Goal: Task Accomplishment & Management: Use online tool/utility

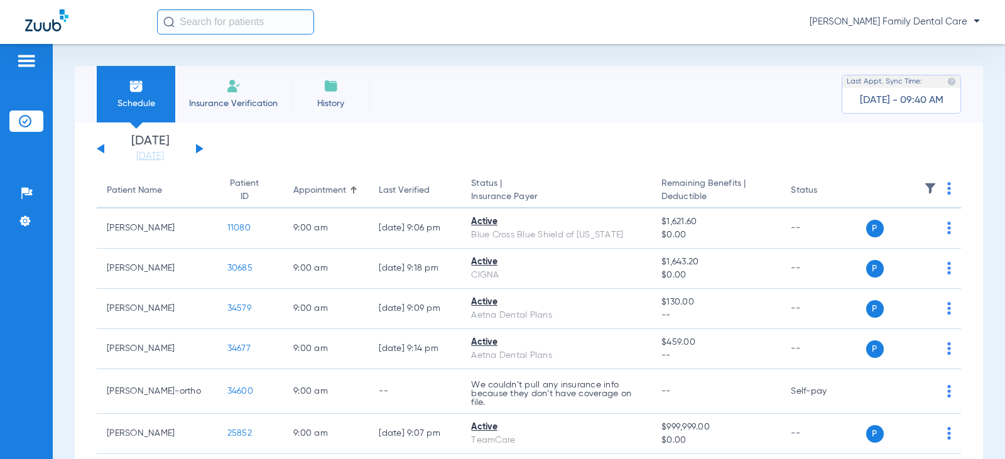
click at [200, 148] on button at bounding box center [200, 148] width 8 height 9
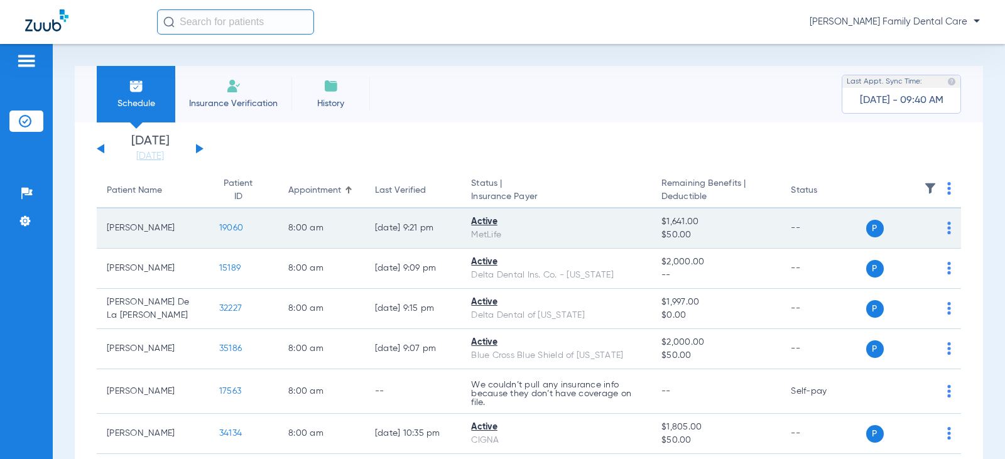
click at [219, 227] on span "19060" at bounding box center [231, 228] width 24 height 9
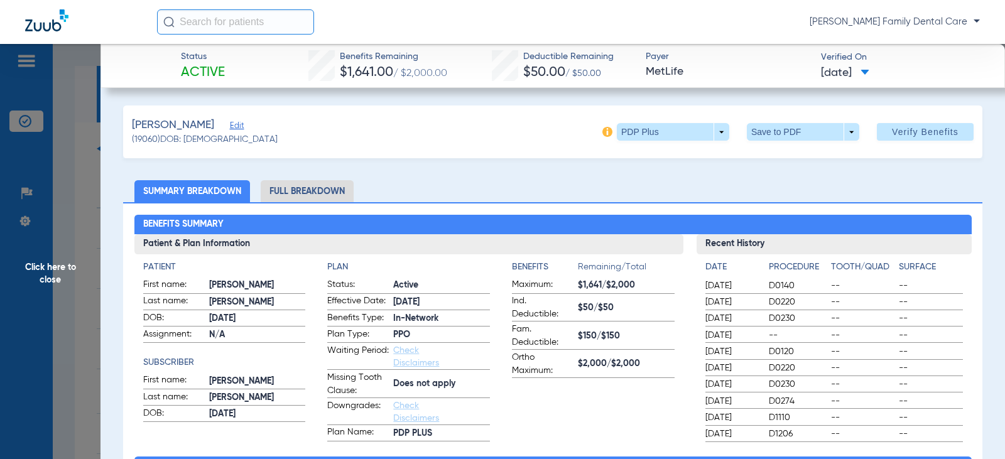
click at [303, 185] on li "Full Breakdown" at bounding box center [307, 191] width 93 height 22
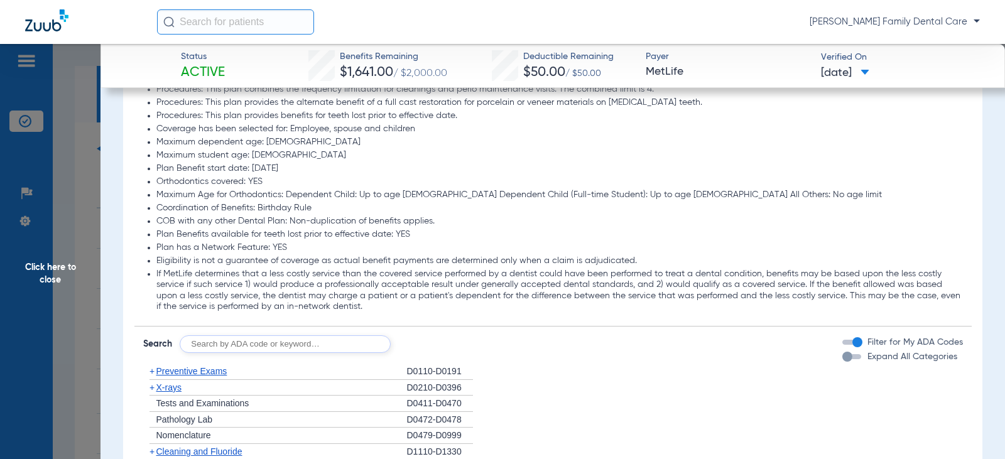
scroll to position [1633, 0]
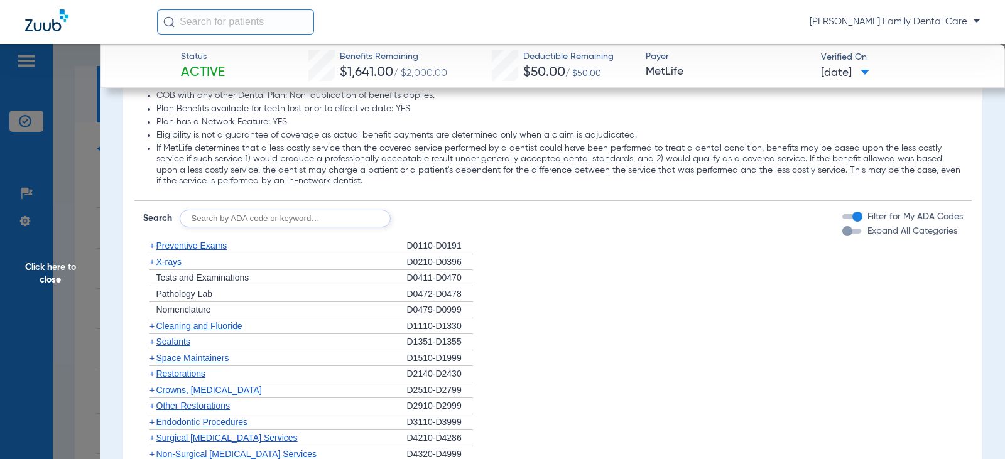
click at [150, 244] on span "+" at bounding box center [152, 246] width 5 height 10
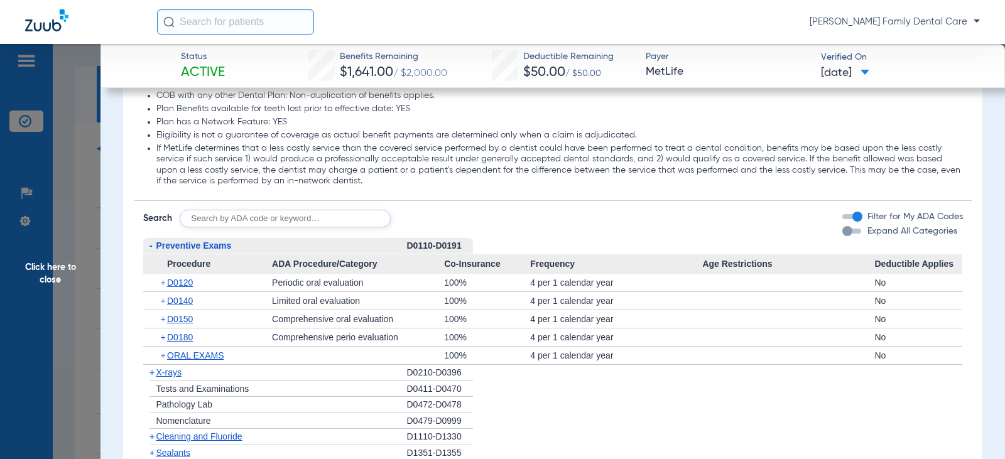
click at [150, 247] on span "-" at bounding box center [151, 246] width 3 height 10
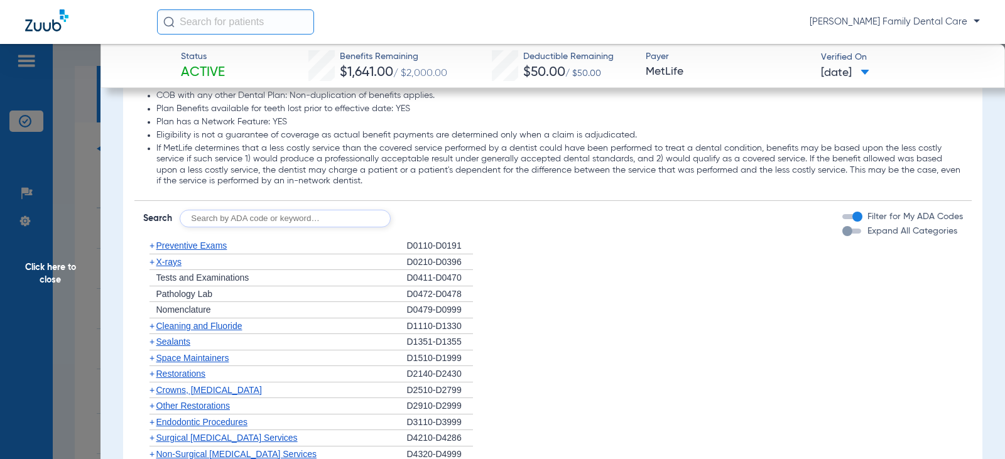
click at [156, 328] on span "Cleaning and Fluoride" at bounding box center [199, 326] width 86 height 10
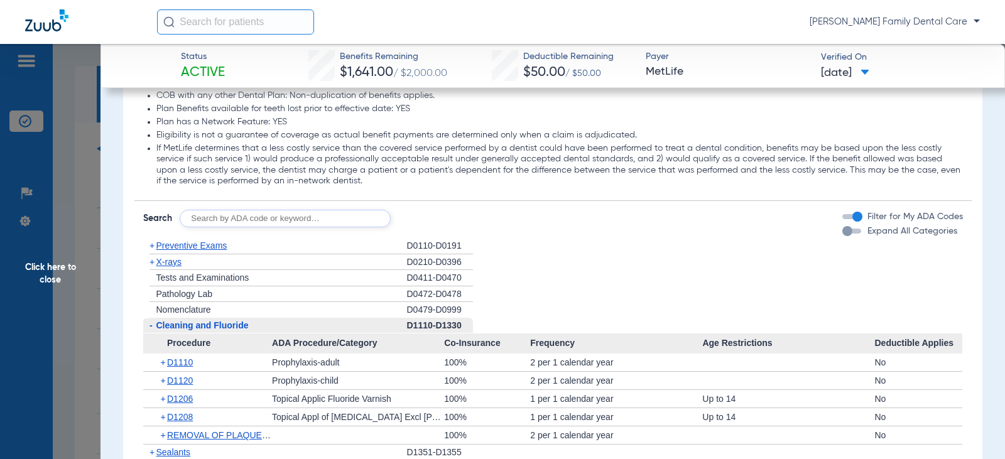
click at [156, 328] on span "Cleaning and Fluoride" at bounding box center [202, 325] width 92 height 10
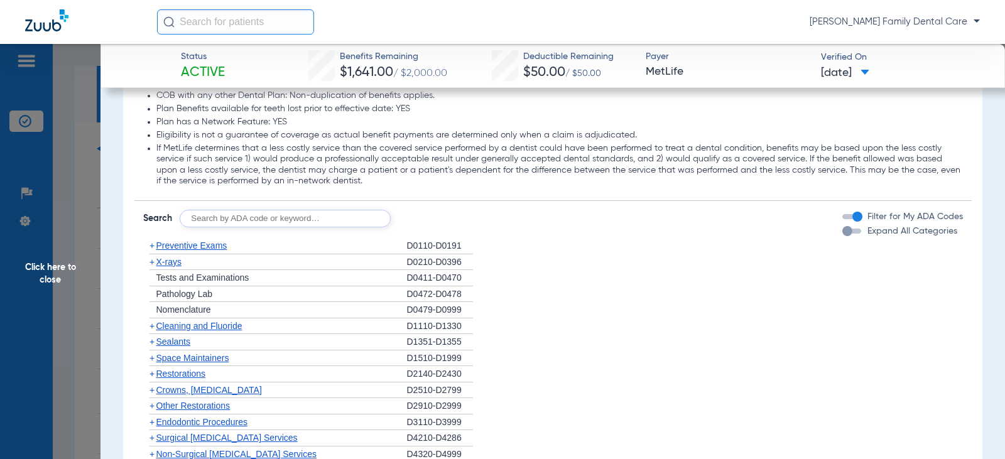
click at [153, 265] on span "+" at bounding box center [152, 262] width 5 height 10
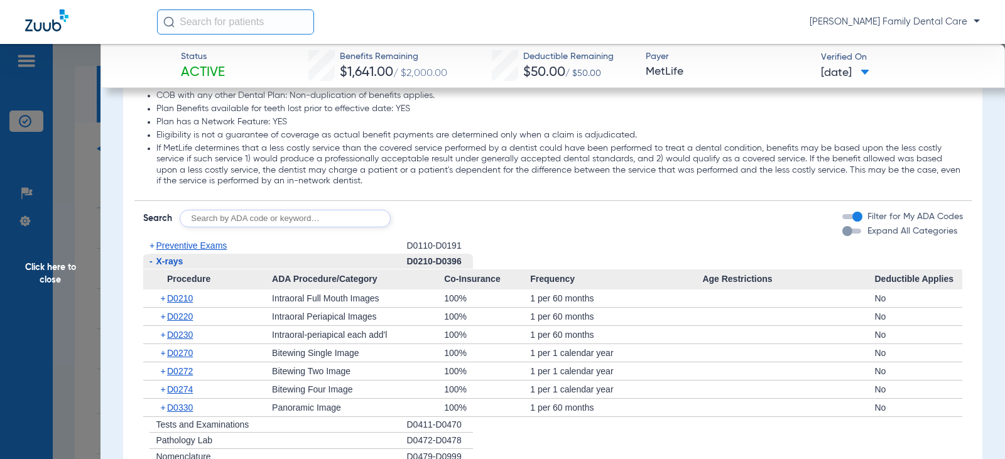
click at [153, 265] on span "-" at bounding box center [149, 262] width 13 height 16
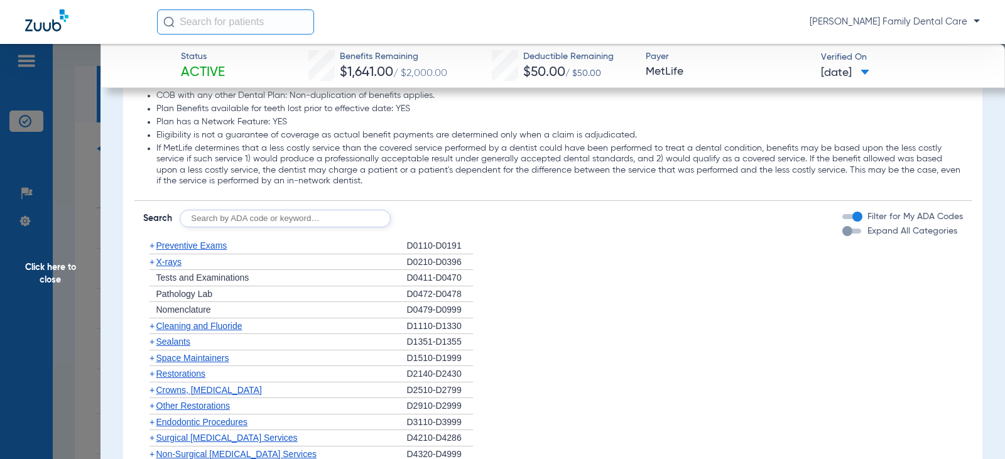
scroll to position [1759, 0]
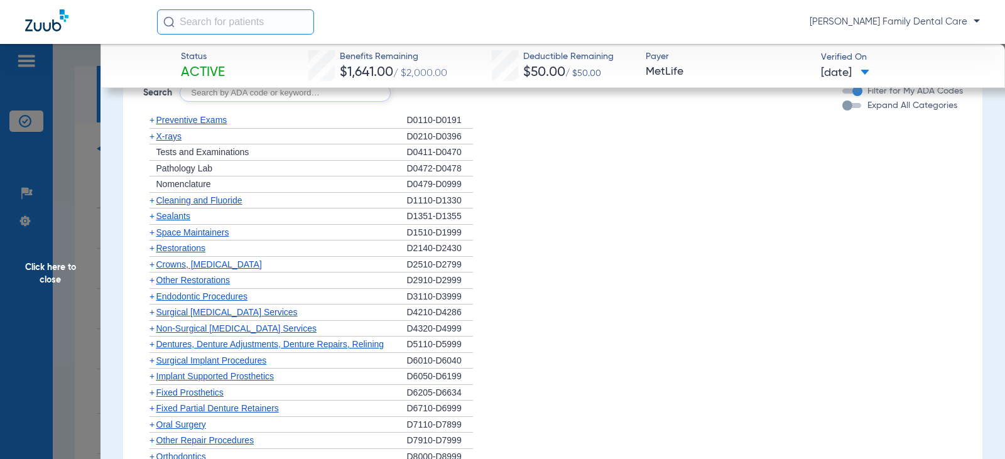
click at [155, 219] on span "+" at bounding box center [149, 217] width 13 height 16
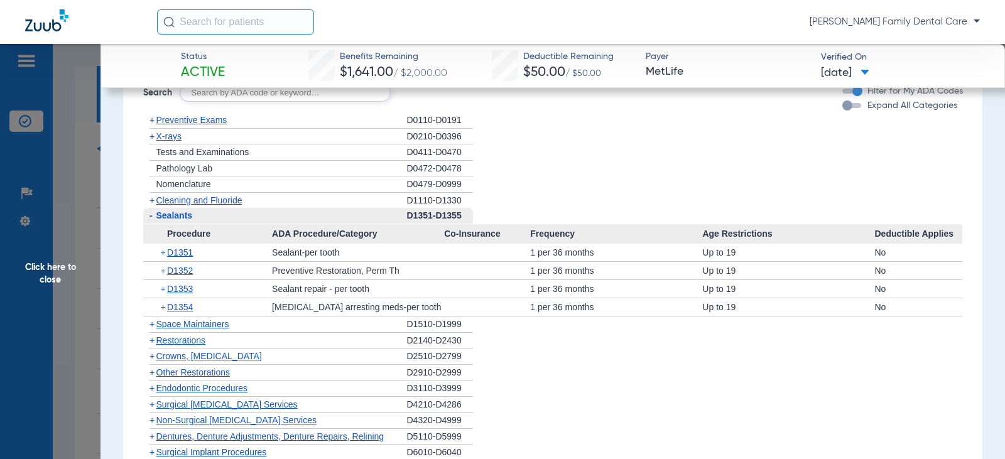
click at [151, 215] on span "-" at bounding box center [151, 215] width 3 height 10
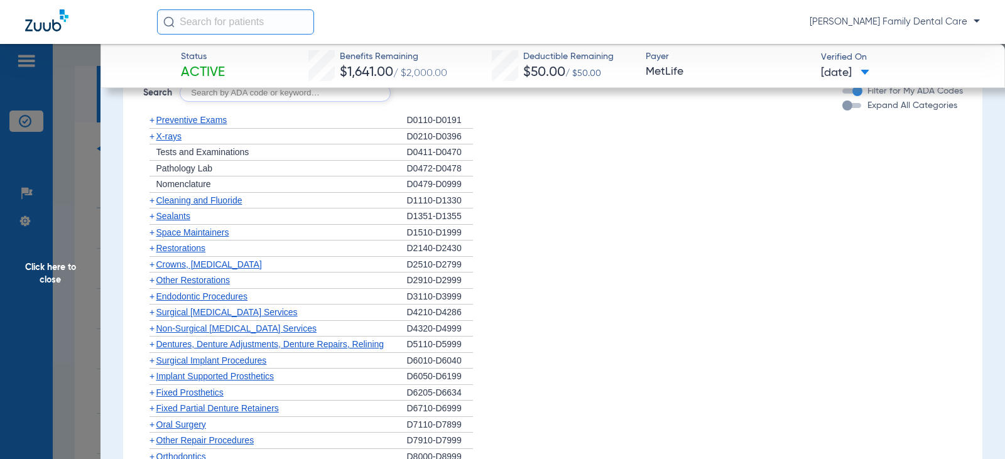
click at [155, 266] on span "+" at bounding box center [149, 265] width 13 height 16
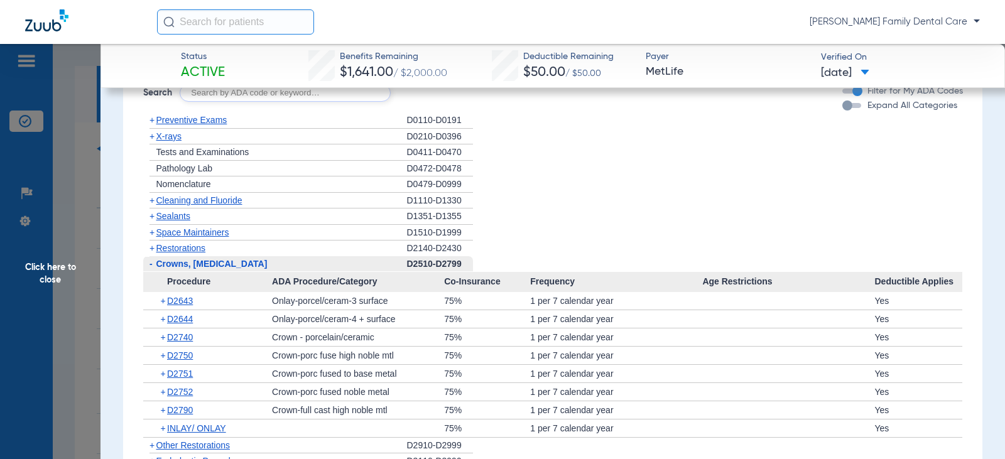
click at [155, 266] on span "-" at bounding box center [149, 264] width 13 height 16
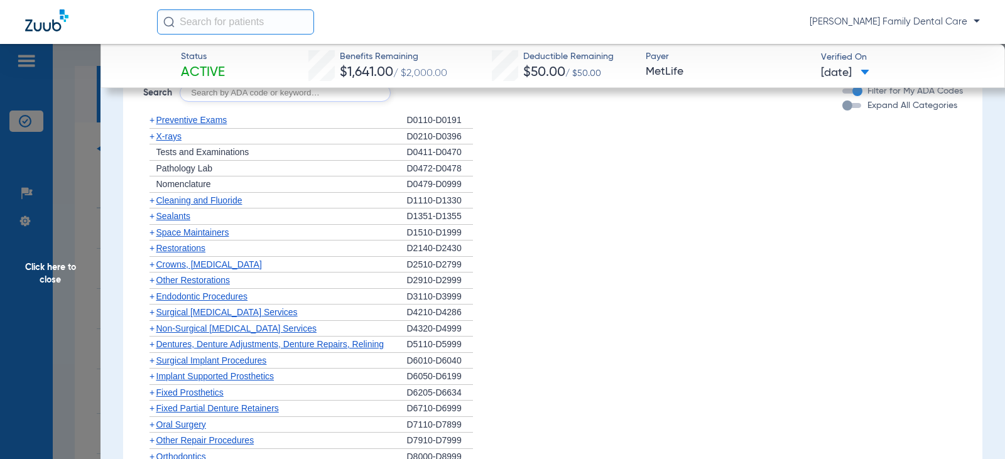
click at [152, 281] on span "+" at bounding box center [152, 280] width 5 height 10
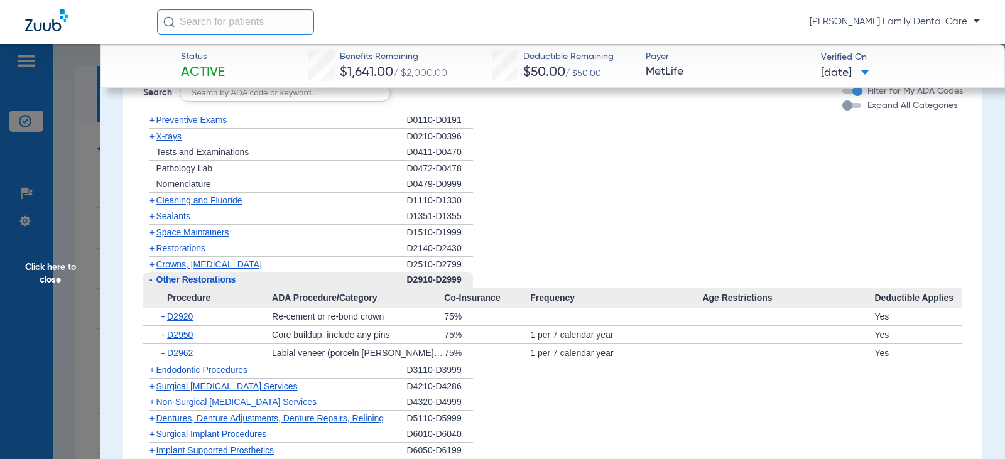
click at [152, 281] on span "-" at bounding box center [151, 280] width 3 height 10
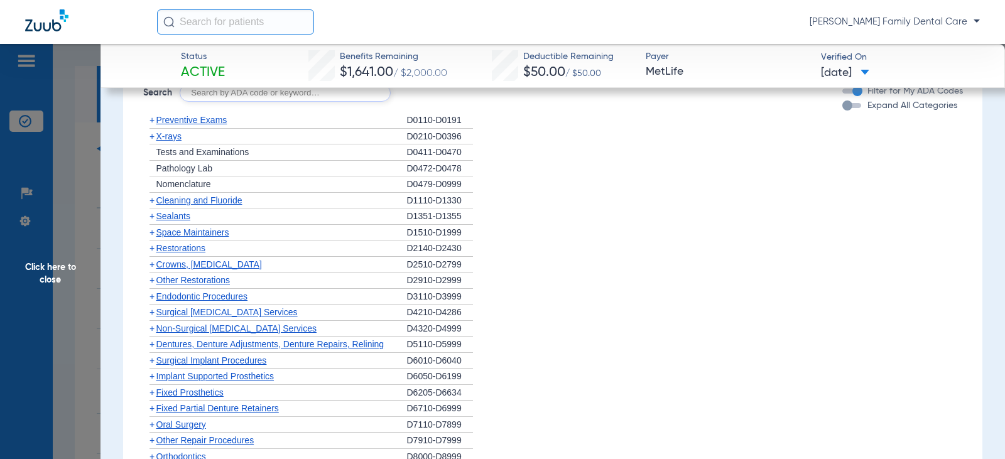
click at [153, 295] on span "+" at bounding box center [152, 296] width 5 height 10
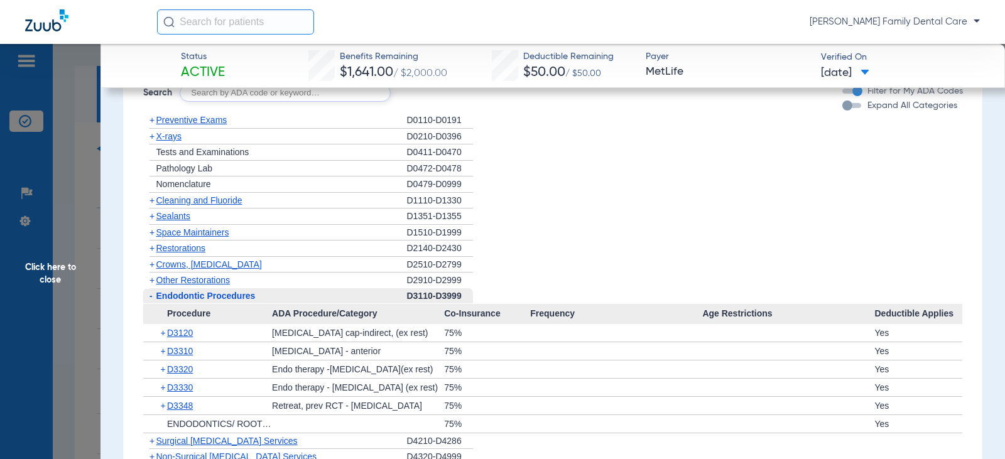
click at [153, 295] on span "-" at bounding box center [149, 296] width 13 height 16
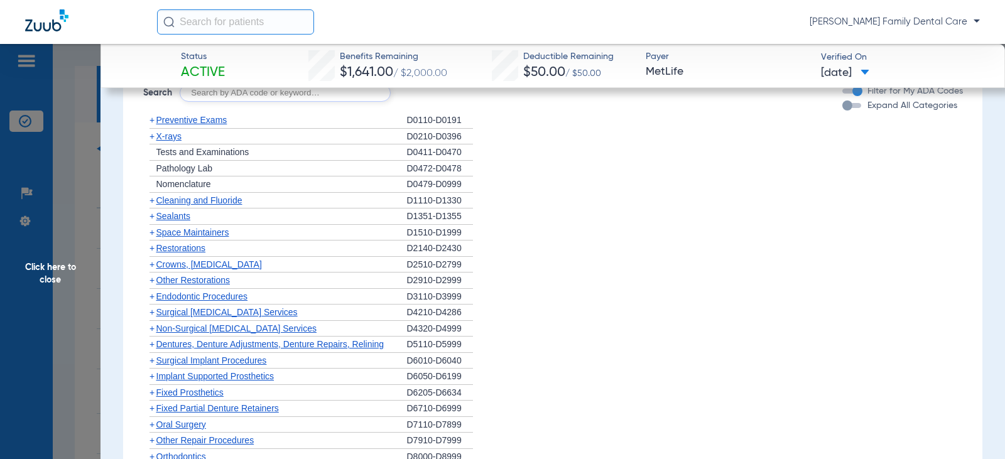
scroll to position [1885, 0]
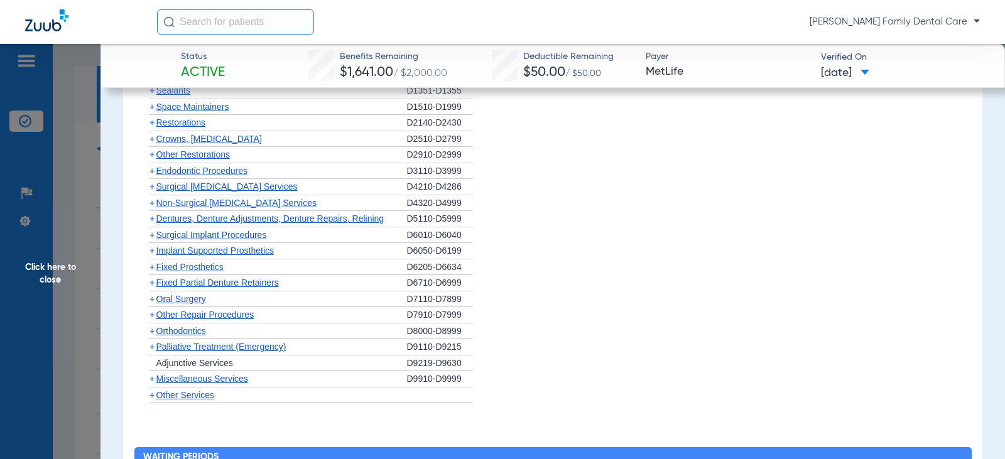
click at [151, 207] on span "+" at bounding box center [152, 203] width 5 height 10
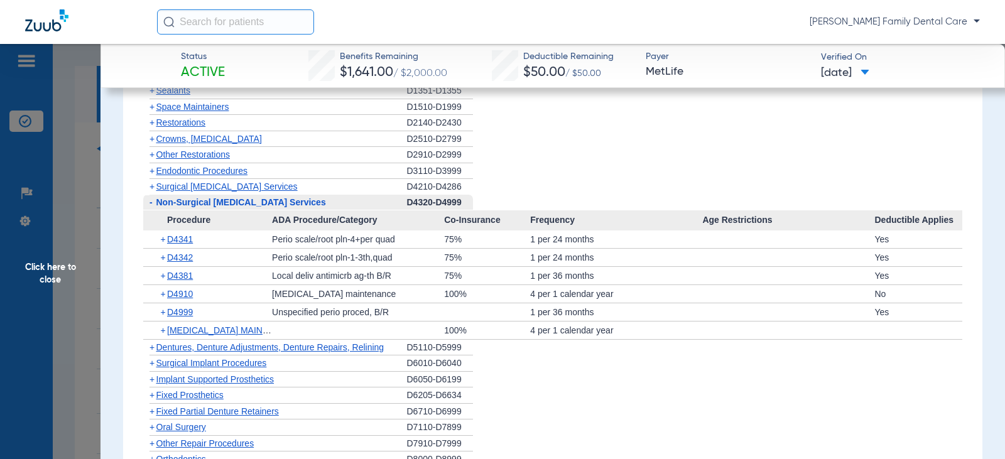
click at [151, 205] on span "-" at bounding box center [151, 202] width 3 height 10
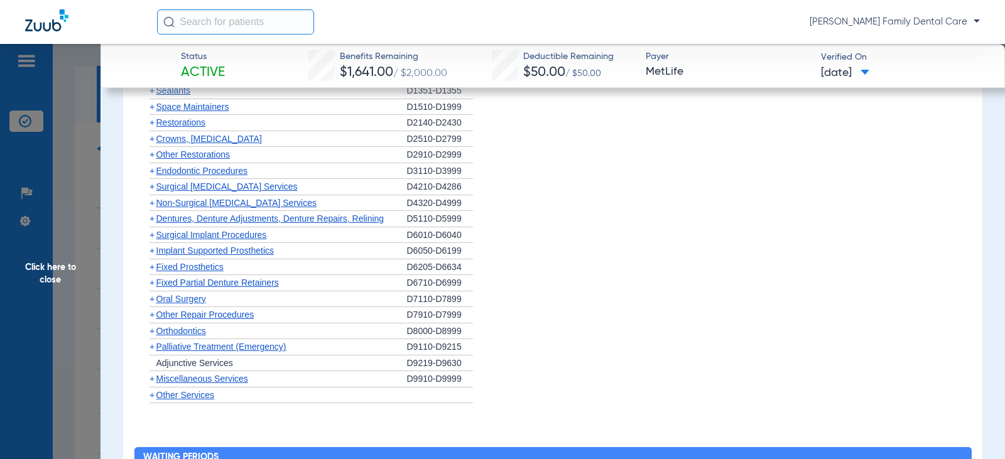
click at [152, 215] on span "+" at bounding box center [152, 219] width 5 height 10
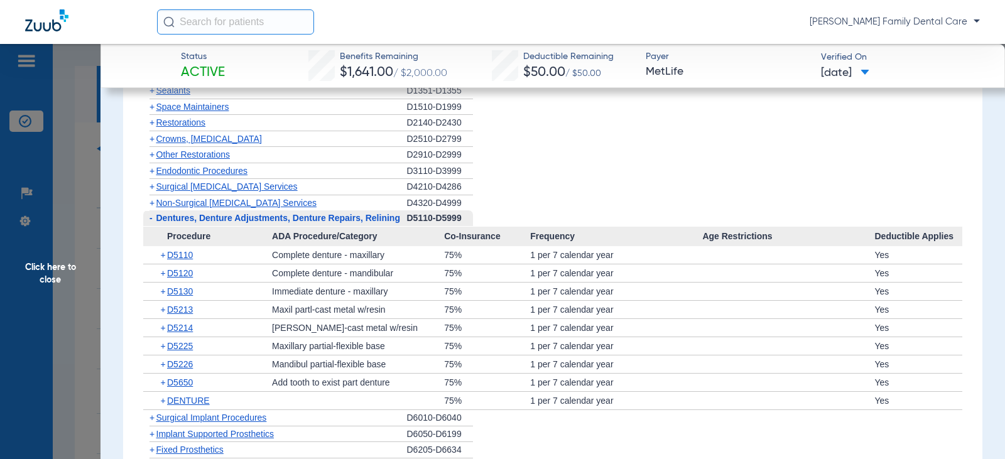
click at [152, 215] on span "-" at bounding box center [151, 218] width 3 height 10
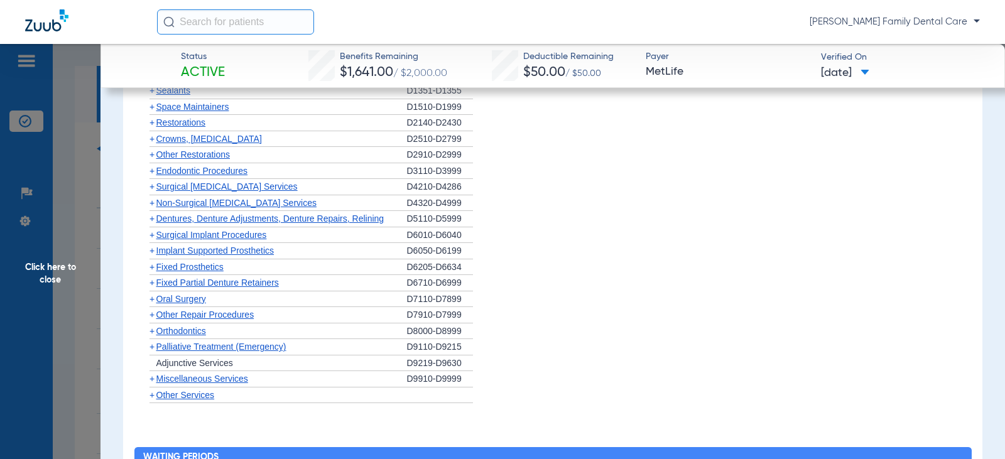
click at [151, 237] on span "+" at bounding box center [152, 235] width 5 height 10
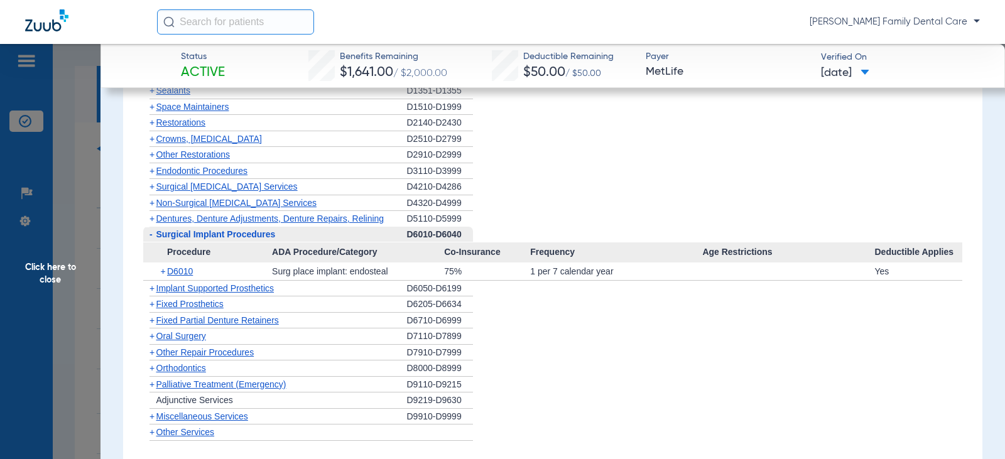
click at [151, 237] on span "-" at bounding box center [151, 234] width 3 height 10
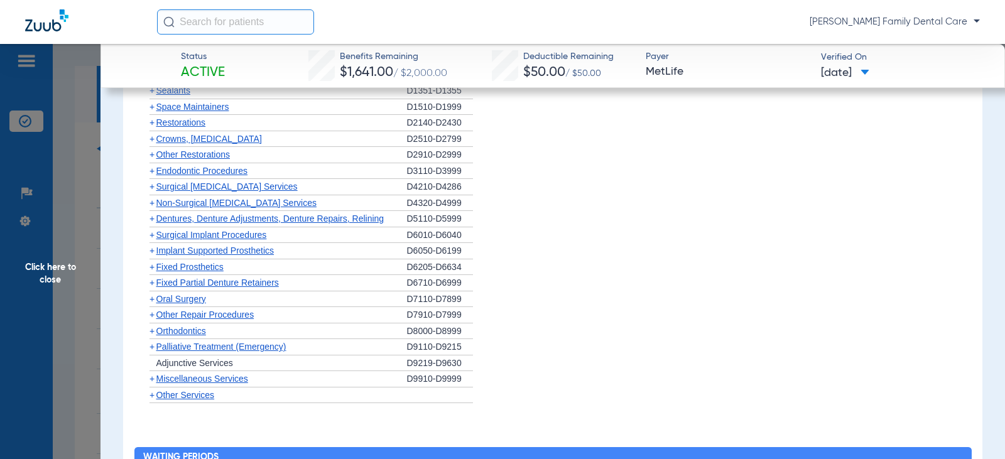
click at [151, 252] on span "+" at bounding box center [152, 251] width 5 height 10
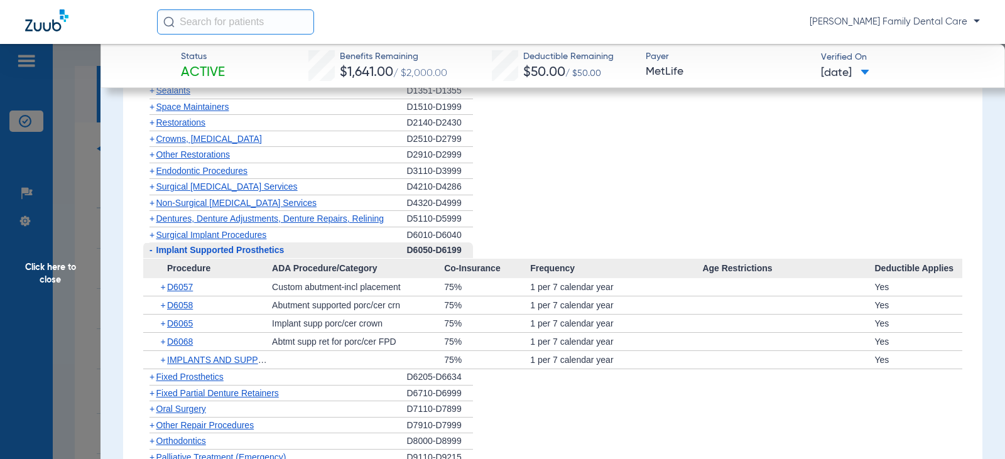
click at [151, 252] on span "-" at bounding box center [151, 250] width 3 height 10
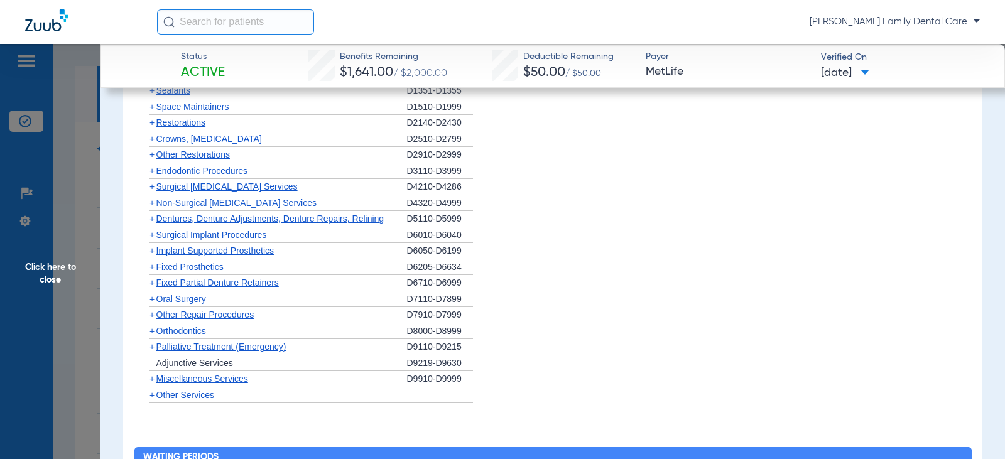
click at [150, 268] on span "+" at bounding box center [152, 267] width 5 height 10
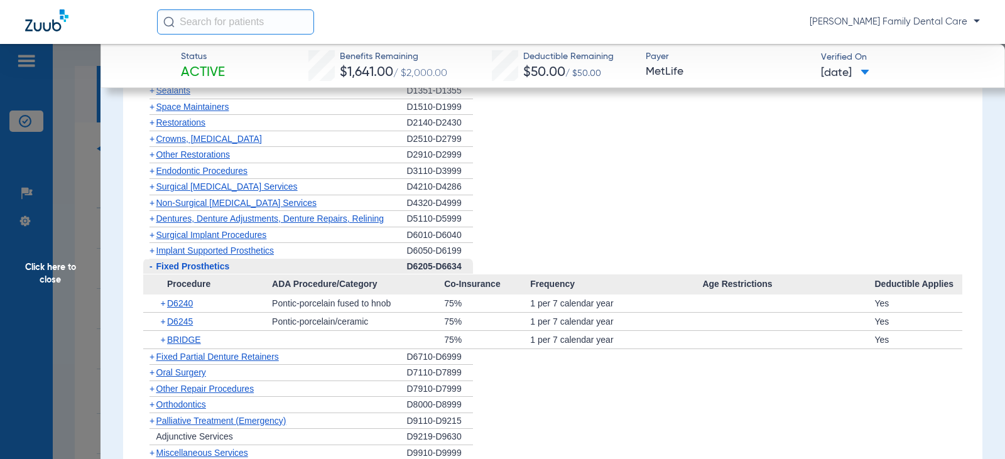
click at [152, 268] on span "-" at bounding box center [151, 266] width 3 height 10
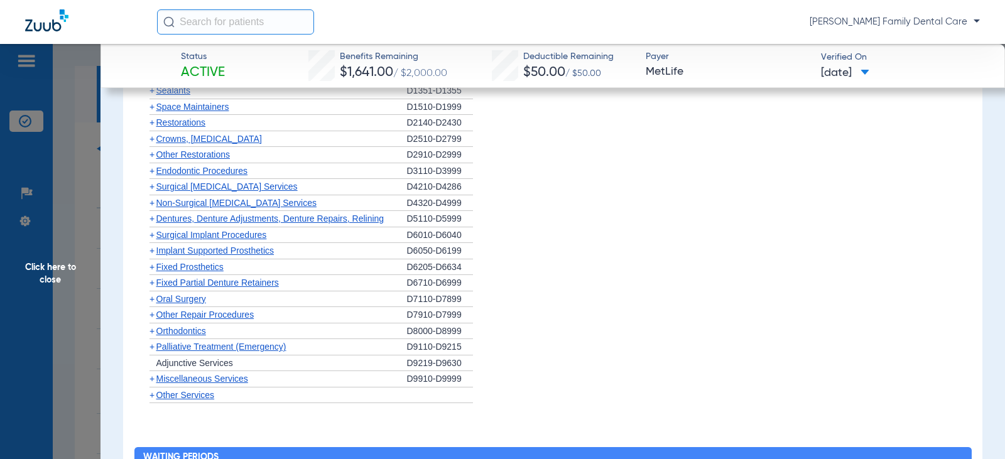
click at [153, 285] on span "+" at bounding box center [152, 283] width 5 height 10
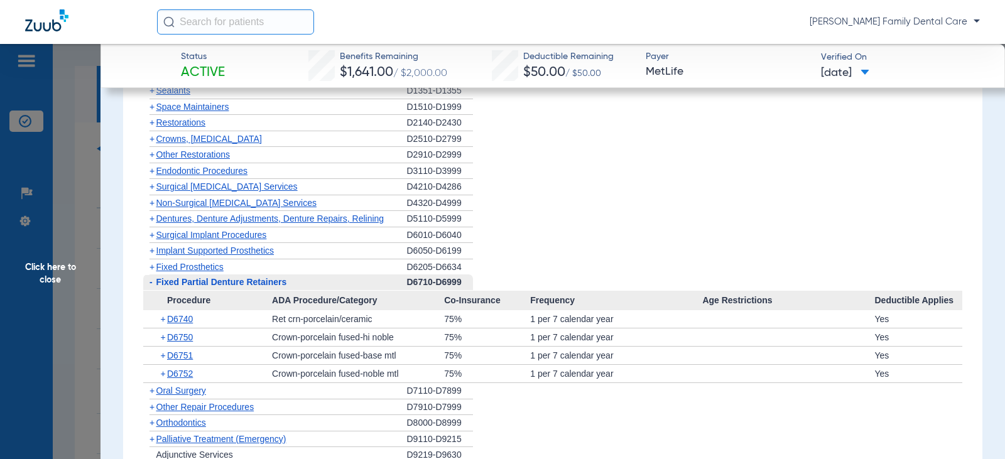
click at [153, 285] on span "-" at bounding box center [149, 283] width 13 height 16
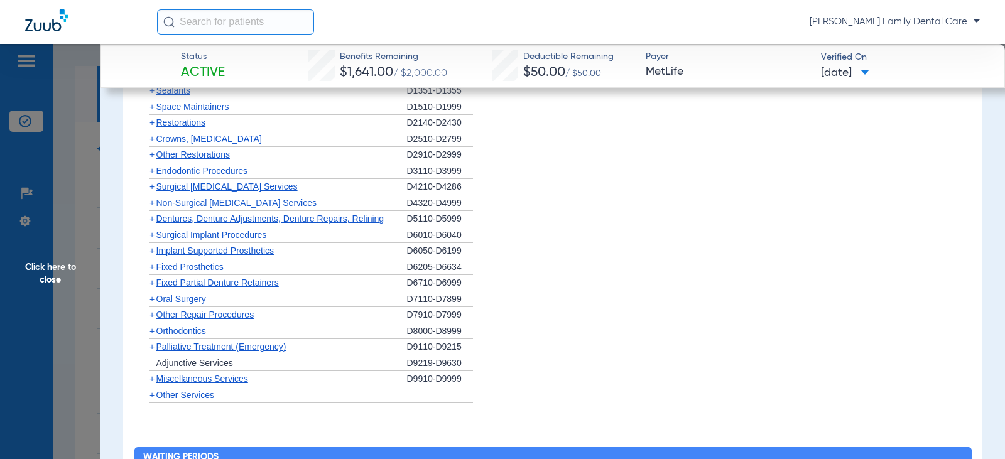
click at [153, 298] on span "+" at bounding box center [152, 299] width 5 height 10
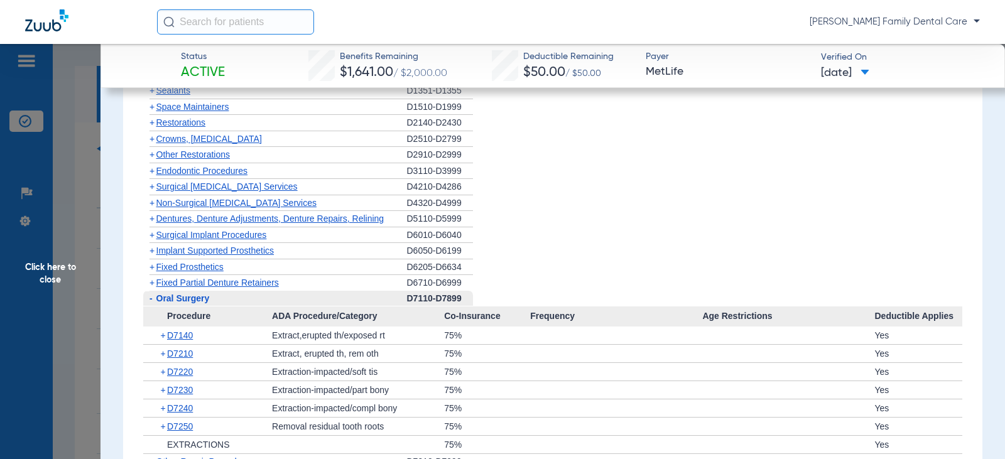
click at [153, 298] on span "-" at bounding box center [149, 299] width 13 height 16
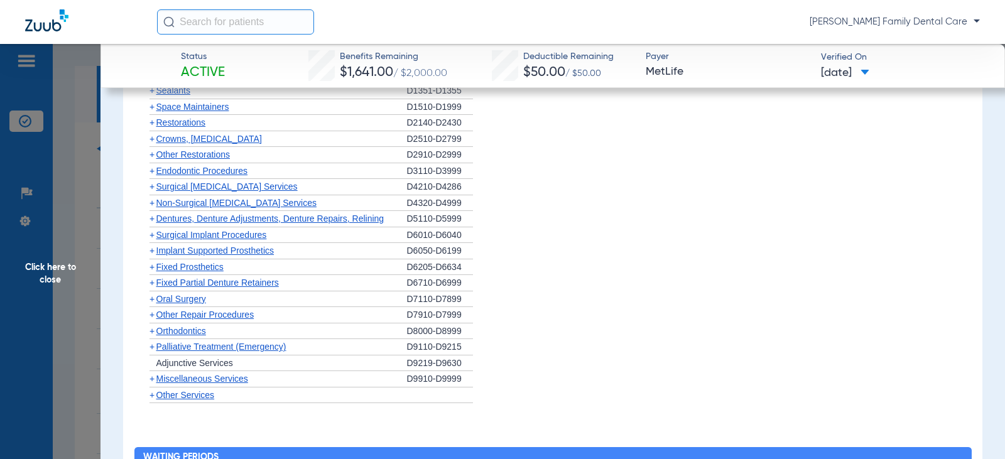
click at [155, 332] on span "+" at bounding box center [149, 332] width 13 height 16
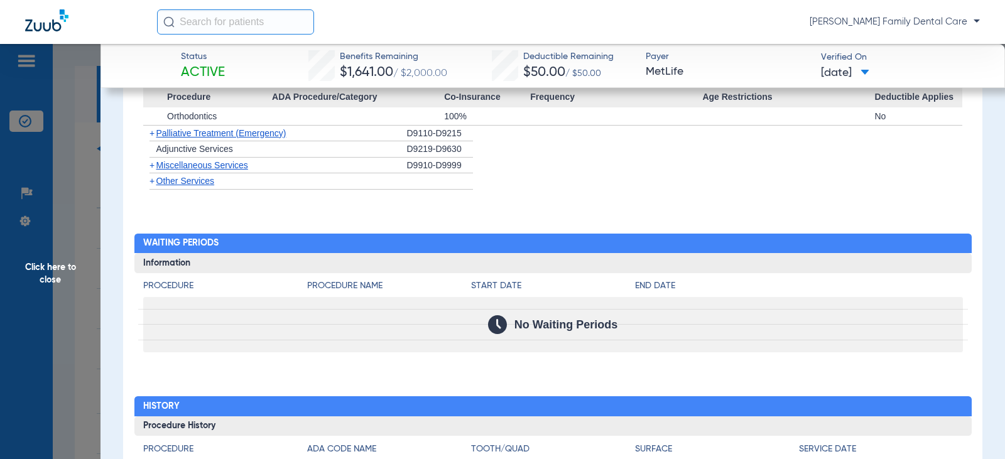
scroll to position [2010, 0]
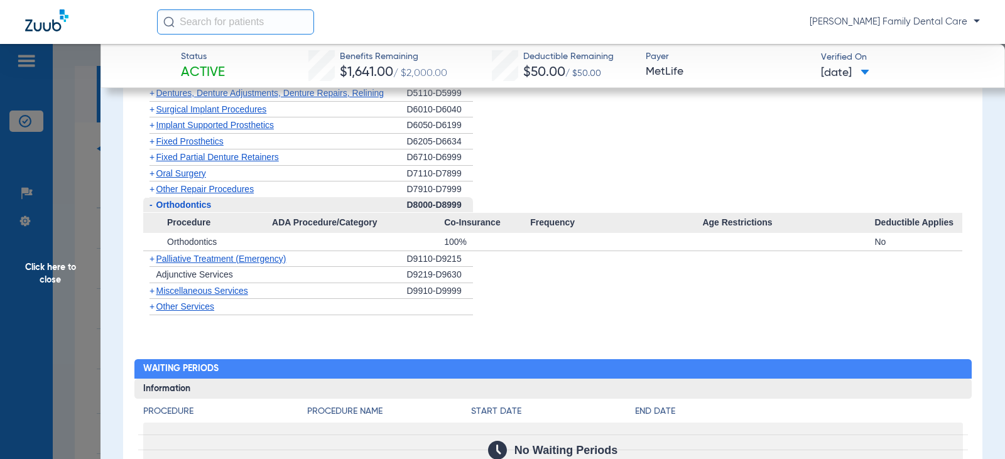
click at [150, 295] on span "+" at bounding box center [152, 291] width 5 height 10
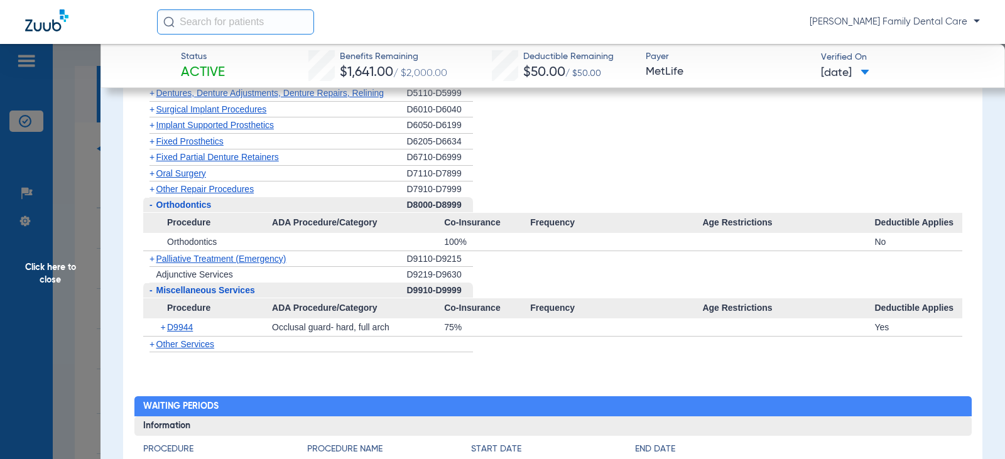
click at [55, 269] on span "Click here to close" at bounding box center [50, 273] width 101 height 459
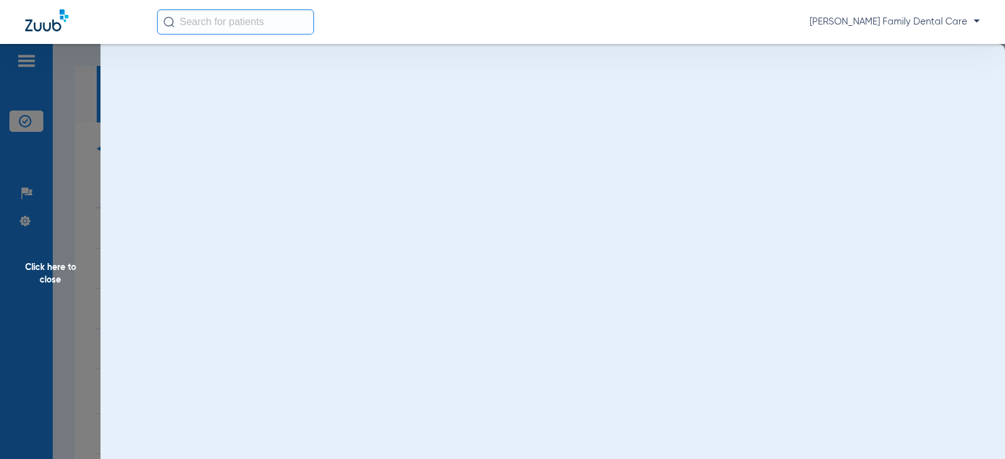
scroll to position [0, 0]
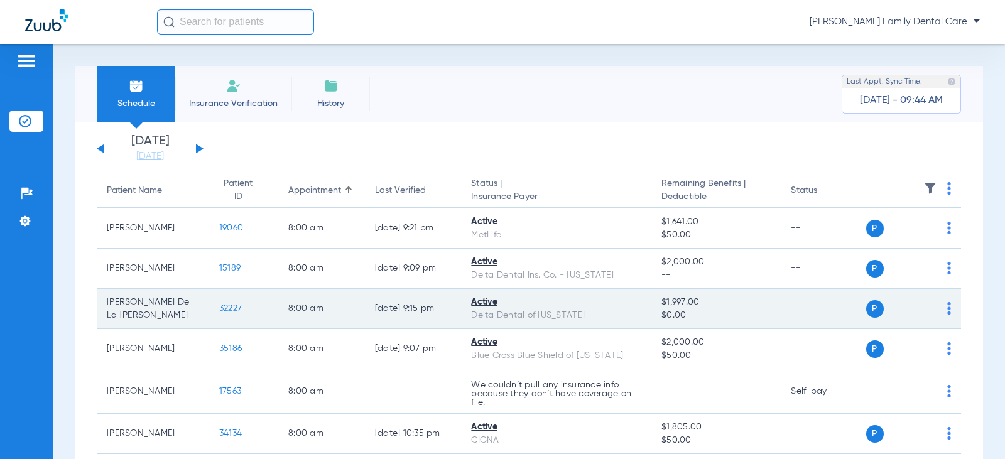
click at [223, 310] on span "32227" at bounding box center [230, 308] width 23 height 9
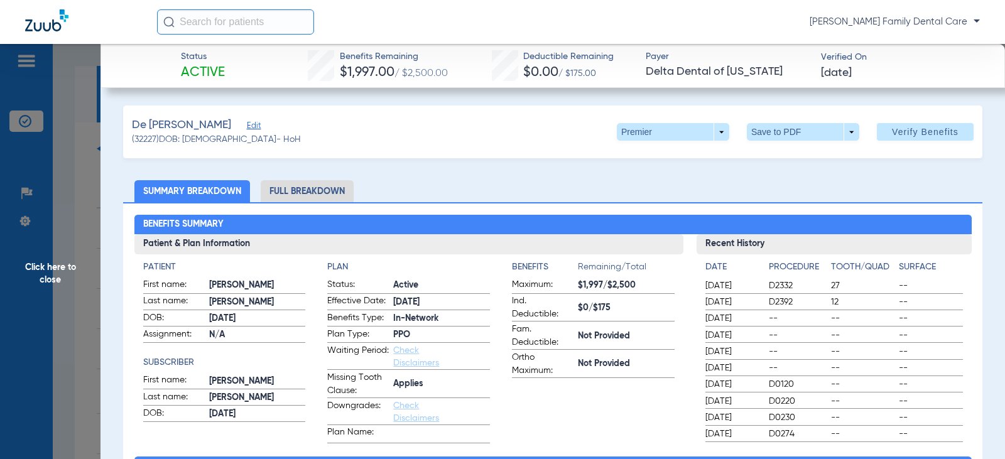
click at [327, 197] on li "Full Breakdown" at bounding box center [307, 191] width 93 height 22
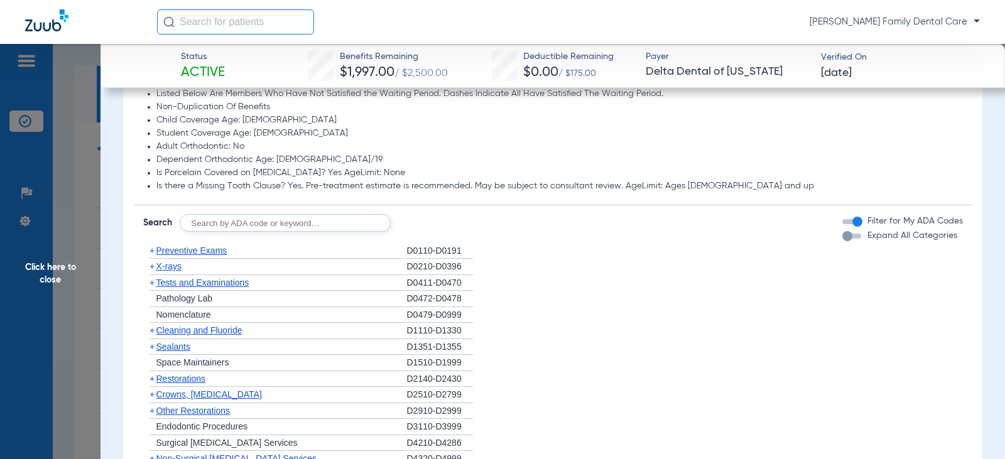
scroll to position [1131, 0]
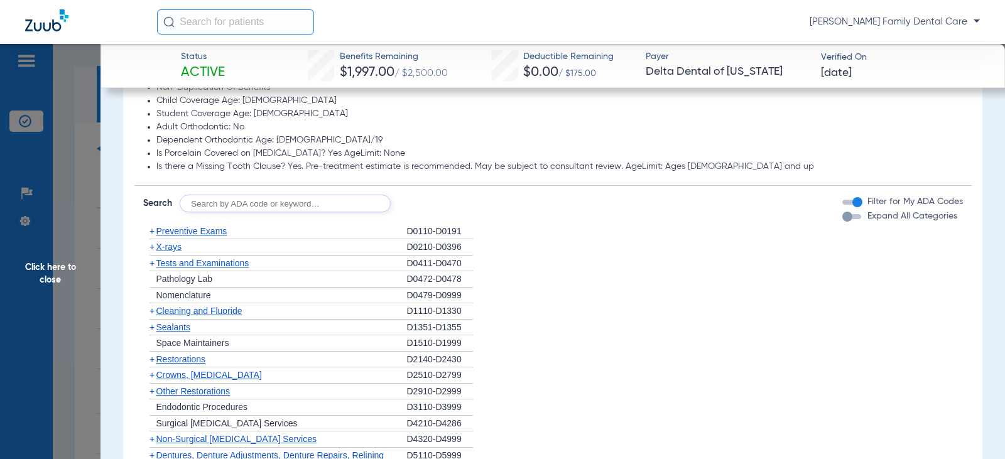
click at [154, 236] on span "+" at bounding box center [152, 231] width 5 height 10
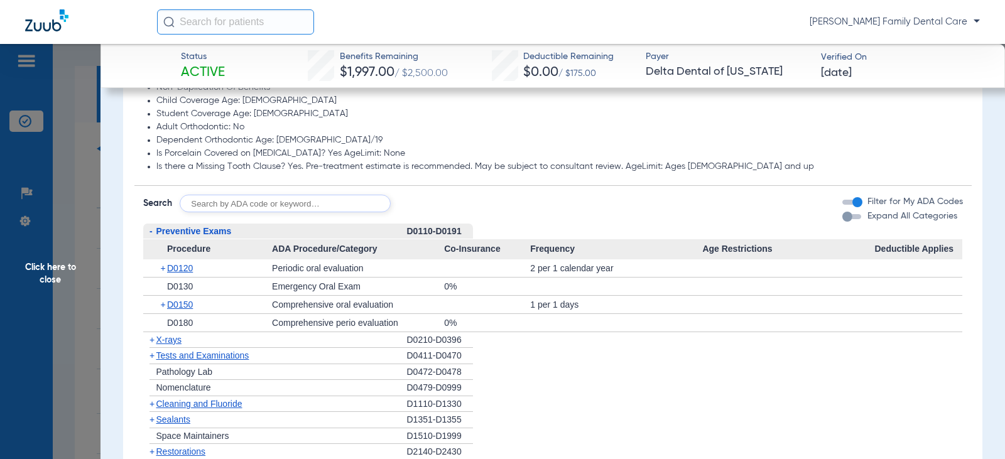
click at [154, 236] on span "-" at bounding box center [149, 232] width 13 height 16
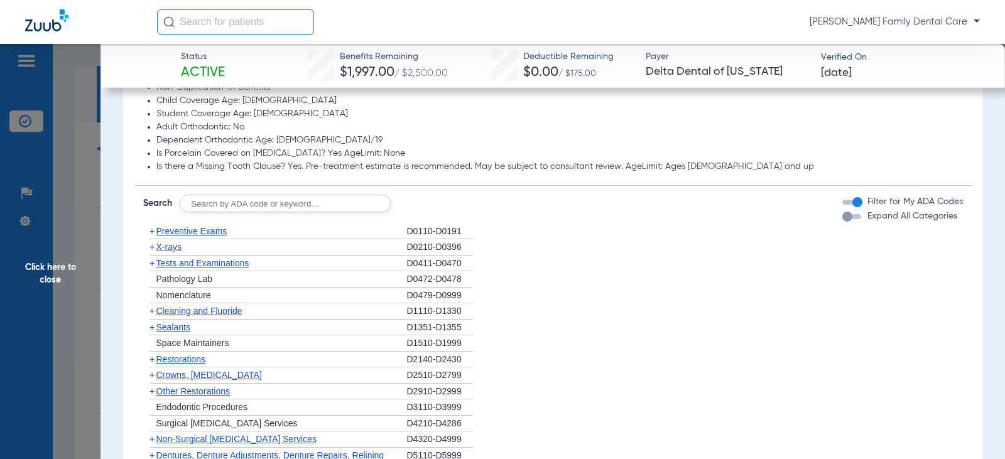
click at [150, 250] on span "+" at bounding box center [152, 247] width 5 height 10
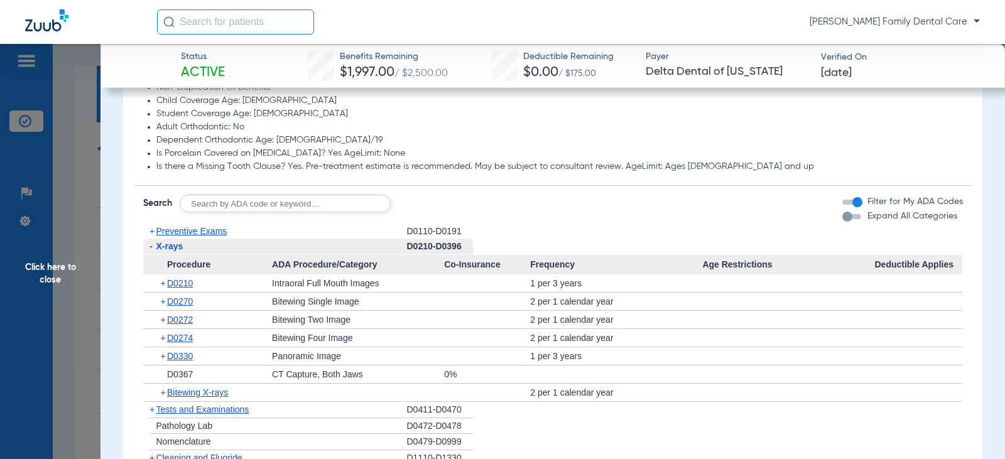
click at [153, 250] on span "-" at bounding box center [149, 247] width 13 height 16
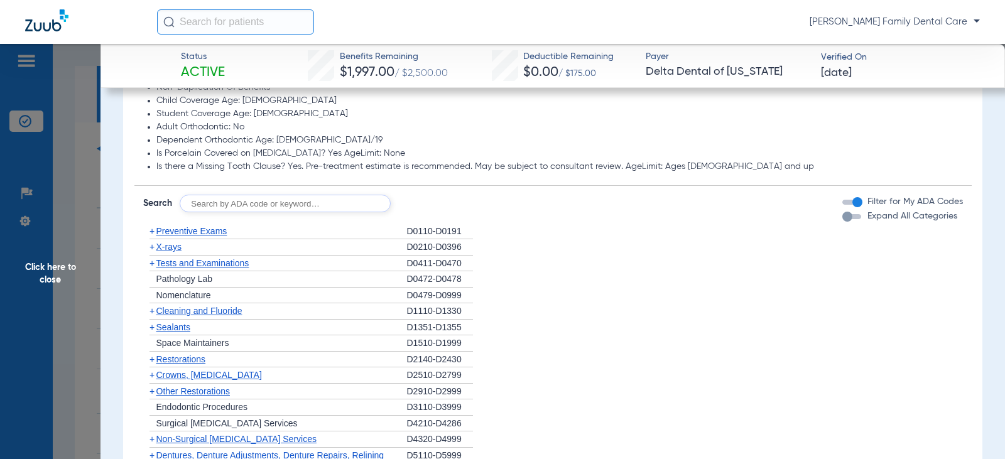
click at [152, 262] on span "+" at bounding box center [152, 263] width 5 height 10
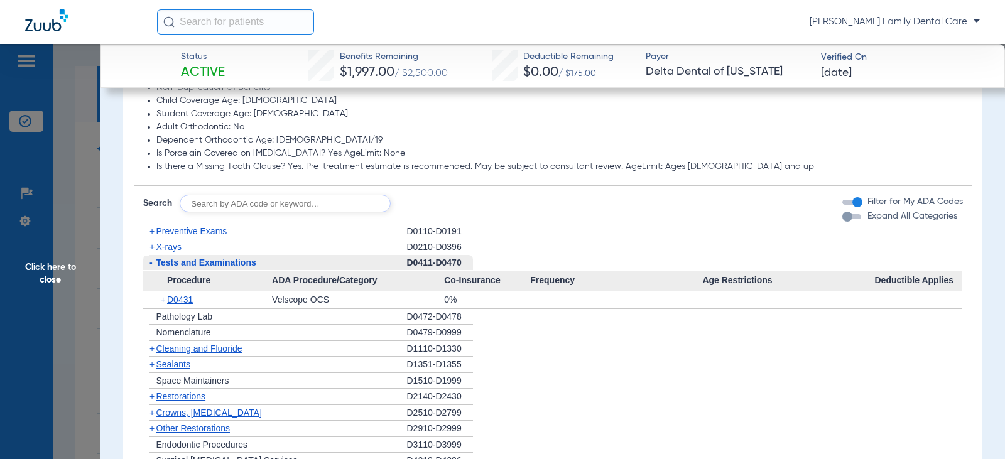
click at [152, 263] on span "-" at bounding box center [151, 263] width 3 height 10
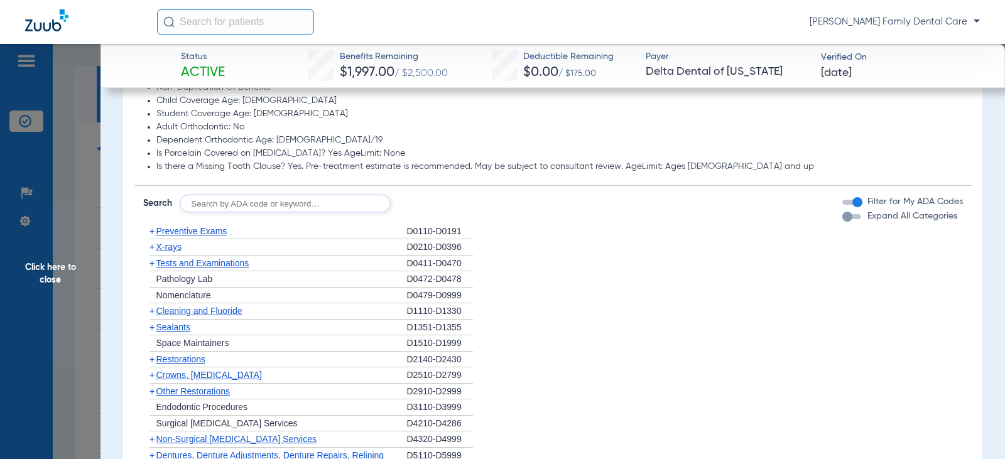
click at [154, 313] on span "+" at bounding box center [152, 311] width 5 height 10
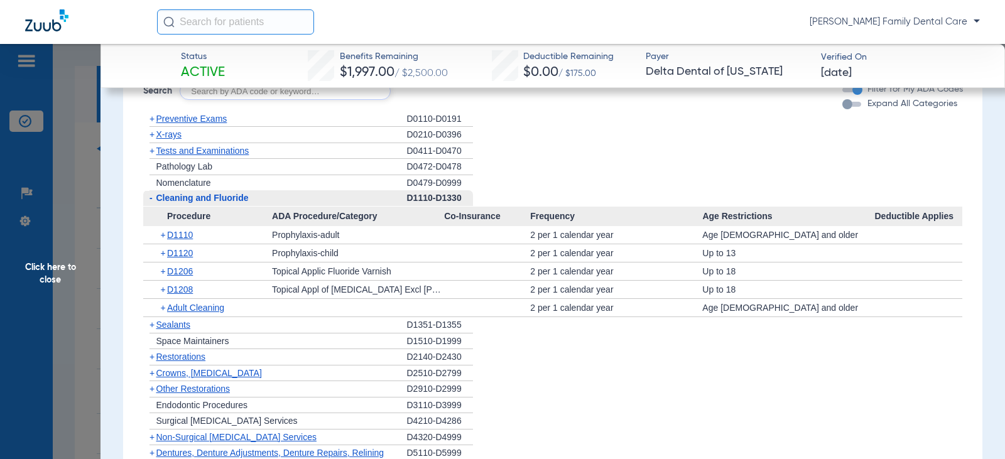
scroll to position [1256, 0]
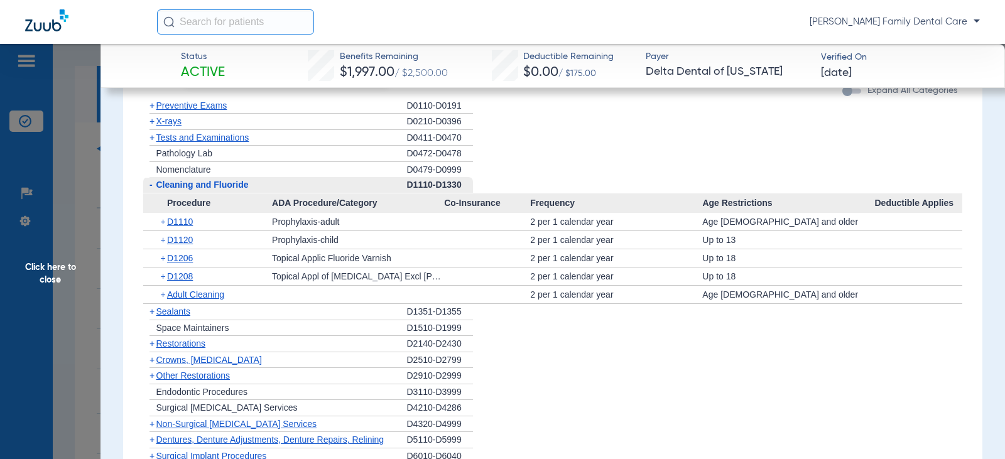
click at [148, 185] on span "-" at bounding box center [149, 185] width 13 height 16
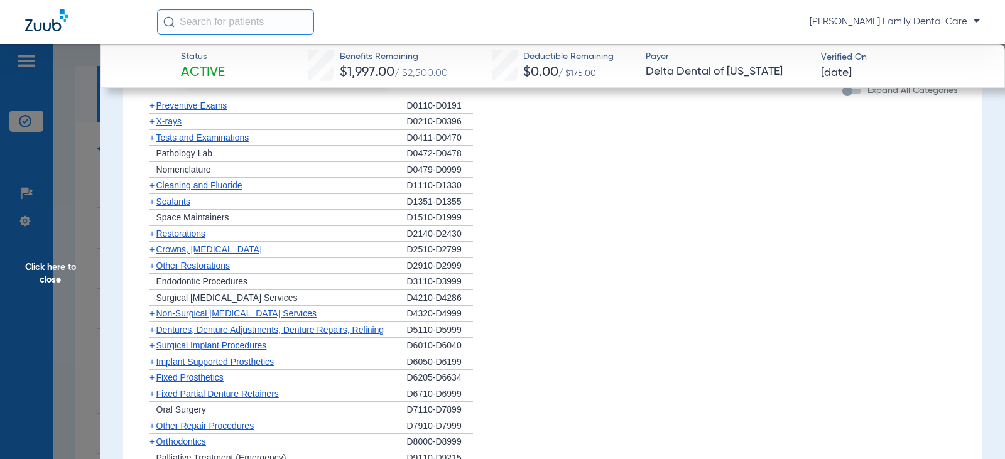
click at [155, 200] on span "+" at bounding box center [149, 202] width 13 height 16
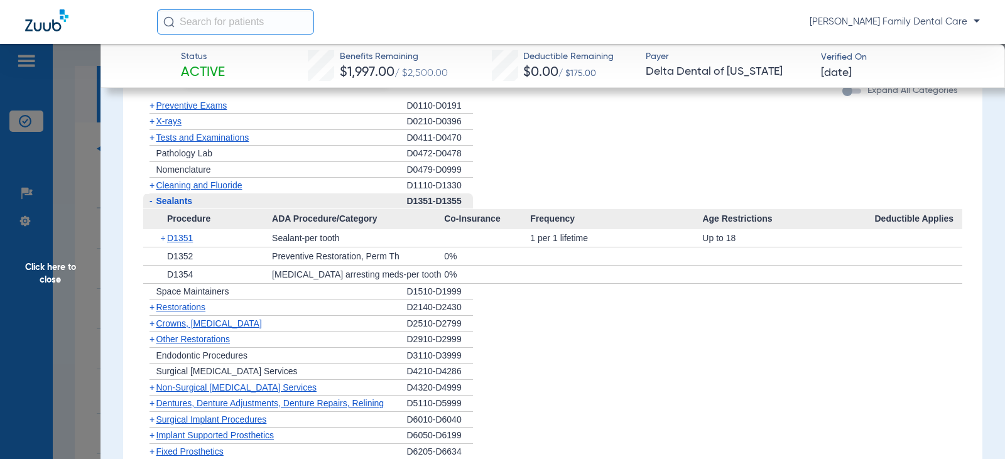
click at [150, 201] on span "-" at bounding box center [151, 201] width 3 height 10
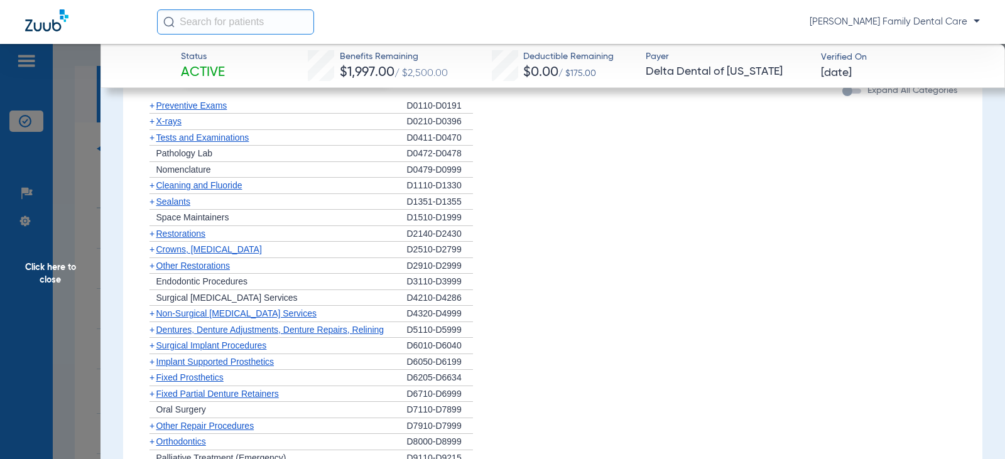
click at [151, 237] on span "+" at bounding box center [152, 234] width 5 height 10
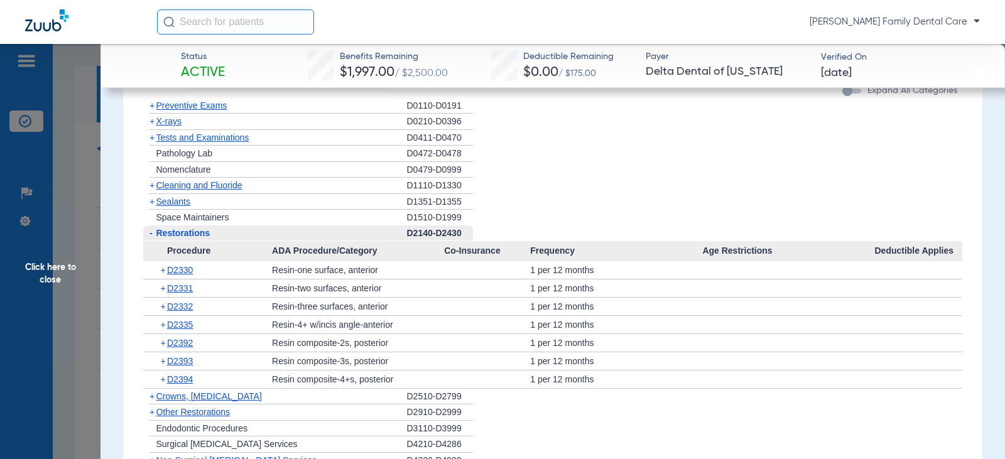
click at [151, 237] on span "-" at bounding box center [151, 233] width 3 height 10
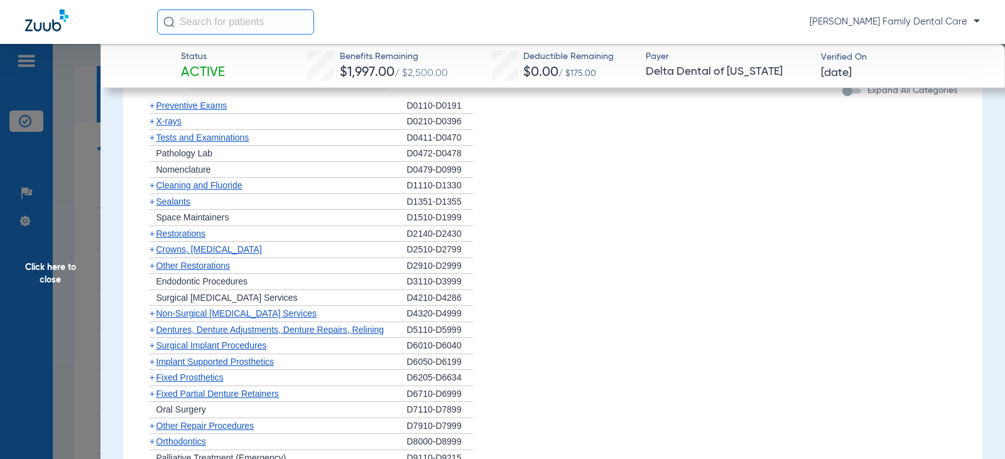
click at [151, 251] on span "+" at bounding box center [152, 249] width 5 height 10
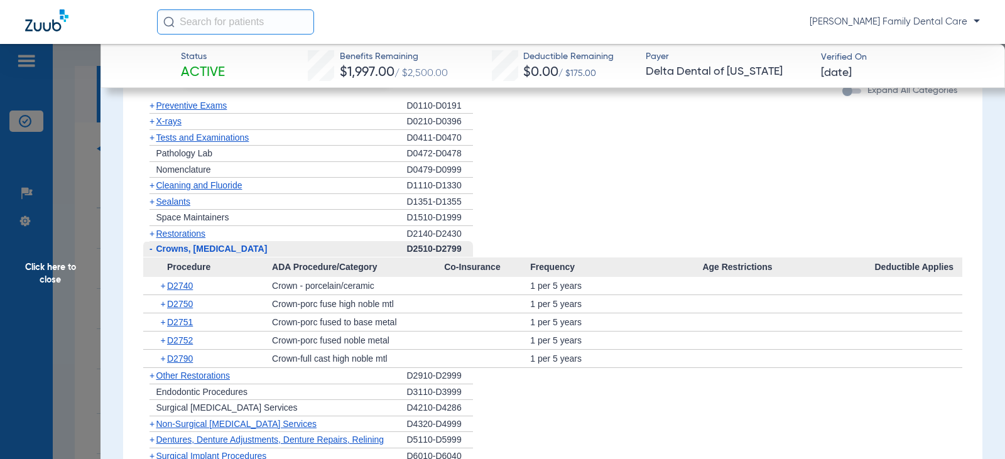
click at [151, 251] on span "-" at bounding box center [151, 249] width 3 height 10
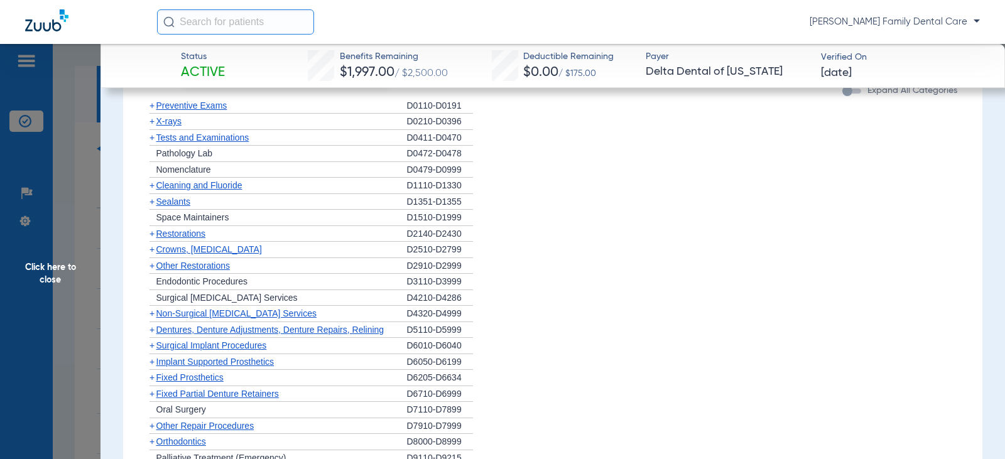
click at [151, 264] on span "+" at bounding box center [152, 266] width 5 height 10
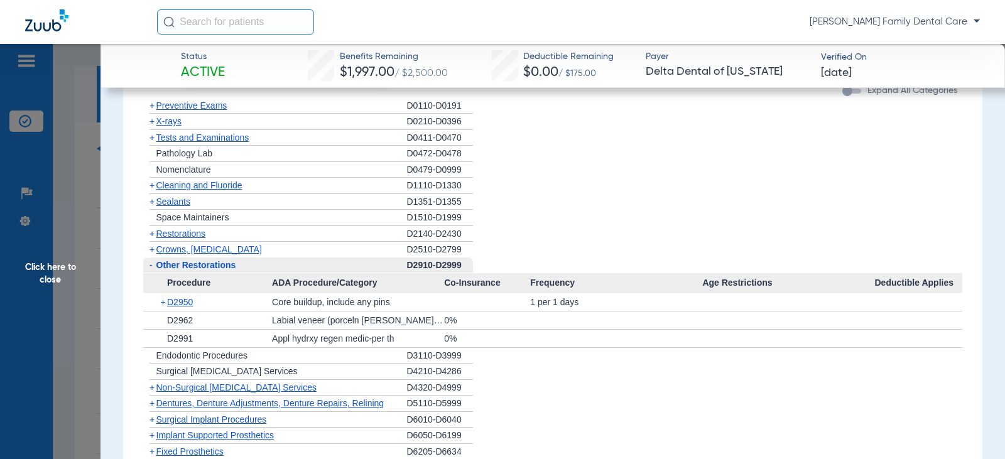
click at [150, 265] on span "-" at bounding box center [151, 265] width 3 height 10
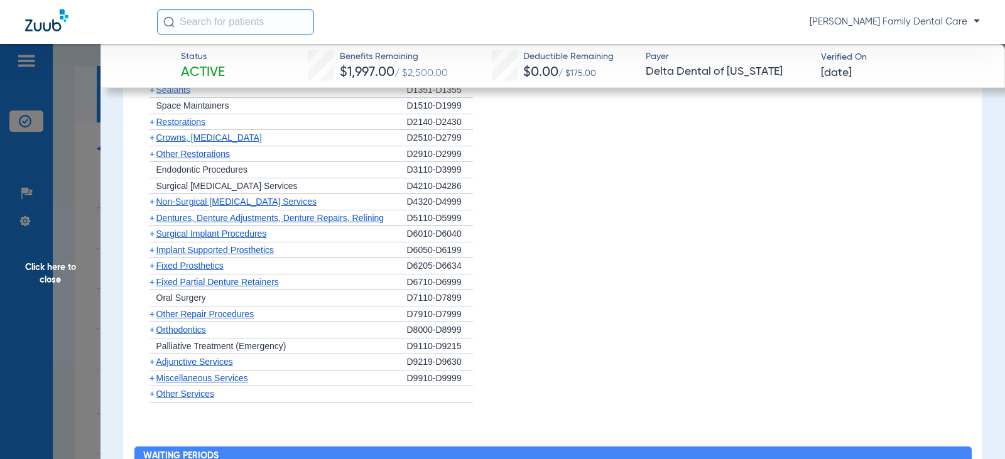
scroll to position [1382, 0]
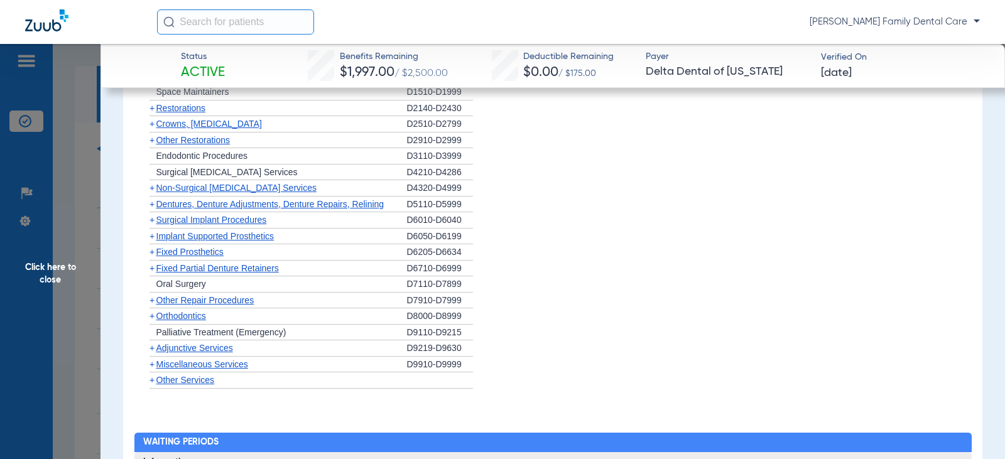
click at [150, 188] on span "+" at bounding box center [152, 188] width 5 height 10
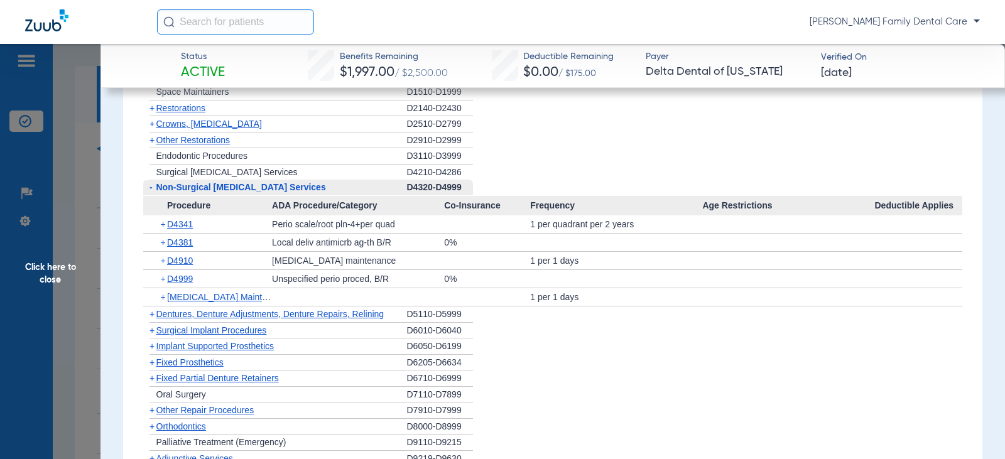
click at [148, 190] on span "-" at bounding box center [149, 188] width 13 height 16
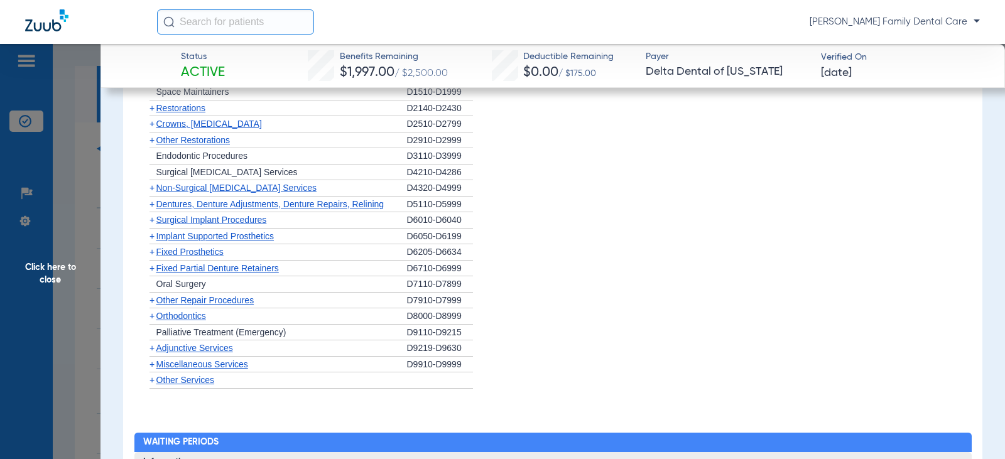
click at [153, 209] on span "+" at bounding box center [152, 204] width 5 height 10
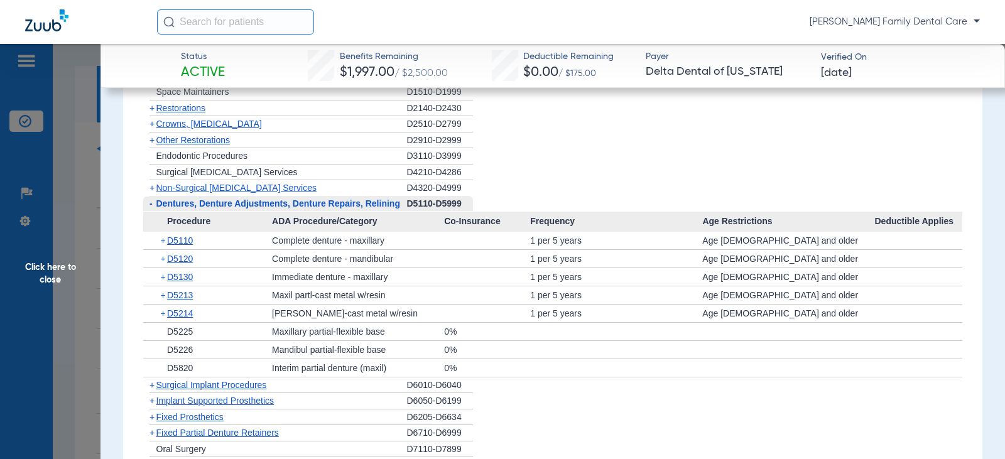
click at [153, 209] on span "-" at bounding box center [149, 204] width 13 height 16
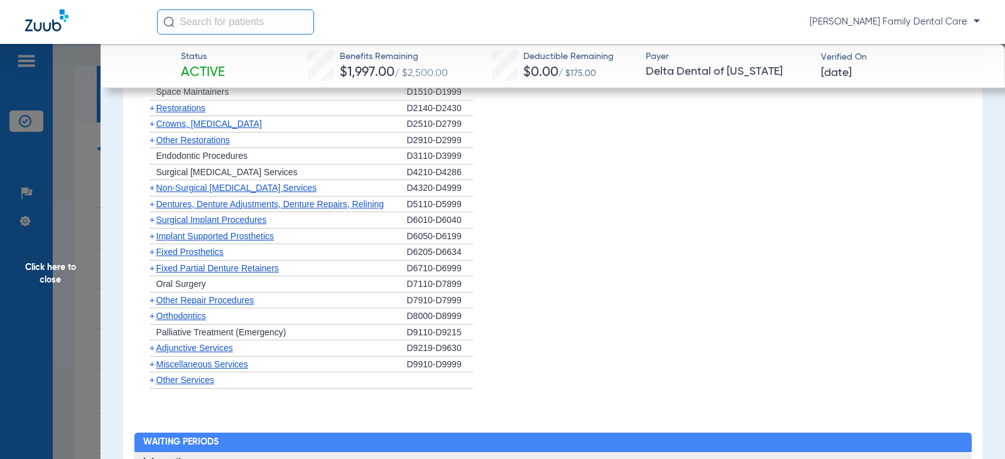
click at [151, 221] on span "+" at bounding box center [152, 220] width 5 height 10
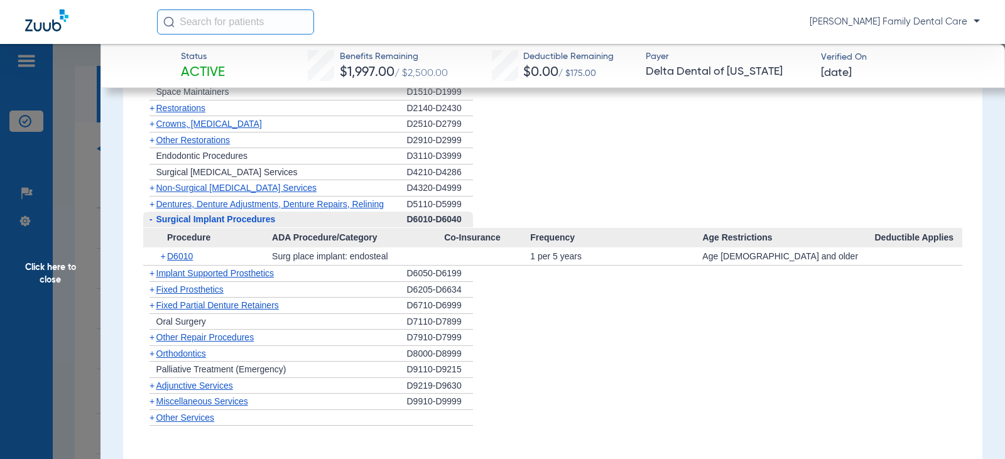
click at [151, 221] on span "-" at bounding box center [151, 219] width 3 height 10
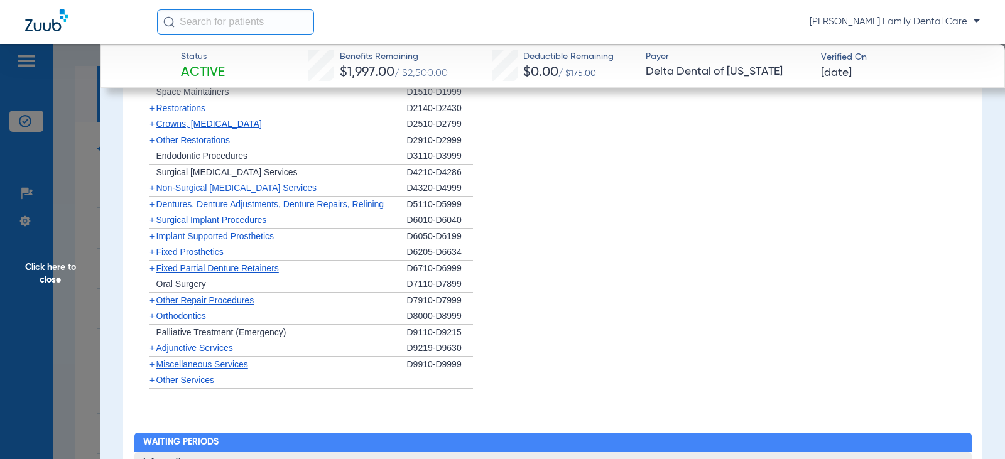
click at [151, 221] on span "+" at bounding box center [152, 220] width 5 height 10
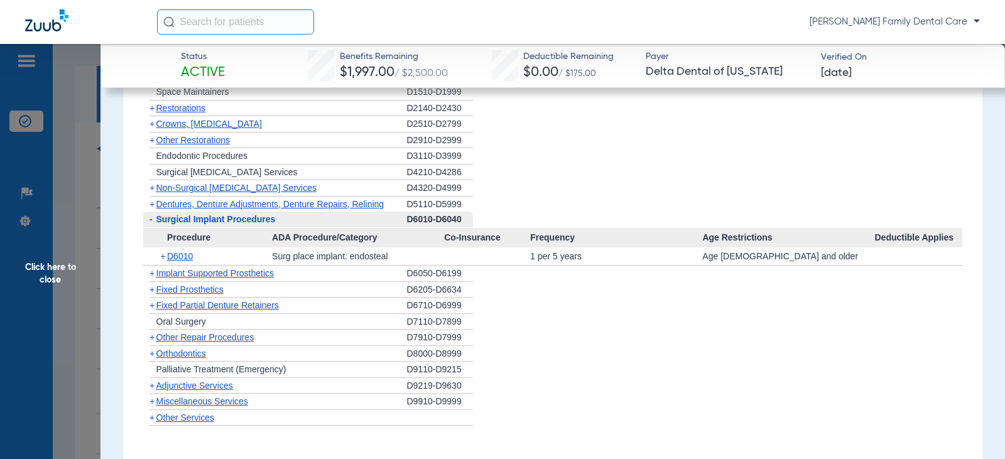
click at [151, 221] on span "-" at bounding box center [151, 219] width 3 height 10
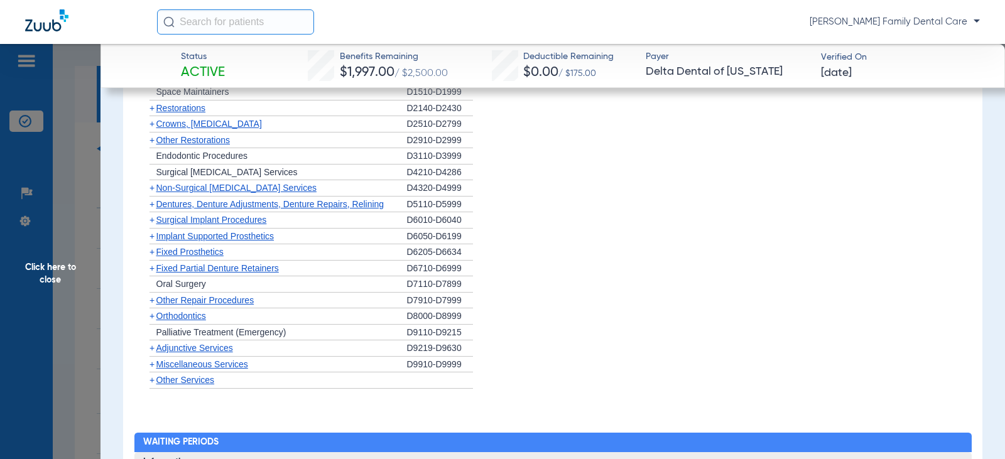
click at [151, 234] on span "+" at bounding box center [152, 236] width 5 height 10
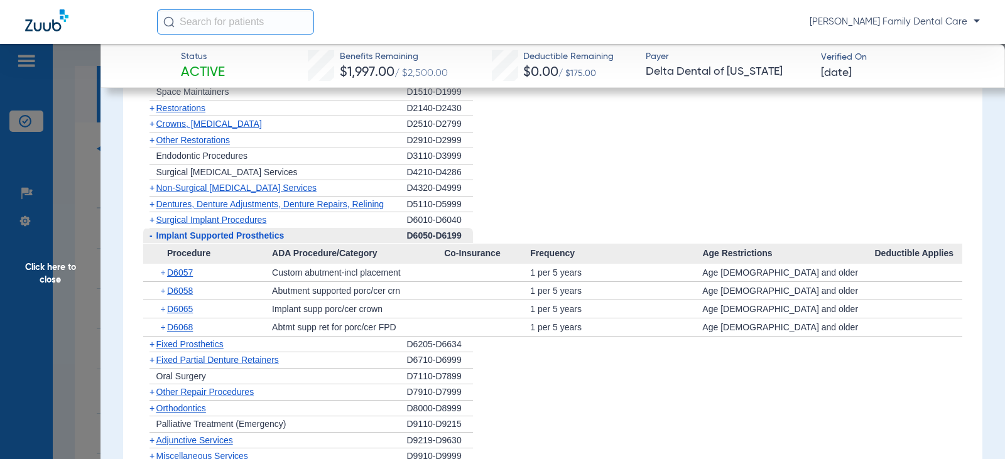
click at [151, 234] on span "-" at bounding box center [151, 236] width 3 height 10
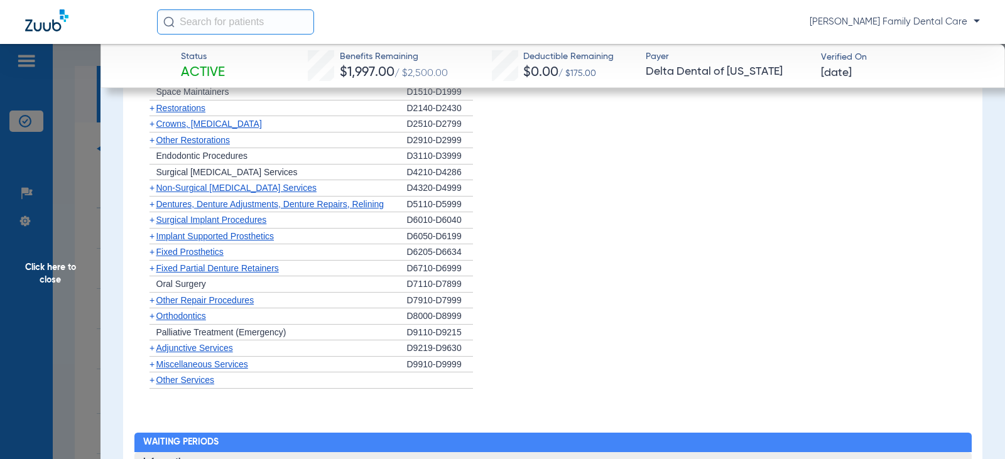
click at [153, 251] on span "+" at bounding box center [152, 252] width 5 height 10
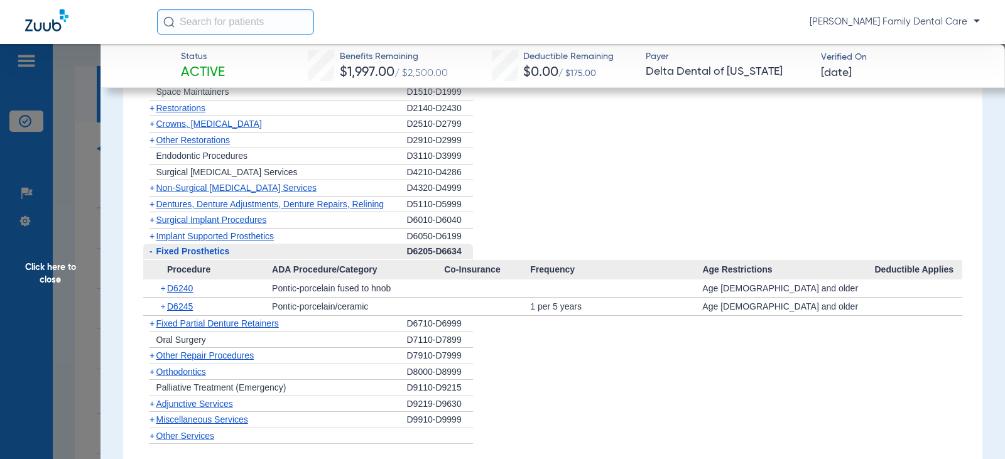
click at [153, 251] on span "-" at bounding box center [149, 252] width 13 height 16
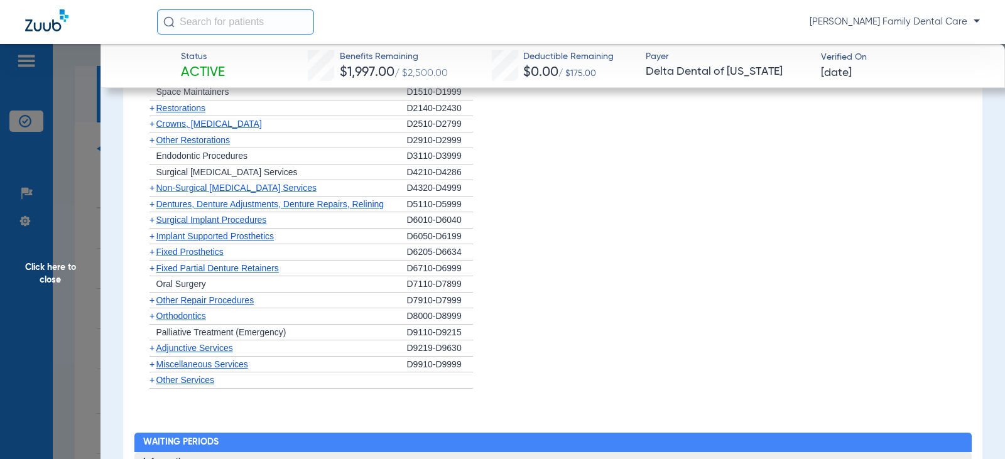
click at [153, 269] on span "+" at bounding box center [152, 268] width 5 height 10
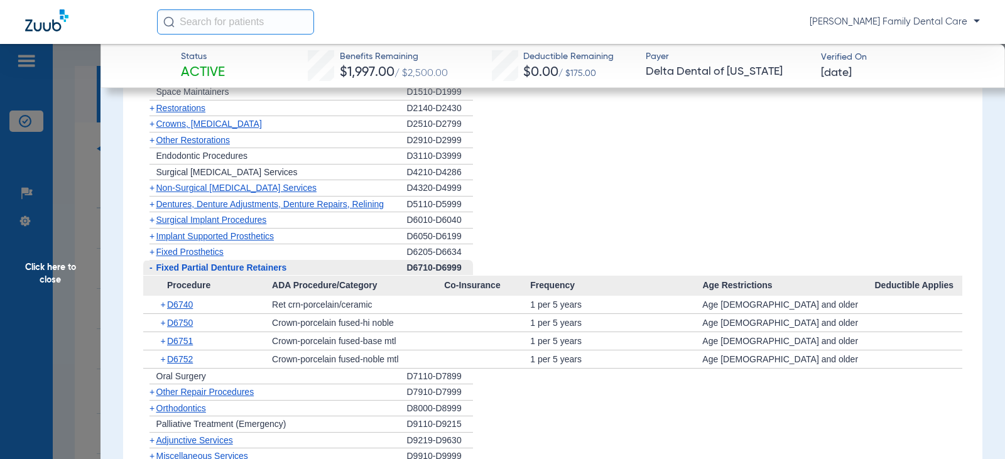
click at [153, 271] on span "-" at bounding box center [149, 268] width 13 height 16
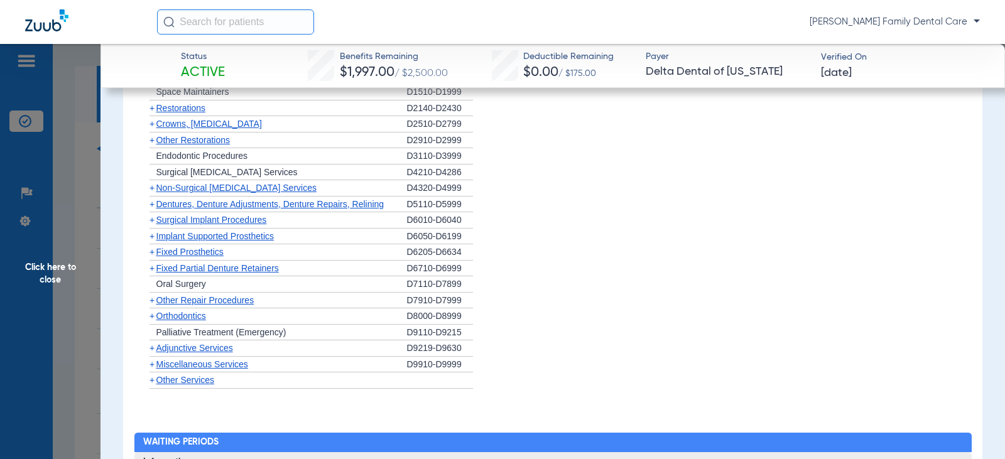
click at [150, 316] on span "+" at bounding box center [152, 316] width 5 height 10
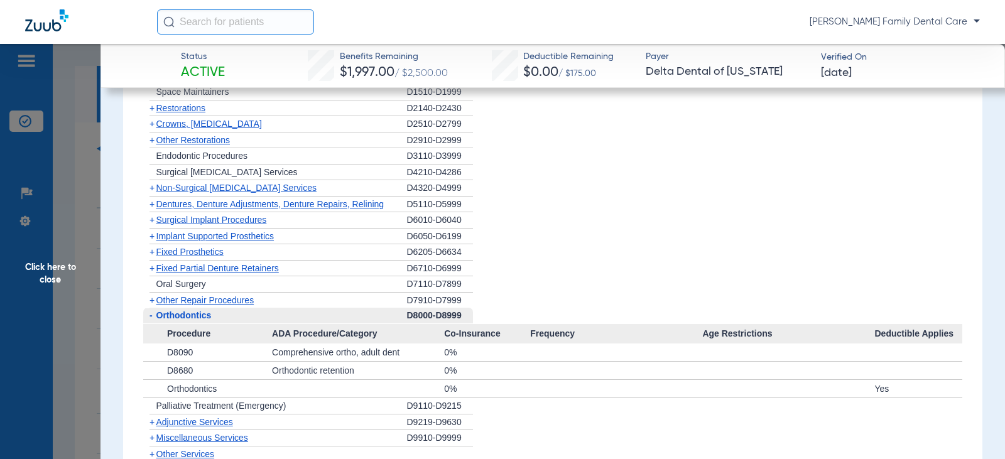
click at [150, 317] on span "-" at bounding box center [151, 315] width 3 height 10
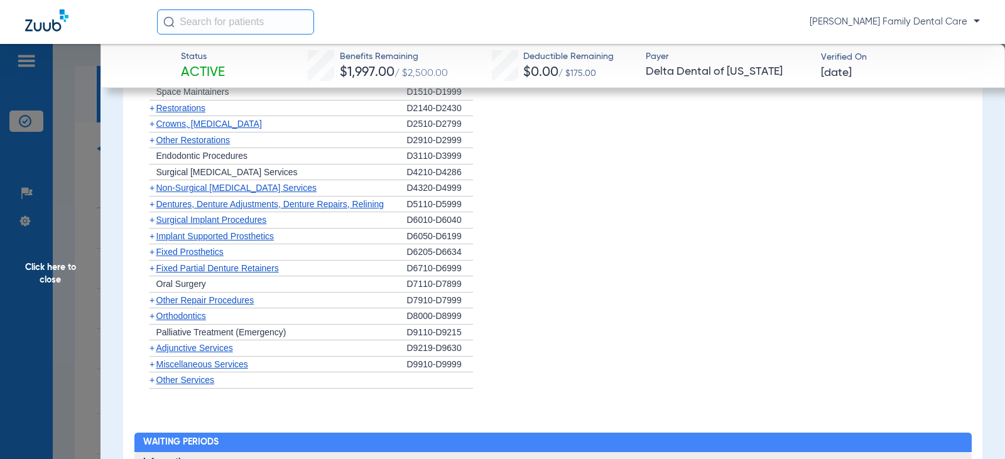
click at [153, 349] on span "+" at bounding box center [152, 348] width 5 height 10
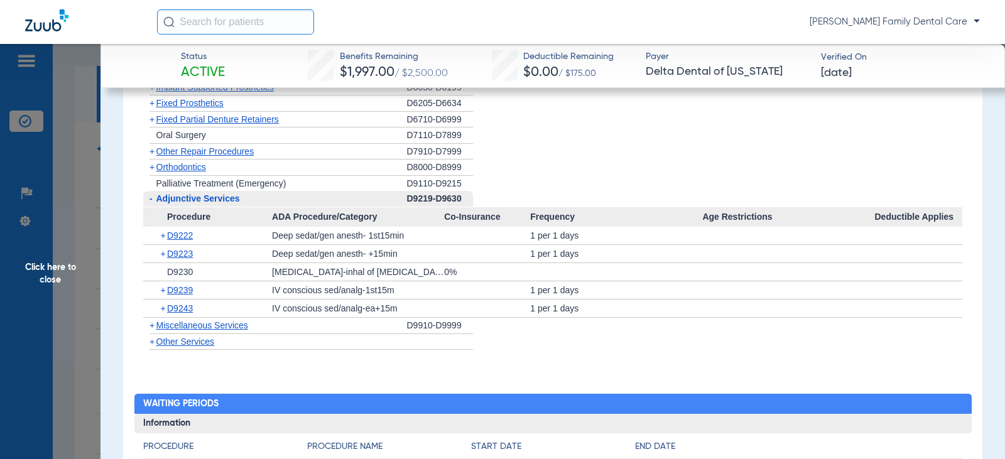
scroll to position [1633, 0]
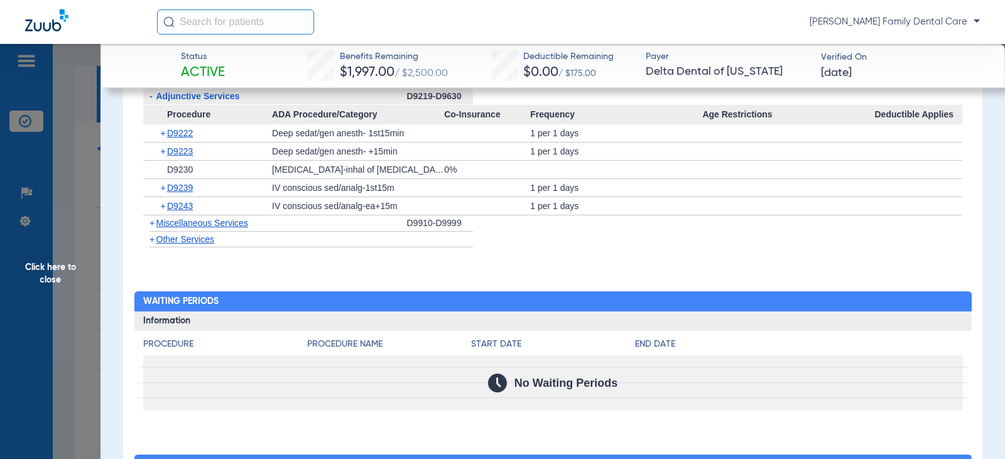
click at [155, 223] on span "+" at bounding box center [149, 223] width 13 height 16
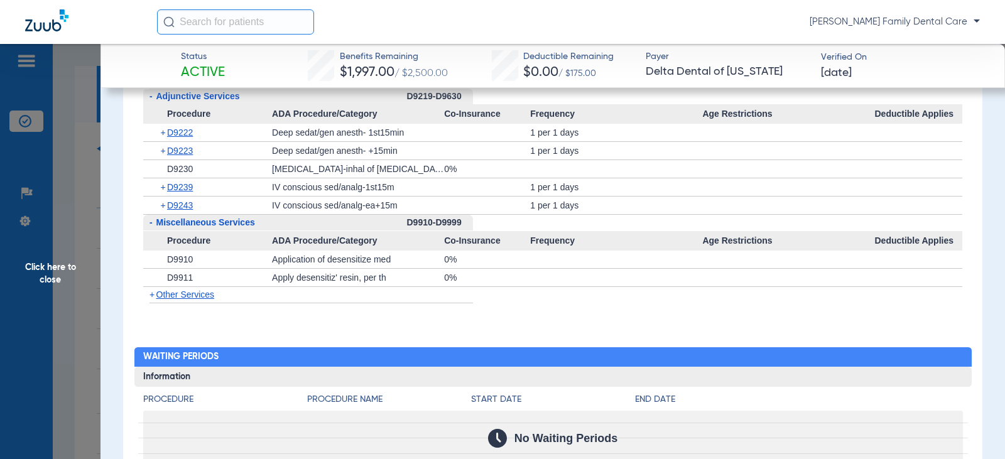
click at [46, 271] on span "Click here to close" at bounding box center [50, 273] width 101 height 459
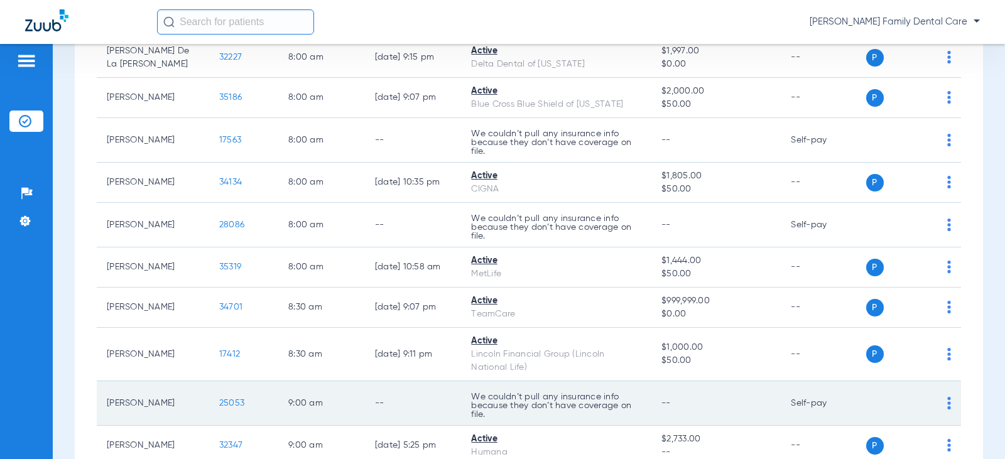
scroll to position [377, 0]
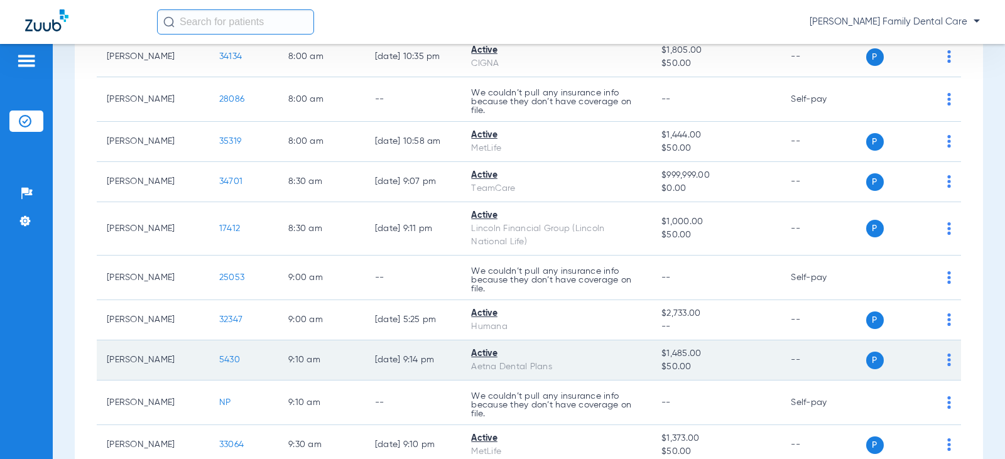
click at [224, 359] on span "5430" at bounding box center [229, 360] width 21 height 9
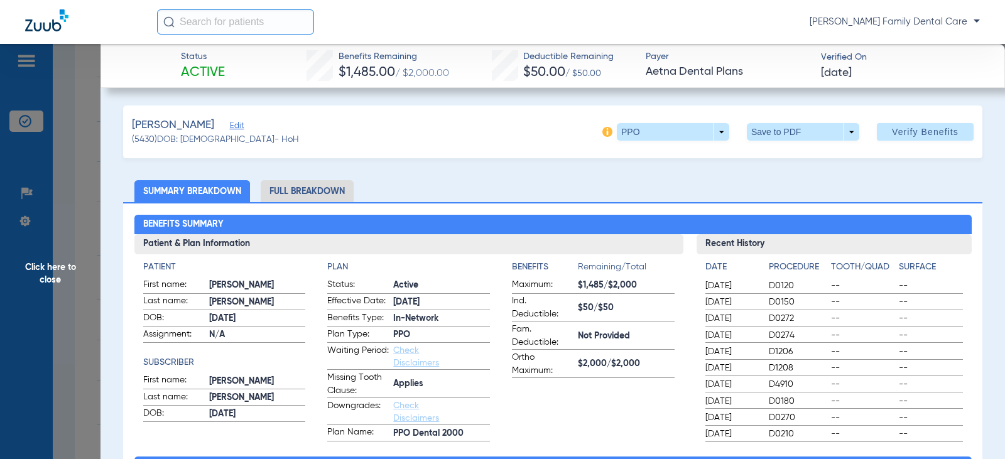
click at [297, 190] on li "Full Breakdown" at bounding box center [307, 191] width 93 height 22
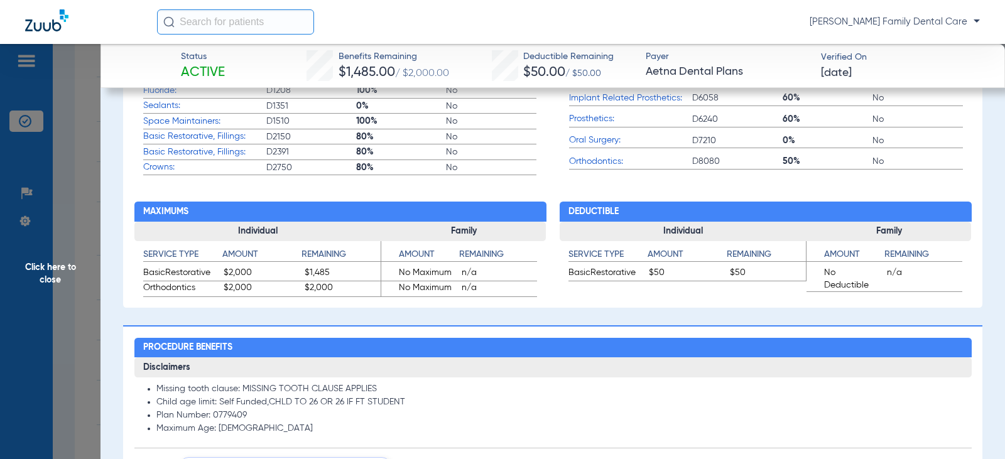
scroll to position [879, 0]
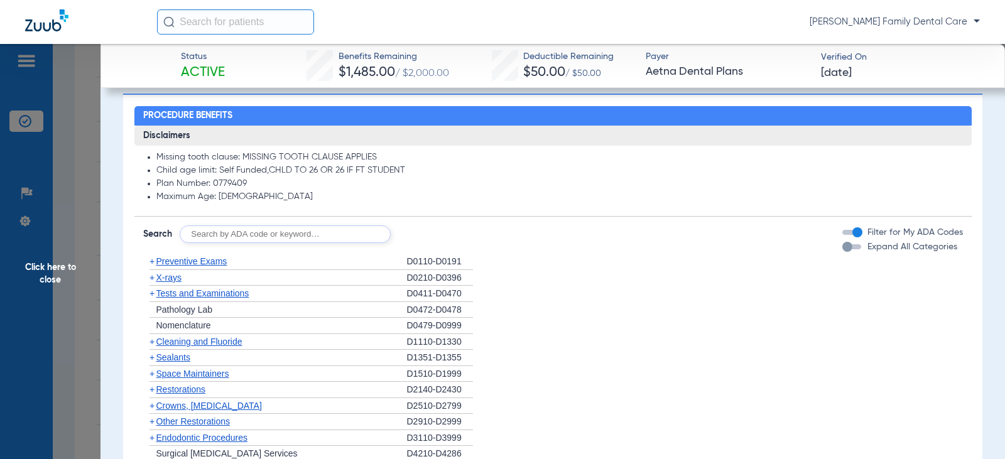
click at [154, 258] on span "+" at bounding box center [152, 261] width 5 height 10
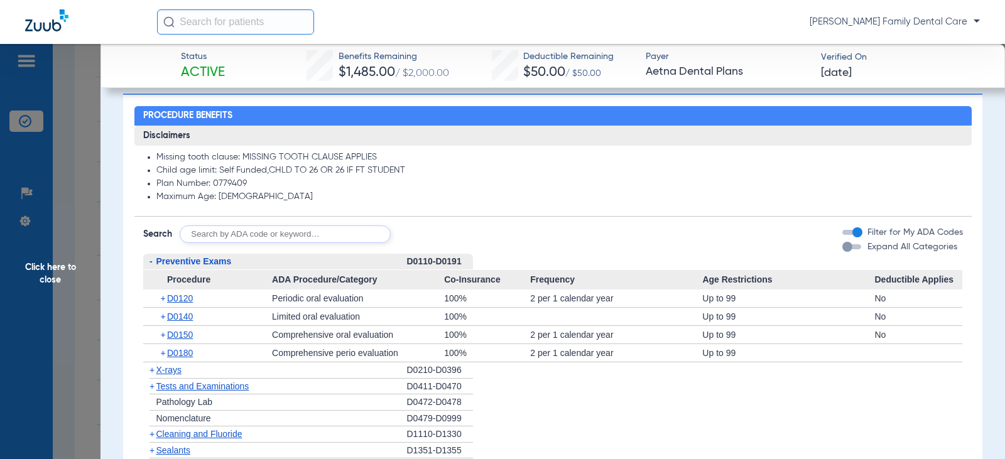
click at [153, 258] on span "-" at bounding box center [149, 262] width 13 height 16
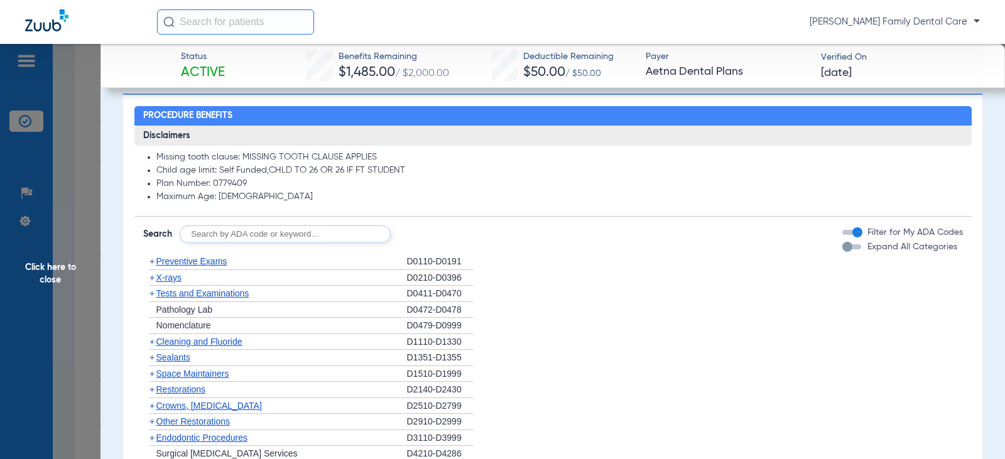
click at [153, 337] on span "+" at bounding box center [152, 342] width 5 height 10
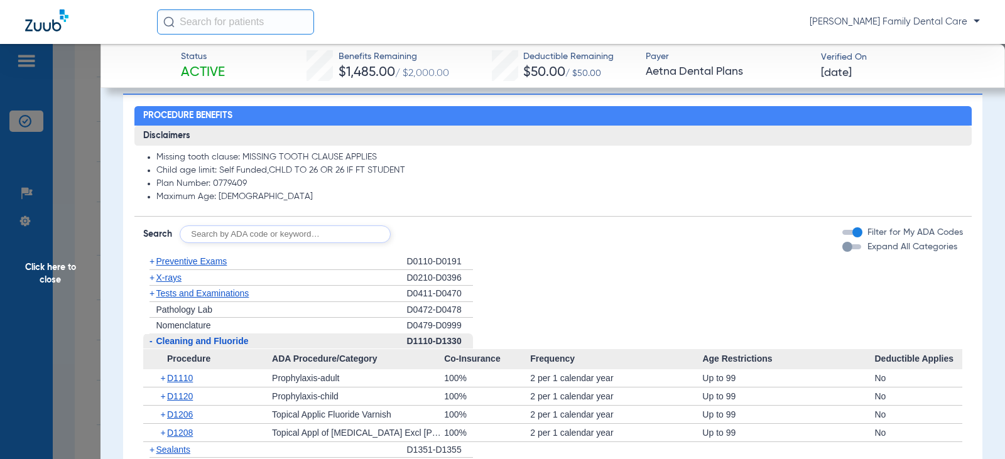
click at [151, 339] on span "-" at bounding box center [151, 341] width 3 height 10
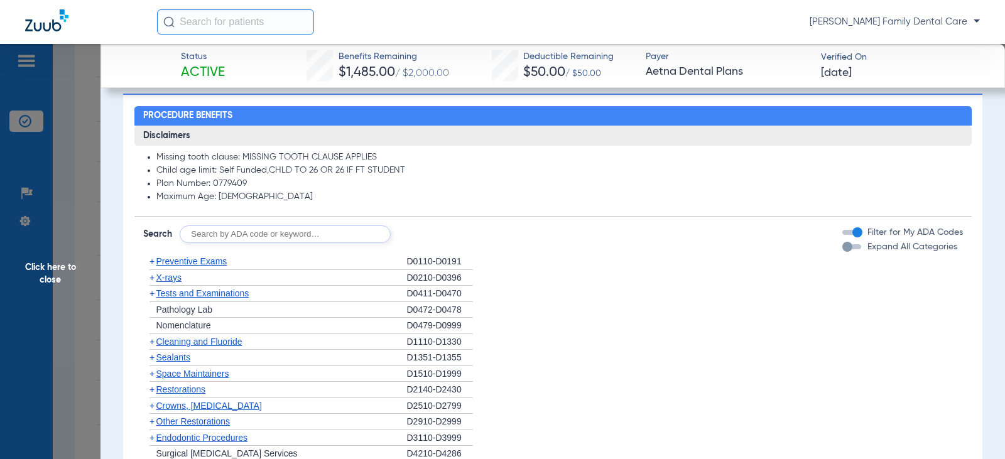
click at [152, 273] on span "+" at bounding box center [152, 278] width 5 height 10
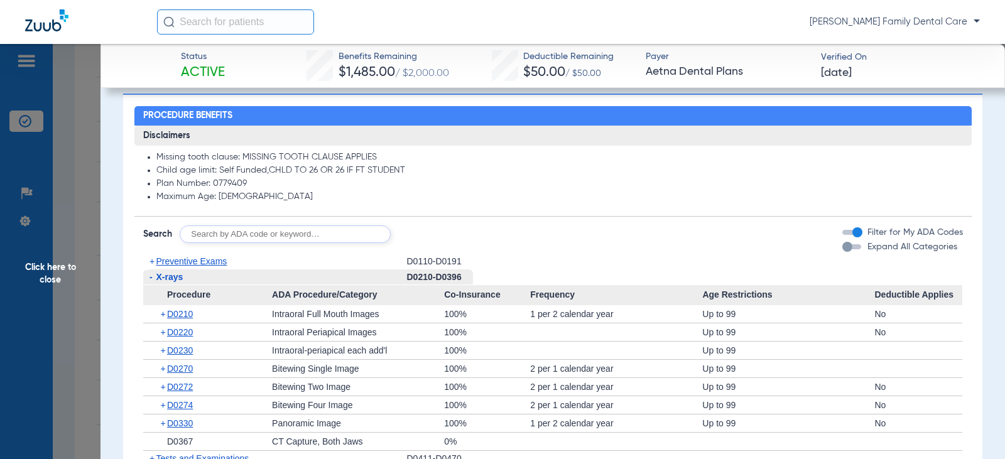
click at [152, 273] on span "-" at bounding box center [151, 277] width 3 height 10
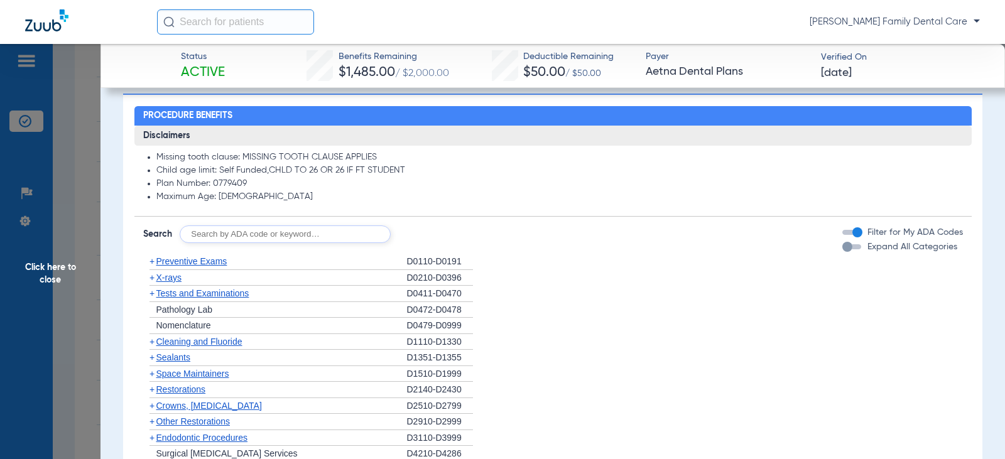
click at [150, 291] on span "+" at bounding box center [152, 293] width 5 height 10
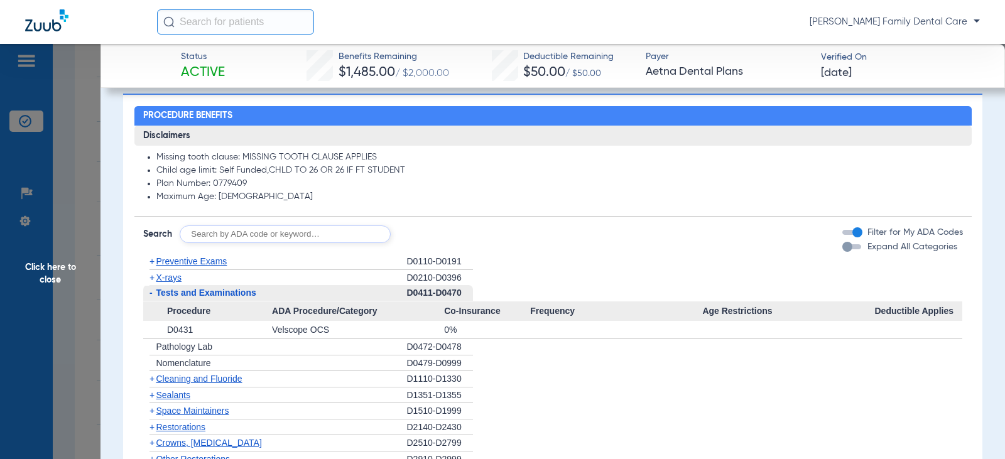
click at [150, 291] on span "-" at bounding box center [151, 293] width 3 height 10
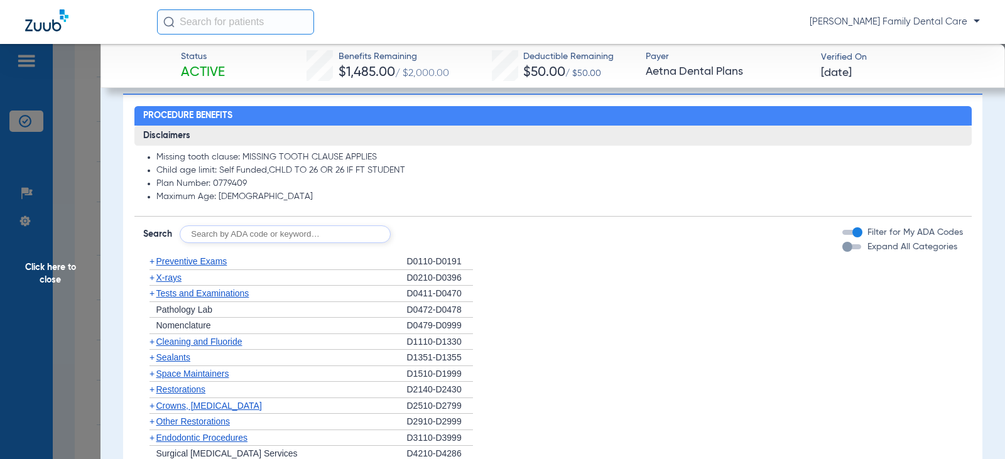
click at [154, 352] on span "+" at bounding box center [152, 357] width 5 height 10
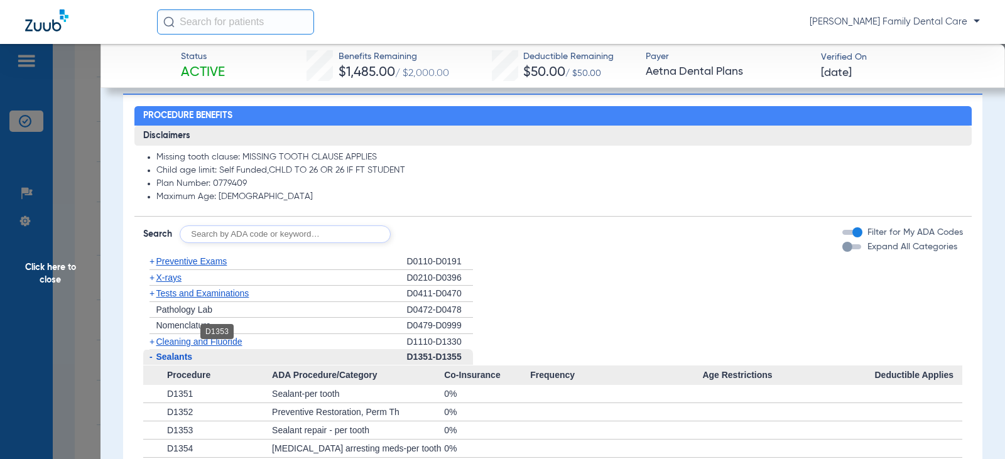
scroll to position [1131, 0]
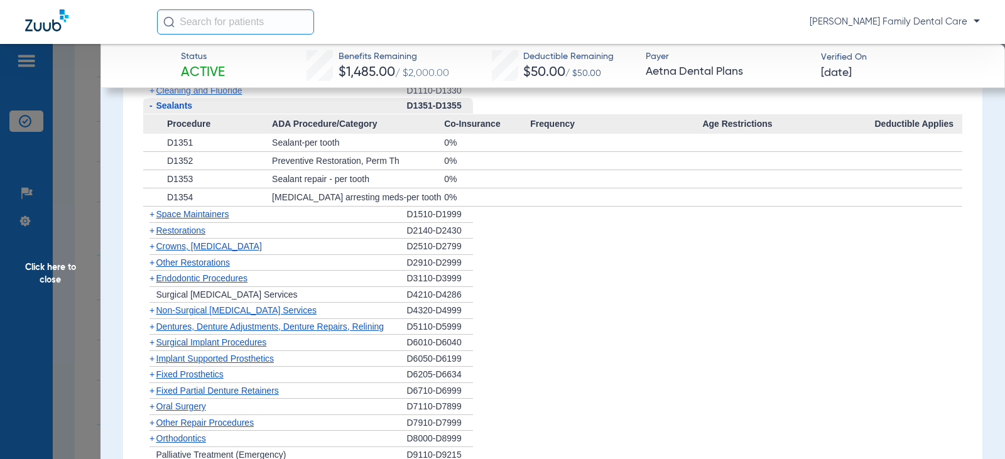
click at [151, 103] on span "-" at bounding box center [151, 106] width 3 height 10
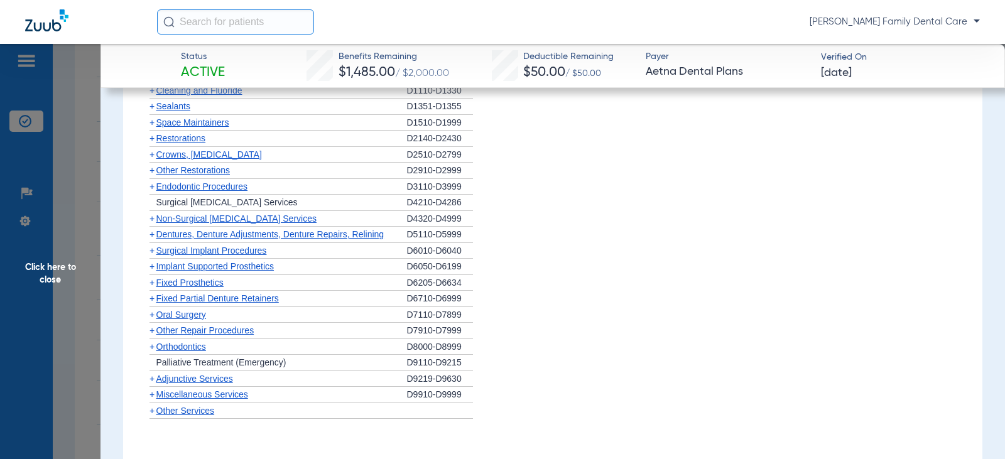
click at [151, 151] on span "+" at bounding box center [152, 155] width 5 height 10
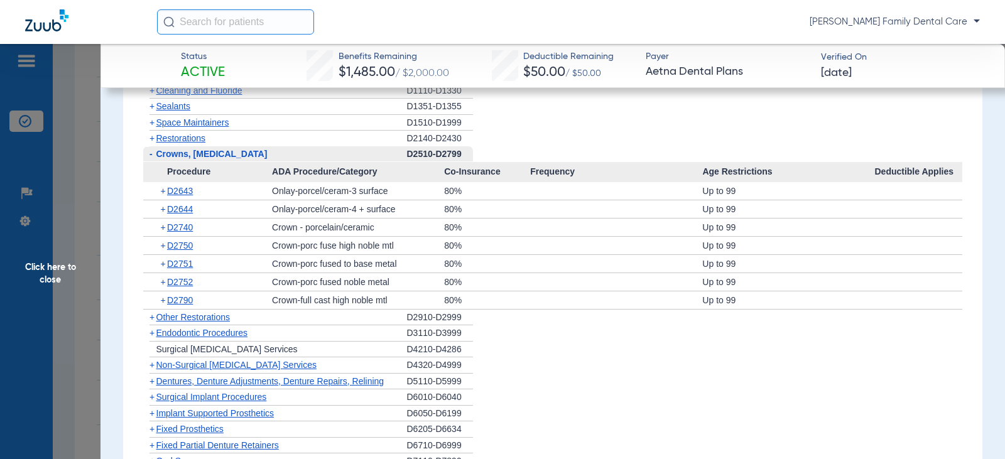
click at [151, 151] on span "-" at bounding box center [151, 154] width 3 height 10
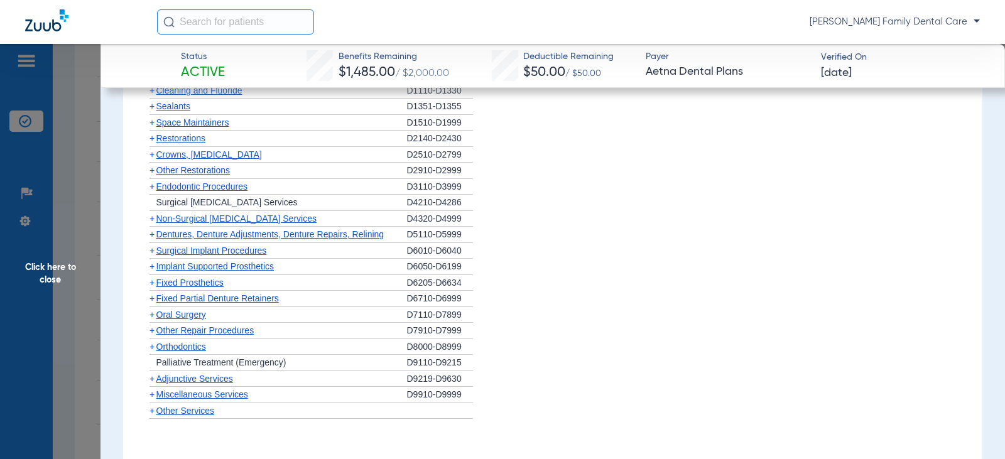
click at [153, 168] on span "+" at bounding box center [152, 170] width 5 height 10
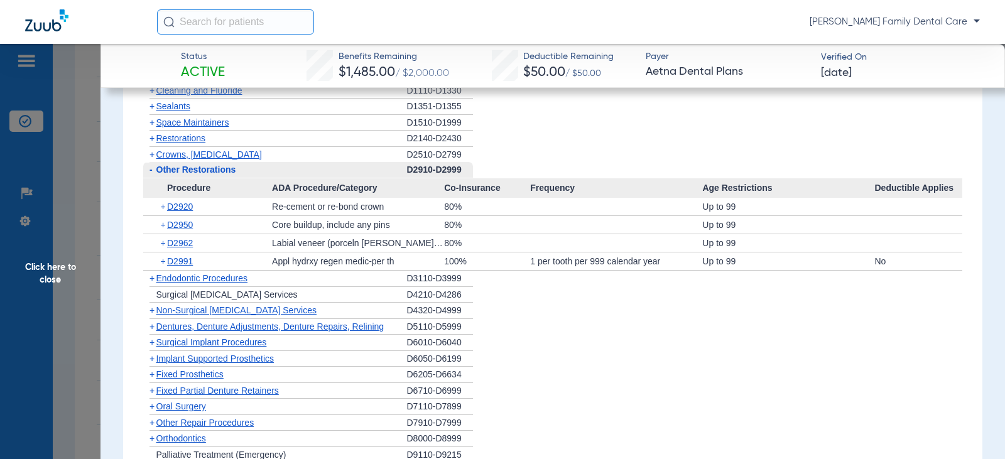
click at [153, 168] on span "-" at bounding box center [149, 170] width 13 height 16
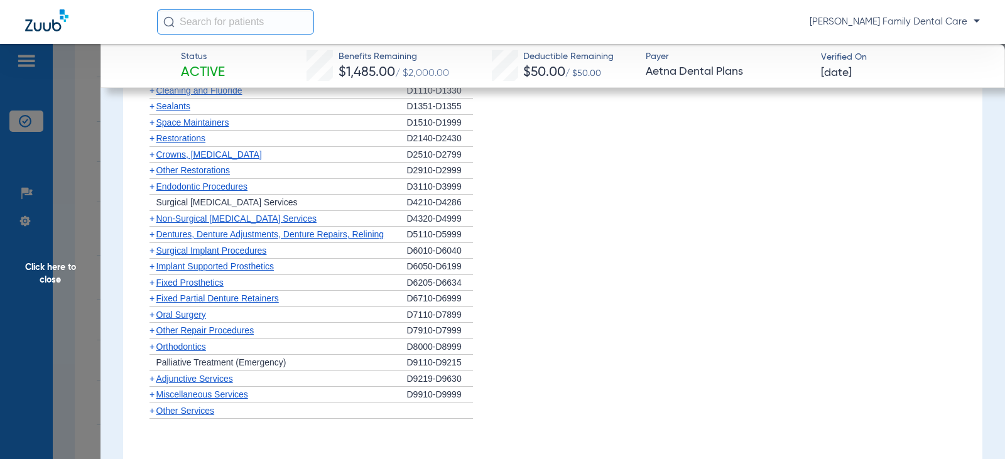
click at [154, 185] on span "+" at bounding box center [152, 187] width 5 height 10
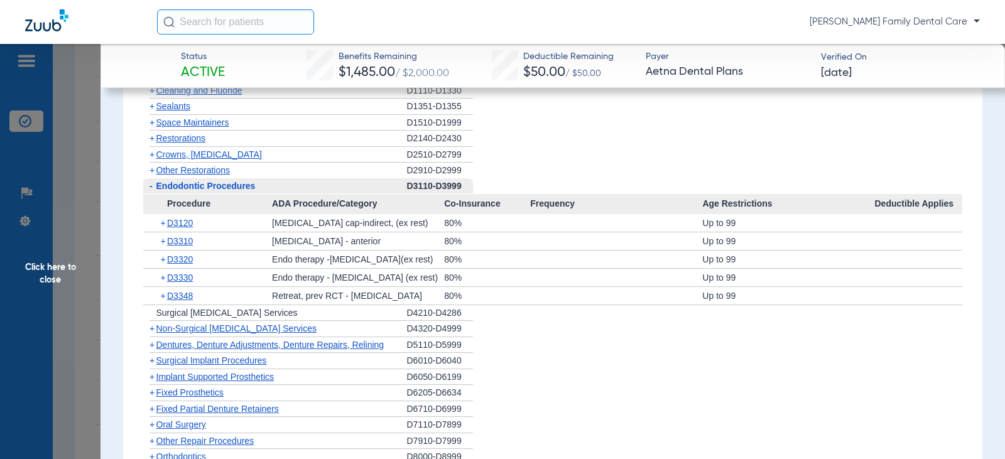
click at [155, 185] on span "-" at bounding box center [149, 186] width 13 height 16
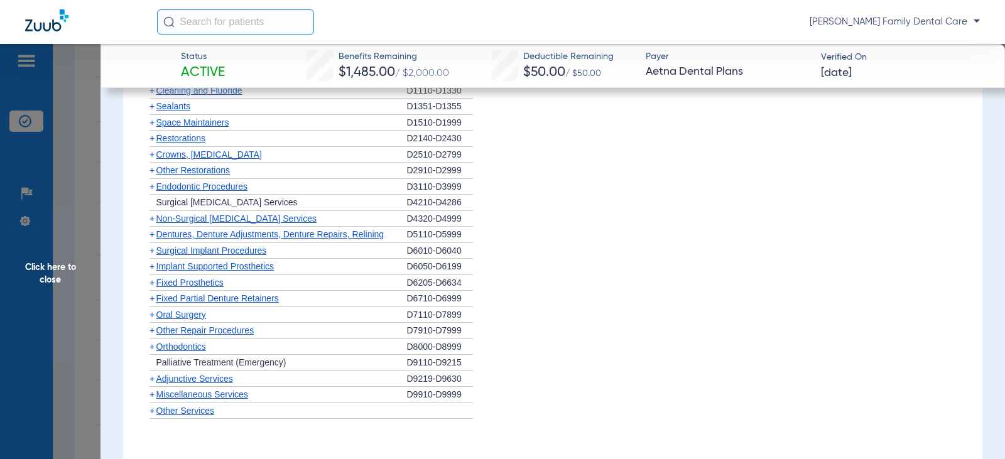
click at [154, 216] on span "+" at bounding box center [152, 219] width 5 height 10
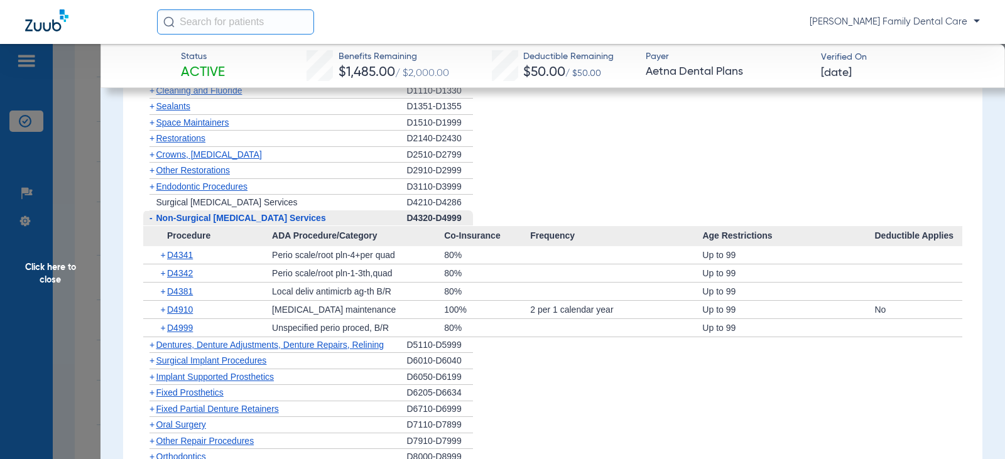
click at [151, 214] on span "-" at bounding box center [151, 218] width 3 height 10
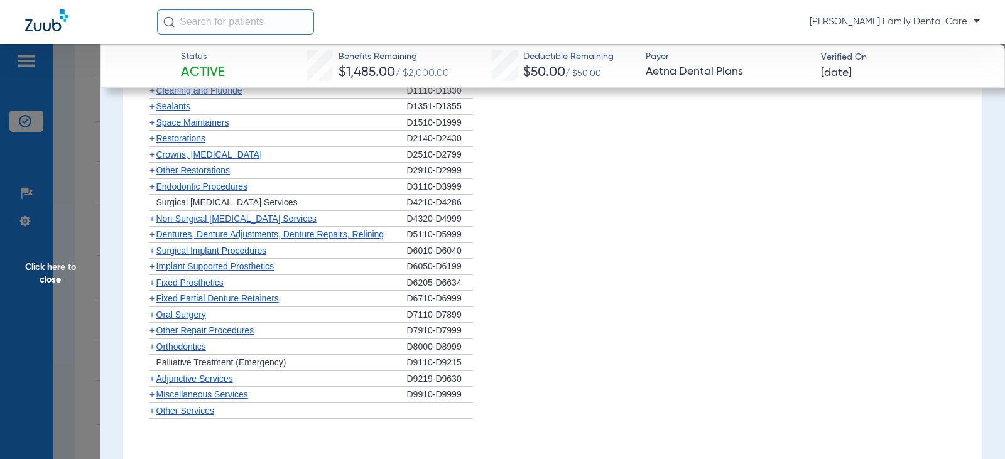
click at [150, 229] on span "+" at bounding box center [152, 234] width 5 height 10
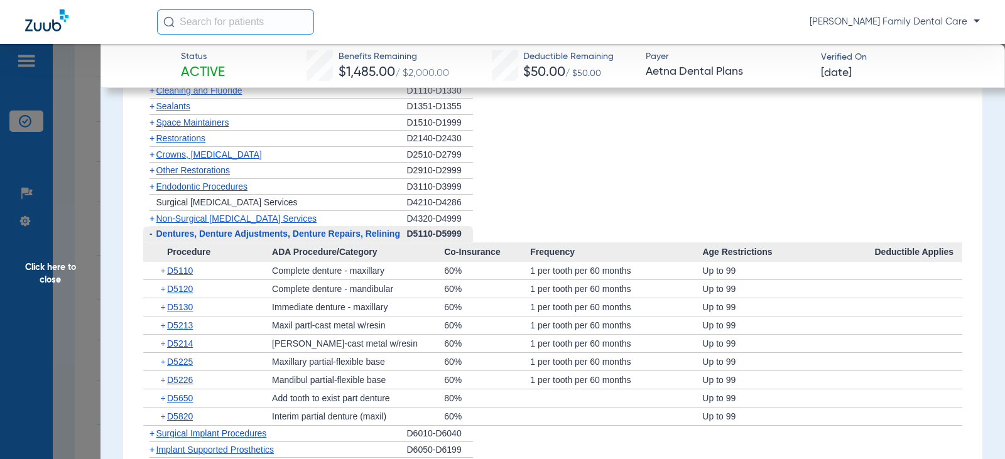
click at [150, 229] on span "-" at bounding box center [151, 234] width 3 height 10
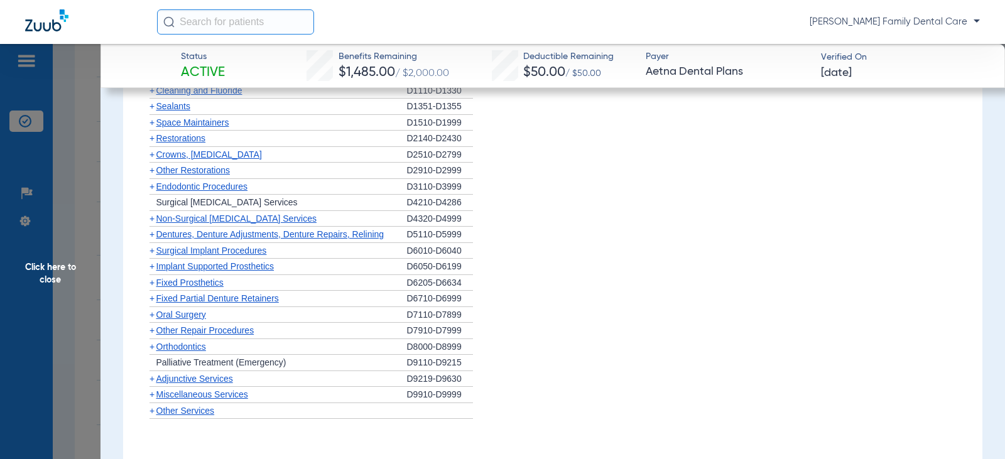
click at [152, 248] on span "+" at bounding box center [152, 251] width 5 height 10
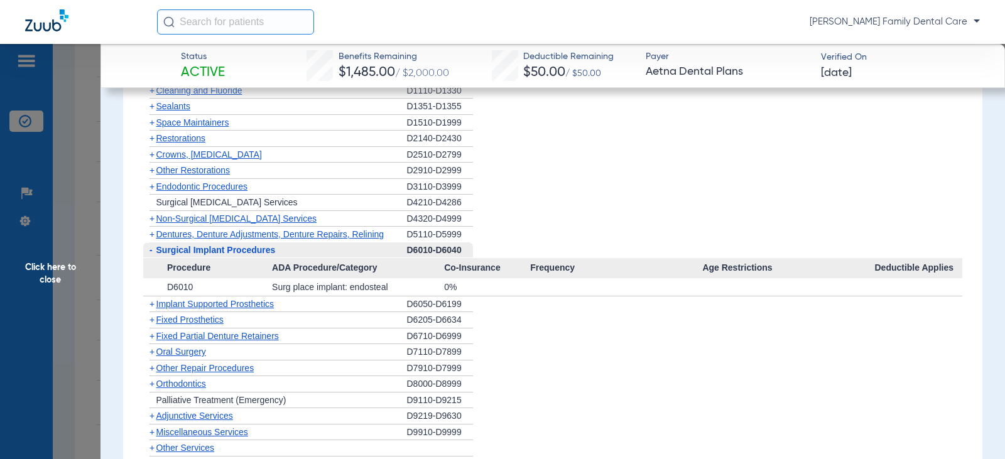
click at [153, 248] on span "-" at bounding box center [149, 250] width 13 height 16
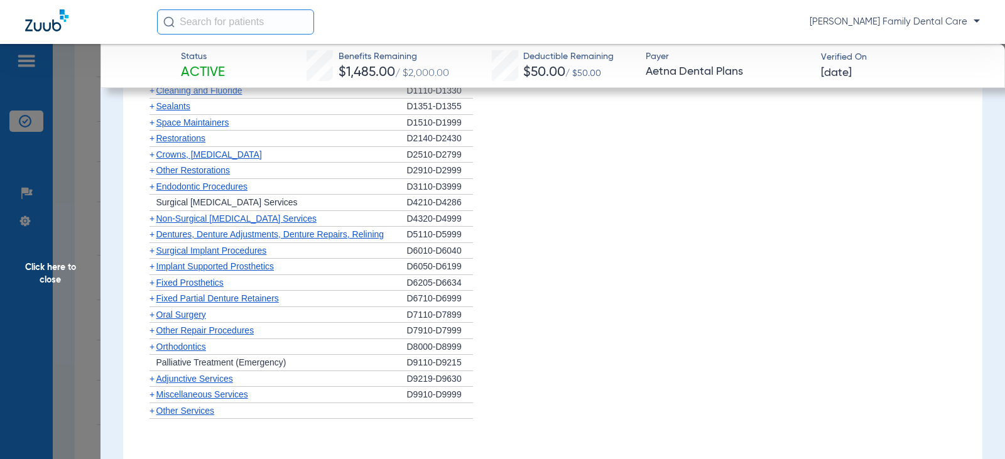
click at [151, 263] on span "+" at bounding box center [152, 266] width 5 height 10
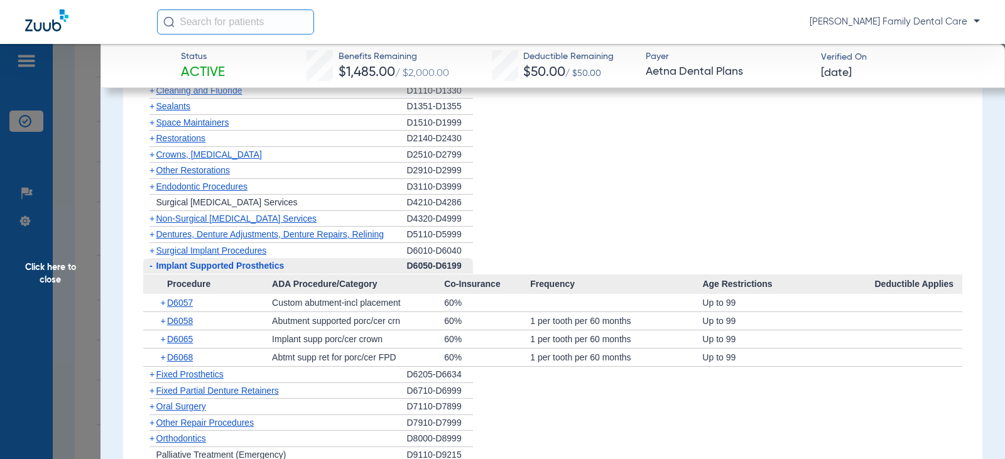
click at [153, 263] on span "-" at bounding box center [149, 266] width 13 height 16
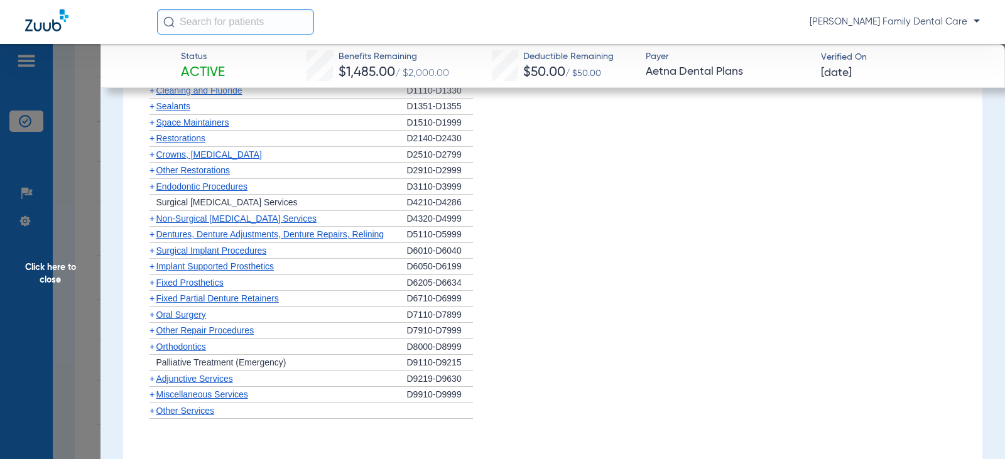
click at [152, 278] on span "+" at bounding box center [152, 283] width 5 height 10
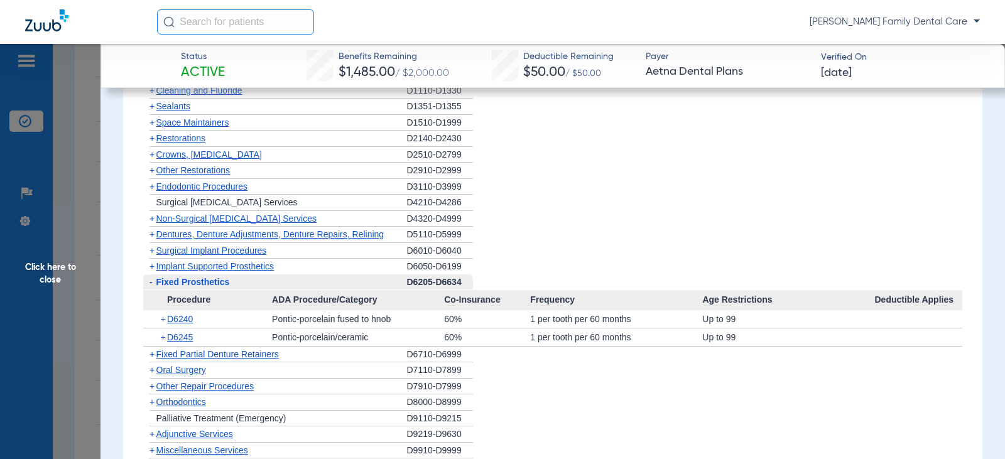
click at [152, 277] on span "-" at bounding box center [151, 282] width 3 height 10
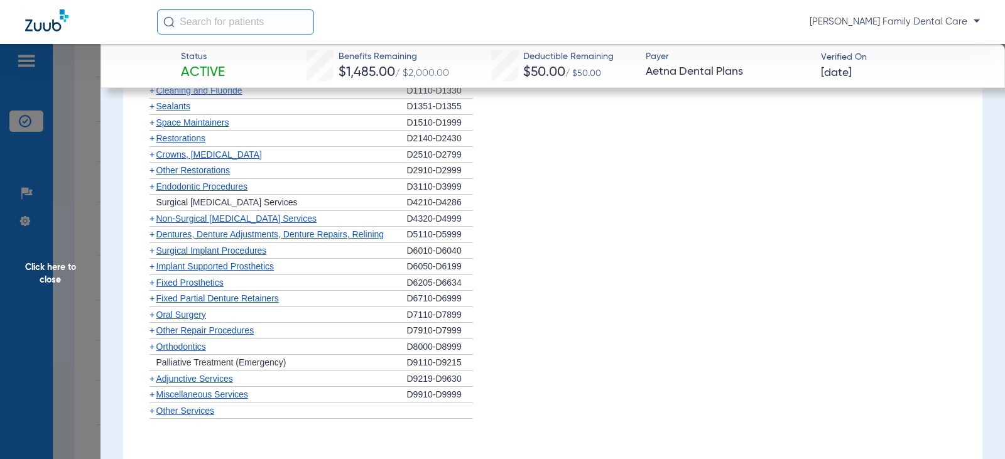
click at [152, 293] on span "+" at bounding box center [152, 298] width 5 height 10
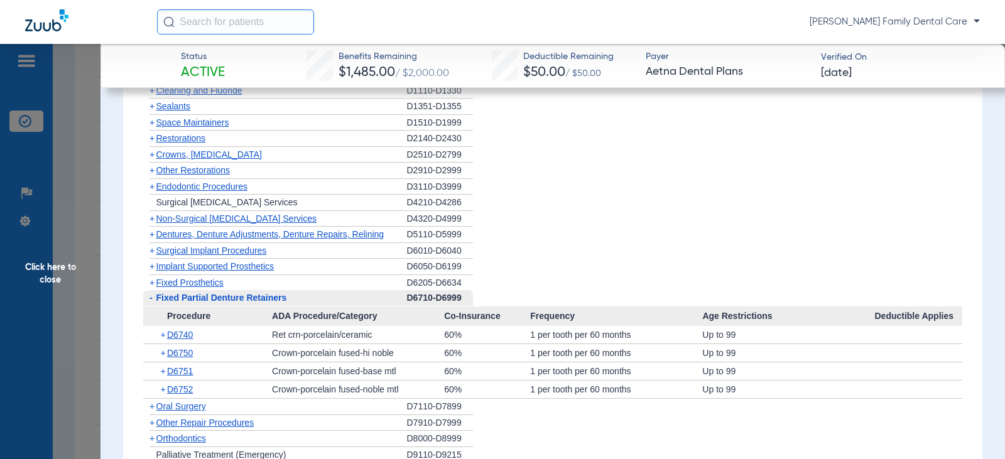
click at [151, 293] on span "-" at bounding box center [151, 298] width 3 height 10
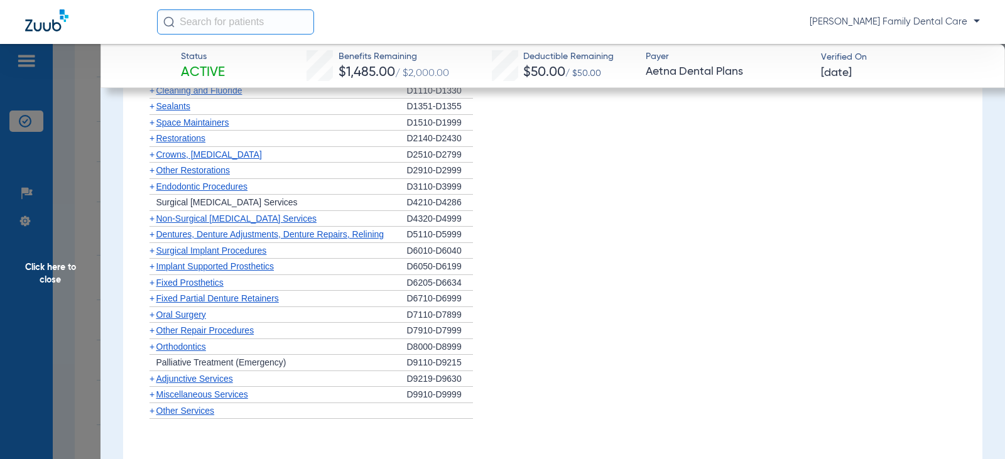
click at [150, 310] on span "+" at bounding box center [152, 315] width 5 height 10
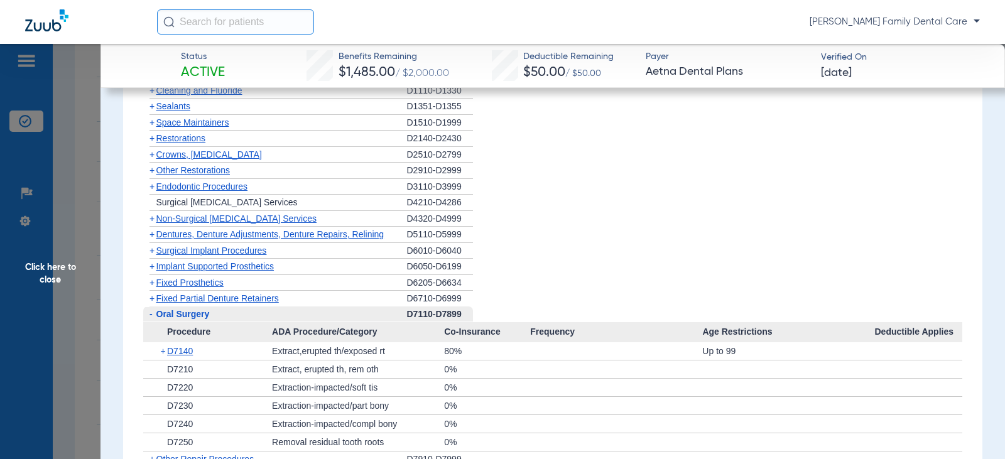
click at [150, 310] on span "-" at bounding box center [151, 314] width 3 height 10
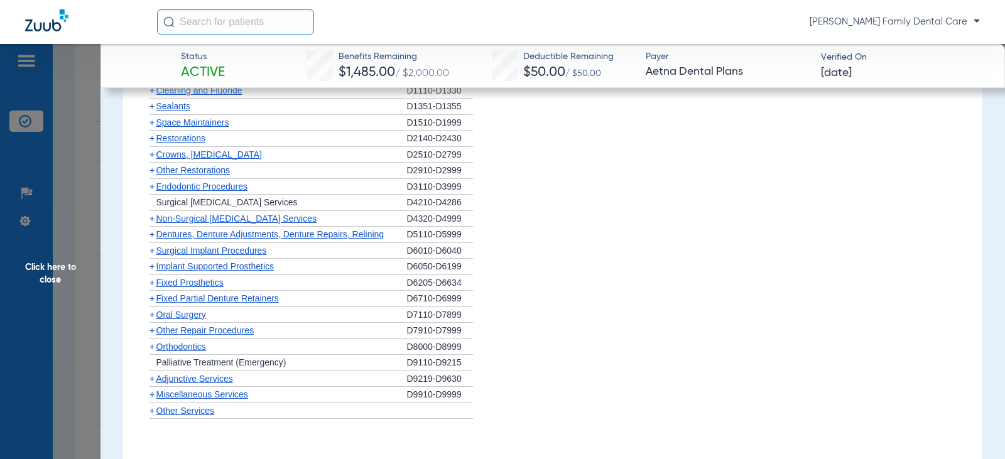
click at [150, 342] on span "+" at bounding box center [152, 347] width 5 height 10
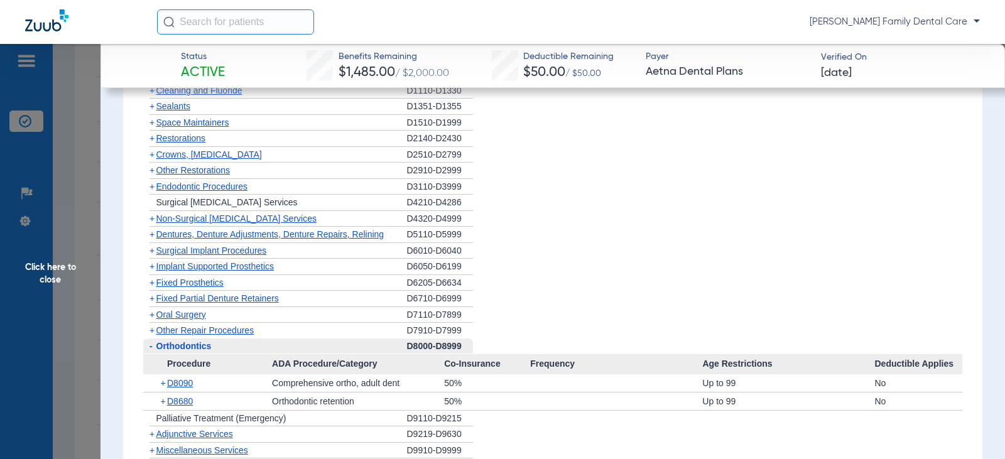
click at [150, 342] on span "-" at bounding box center [151, 346] width 3 height 10
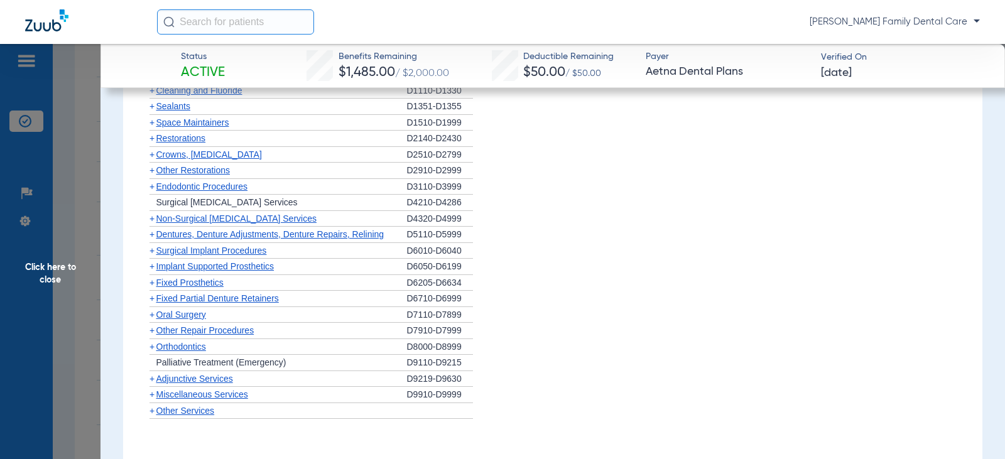
click at [153, 378] on span "+" at bounding box center [152, 379] width 5 height 10
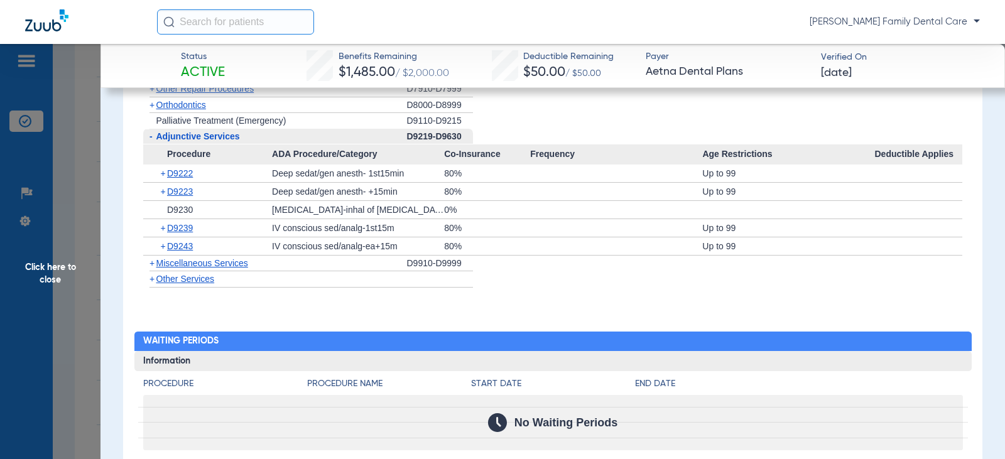
scroll to position [1382, 0]
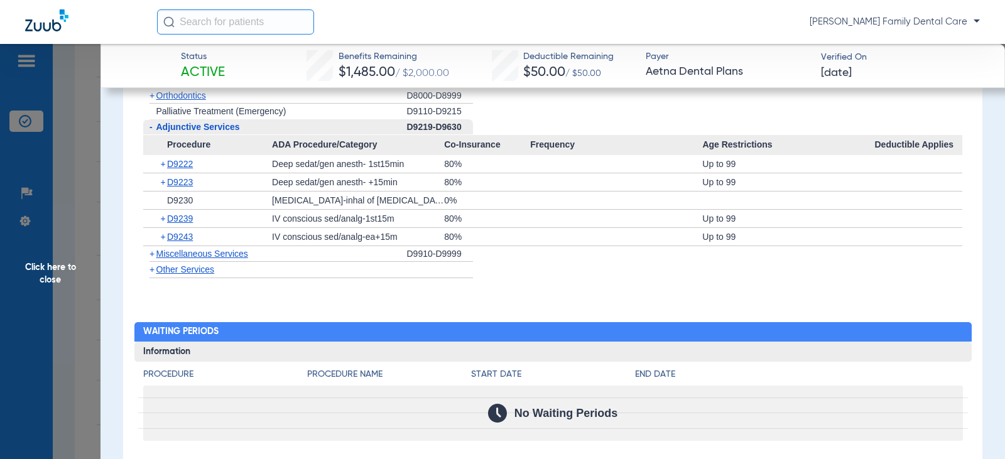
click at [152, 252] on span "+" at bounding box center [152, 254] width 5 height 10
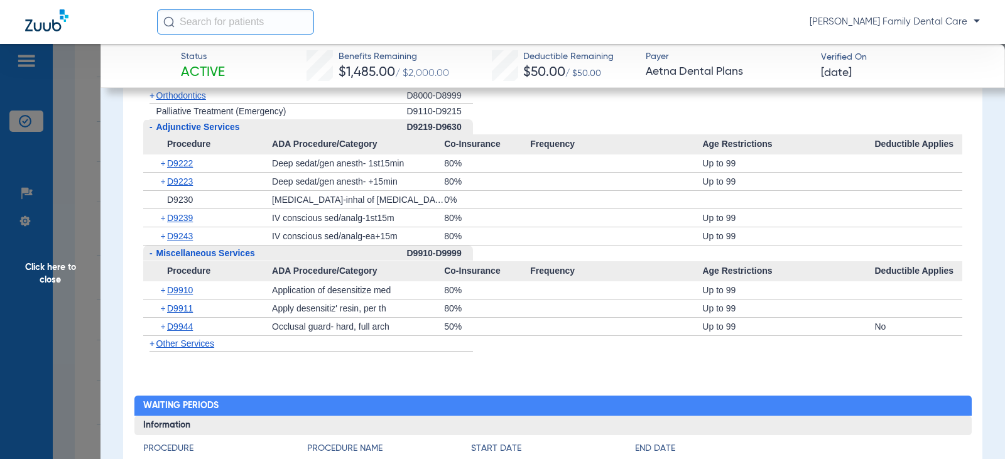
click at [45, 269] on span "Click here to close" at bounding box center [50, 273] width 101 height 459
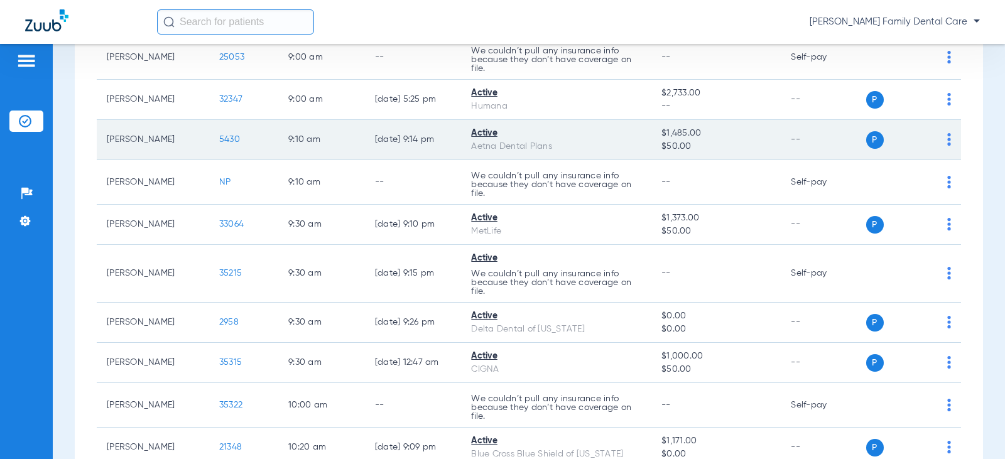
scroll to position [628, 0]
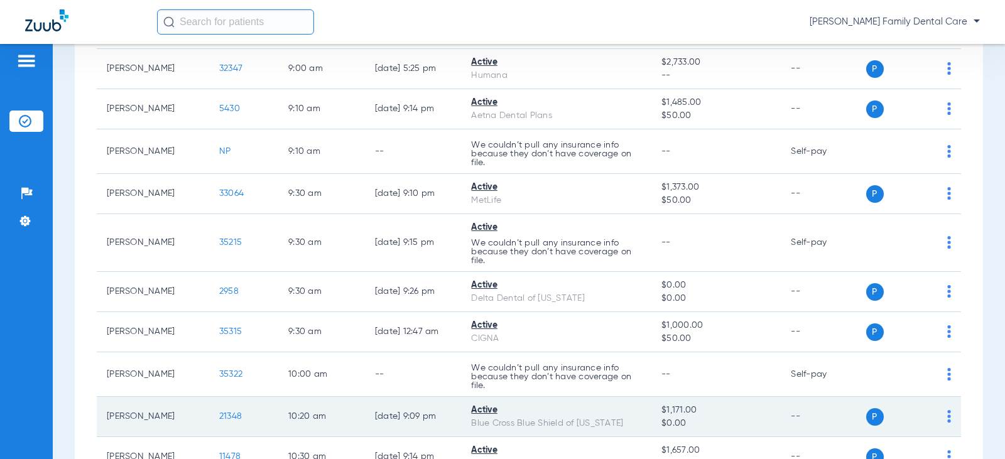
click at [227, 420] on span "21348" at bounding box center [230, 416] width 23 height 9
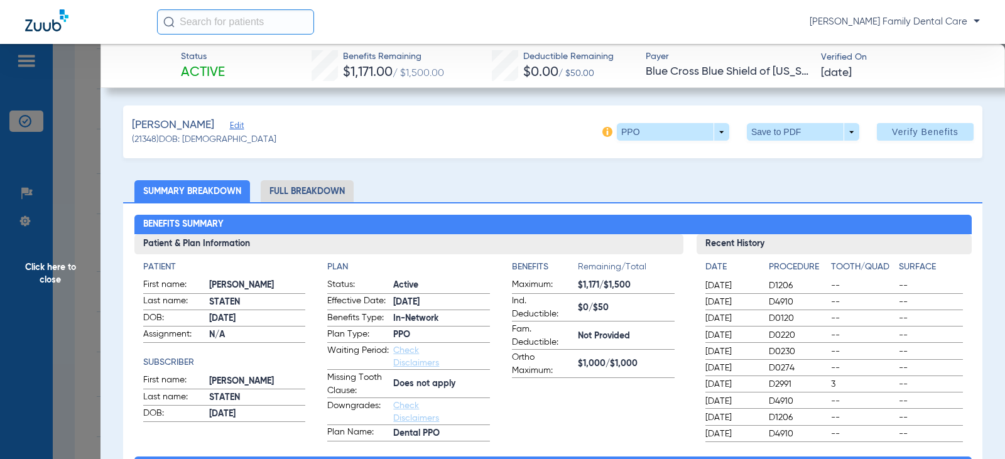
click at [324, 193] on li "Full Breakdown" at bounding box center [307, 191] width 93 height 22
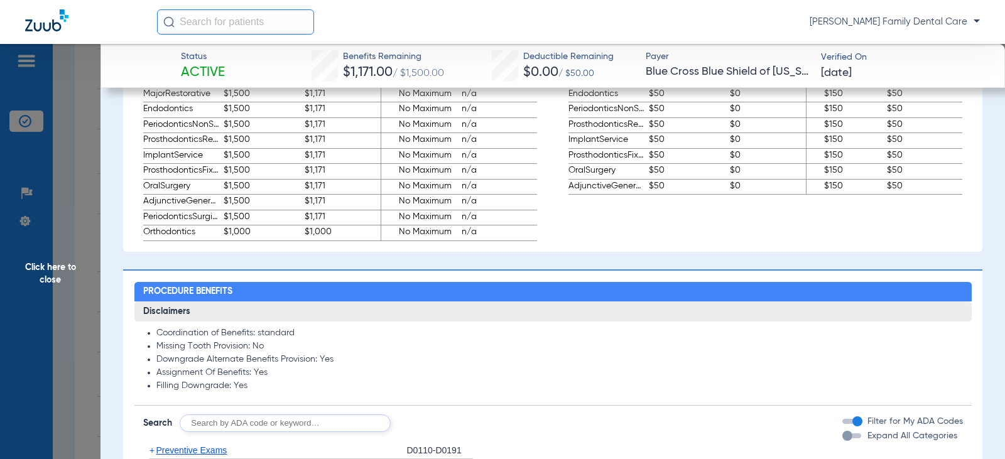
scroll to position [1131, 0]
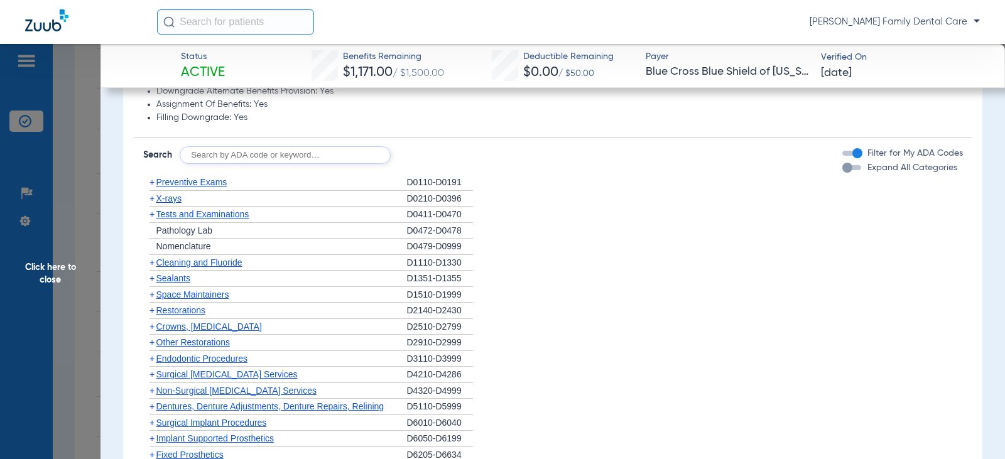
click at [153, 184] on span "+" at bounding box center [152, 182] width 5 height 10
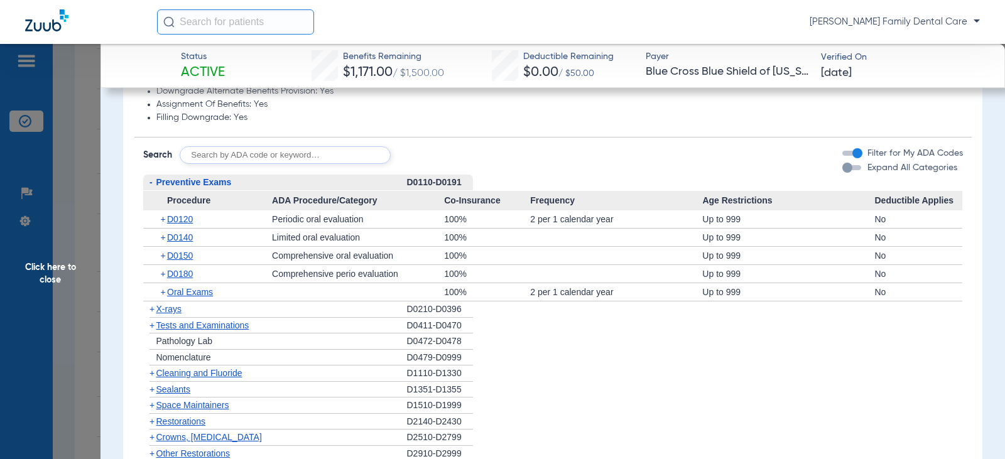
click at [150, 183] on span "-" at bounding box center [151, 182] width 3 height 10
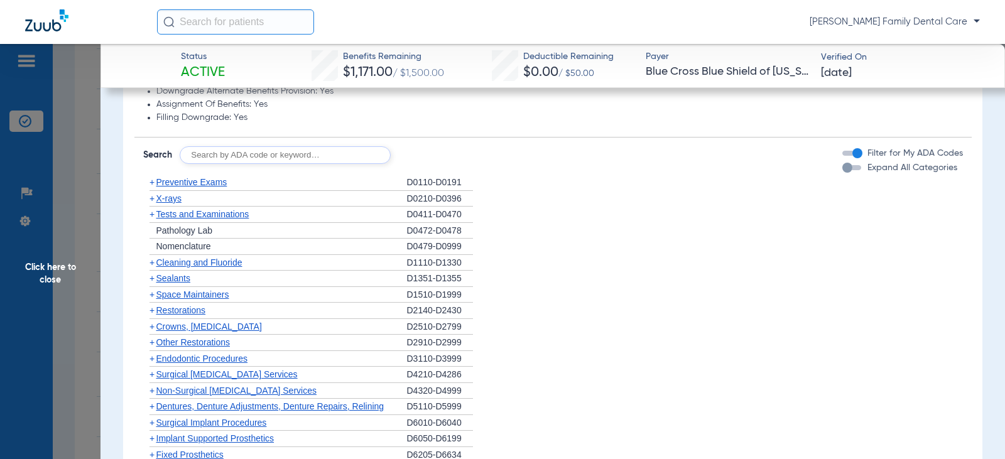
click at [150, 263] on span "+" at bounding box center [152, 263] width 5 height 10
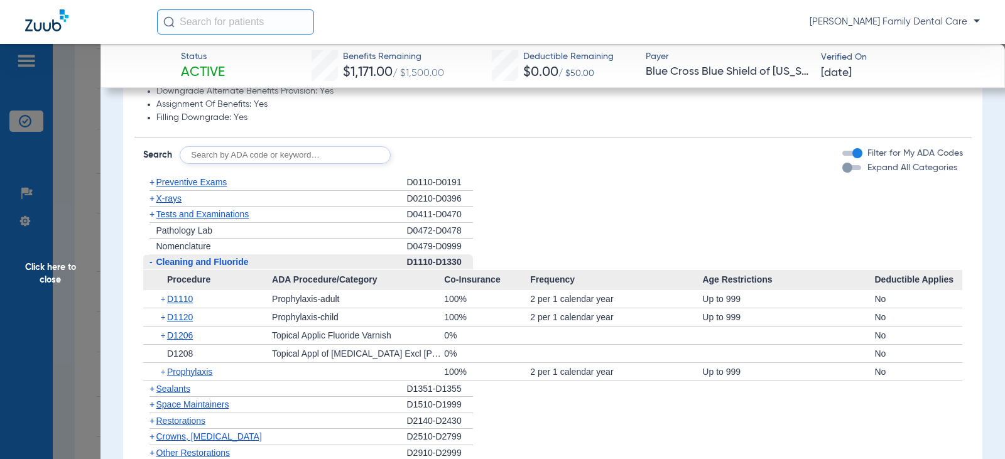
click at [150, 263] on span "-" at bounding box center [151, 262] width 3 height 10
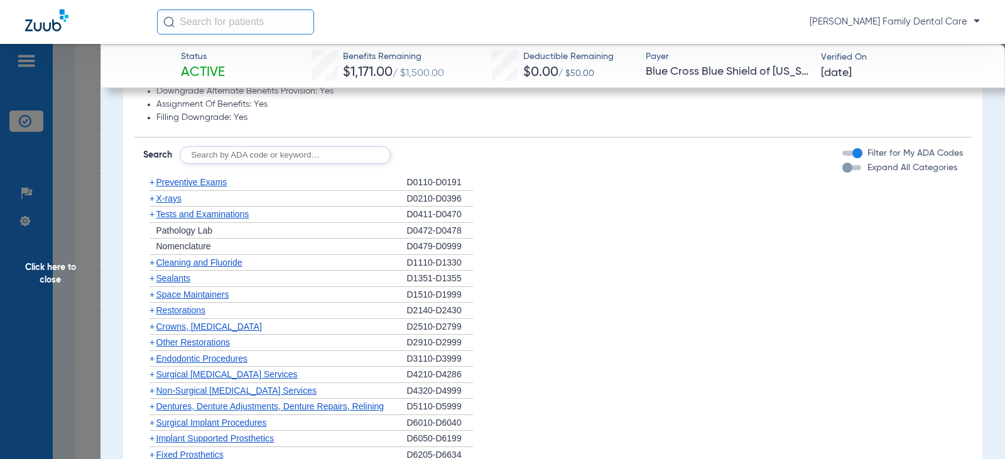
click at [150, 283] on span "+" at bounding box center [152, 278] width 5 height 10
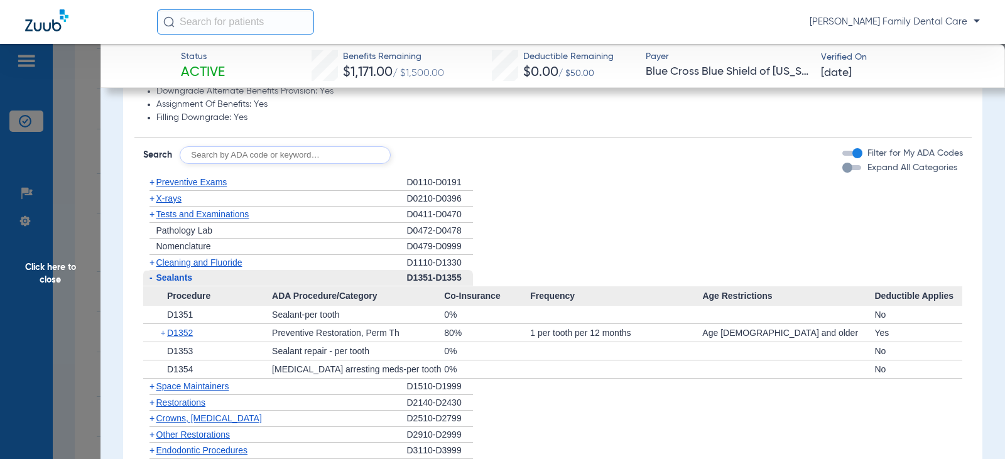
click at [150, 283] on span "-" at bounding box center [151, 278] width 3 height 10
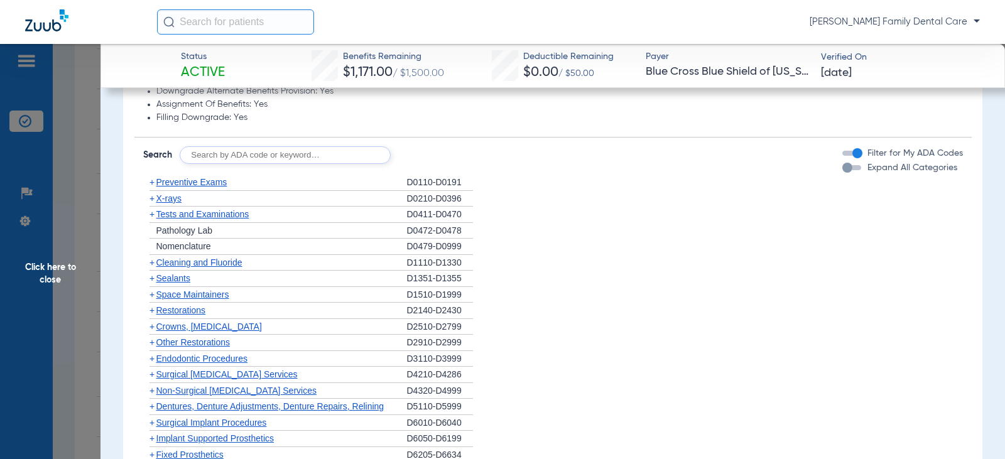
click at [153, 200] on span "+" at bounding box center [152, 198] width 5 height 10
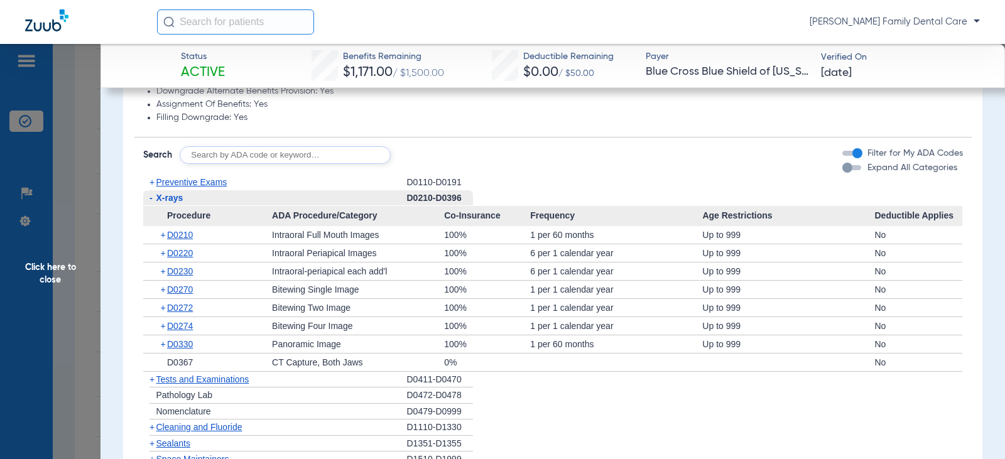
click at [150, 199] on span "-" at bounding box center [151, 198] width 3 height 10
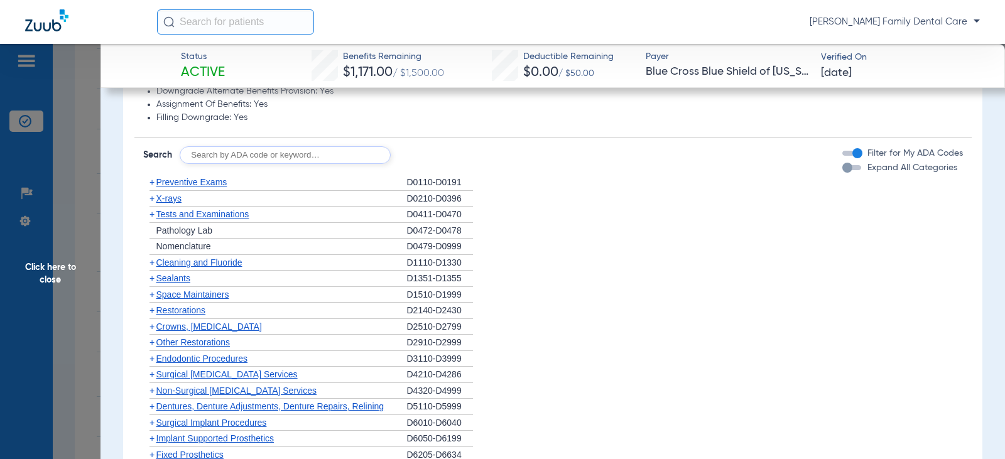
click at [150, 215] on span "+" at bounding box center [152, 214] width 5 height 10
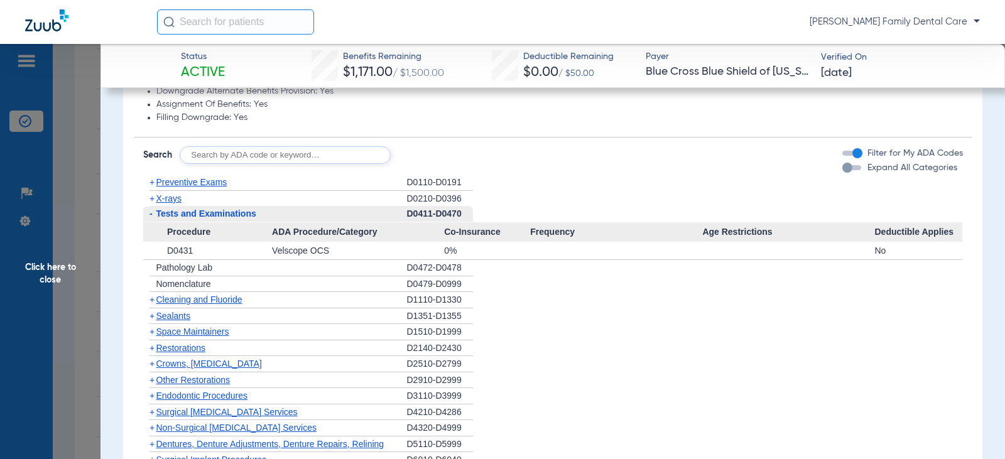
click at [150, 215] on span "-" at bounding box center [151, 214] width 3 height 10
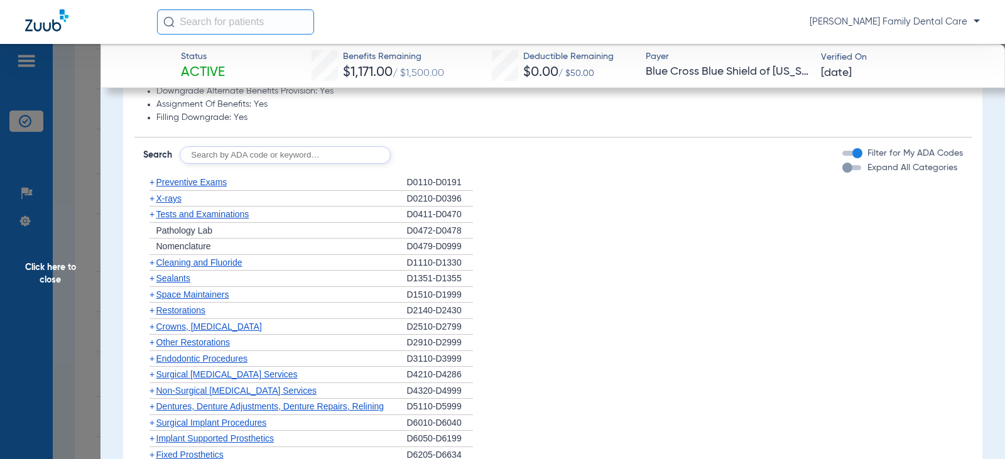
click at [154, 325] on span "+" at bounding box center [152, 327] width 5 height 10
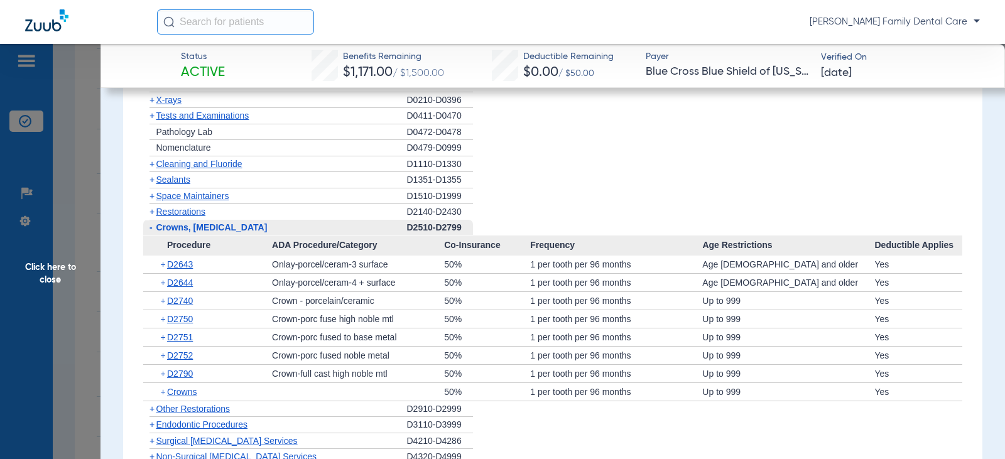
scroll to position [1256, 0]
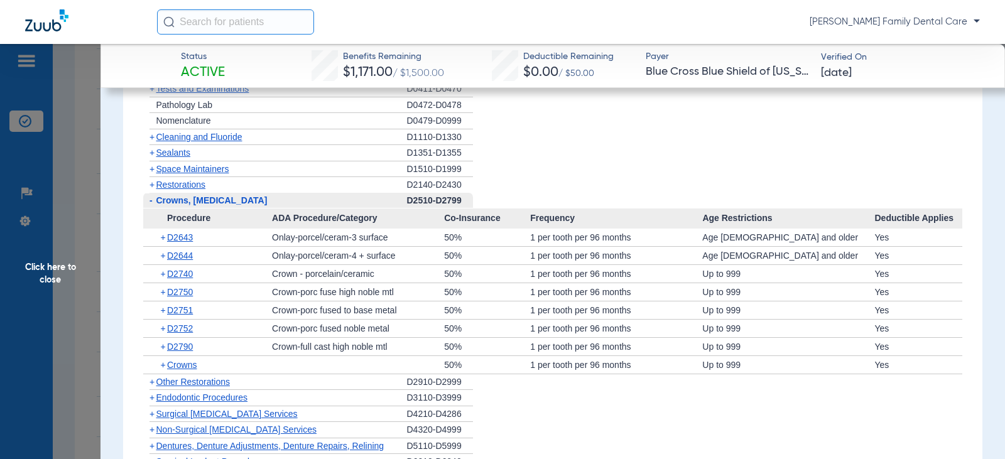
click at [148, 202] on span "-" at bounding box center [149, 201] width 13 height 16
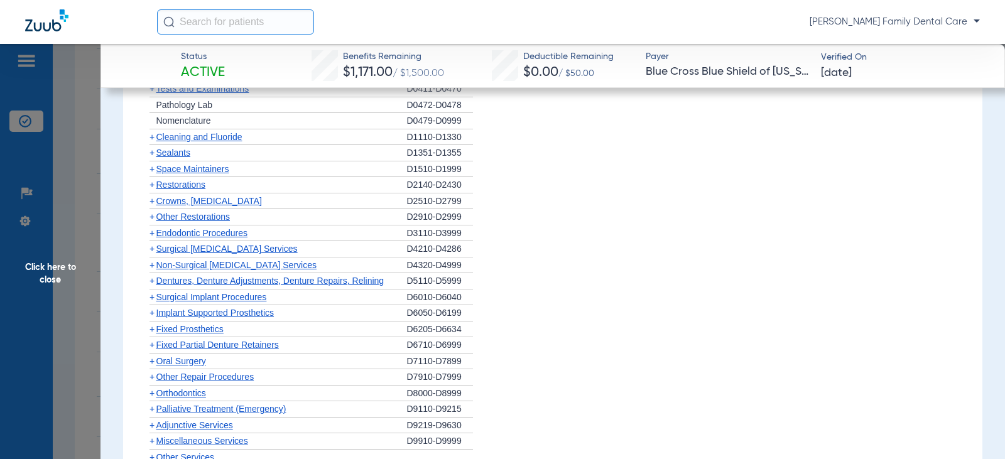
click at [150, 220] on span "+" at bounding box center [152, 217] width 5 height 10
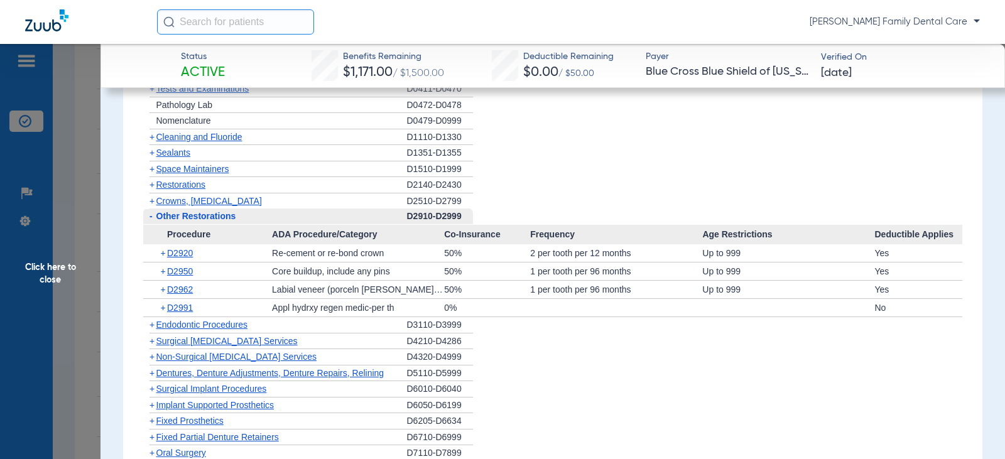
click at [152, 216] on span "-" at bounding box center [151, 216] width 3 height 10
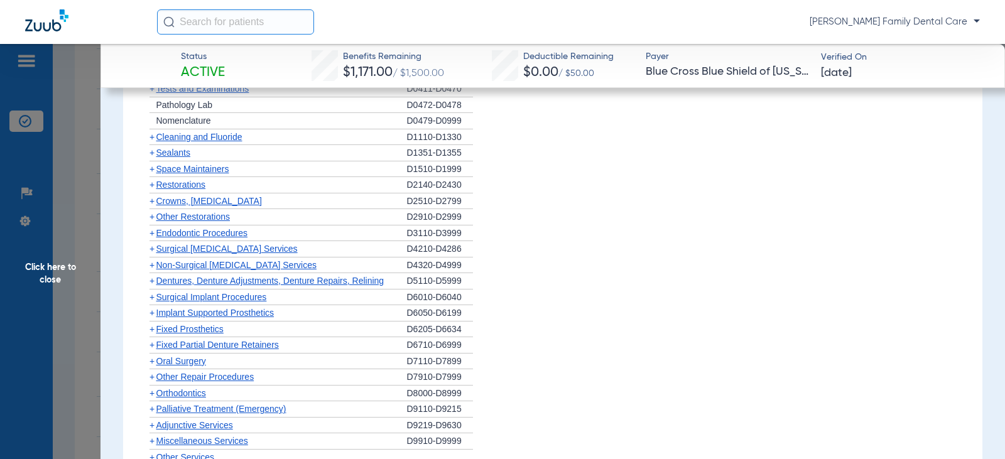
click at [151, 234] on span "+" at bounding box center [152, 233] width 5 height 10
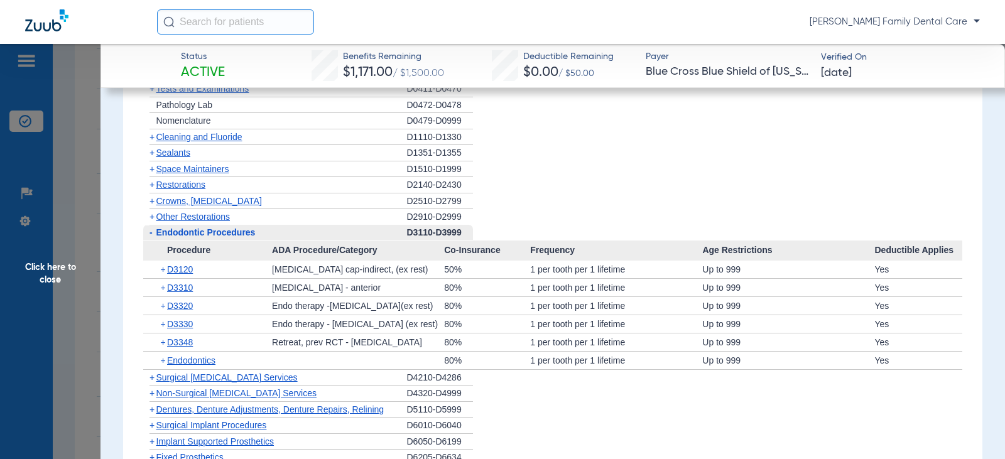
click at [151, 234] on span "-" at bounding box center [151, 232] width 3 height 10
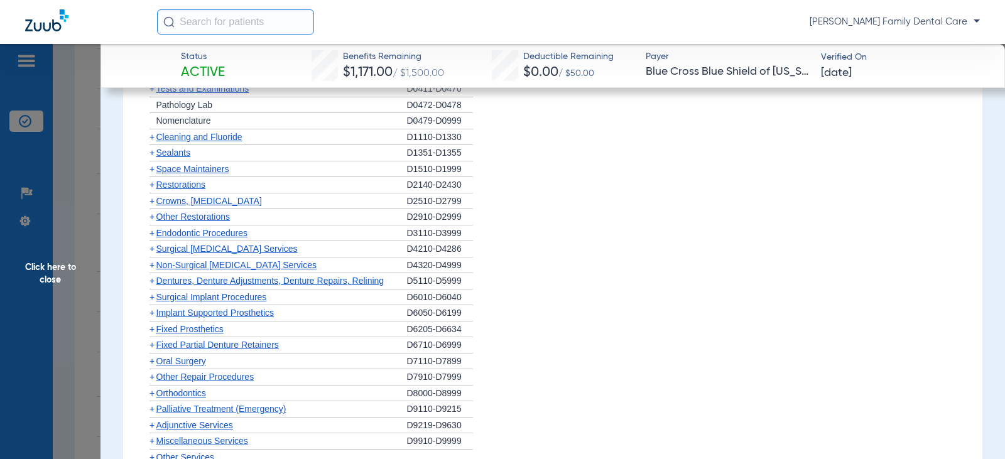
click at [153, 249] on span "+" at bounding box center [152, 249] width 5 height 10
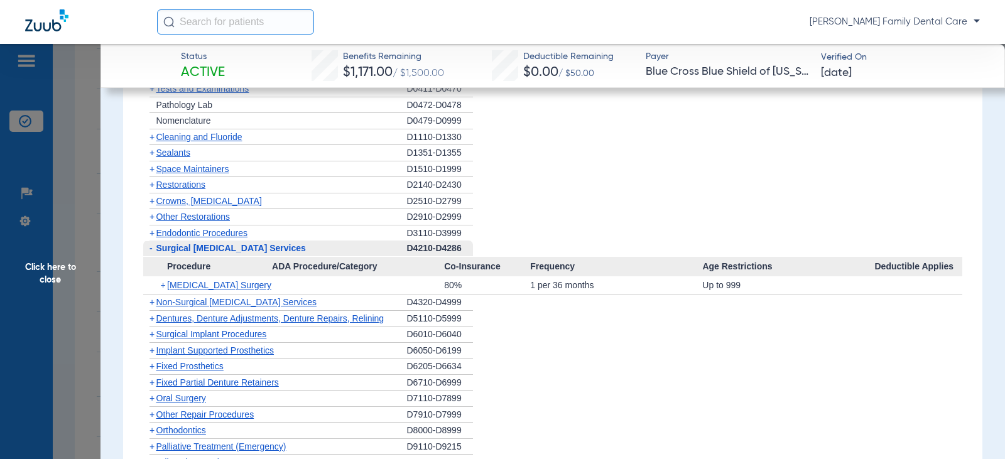
click at [153, 249] on span "-" at bounding box center [149, 249] width 13 height 16
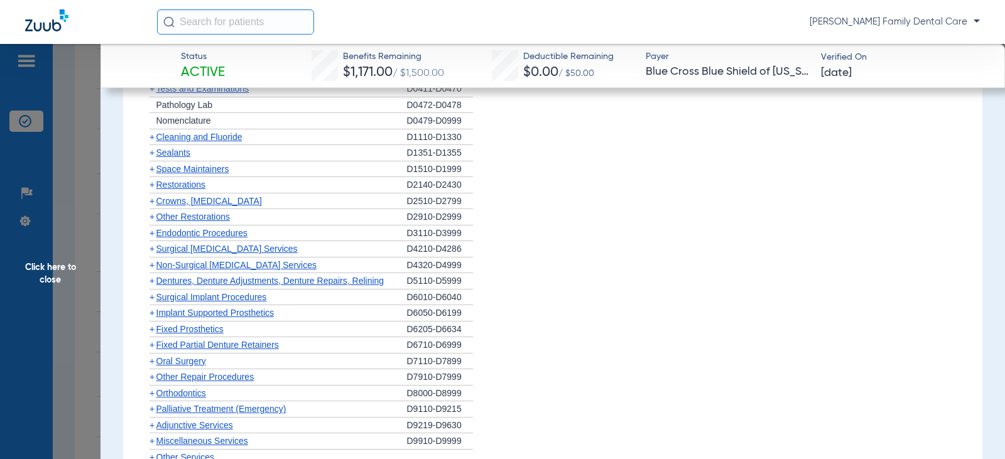
click at [153, 266] on span "+" at bounding box center [152, 265] width 5 height 10
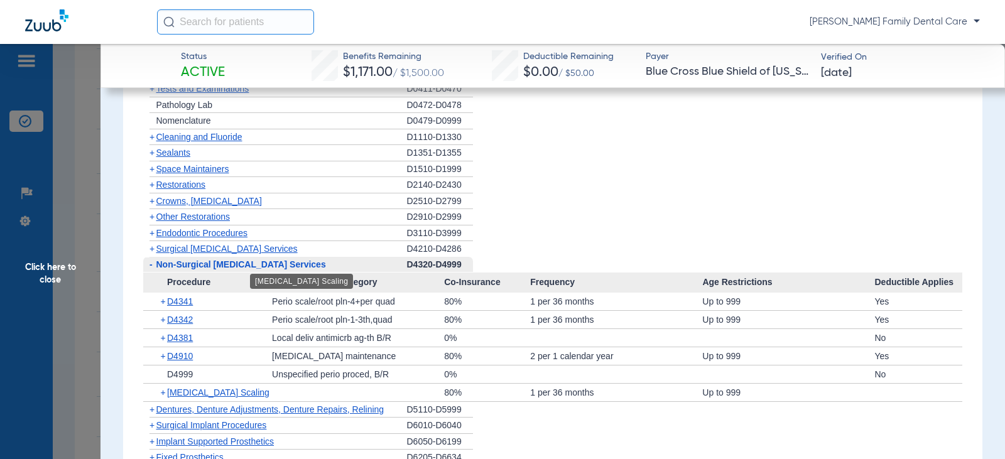
scroll to position [1382, 0]
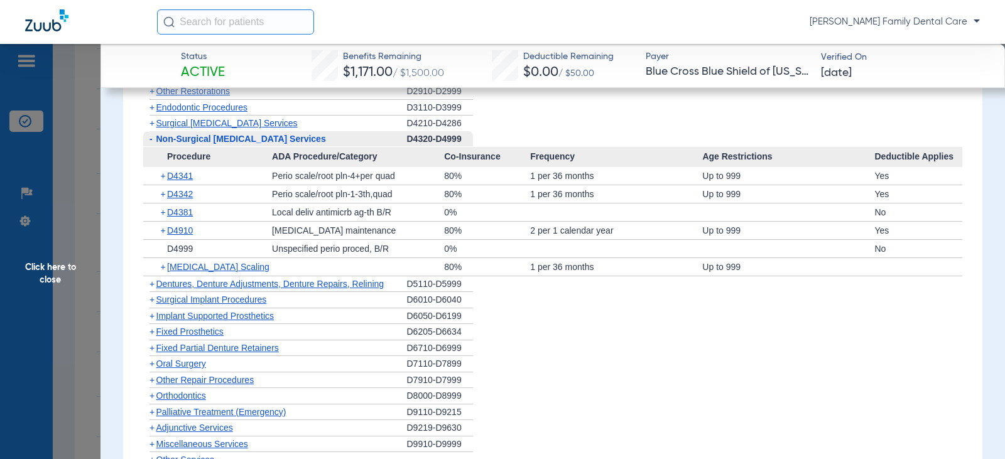
click at [148, 141] on span "-" at bounding box center [149, 139] width 13 height 16
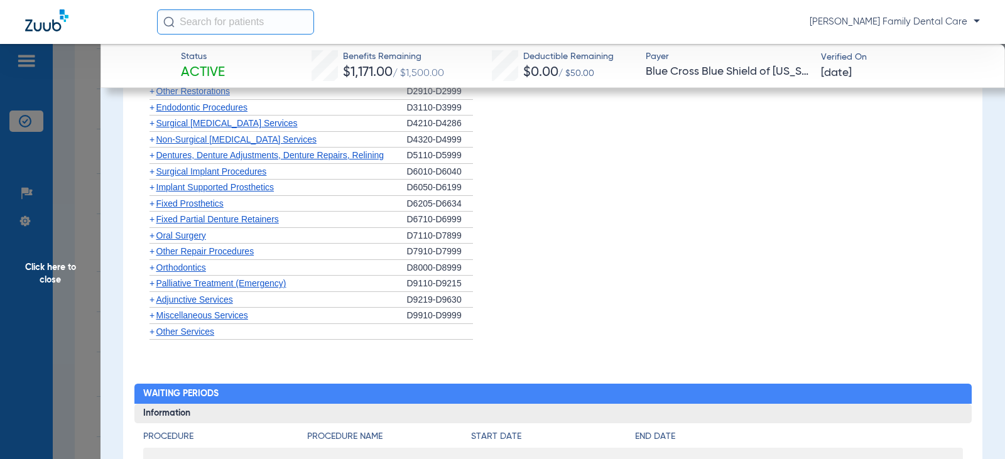
click at [151, 160] on span "+" at bounding box center [152, 155] width 5 height 10
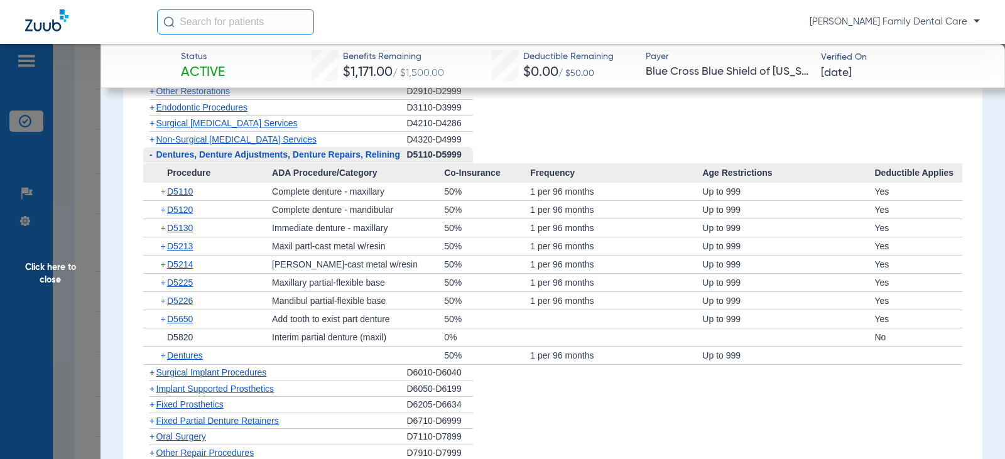
click at [151, 161] on span "-" at bounding box center [149, 155] width 13 height 16
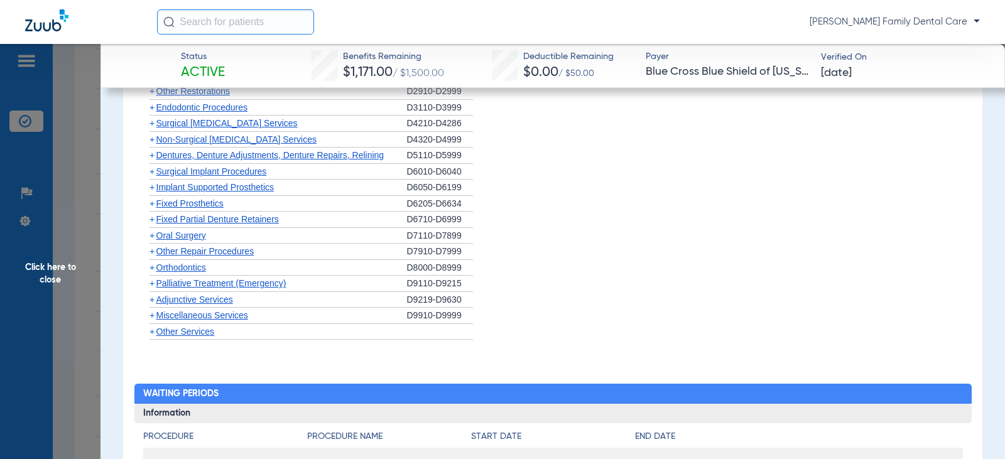
click at [151, 174] on span "+" at bounding box center [152, 171] width 5 height 10
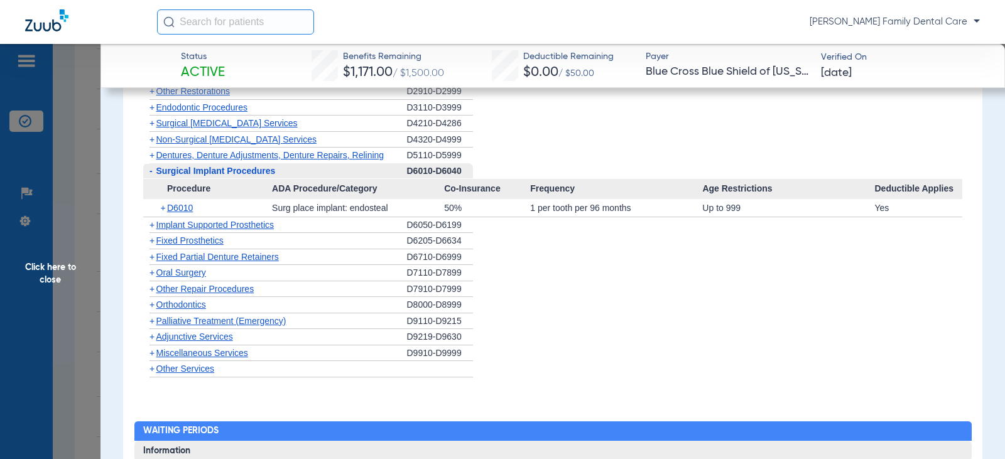
click at [151, 174] on span "-" at bounding box center [151, 171] width 3 height 10
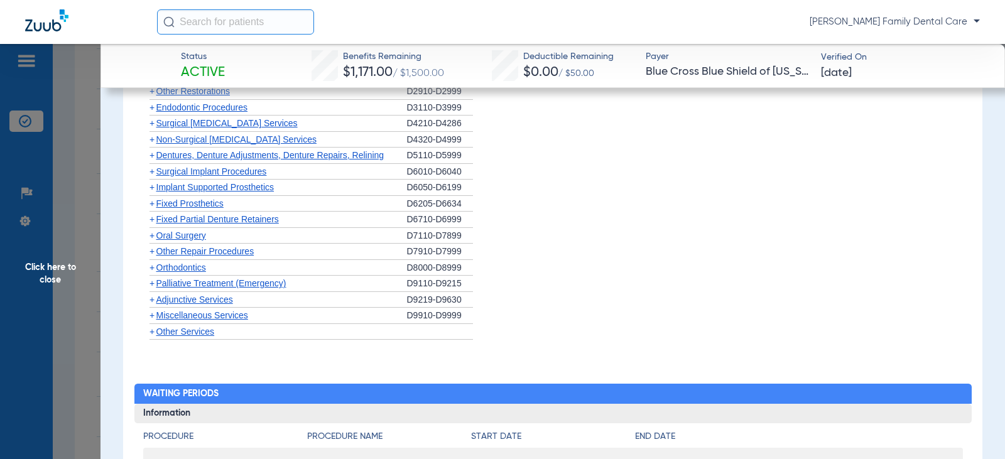
click at [151, 185] on span "+" at bounding box center [152, 187] width 5 height 10
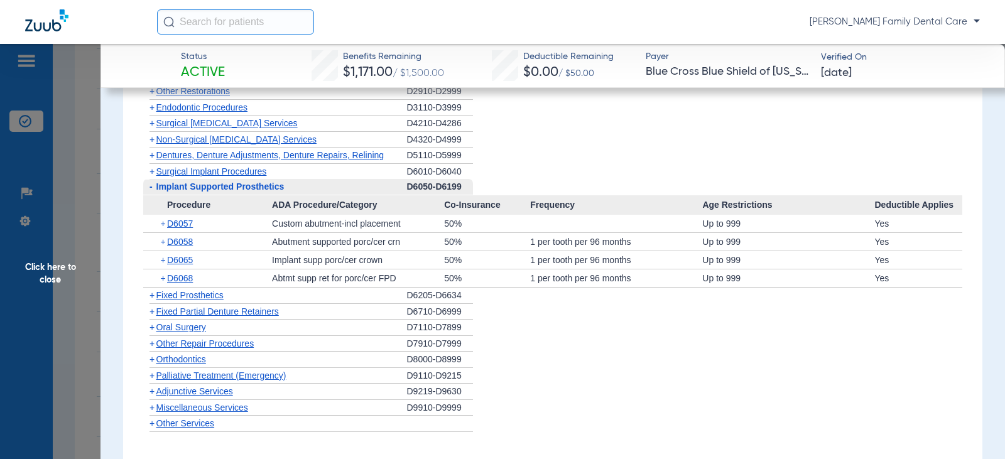
click at [151, 185] on span "-" at bounding box center [151, 187] width 3 height 10
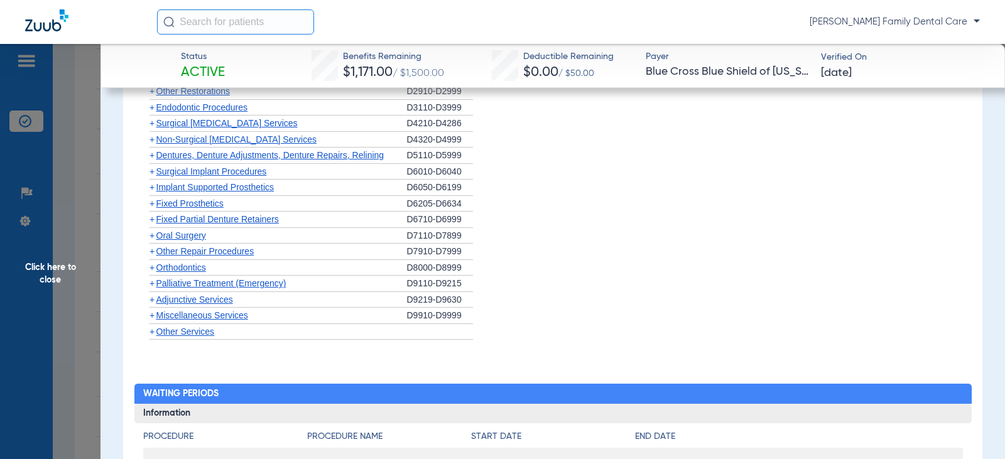
click at [151, 204] on span "+" at bounding box center [152, 204] width 5 height 10
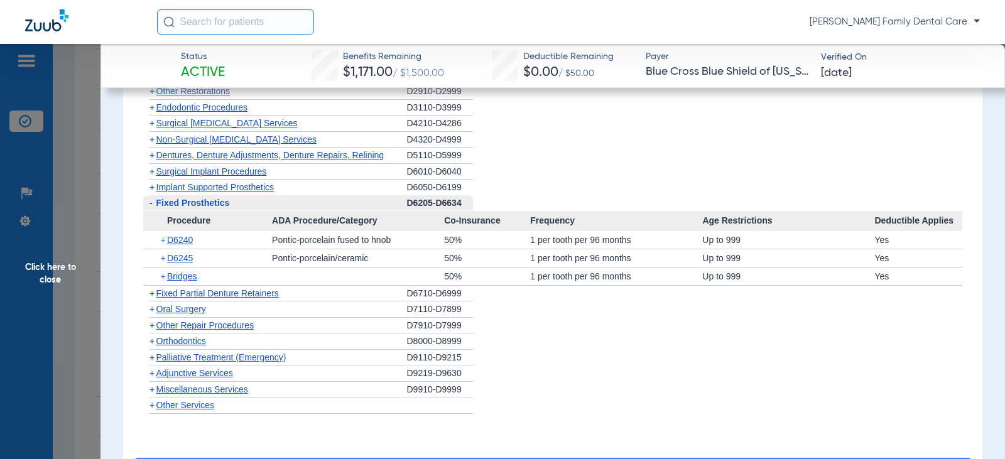
click at [151, 204] on span "-" at bounding box center [151, 203] width 3 height 10
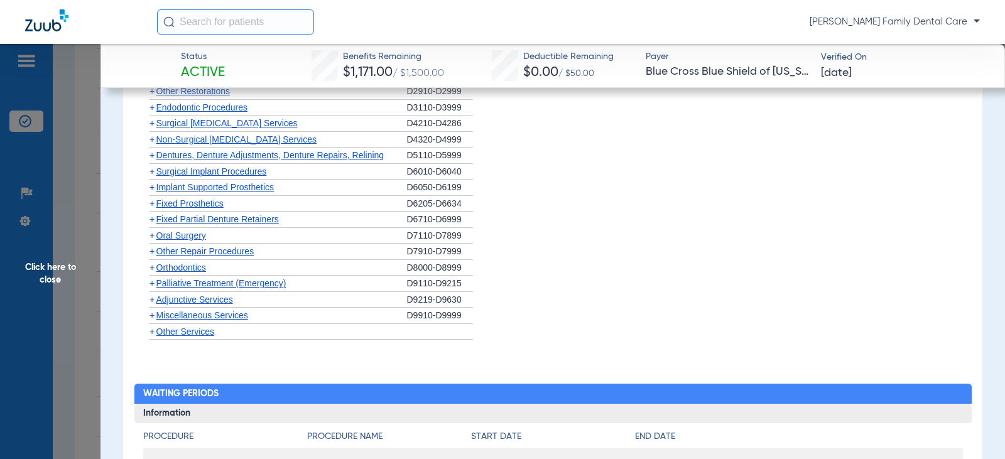
click at [151, 220] on span "+" at bounding box center [152, 219] width 5 height 10
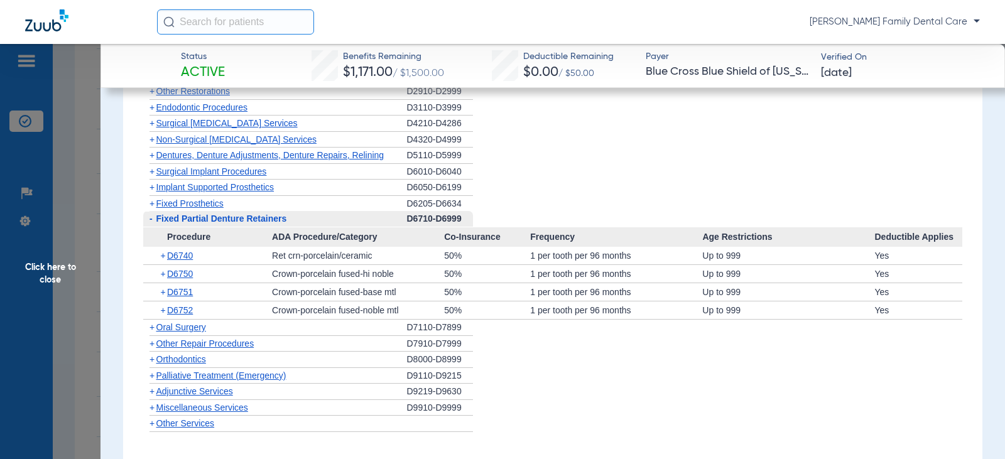
click at [151, 220] on span "-" at bounding box center [151, 219] width 3 height 10
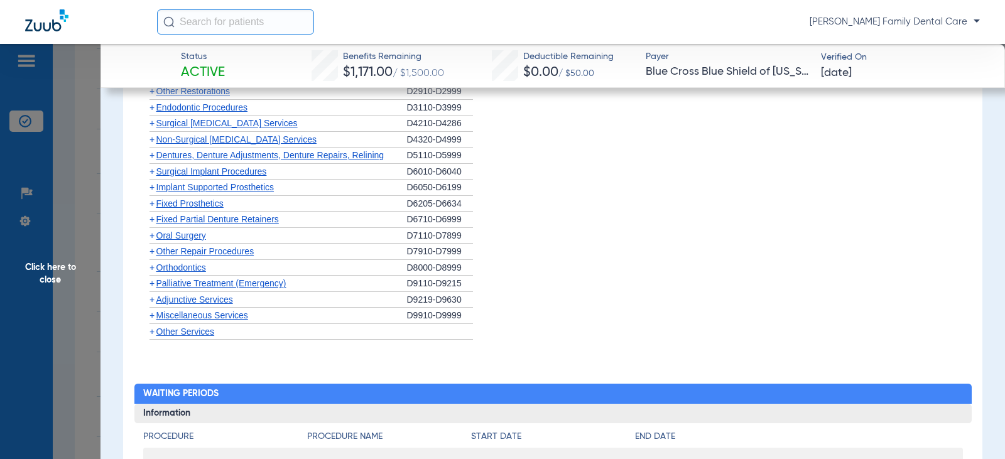
click at [151, 234] on span "+" at bounding box center [152, 236] width 5 height 10
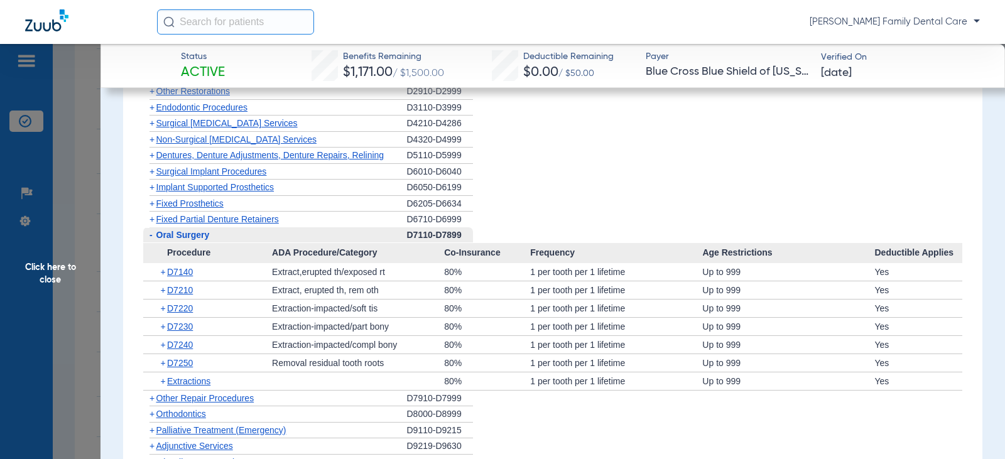
click at [151, 234] on span "-" at bounding box center [151, 235] width 3 height 10
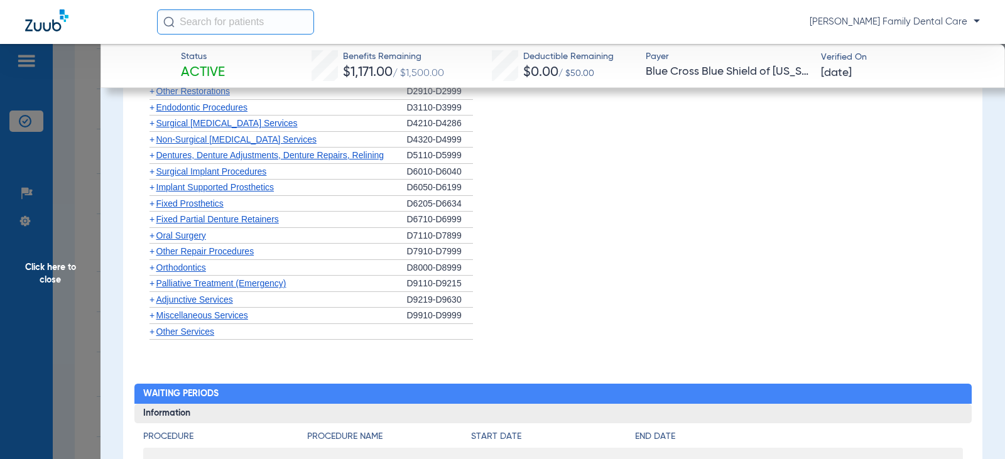
click at [152, 268] on span "+" at bounding box center [152, 268] width 5 height 10
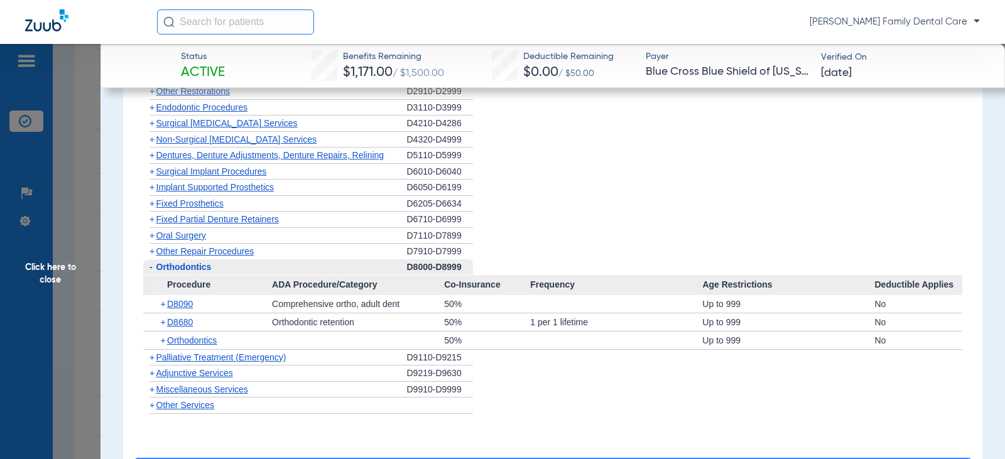
click at [148, 266] on span "-" at bounding box center [149, 267] width 13 height 16
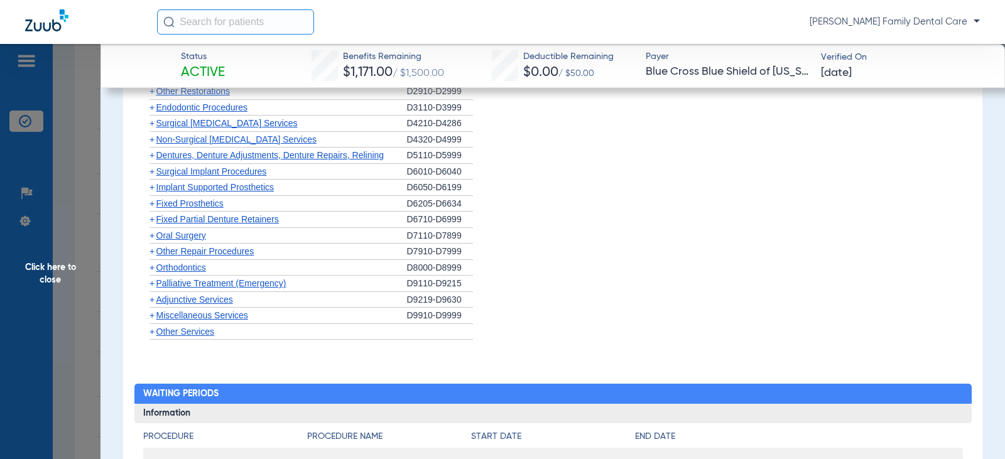
click at [151, 299] on span "+" at bounding box center [152, 300] width 5 height 10
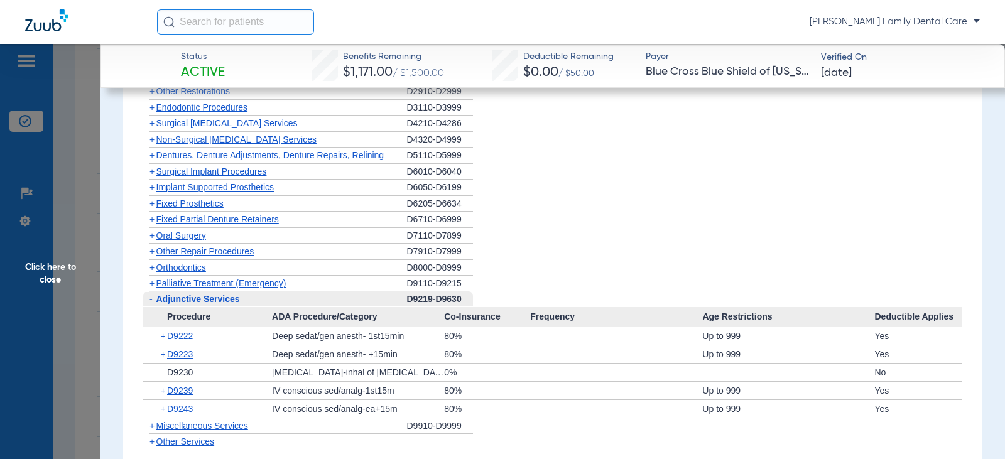
click at [151, 297] on span "-" at bounding box center [151, 299] width 3 height 10
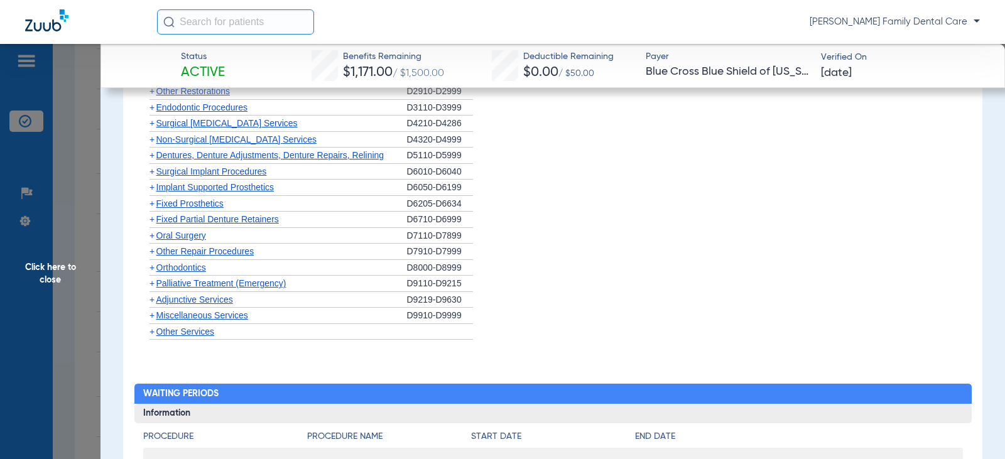
click at [150, 320] on span "+" at bounding box center [152, 315] width 5 height 10
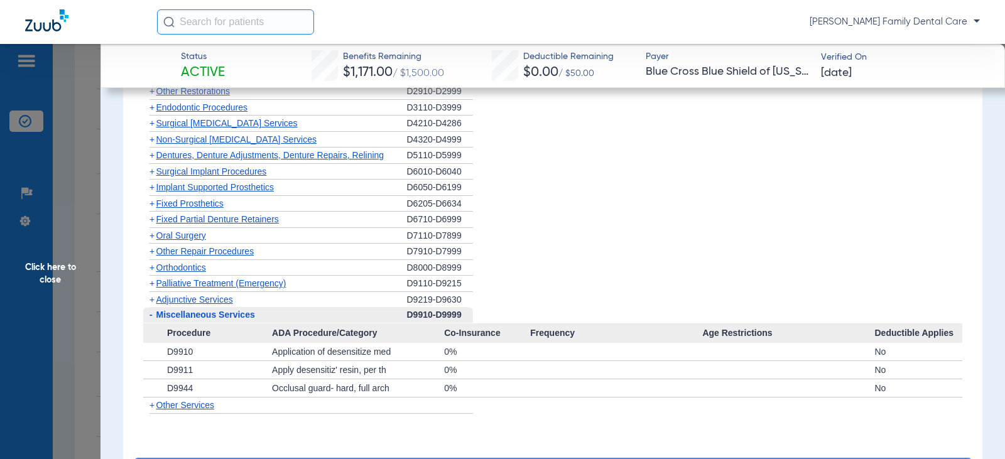
click at [155, 301] on span "+" at bounding box center [149, 300] width 13 height 16
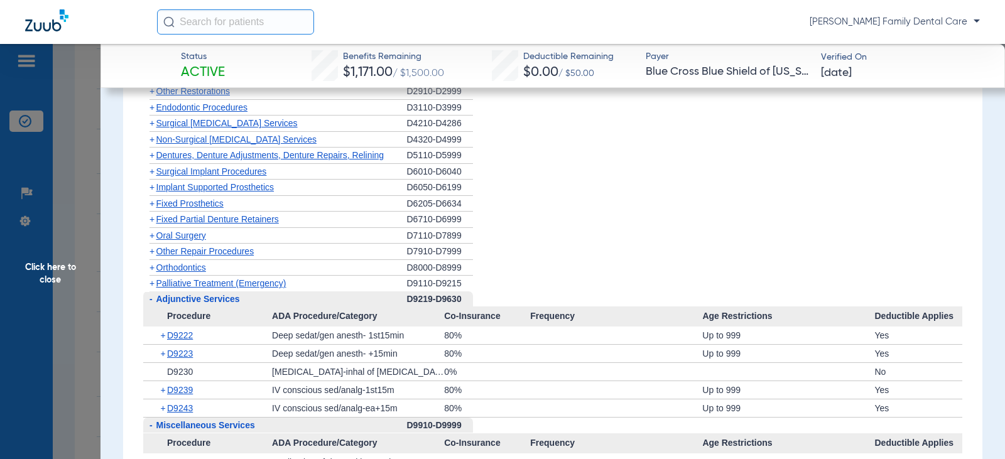
click at [155, 301] on span "-" at bounding box center [149, 299] width 13 height 16
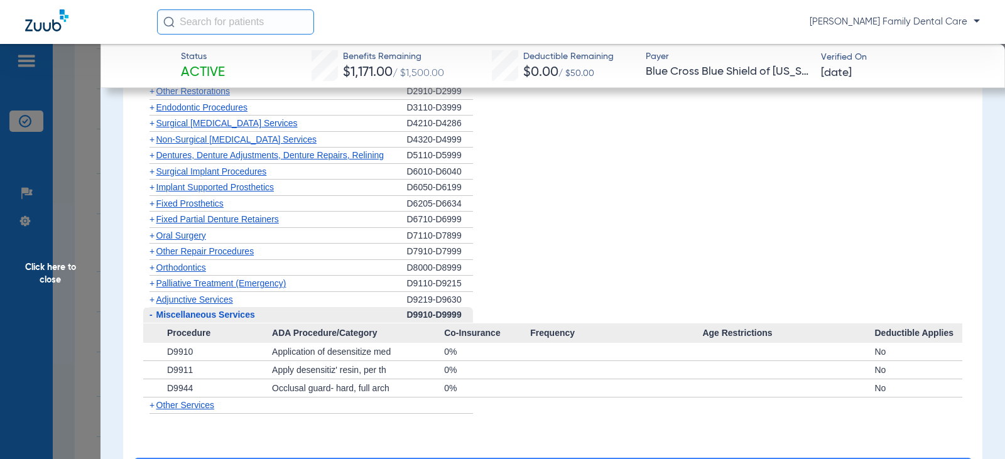
click at [55, 271] on span "Click here to close" at bounding box center [50, 273] width 101 height 459
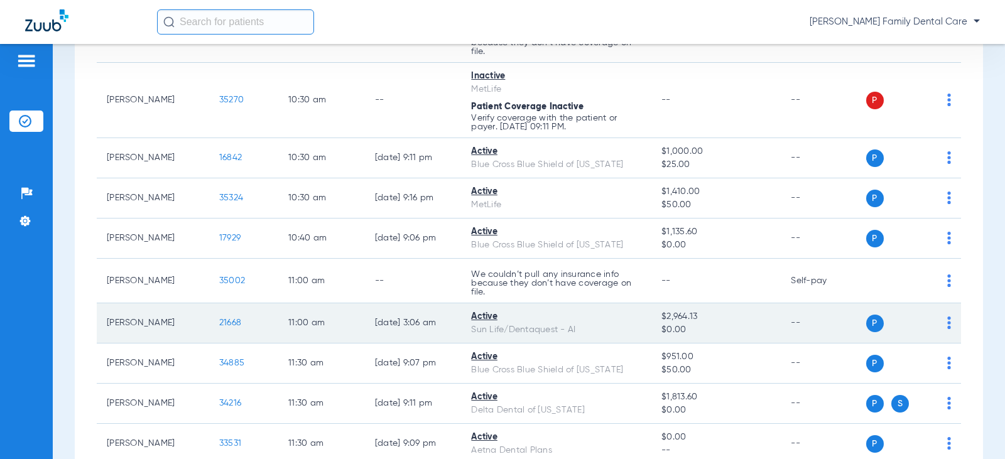
scroll to position [1131, 0]
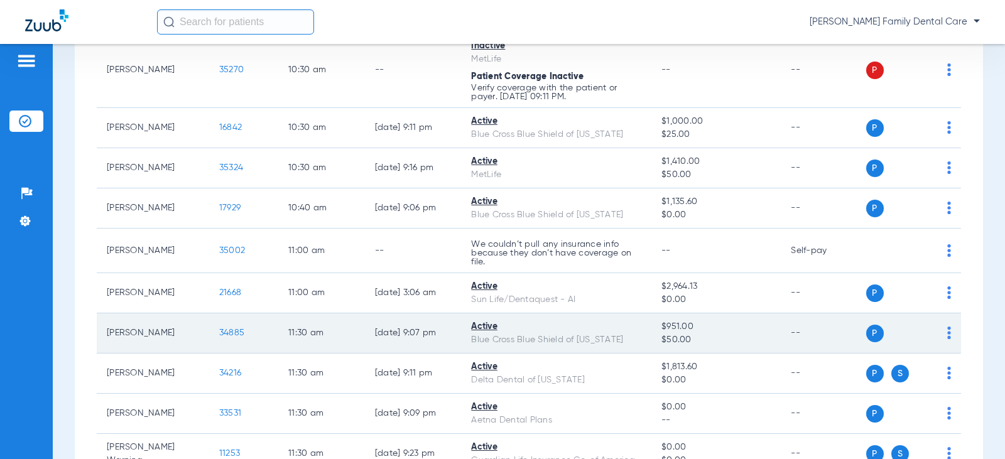
click at [225, 335] on span "34885" at bounding box center [231, 333] width 25 height 9
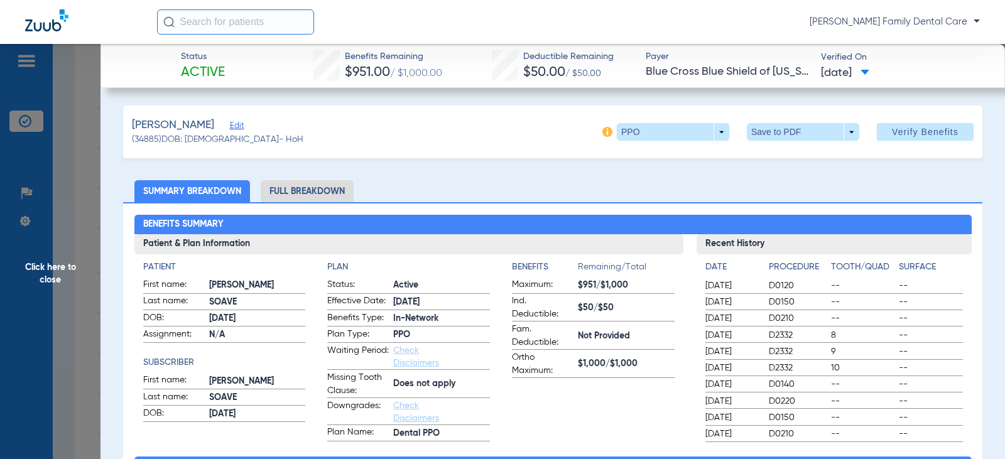
click at [306, 189] on li "Full Breakdown" at bounding box center [307, 191] width 93 height 22
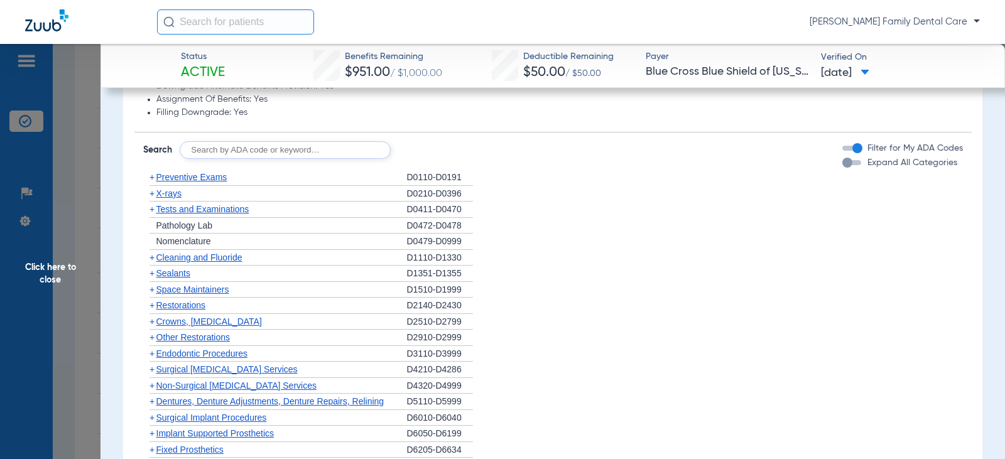
click at [152, 180] on span "+" at bounding box center [152, 177] width 5 height 10
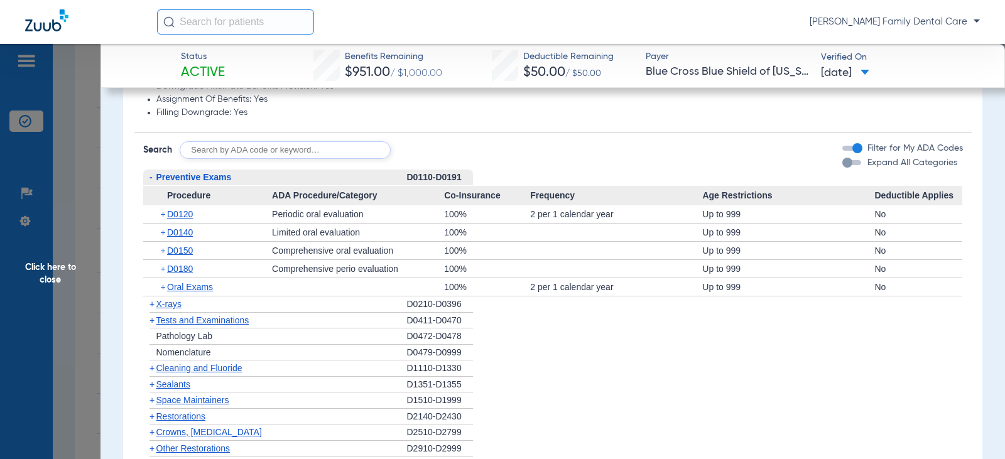
click at [152, 180] on span "-" at bounding box center [151, 177] width 3 height 10
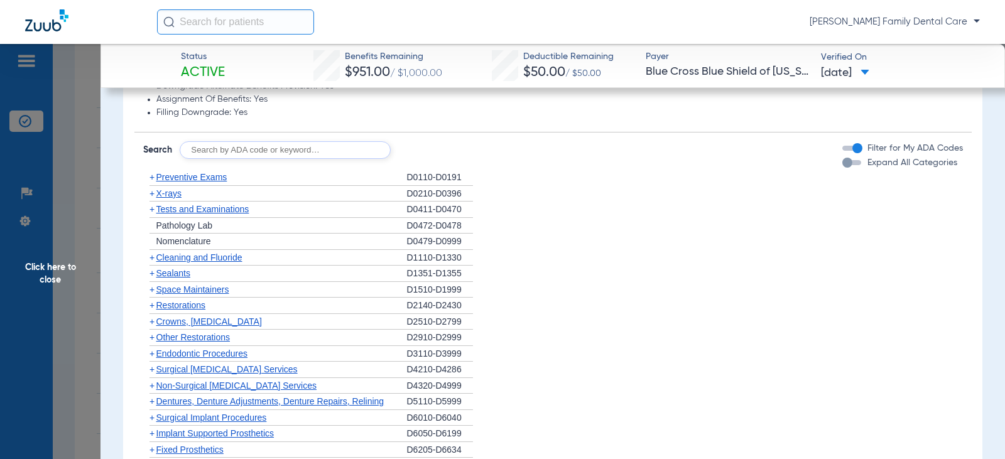
click at [152, 256] on span "+" at bounding box center [152, 258] width 5 height 10
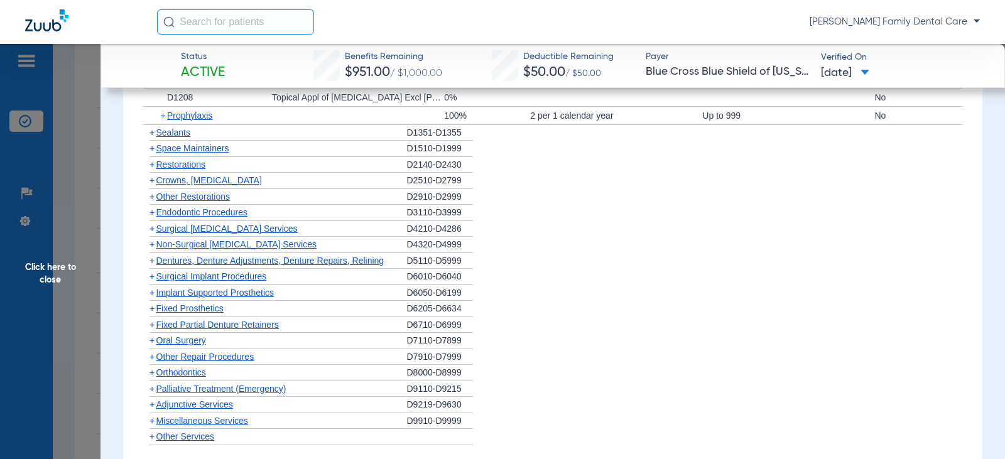
scroll to position [1256, 0]
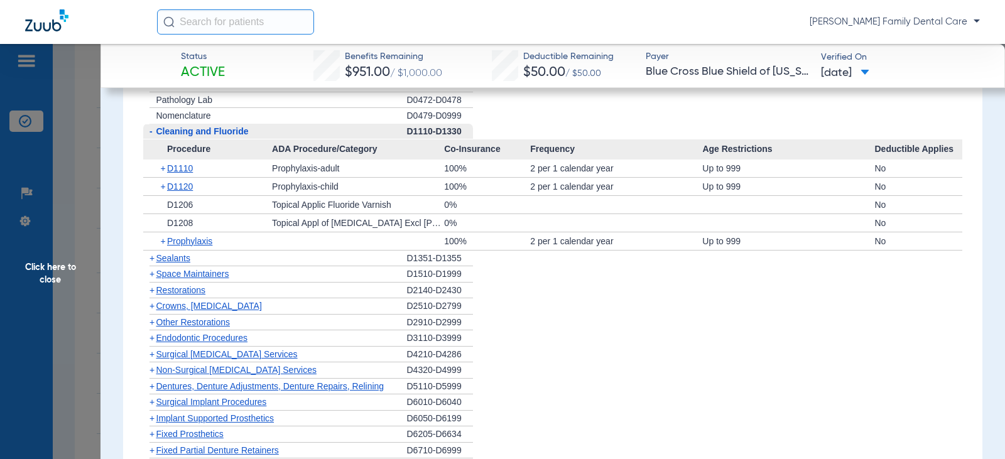
click at [148, 131] on span "-" at bounding box center [149, 132] width 13 height 16
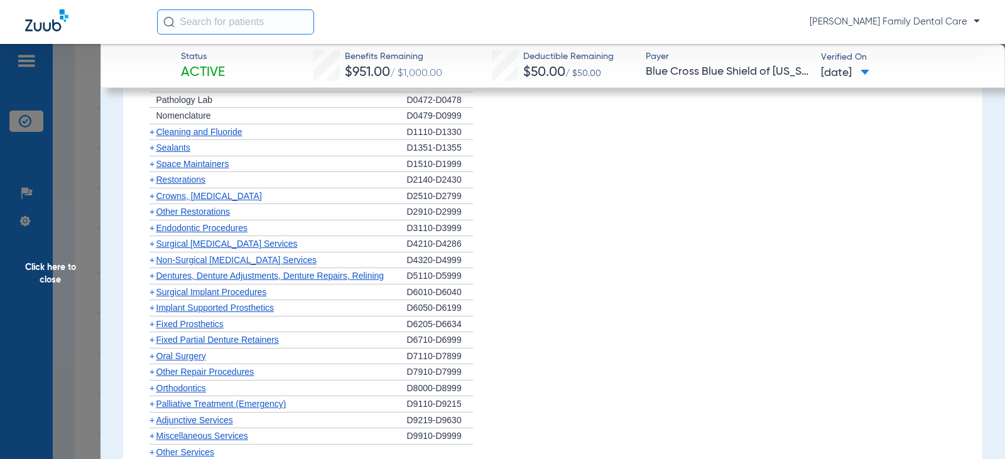
click at [152, 152] on span "+" at bounding box center [152, 148] width 5 height 10
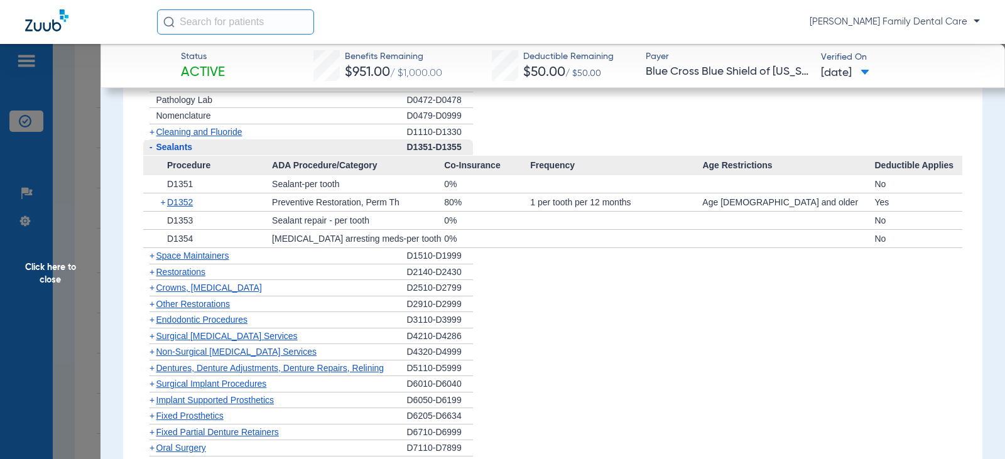
click at [152, 152] on span "-" at bounding box center [151, 147] width 3 height 10
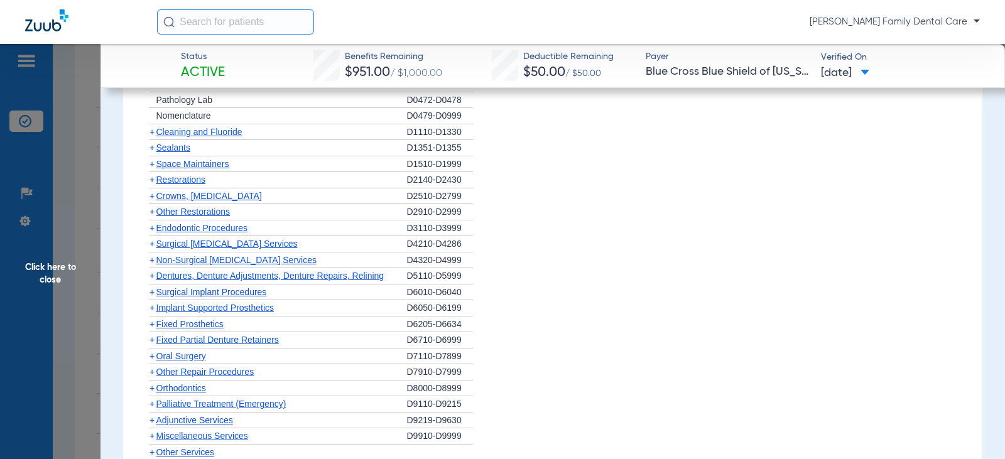
click at [155, 200] on span "+" at bounding box center [149, 196] width 13 height 16
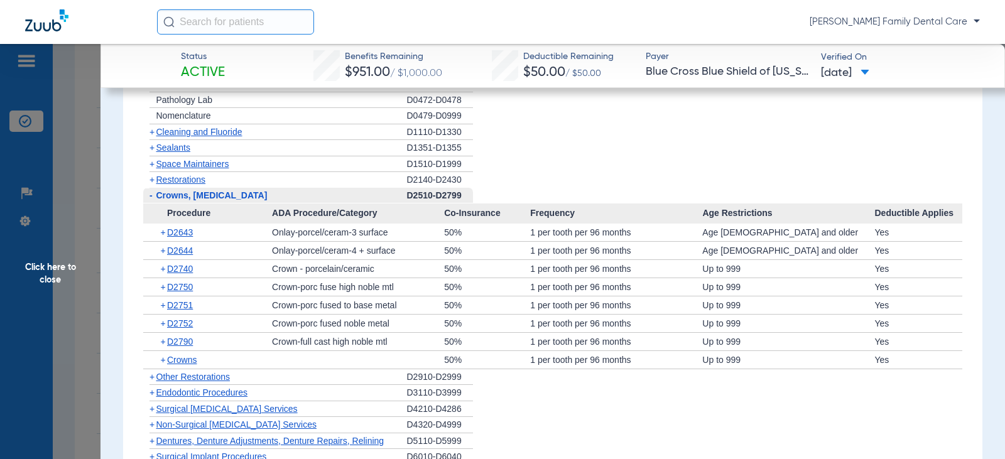
click at [155, 200] on span "-" at bounding box center [149, 196] width 13 height 16
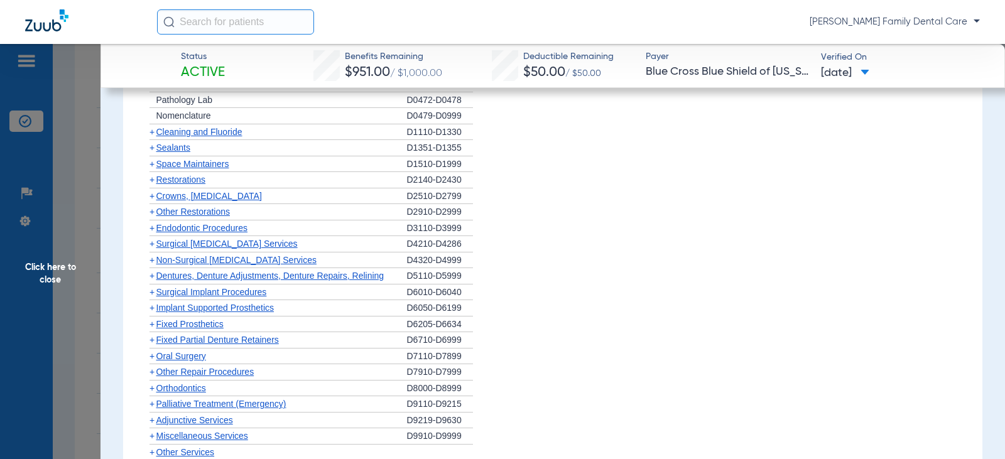
click at [153, 217] on span "+" at bounding box center [152, 212] width 5 height 10
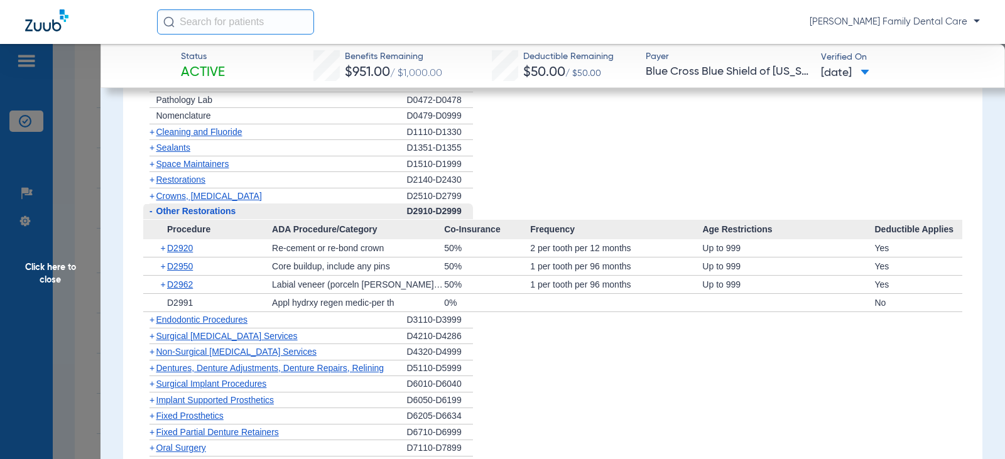
click at [150, 215] on span "-" at bounding box center [151, 211] width 3 height 10
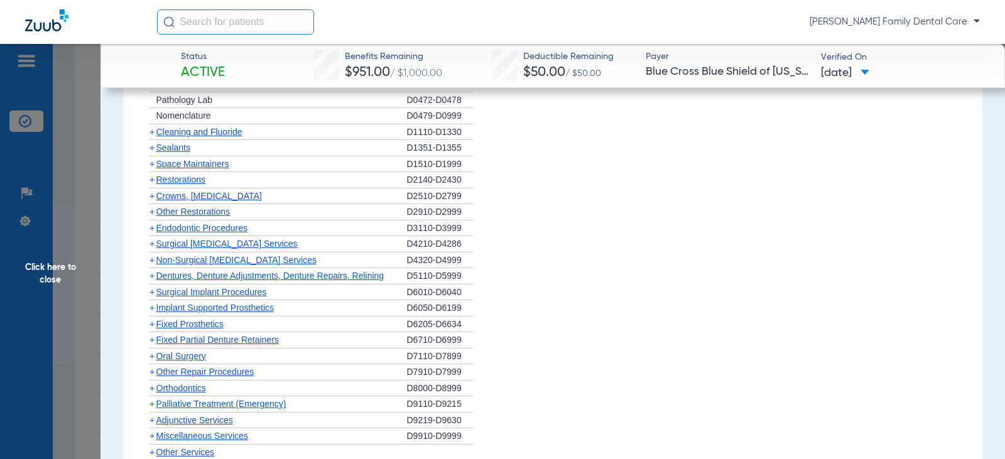
click at [150, 229] on span "+" at bounding box center [152, 228] width 5 height 10
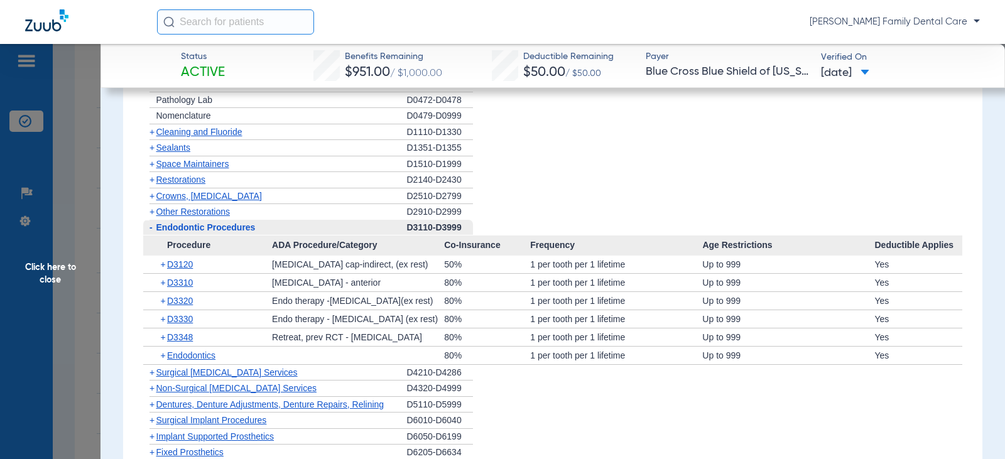
click at [150, 229] on span "-" at bounding box center [151, 227] width 3 height 10
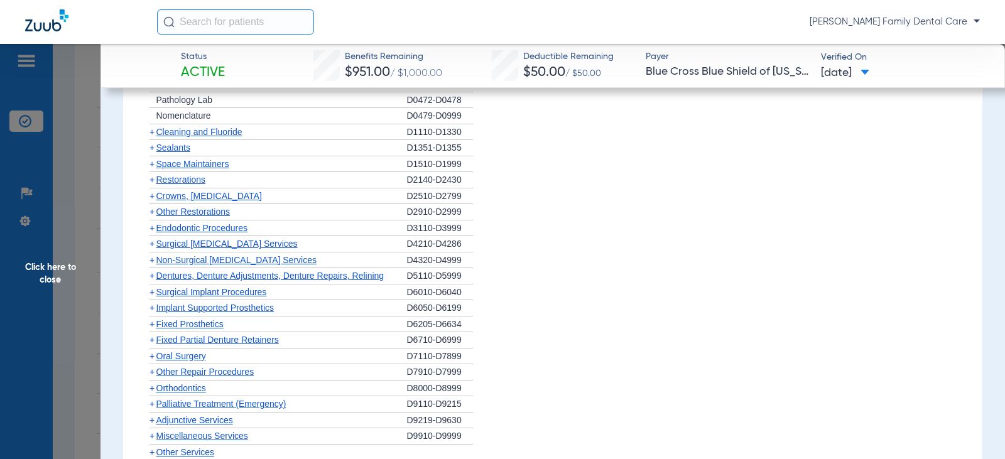
click at [153, 260] on span "+" at bounding box center [152, 260] width 5 height 10
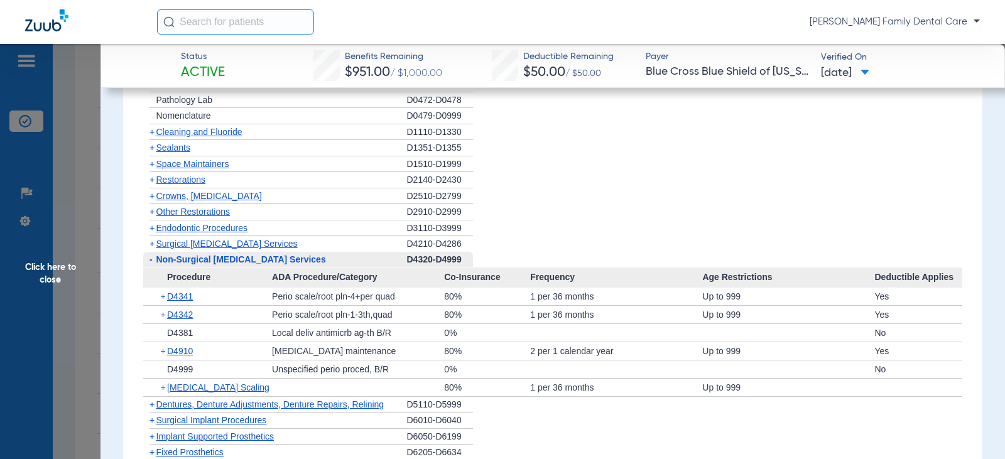
click at [153, 261] on span "-" at bounding box center [149, 260] width 13 height 16
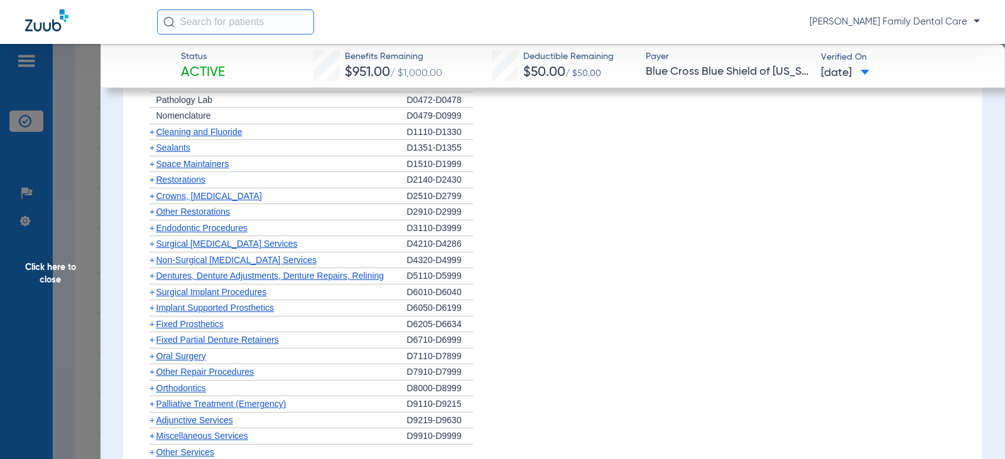
click at [152, 280] on span "+" at bounding box center [152, 276] width 5 height 10
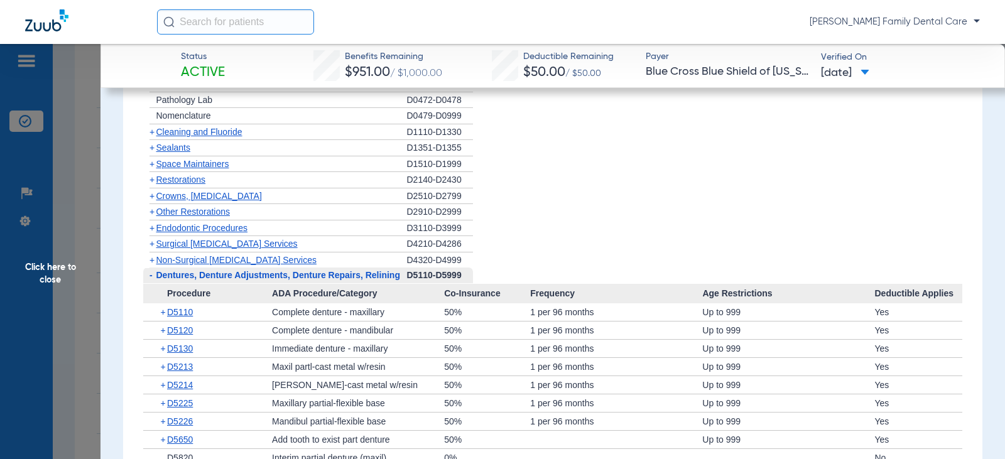
click at [152, 280] on span "-" at bounding box center [151, 275] width 3 height 10
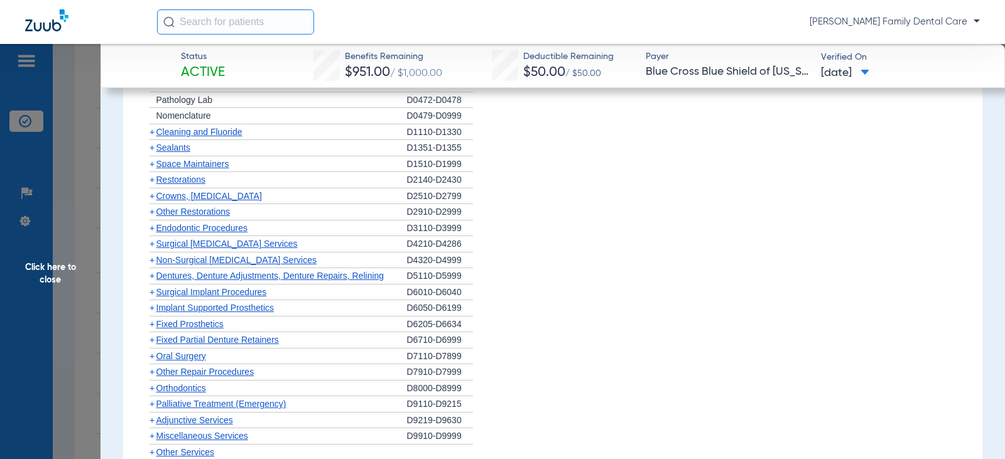
click at [151, 299] on span "+" at bounding box center [149, 293] width 13 height 16
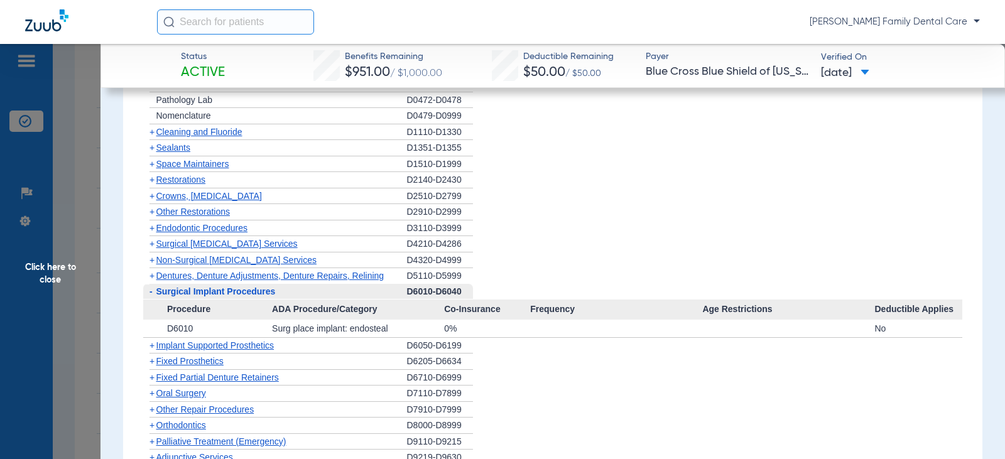
click at [151, 299] on span "-" at bounding box center [149, 292] width 13 height 16
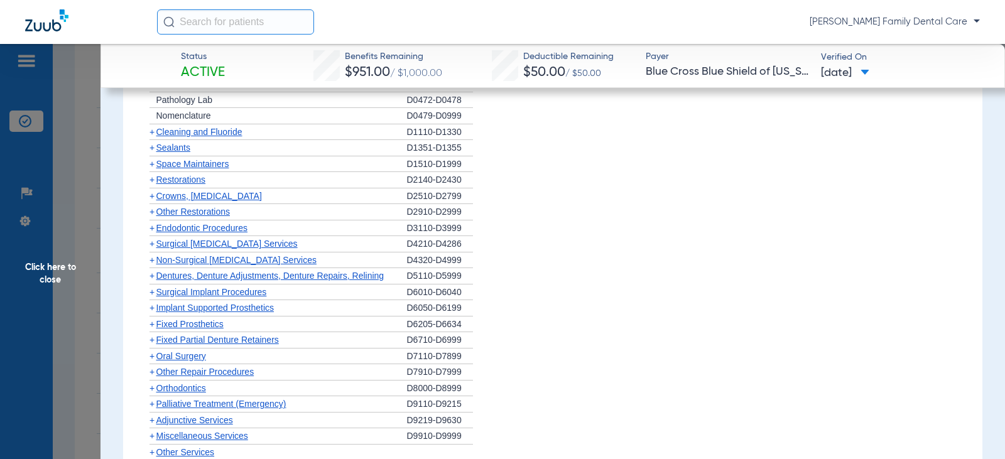
click at [150, 310] on span "+" at bounding box center [152, 308] width 5 height 10
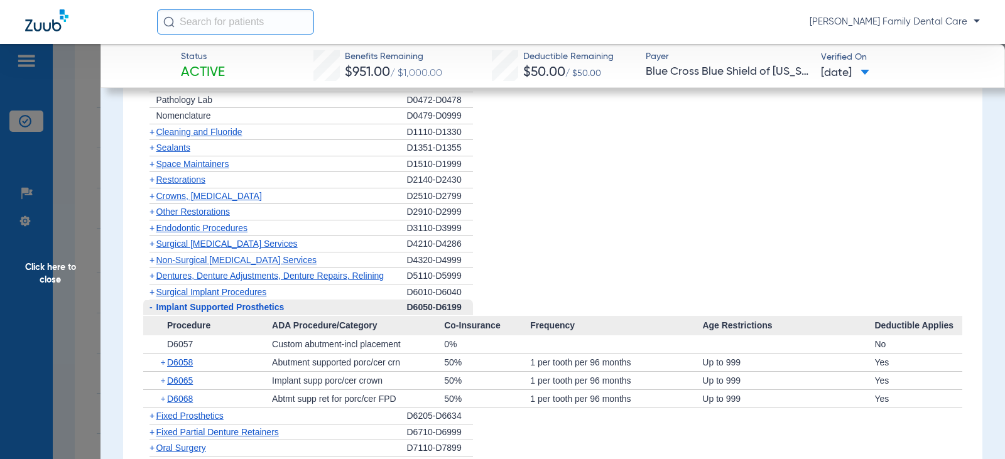
click at [150, 310] on span "-" at bounding box center [151, 307] width 3 height 10
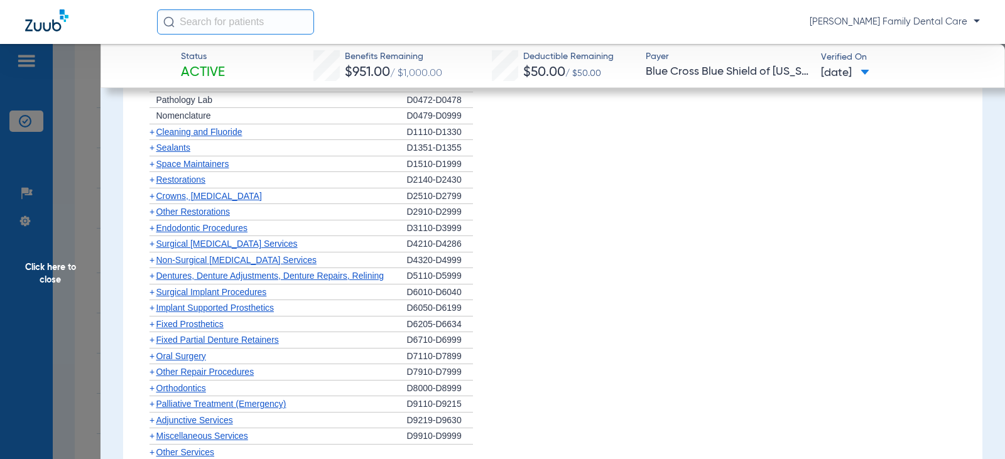
click at [154, 325] on span "+" at bounding box center [152, 324] width 5 height 10
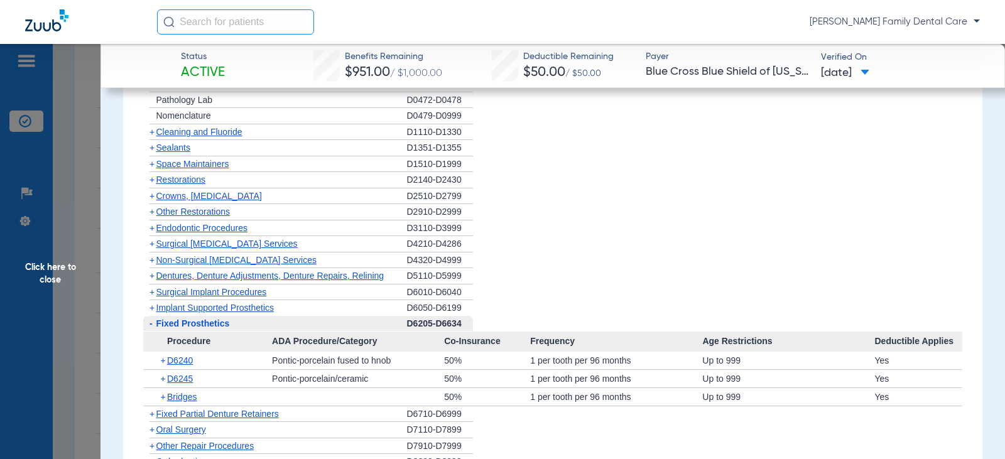
click at [154, 325] on span "-" at bounding box center [149, 324] width 13 height 16
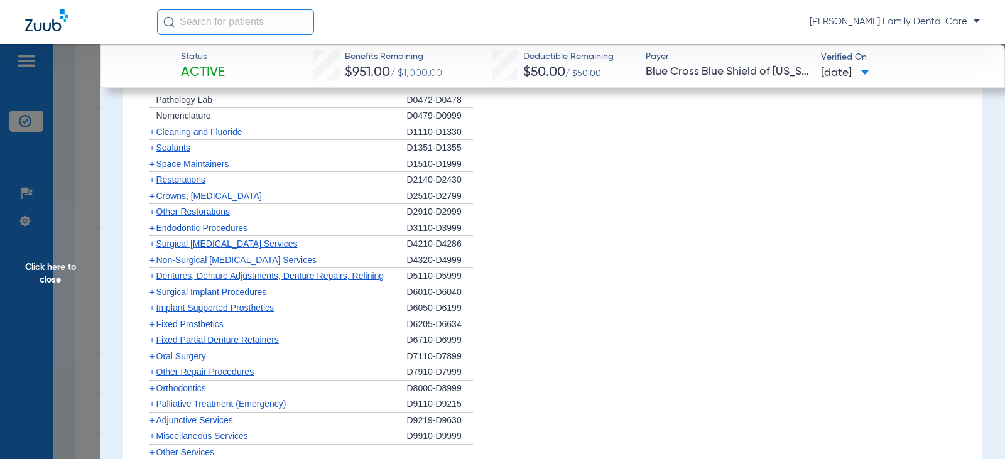
click at [153, 340] on span "+" at bounding box center [152, 340] width 5 height 10
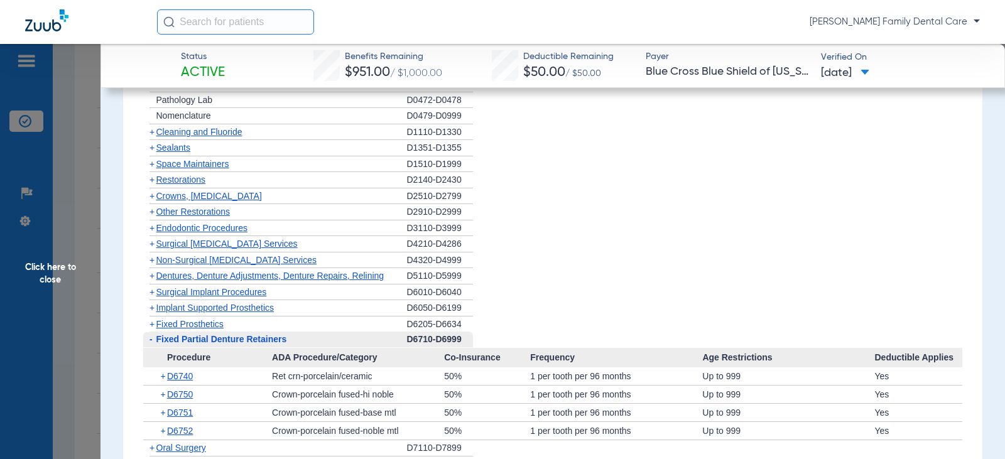
click at [153, 340] on span "-" at bounding box center [149, 340] width 13 height 16
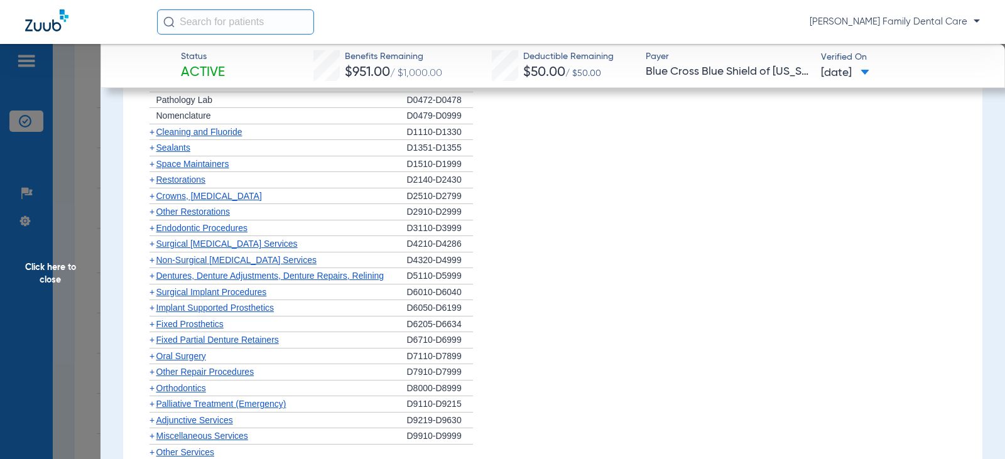
click at [152, 356] on span "+" at bounding box center [152, 356] width 5 height 10
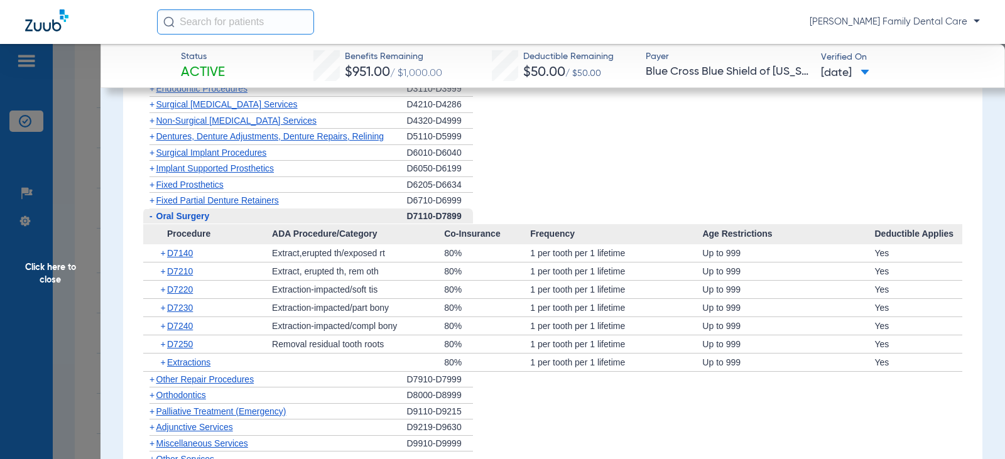
scroll to position [1508, 0]
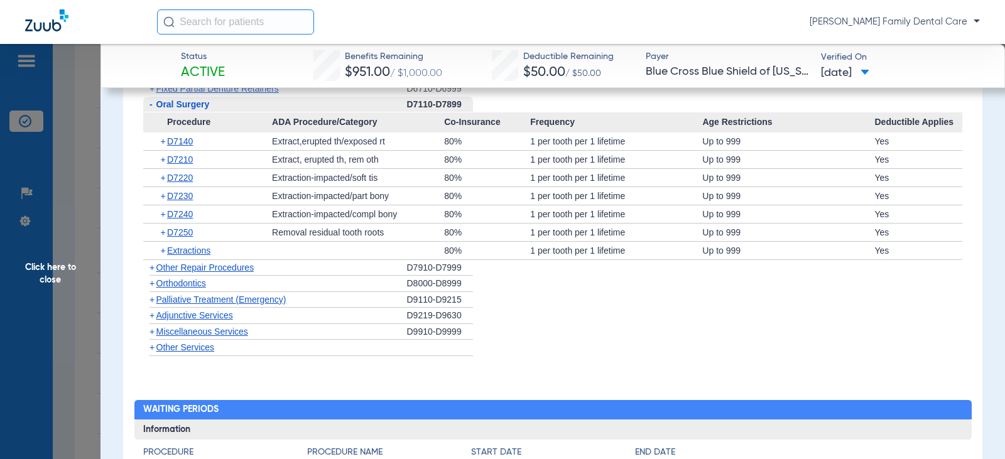
click at [148, 104] on span "-" at bounding box center [149, 105] width 13 height 16
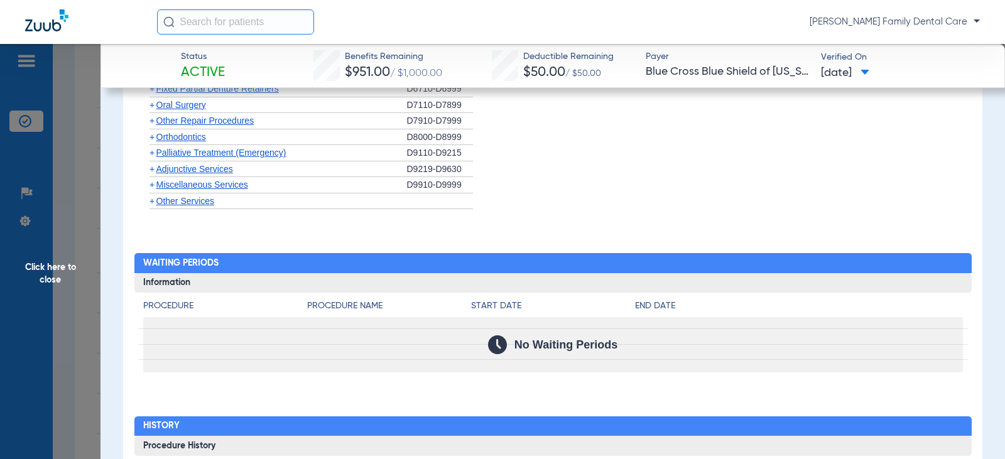
click at [153, 137] on span "+" at bounding box center [152, 137] width 5 height 10
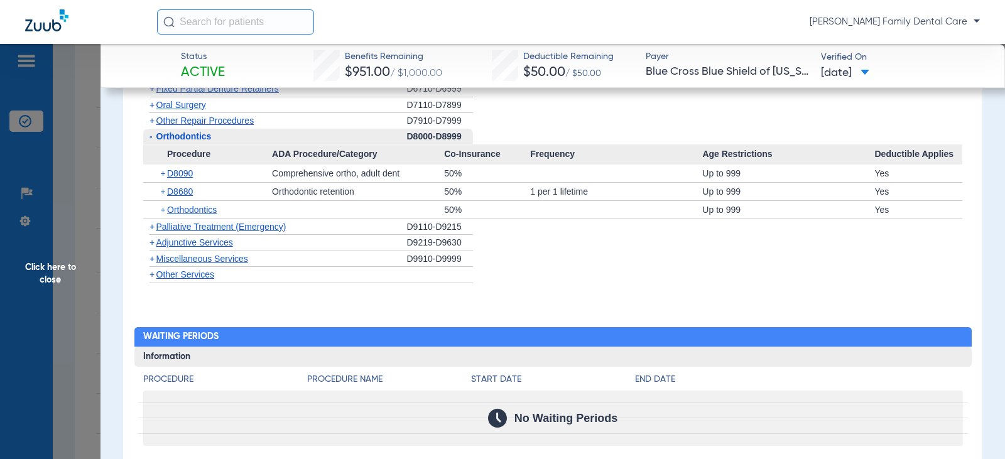
click at [153, 136] on span "-" at bounding box center [149, 137] width 13 height 16
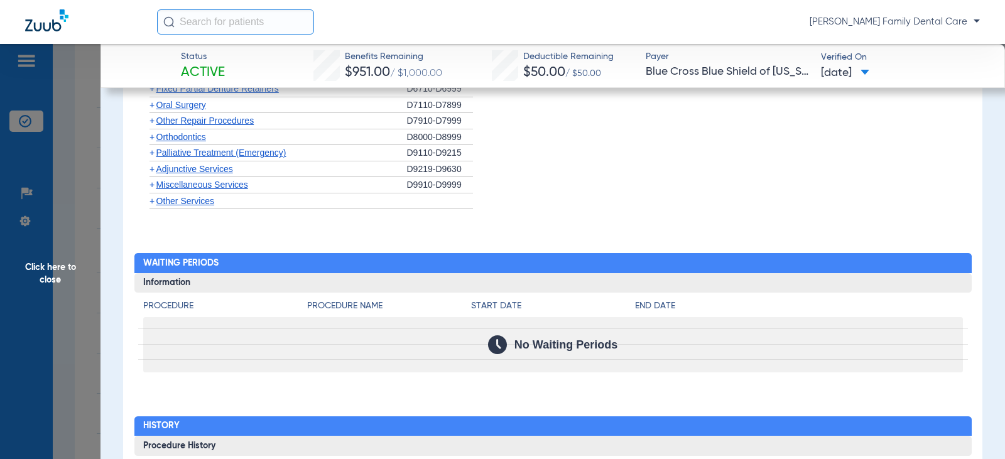
click at [151, 167] on span "+" at bounding box center [152, 169] width 5 height 10
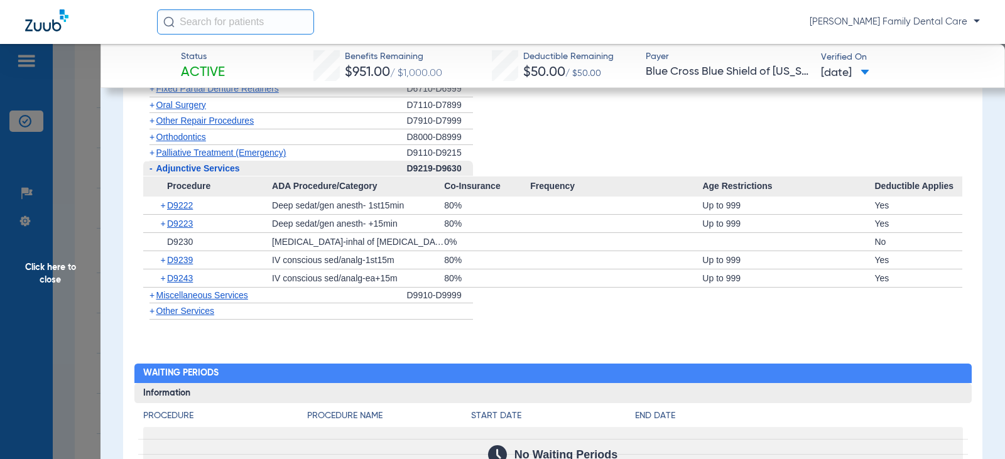
click at [153, 296] on span "+" at bounding box center [152, 295] width 5 height 10
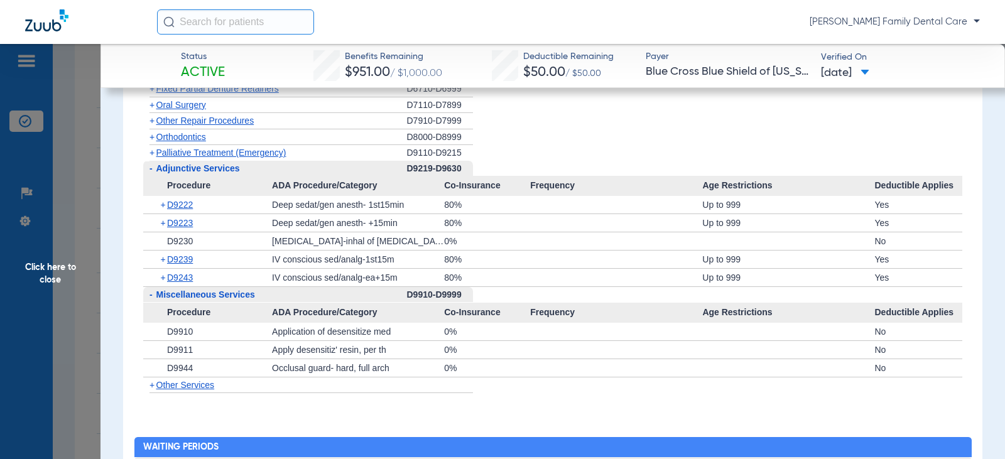
click at [56, 268] on span "Click here to close" at bounding box center [50, 273] width 101 height 459
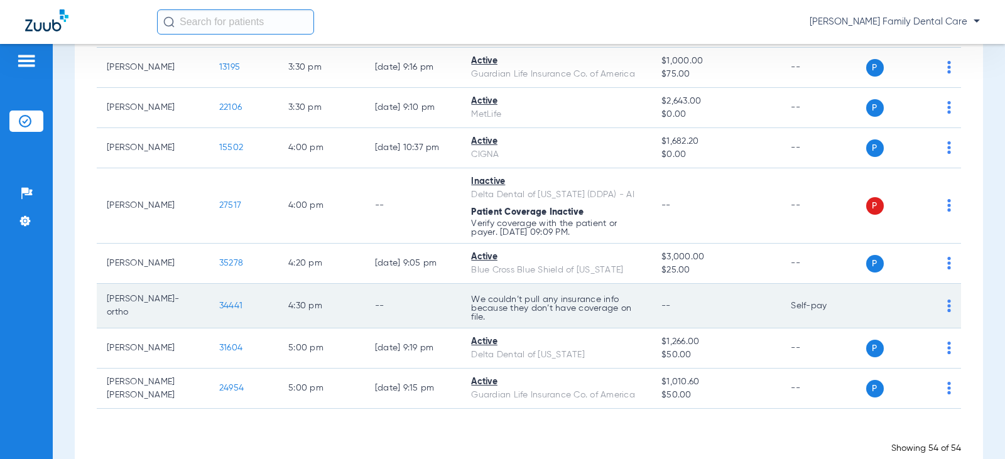
scroll to position [2238, 0]
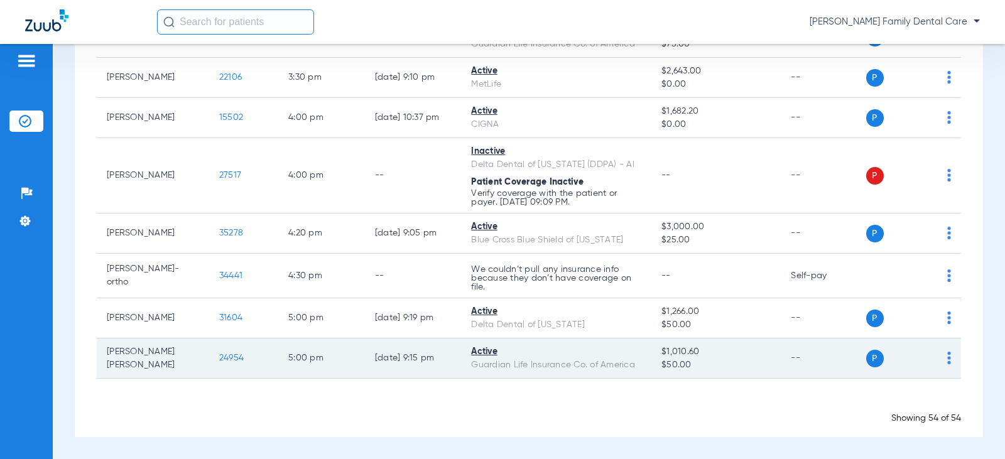
click at [226, 356] on span "24954" at bounding box center [231, 358] width 24 height 9
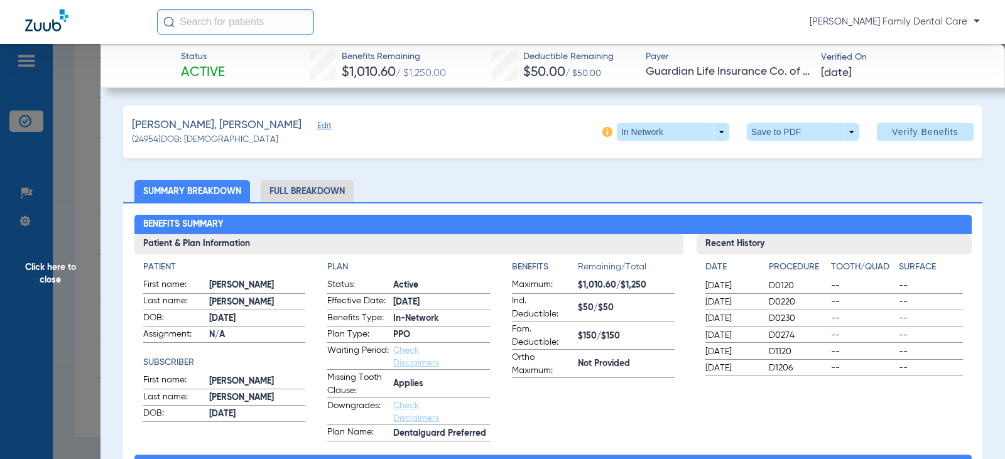
click at [285, 193] on li "Full Breakdown" at bounding box center [307, 191] width 93 height 22
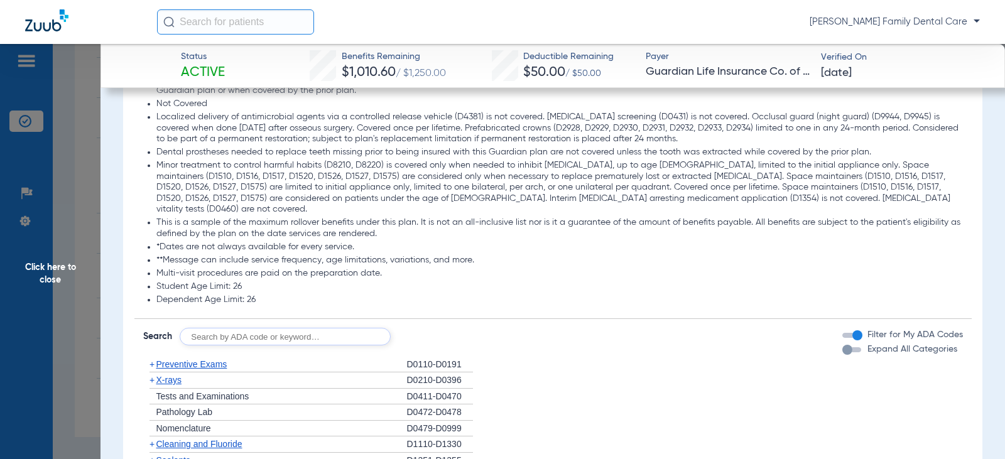
scroll to position [1633, 0]
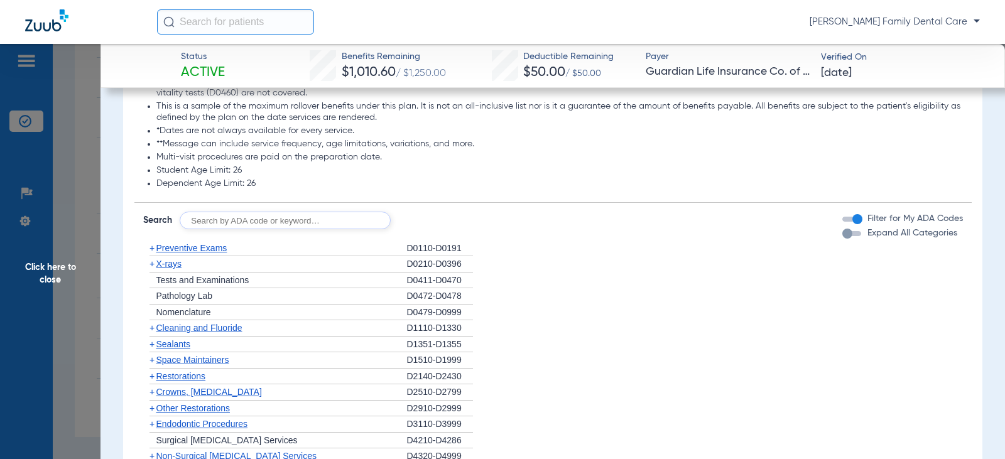
click at [151, 253] on span "+" at bounding box center [152, 248] width 5 height 10
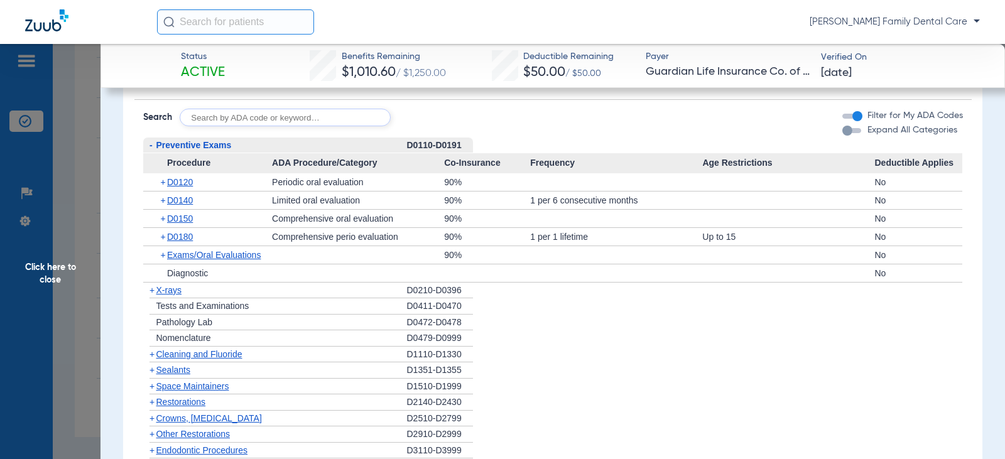
scroll to position [1759, 0]
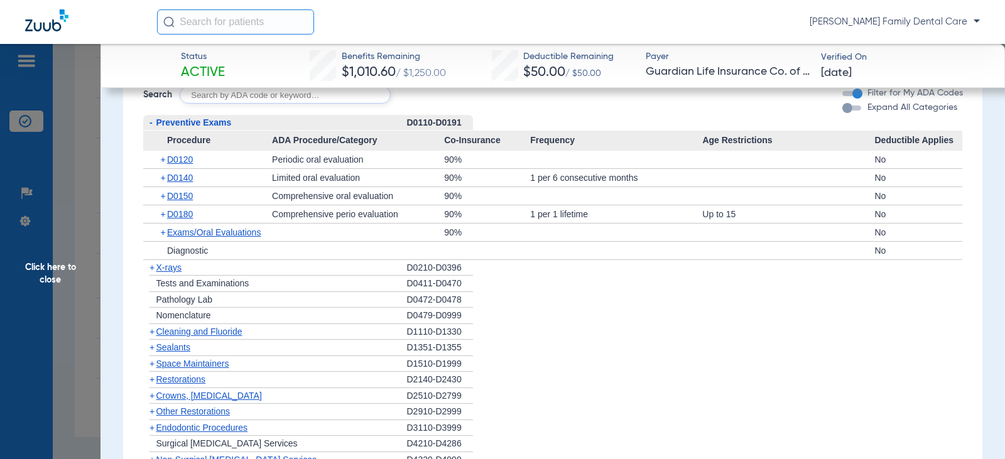
click at [153, 131] on span "-" at bounding box center [149, 123] width 13 height 16
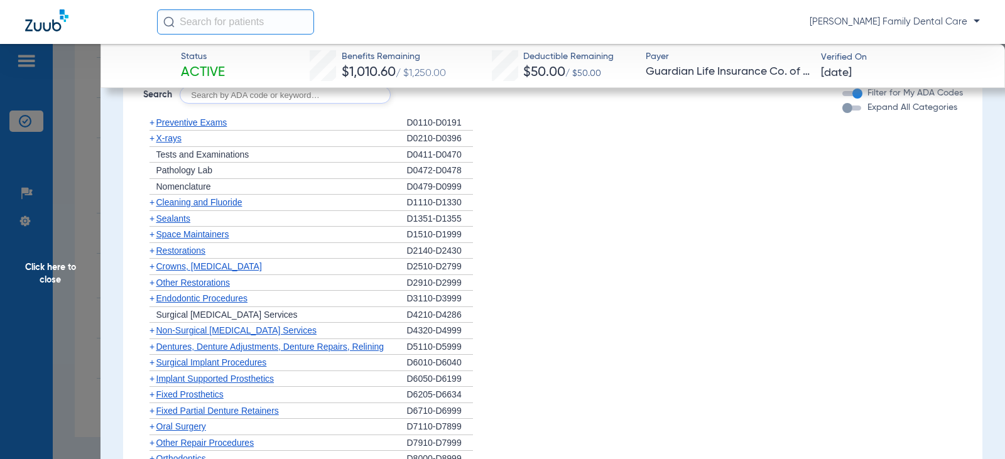
click at [156, 207] on span "Cleaning and Fluoride" at bounding box center [199, 202] width 86 height 10
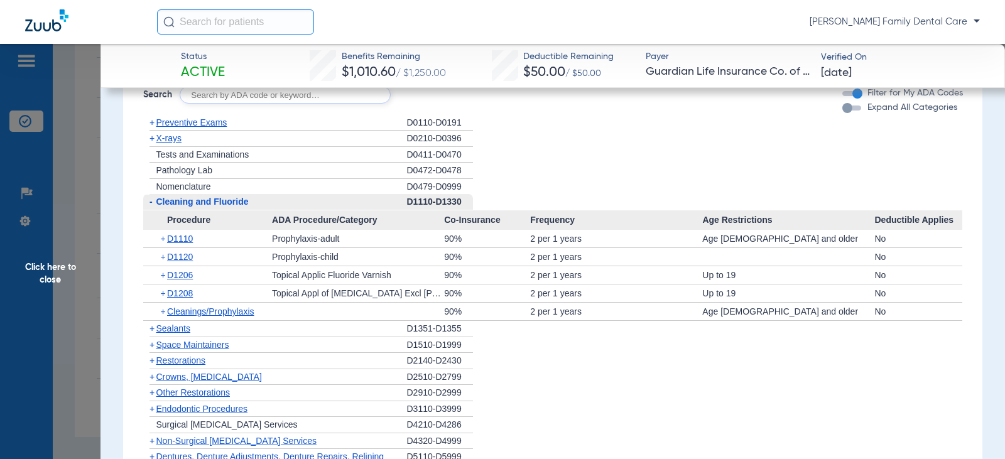
click at [156, 207] on span "Cleaning and Fluoride" at bounding box center [202, 202] width 92 height 10
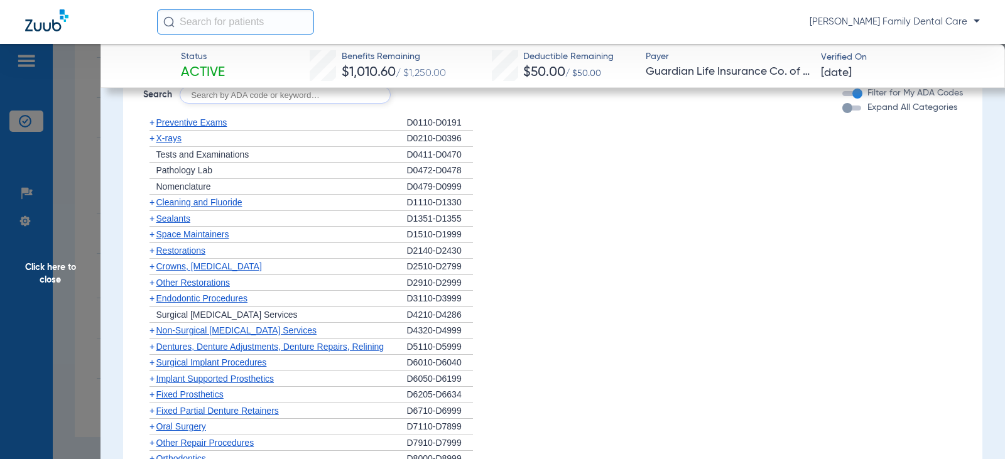
click at [152, 146] on span "+" at bounding box center [149, 139] width 13 height 16
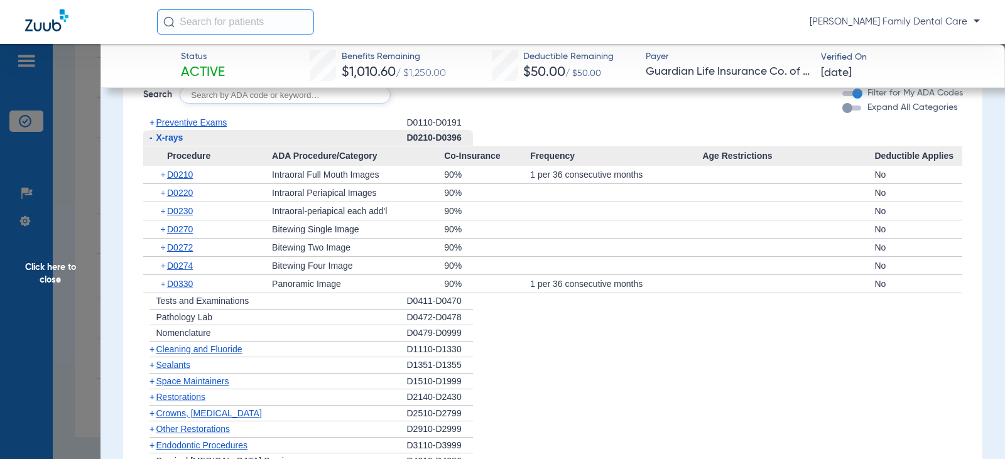
click at [152, 146] on span "-" at bounding box center [149, 138] width 13 height 16
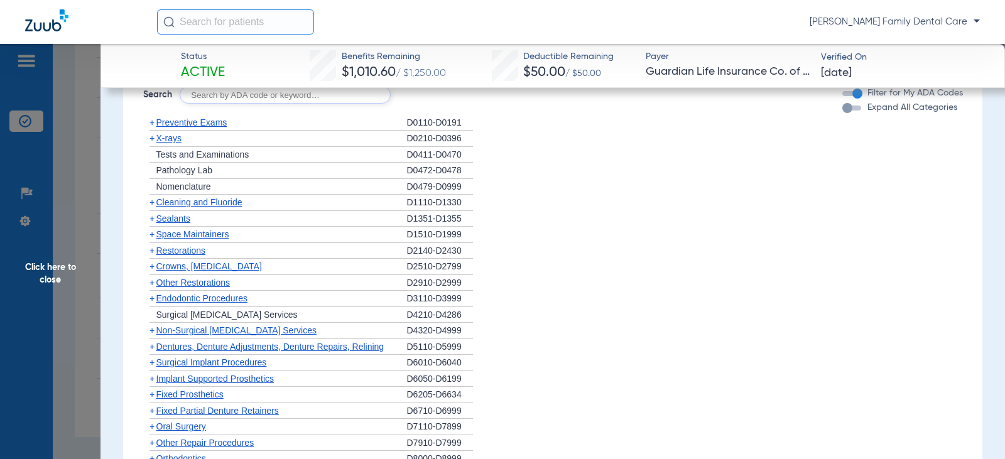
click at [151, 288] on span "+" at bounding box center [152, 283] width 5 height 10
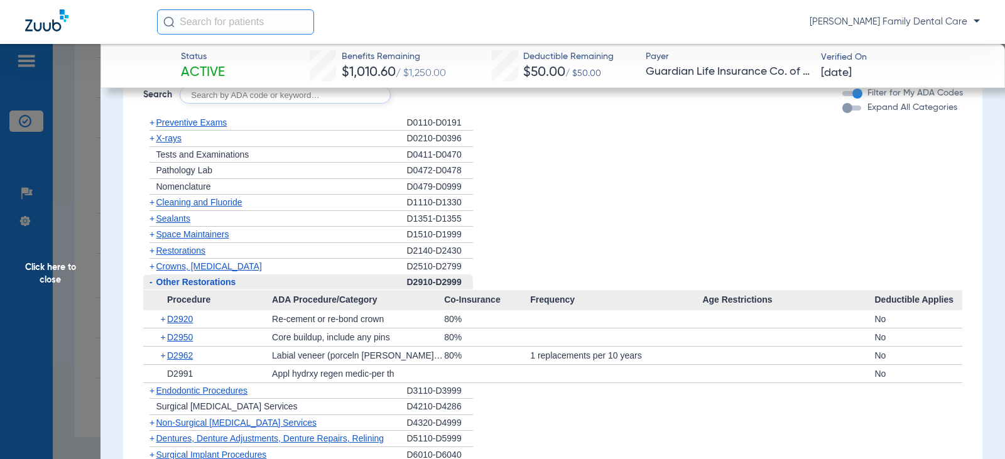
click at [151, 287] on span "-" at bounding box center [151, 282] width 3 height 10
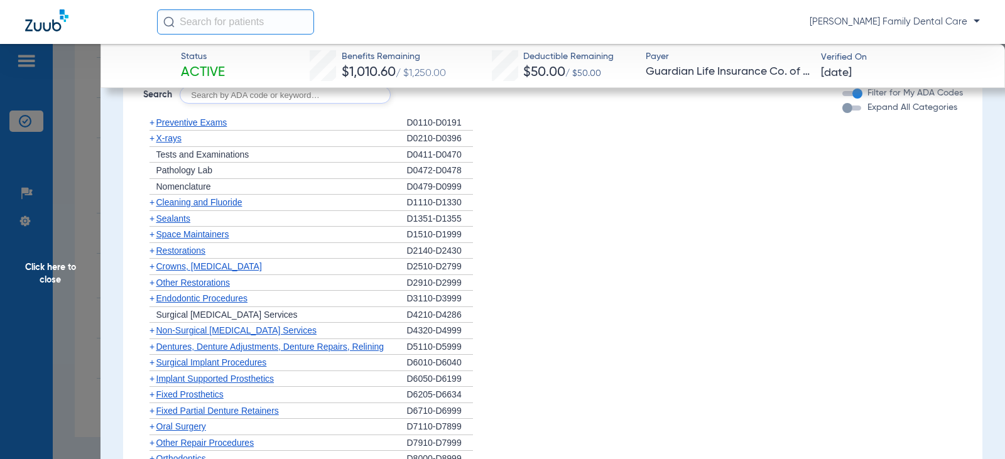
click at [150, 271] on span "+" at bounding box center [152, 266] width 5 height 10
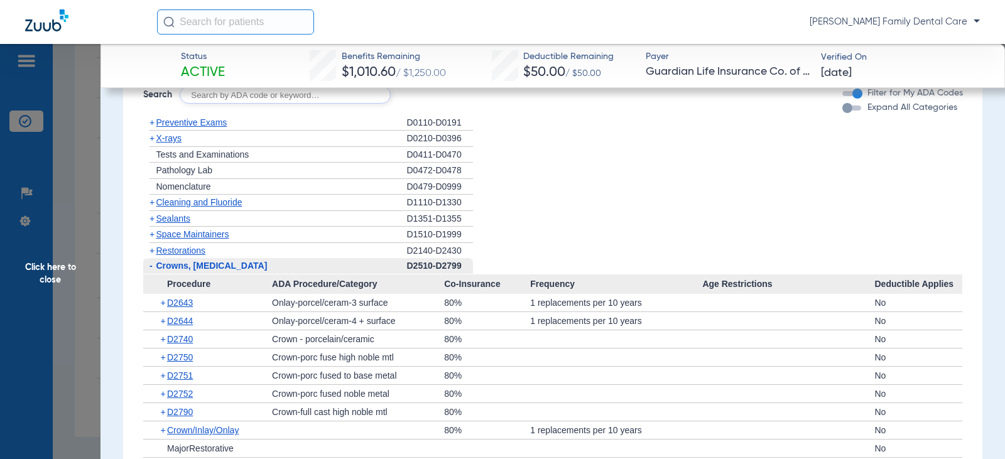
click at [150, 271] on span "-" at bounding box center [151, 266] width 3 height 10
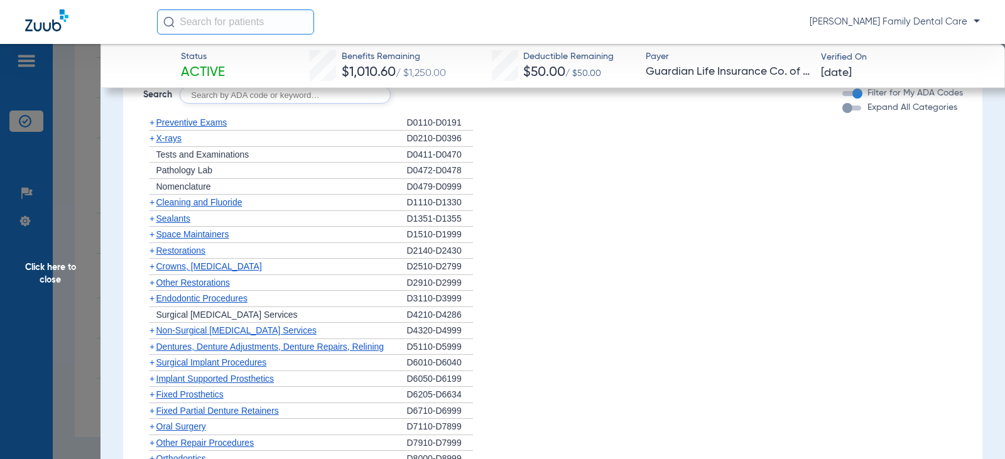
click at [153, 303] on span "+" at bounding box center [152, 298] width 5 height 10
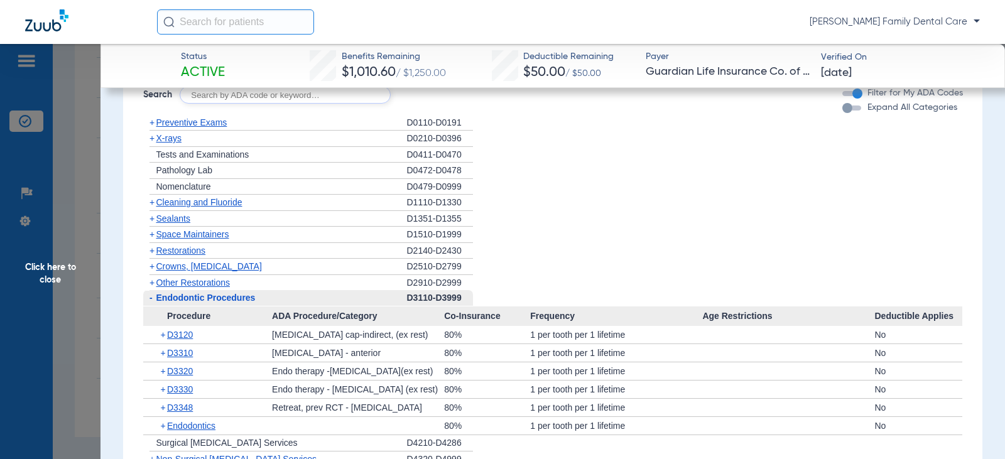
click at [153, 306] on span "-" at bounding box center [149, 298] width 13 height 16
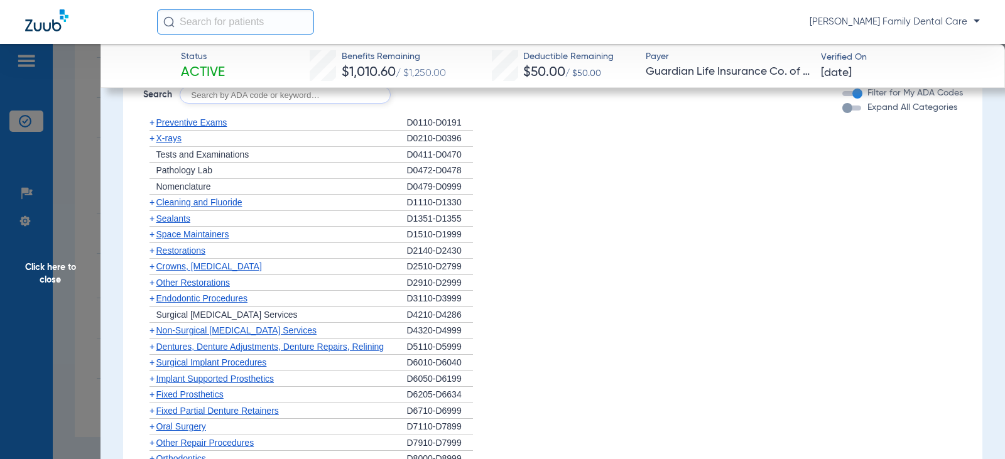
scroll to position [1885, 0]
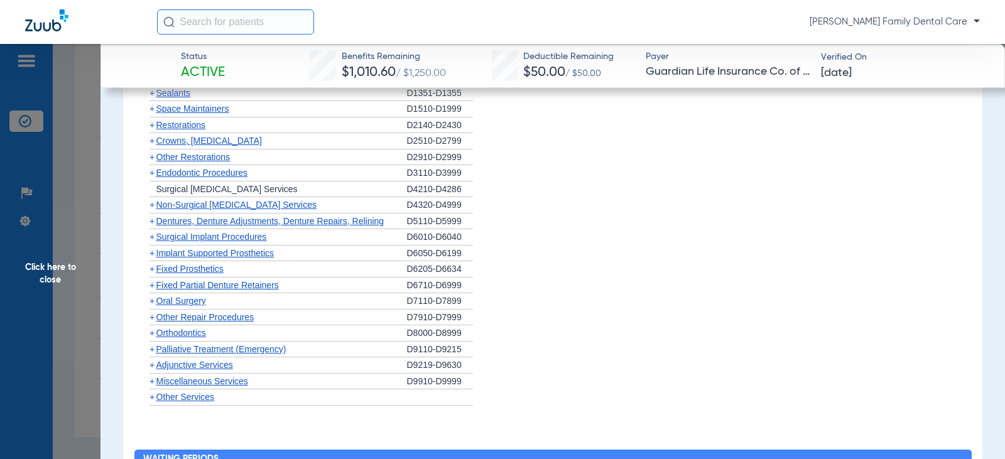
click at [155, 213] on span "+" at bounding box center [149, 205] width 13 height 16
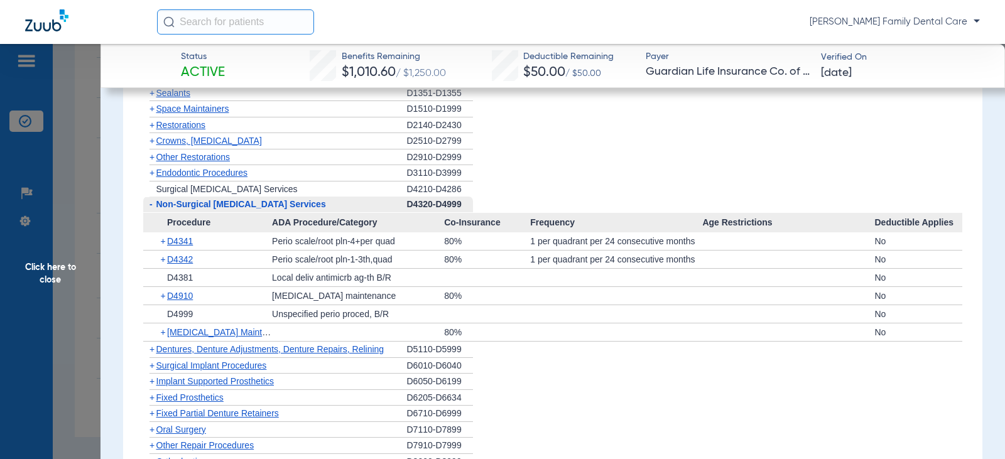
click at [151, 209] on span "-" at bounding box center [151, 204] width 3 height 10
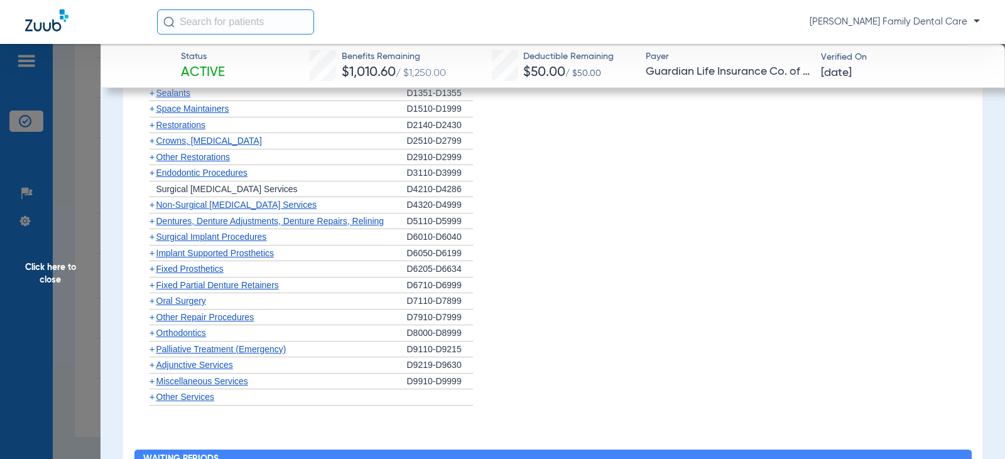
click at [153, 226] on span "+" at bounding box center [152, 221] width 5 height 10
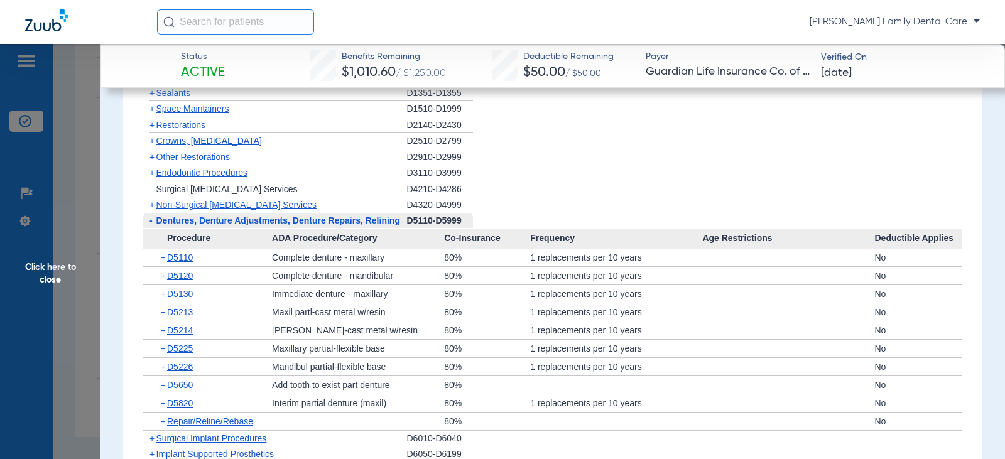
click at [153, 229] on span "-" at bounding box center [149, 221] width 13 height 16
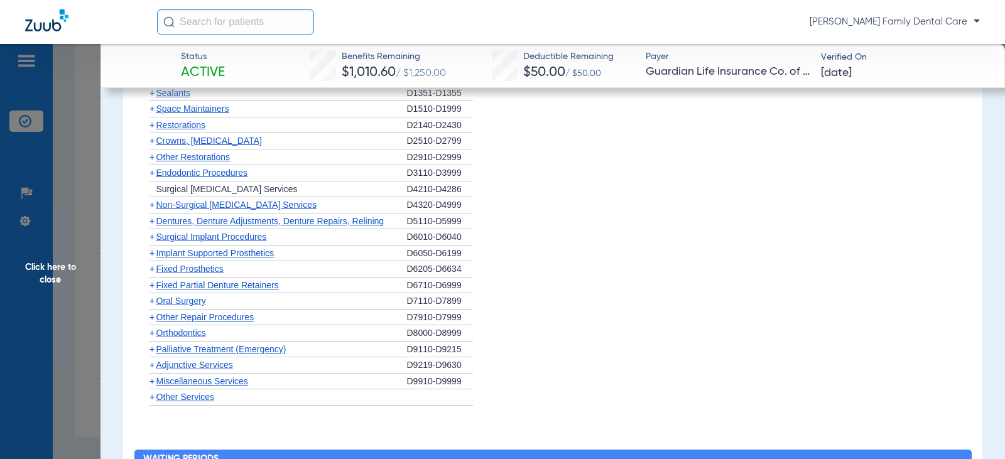
click at [151, 242] on span "+" at bounding box center [152, 237] width 5 height 10
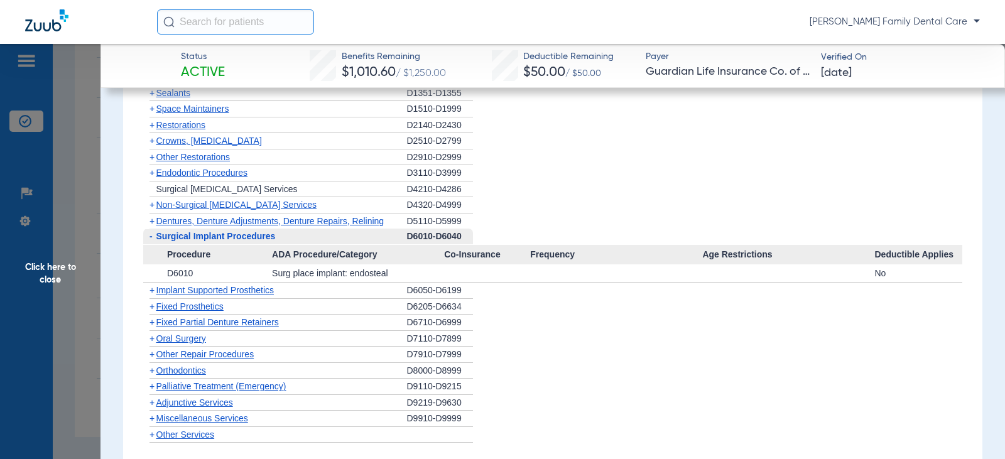
click at [151, 241] on span "-" at bounding box center [151, 236] width 3 height 10
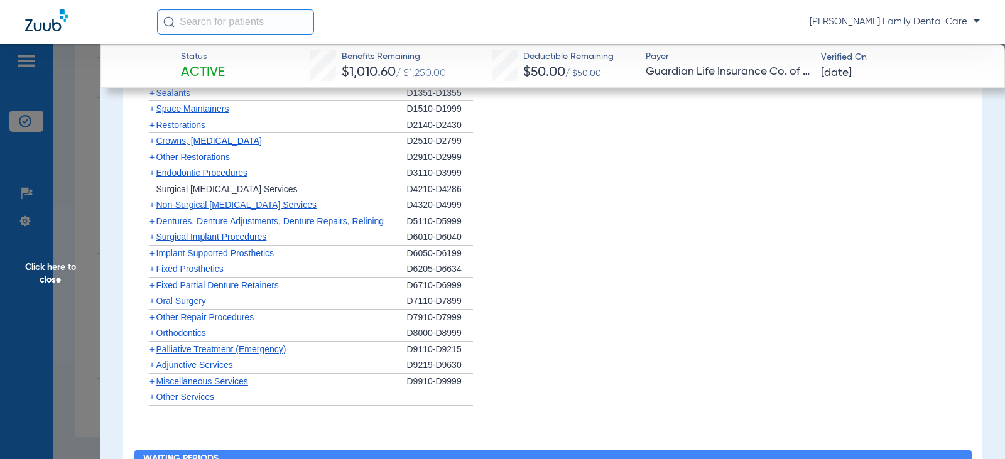
click at [153, 261] on span "+" at bounding box center [149, 254] width 13 height 16
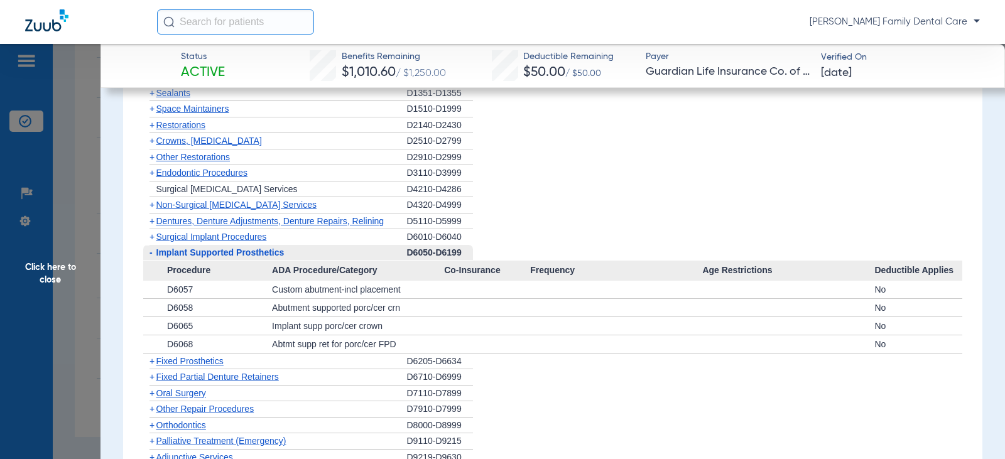
click at [153, 261] on span "-" at bounding box center [149, 253] width 13 height 16
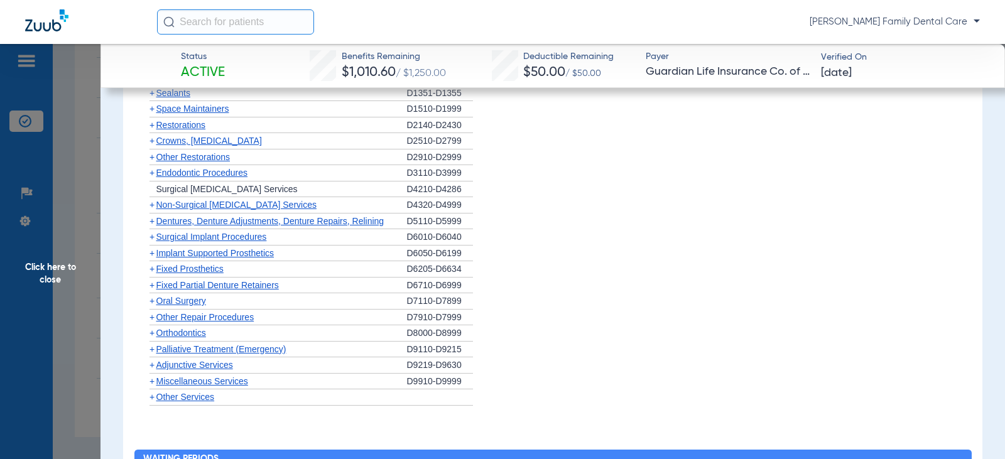
click at [153, 274] on span "+" at bounding box center [152, 269] width 5 height 10
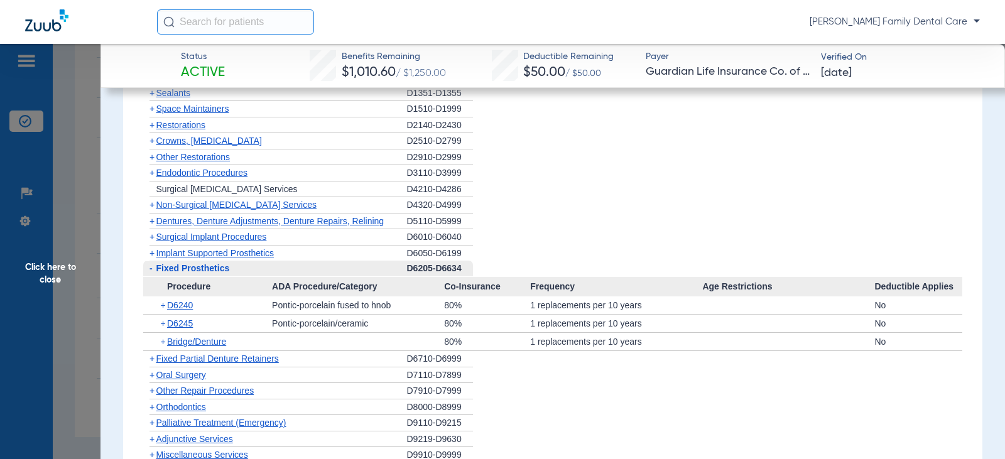
click at [153, 276] on span "-" at bounding box center [149, 269] width 13 height 16
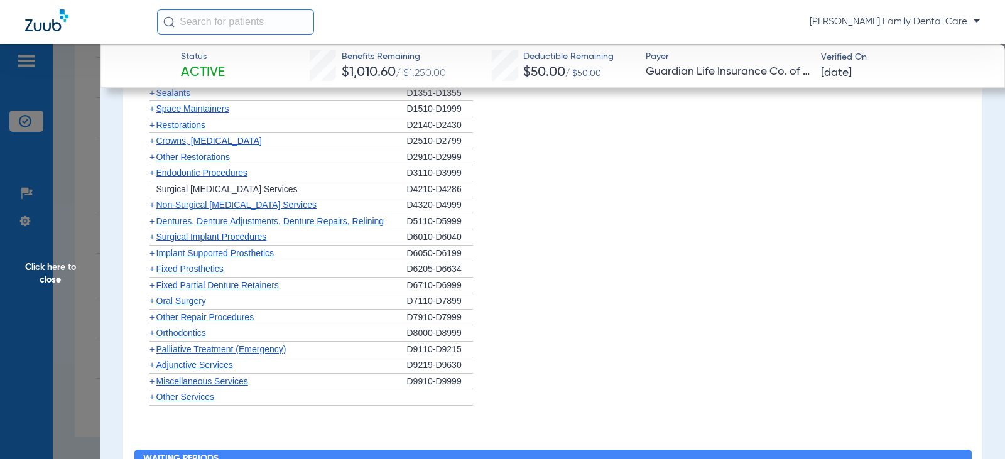
click at [151, 290] on span "+" at bounding box center [152, 285] width 5 height 10
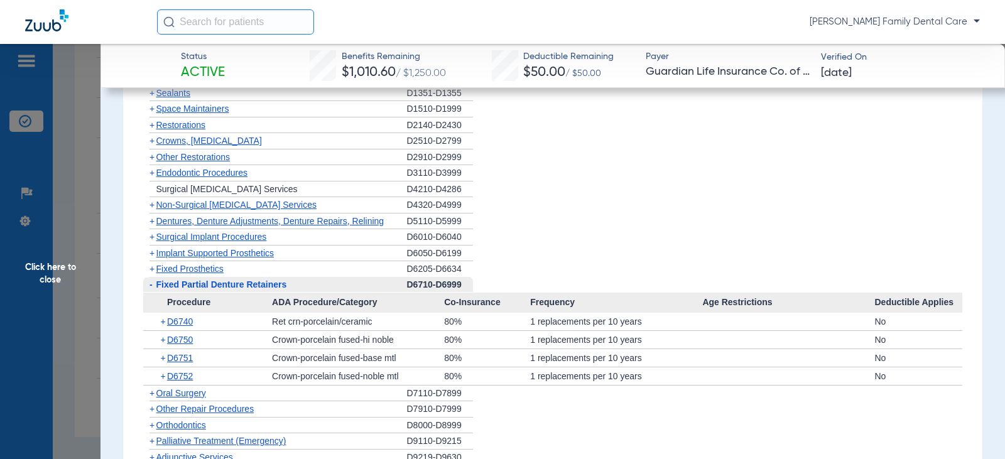
click at [151, 290] on span "-" at bounding box center [151, 285] width 3 height 10
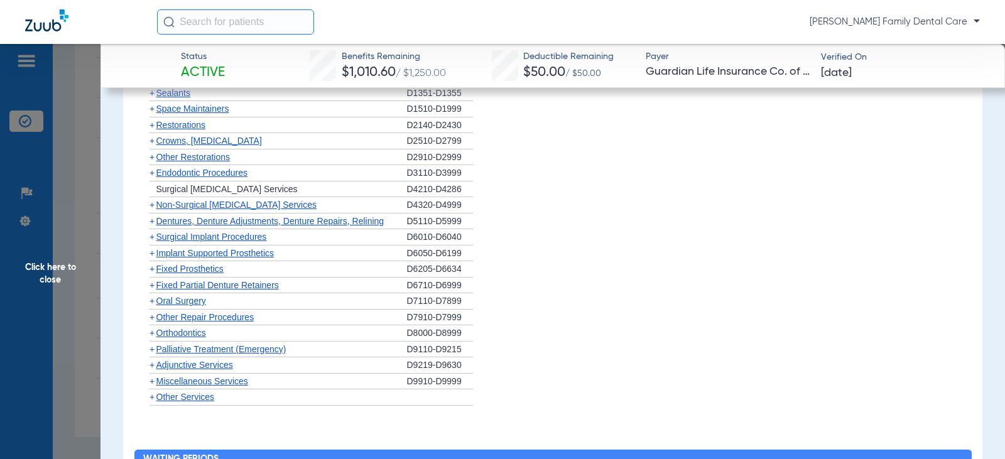
click at [151, 306] on span "+" at bounding box center [152, 301] width 5 height 10
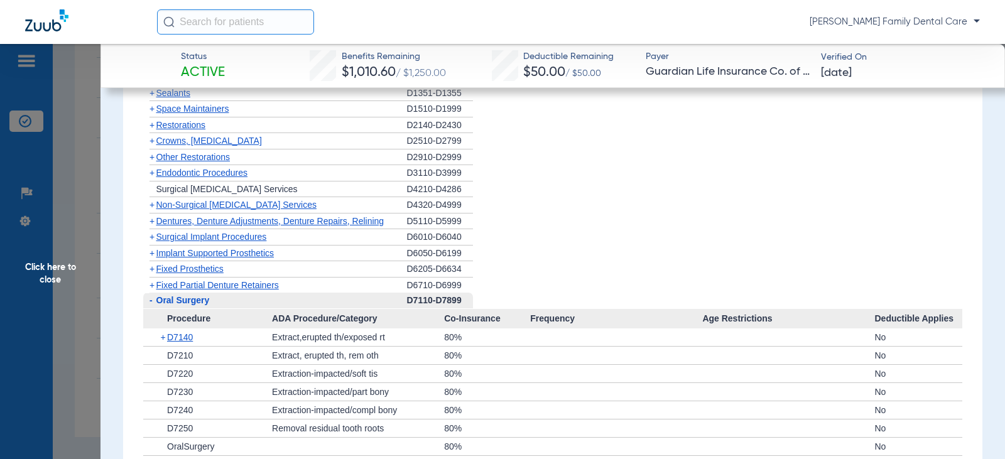
click at [151, 305] on span "-" at bounding box center [151, 300] width 3 height 10
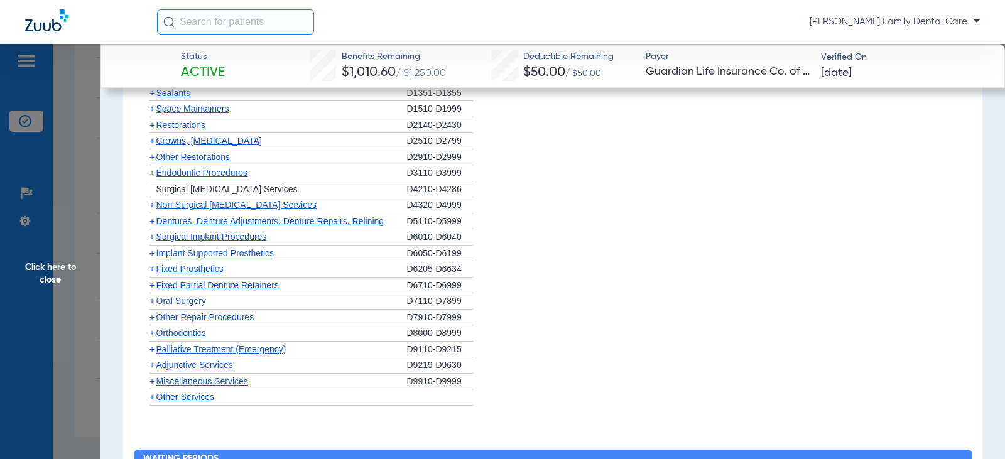
click at [153, 338] on span "+" at bounding box center [152, 333] width 5 height 10
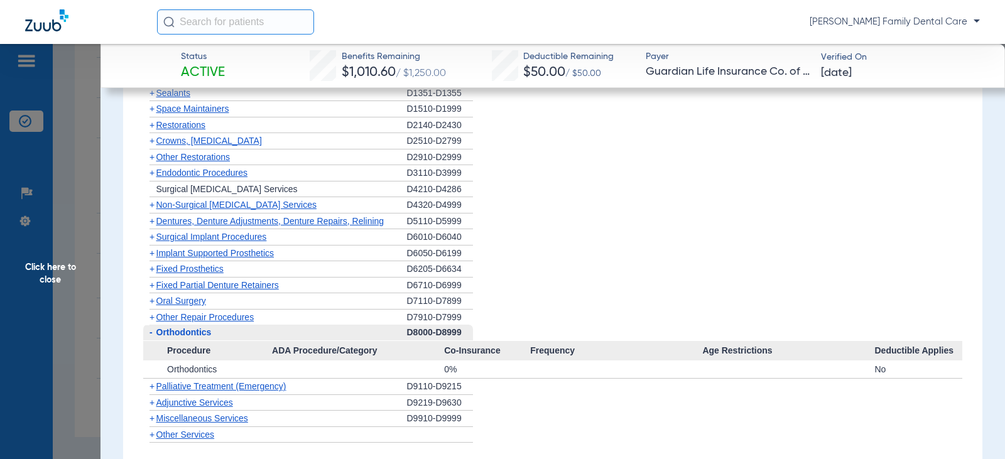
click at [153, 340] on span "-" at bounding box center [149, 333] width 13 height 16
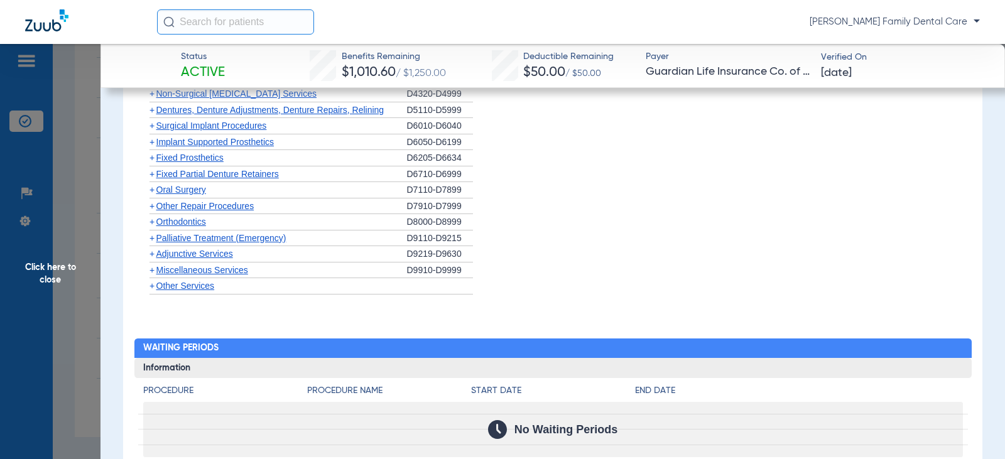
scroll to position [2010, 0]
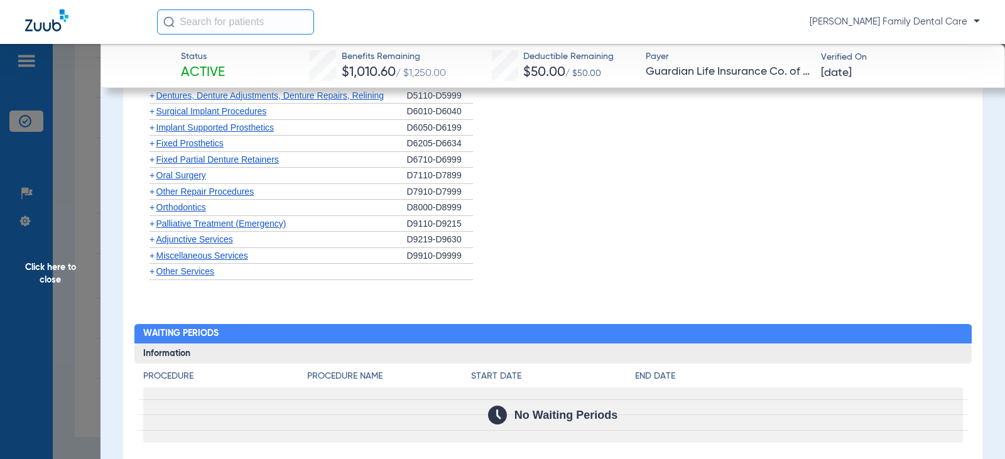
click at [155, 248] on span "+" at bounding box center [149, 240] width 13 height 16
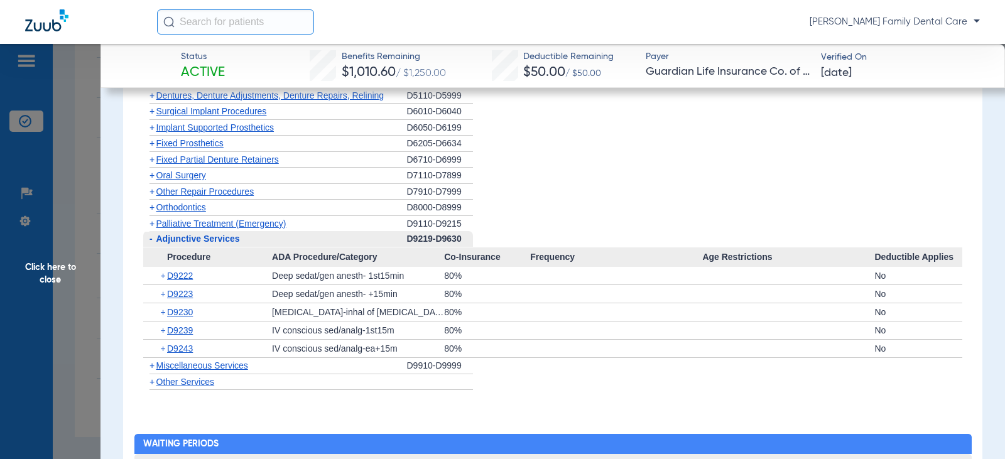
click at [156, 244] on span "Adjunctive Services" at bounding box center [198, 239] width 84 height 10
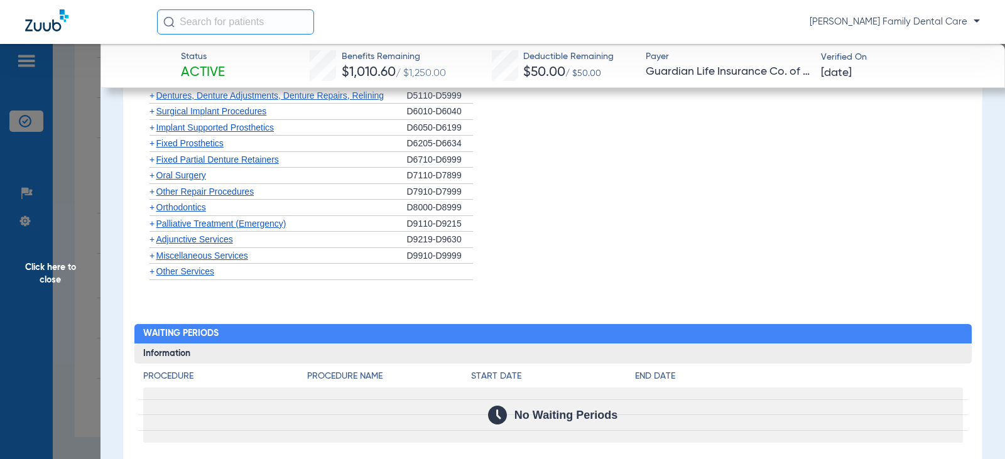
click at [157, 261] on span "Miscellaneous Services" at bounding box center [202, 256] width 92 height 10
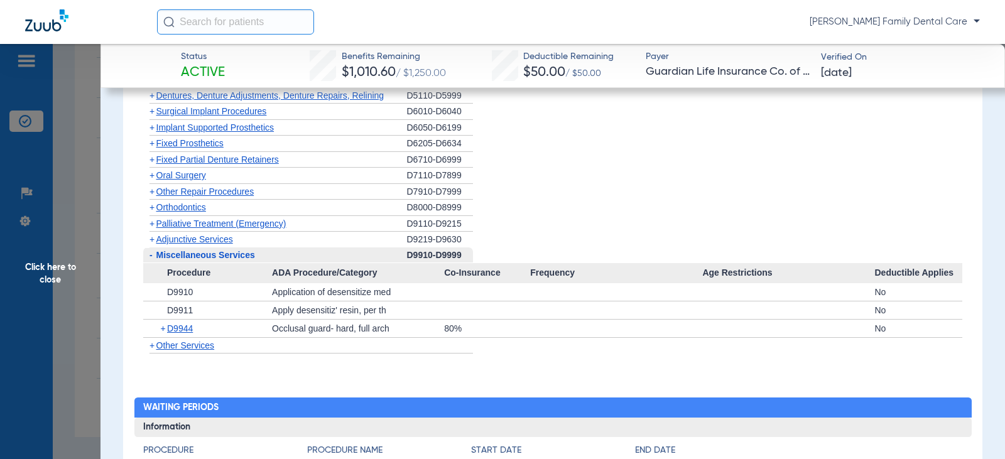
click at [48, 274] on span "Click here to close" at bounding box center [50, 273] width 101 height 459
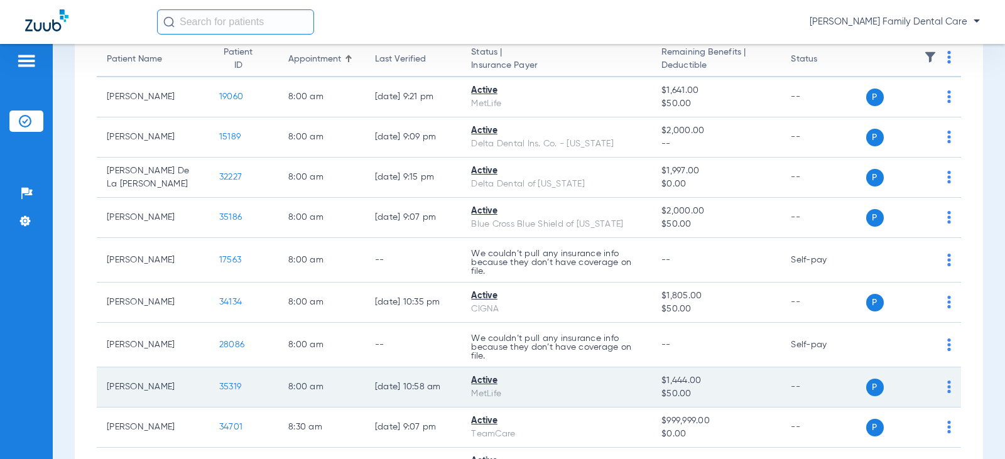
scroll to position [0, 0]
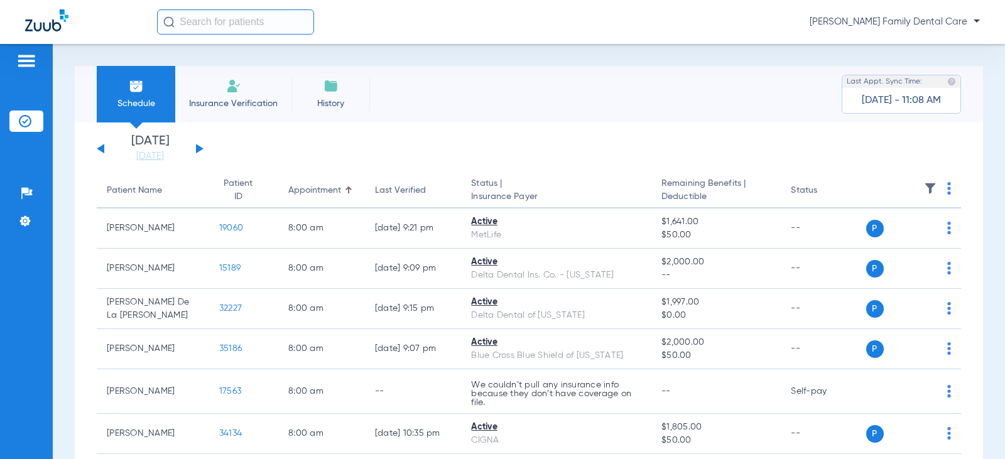
click at [194, 148] on div "[DATE] [DATE] [DATE] [DATE] [DATE] [DATE] [DATE] [DATE] [DATE] [DATE] [DATE] [D…" at bounding box center [150, 149] width 107 height 28
click at [200, 150] on button at bounding box center [200, 148] width 8 height 9
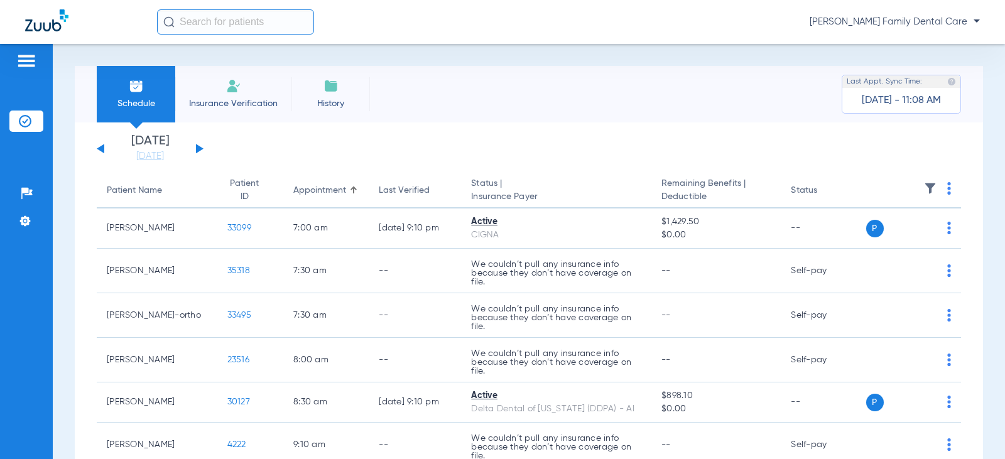
click at [200, 150] on button at bounding box center [200, 148] width 8 height 9
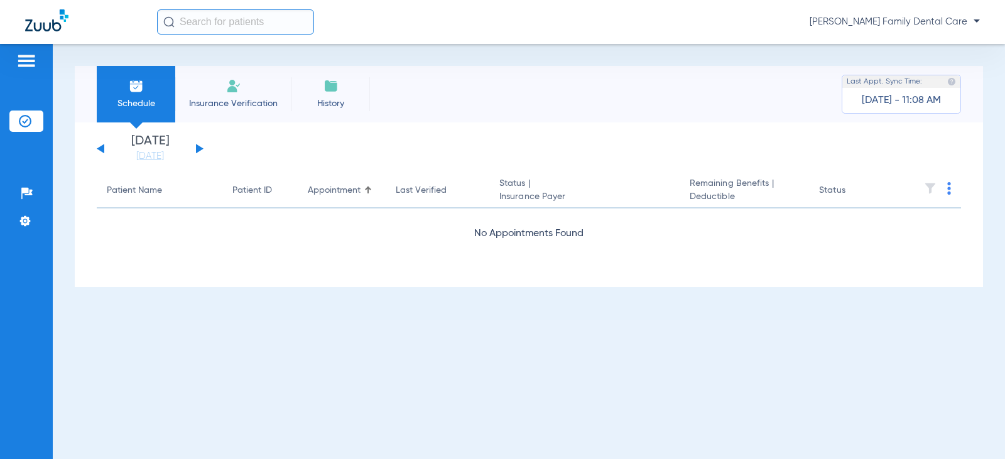
click at [200, 150] on button at bounding box center [200, 148] width 8 height 9
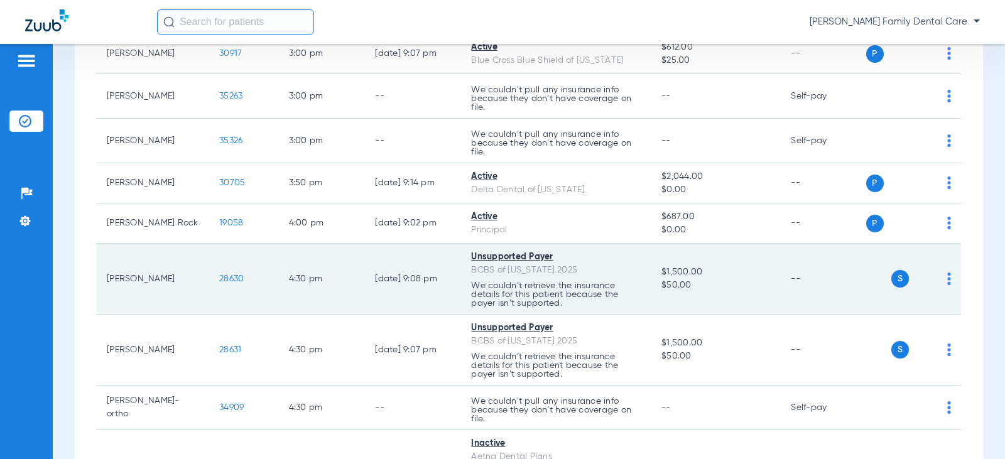
scroll to position [1382, 0]
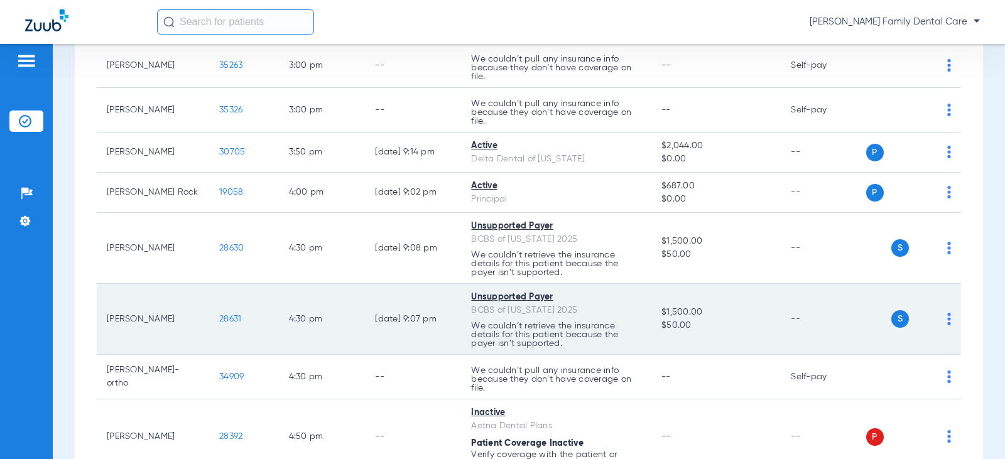
click at [223, 317] on span "28631" at bounding box center [230, 319] width 22 height 9
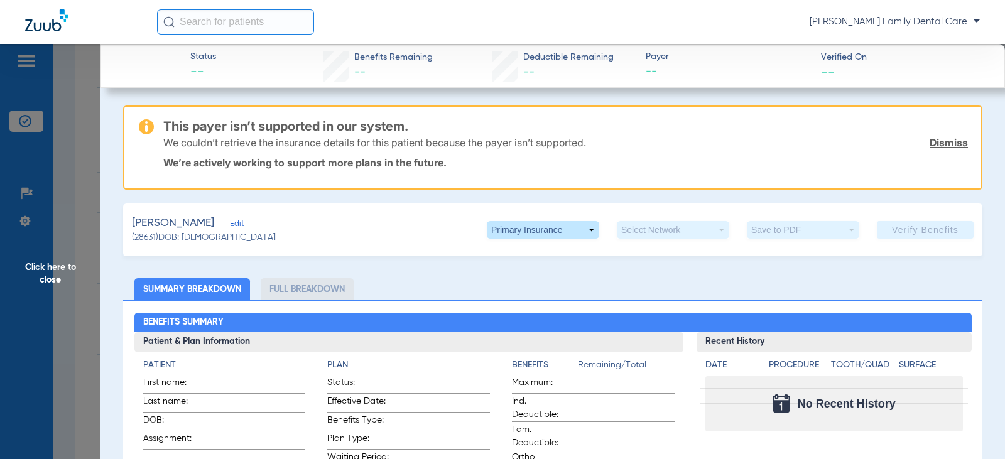
click at [295, 291] on li "Full Breakdown" at bounding box center [307, 289] width 93 height 22
click at [49, 268] on span "Click here to close" at bounding box center [50, 273] width 101 height 459
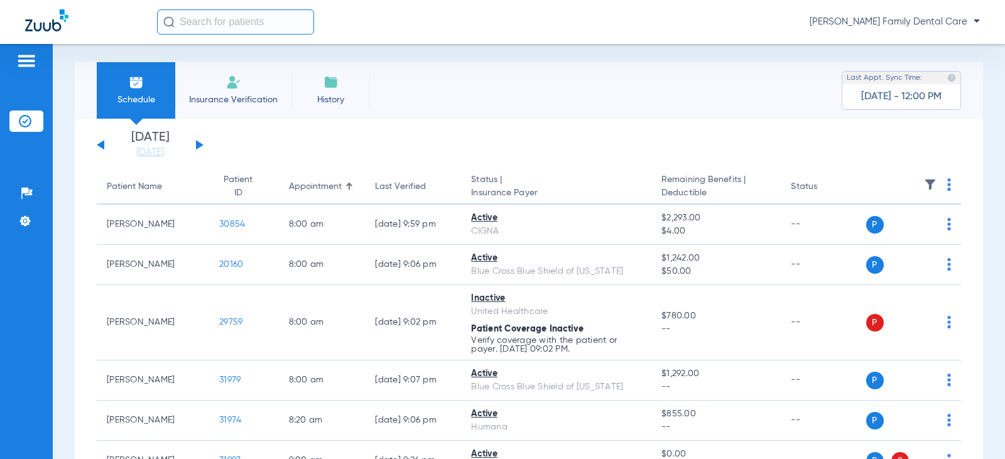
scroll to position [0, 0]
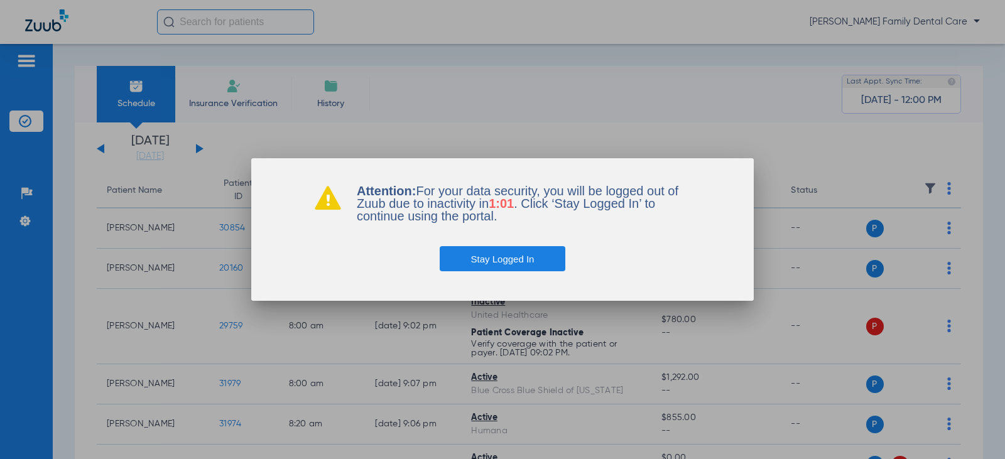
click at [611, 55] on div at bounding box center [502, 229] width 1005 height 459
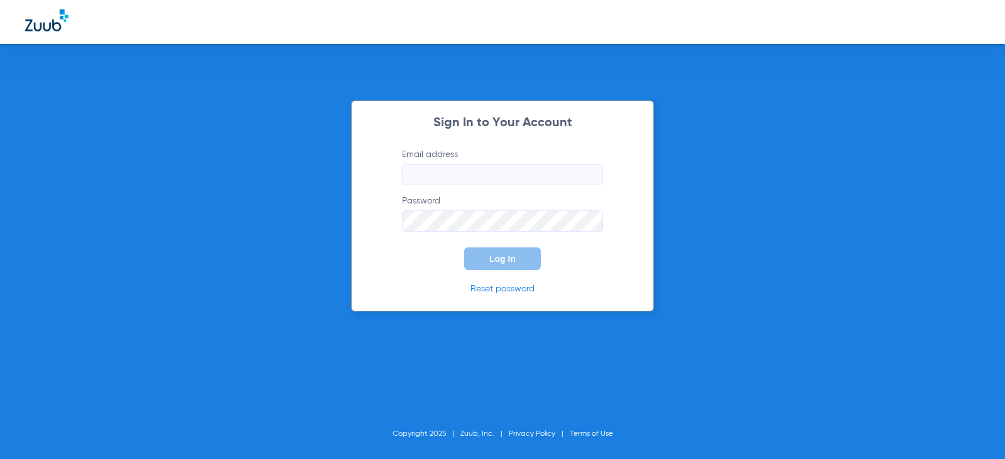
click at [465, 170] on input "Email address" at bounding box center [502, 174] width 201 height 21
type input "[EMAIL_ADDRESS][DOMAIN_NAME]"
click at [464, 248] on button "Log In" at bounding box center [502, 259] width 77 height 23
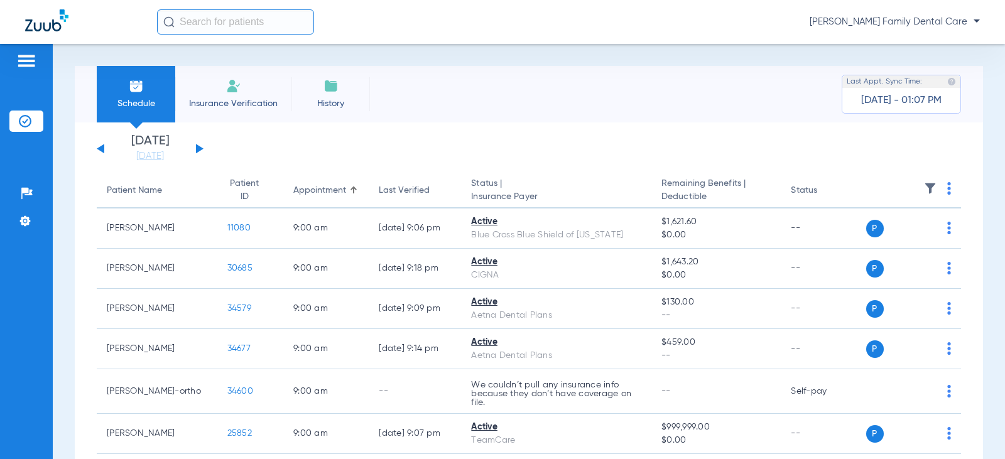
click at [200, 153] on div "[DATE] [DATE] [DATE] [DATE] [DATE] [DATE] [DATE] [DATE] [DATE] [DATE] [DATE] [D…" at bounding box center [150, 149] width 107 height 28
click at [200, 150] on button at bounding box center [200, 148] width 8 height 9
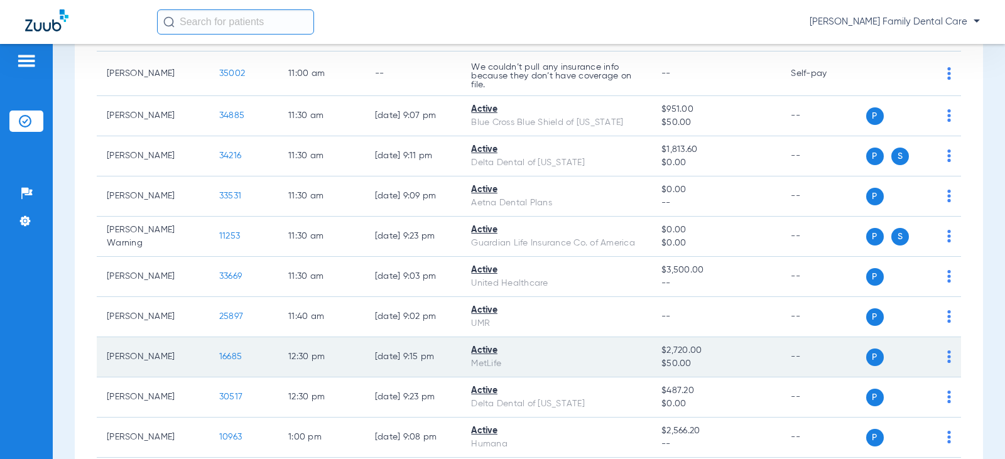
scroll to position [1633, 0]
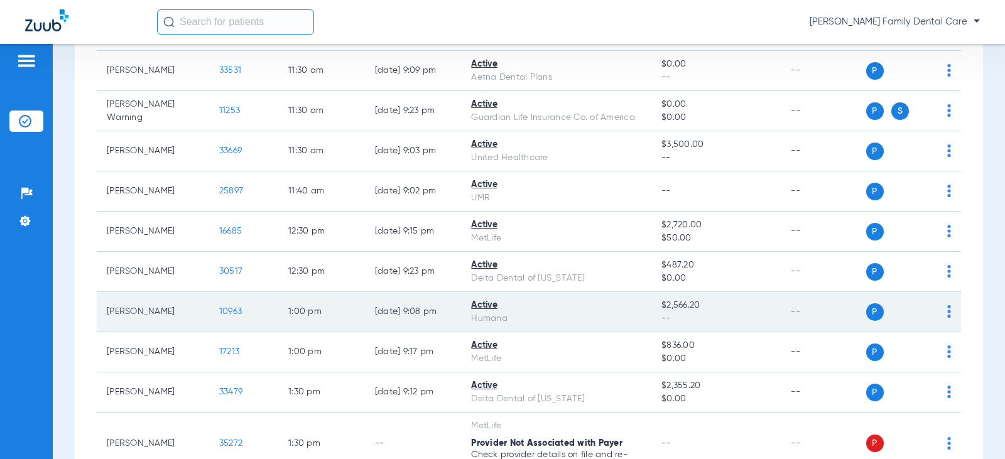
click at [222, 316] on span "10963" at bounding box center [230, 311] width 23 height 9
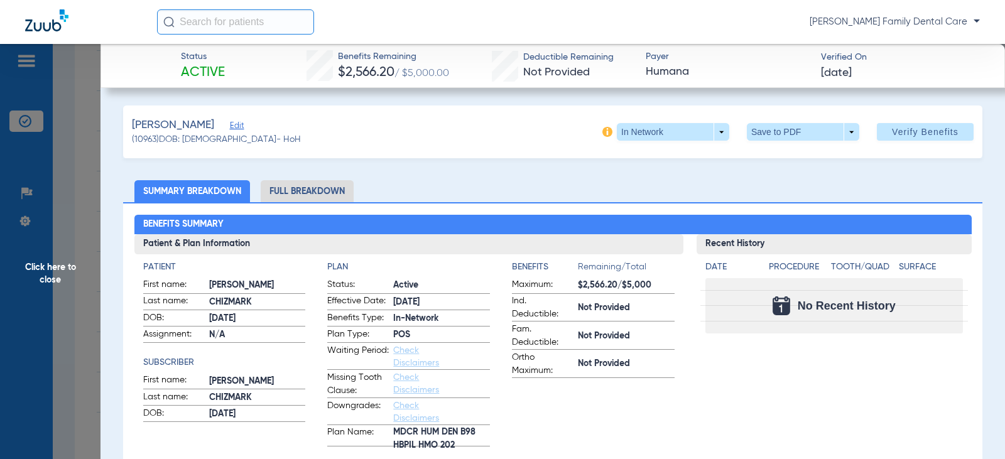
click at [327, 195] on li "Full Breakdown" at bounding box center [307, 191] width 93 height 22
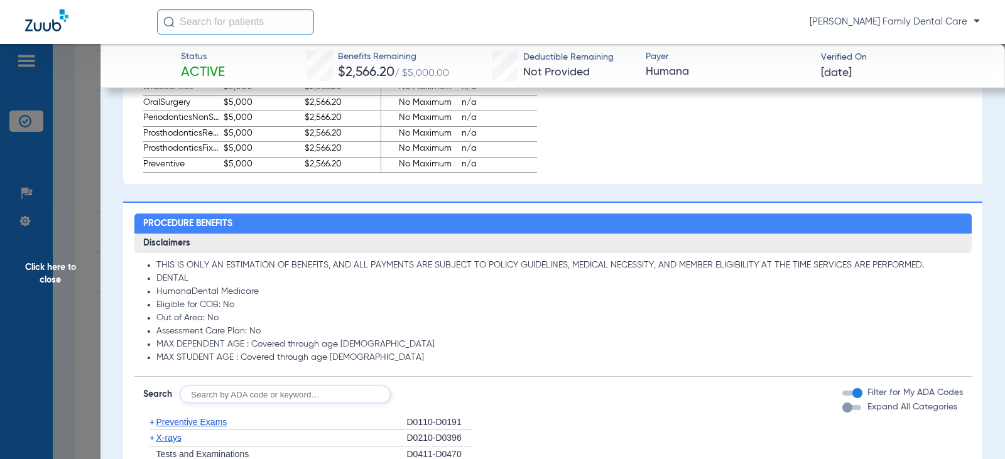
scroll to position [1005, 0]
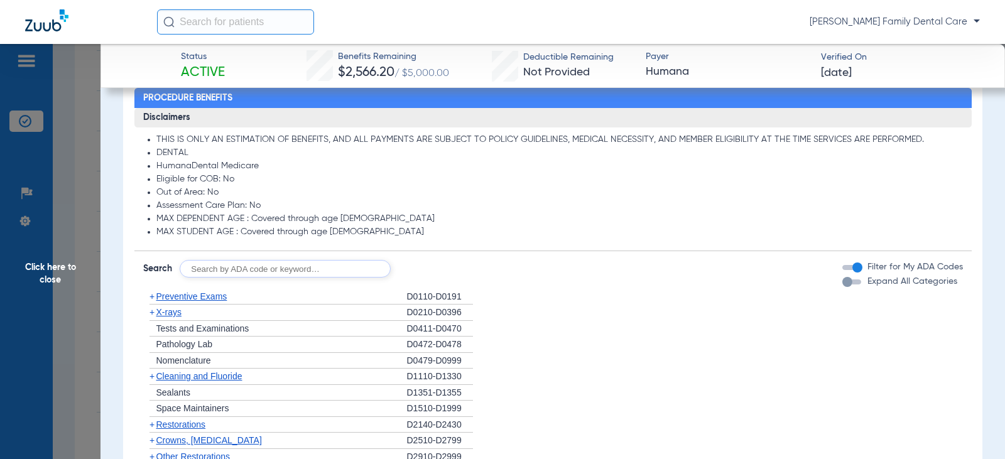
click at [155, 299] on span "+" at bounding box center [149, 297] width 13 height 16
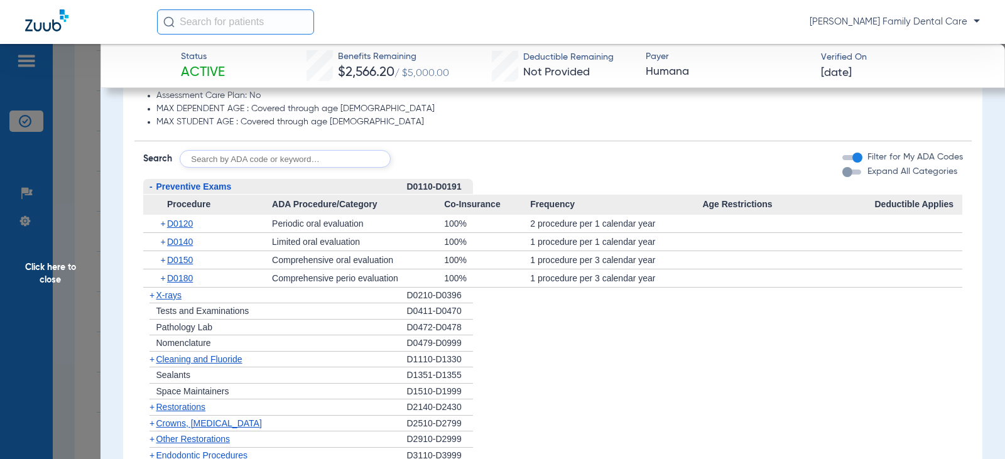
scroll to position [1131, 0]
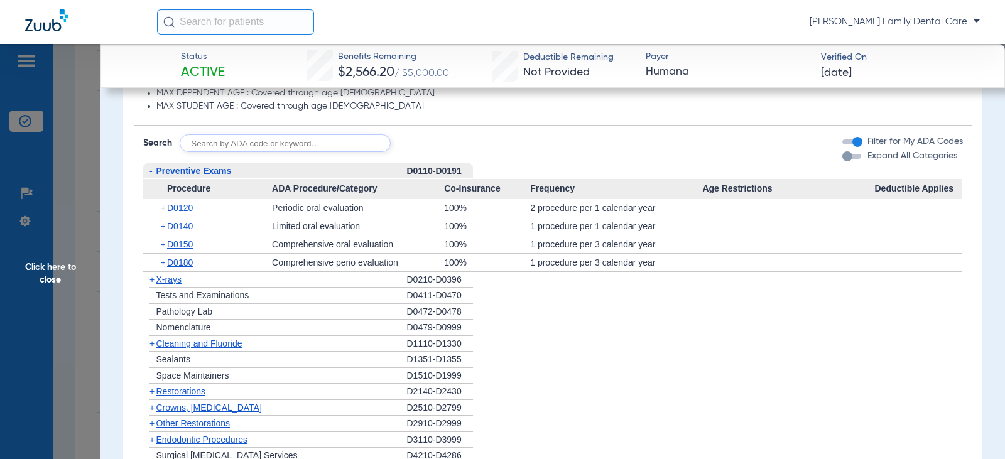
click at [151, 171] on span "-" at bounding box center [151, 171] width 3 height 10
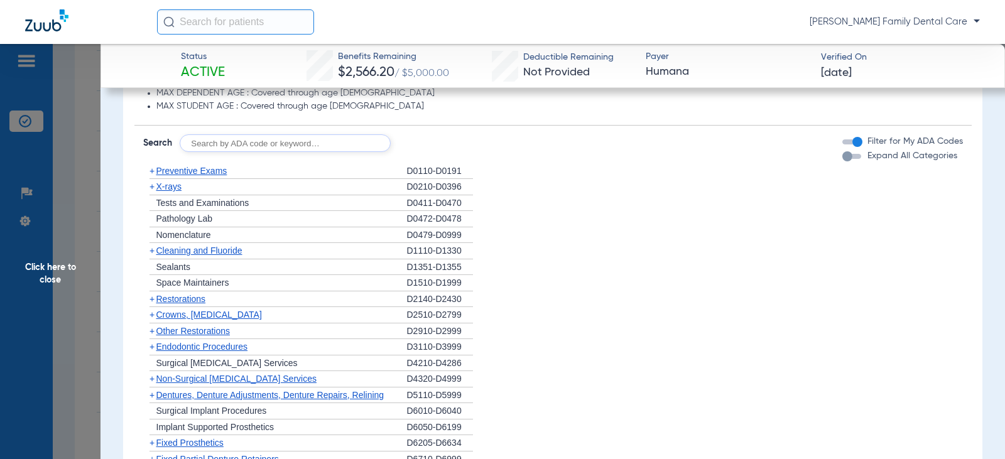
click at [152, 251] on span "+" at bounding box center [152, 251] width 5 height 10
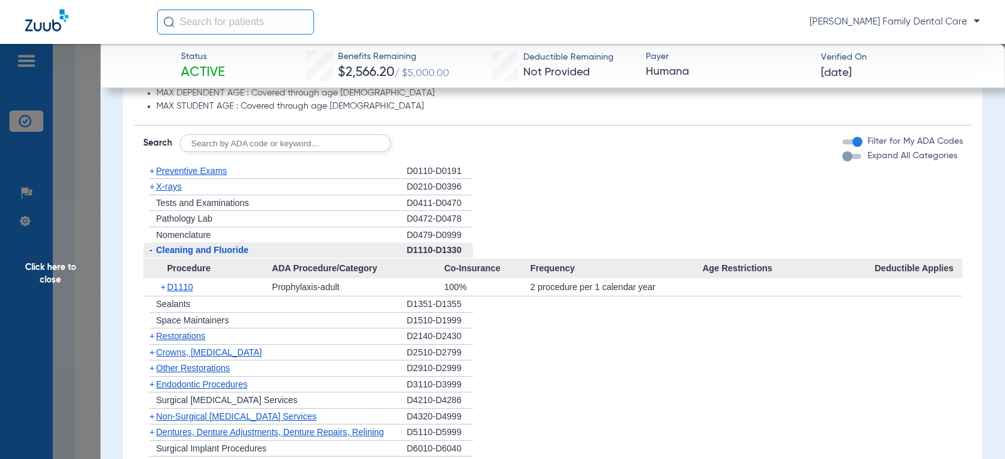
click at [152, 251] on span "-" at bounding box center [151, 250] width 3 height 10
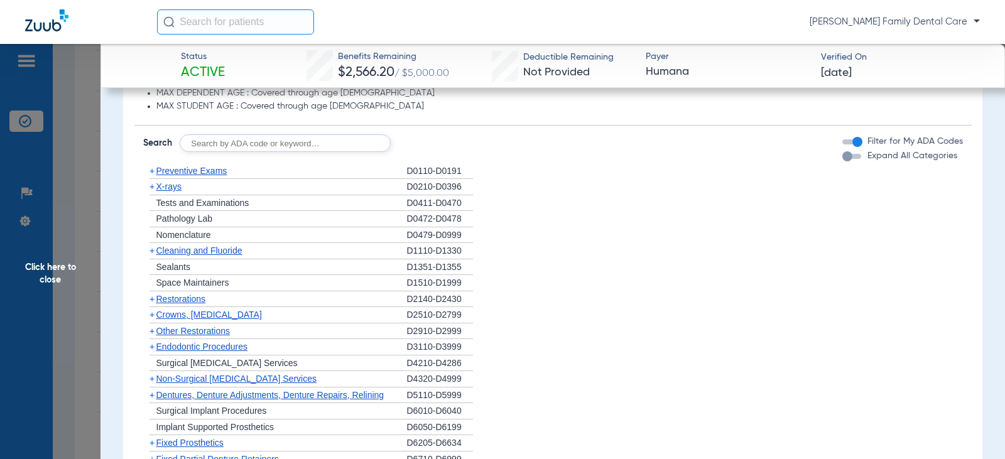
click at [152, 184] on span "+" at bounding box center [152, 187] width 5 height 10
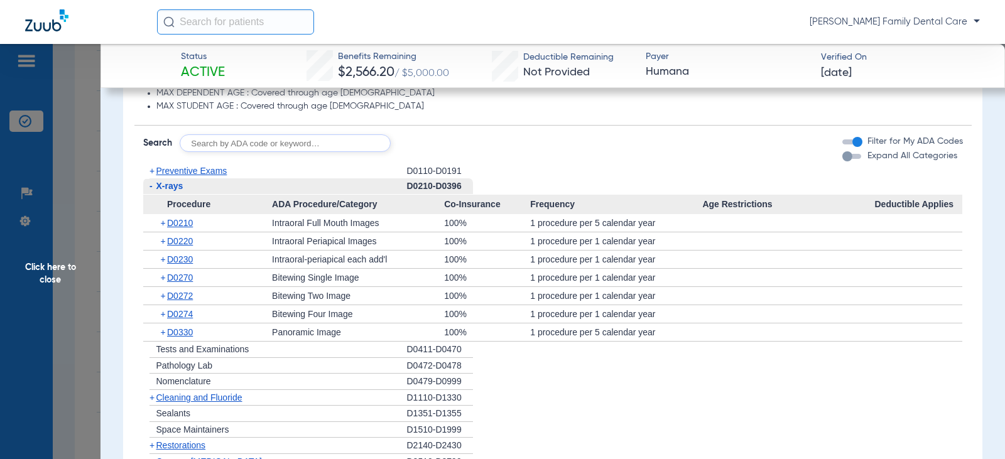
click at [152, 184] on span "-" at bounding box center [151, 186] width 3 height 10
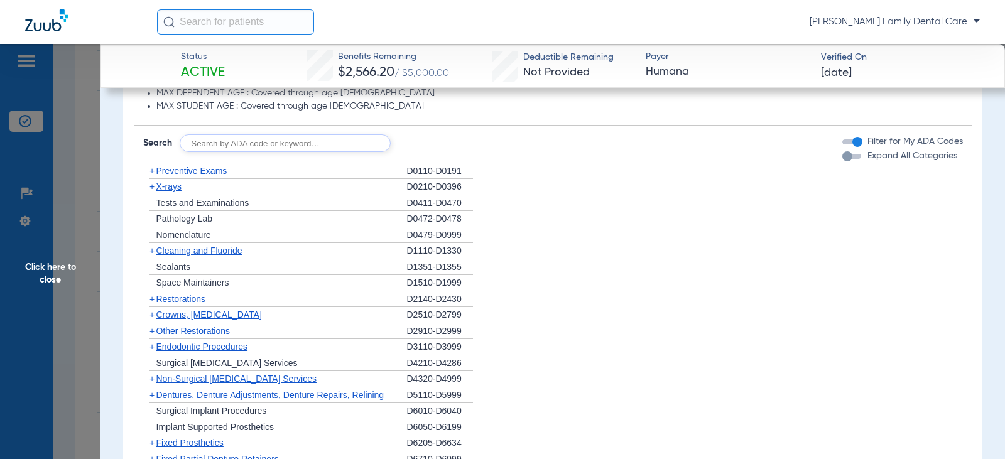
click at [152, 298] on span "+" at bounding box center [152, 299] width 5 height 10
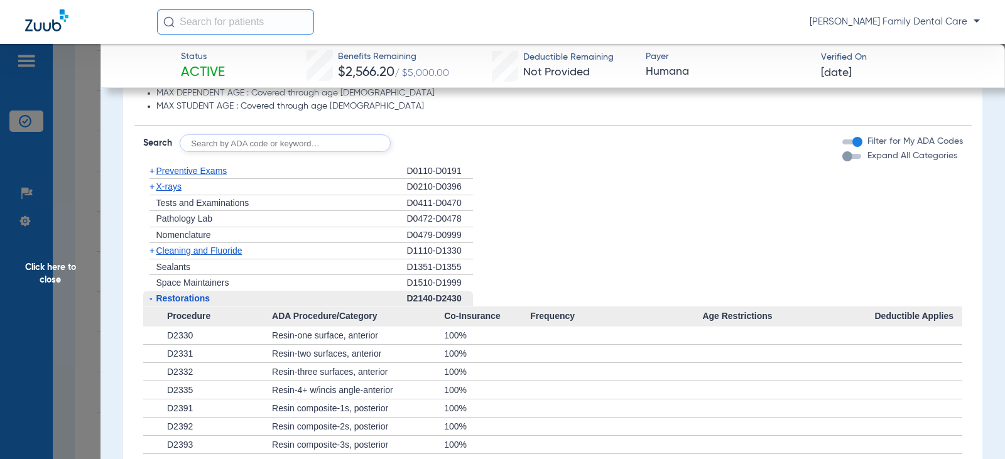
click at [152, 298] on span "-" at bounding box center [151, 298] width 3 height 10
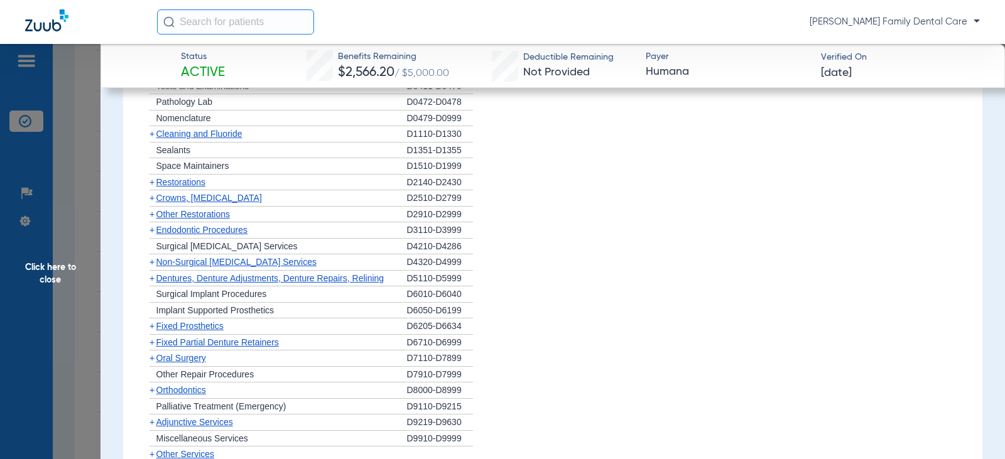
scroll to position [1256, 0]
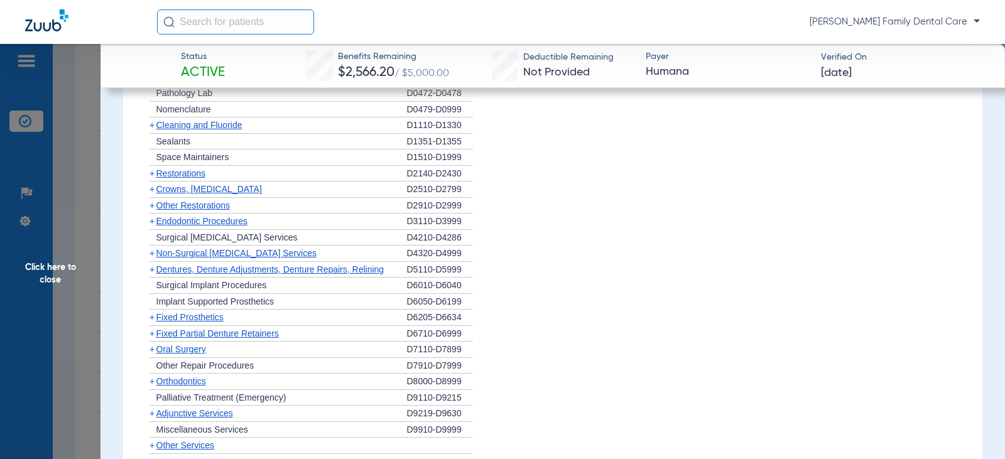
click at [151, 188] on span "+" at bounding box center [152, 189] width 5 height 10
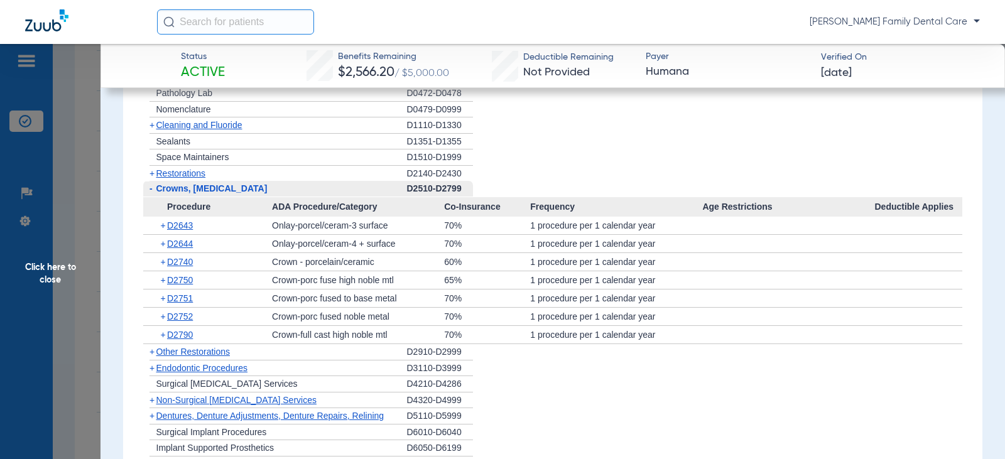
click at [151, 188] on span "-" at bounding box center [151, 188] width 3 height 10
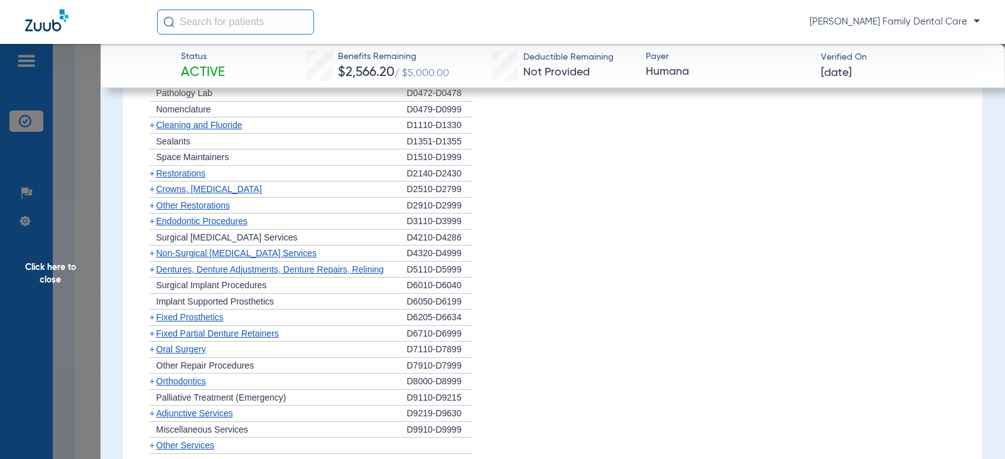
click at [155, 220] on span "+" at bounding box center [149, 222] width 13 height 16
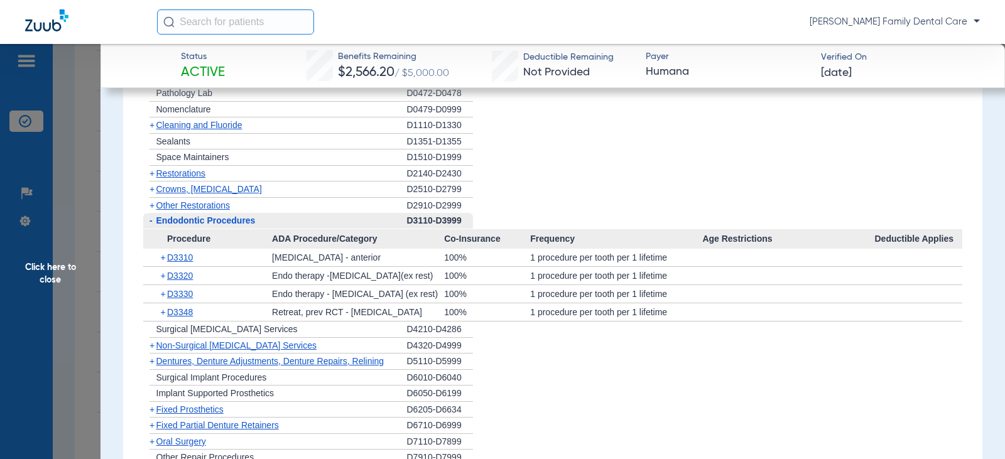
click at [155, 220] on span "-" at bounding box center [149, 221] width 13 height 16
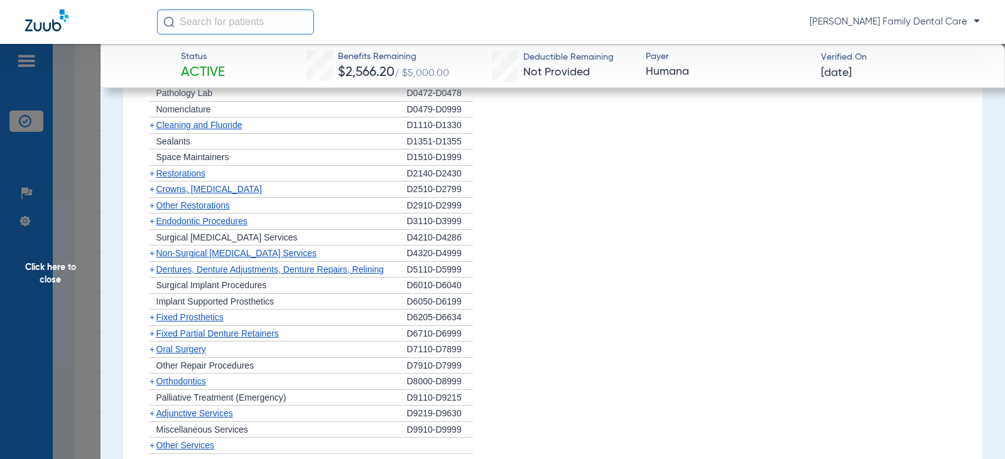
click at [152, 206] on span "+" at bounding box center [152, 205] width 5 height 10
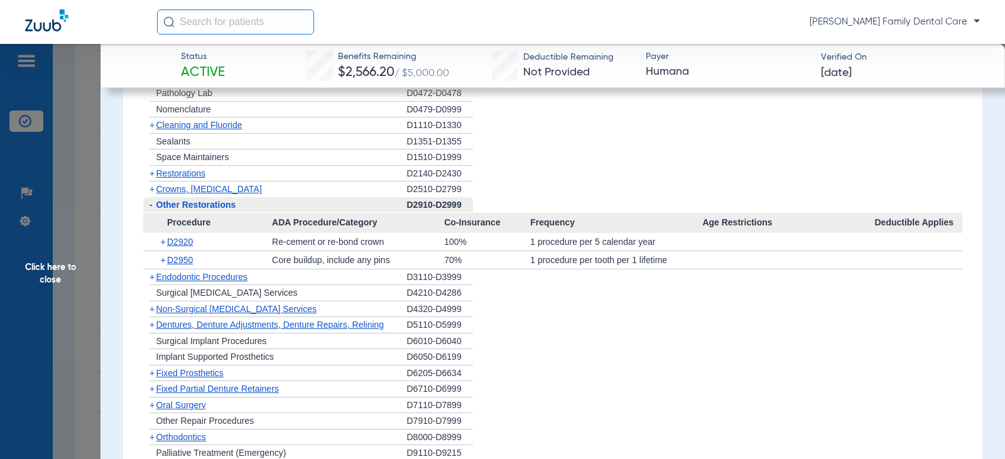
click at [152, 206] on span "-" at bounding box center [151, 205] width 3 height 10
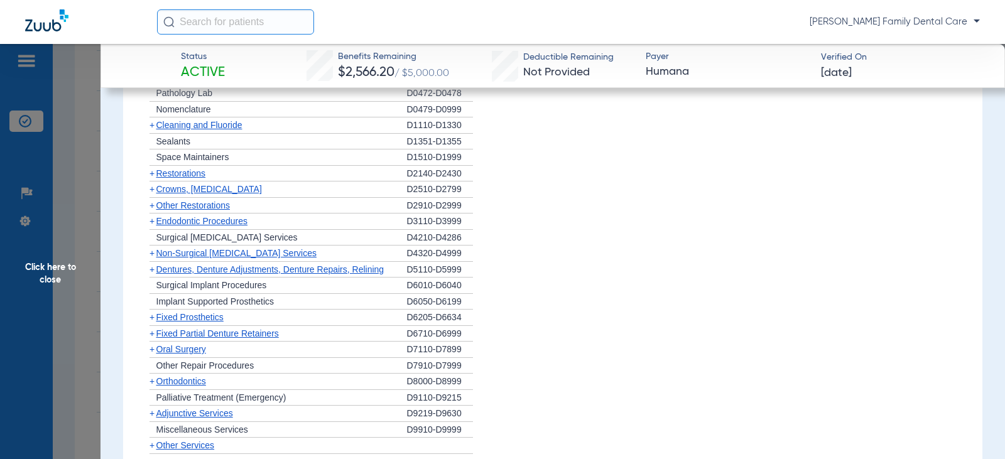
click at [152, 254] on span "+" at bounding box center [152, 253] width 5 height 10
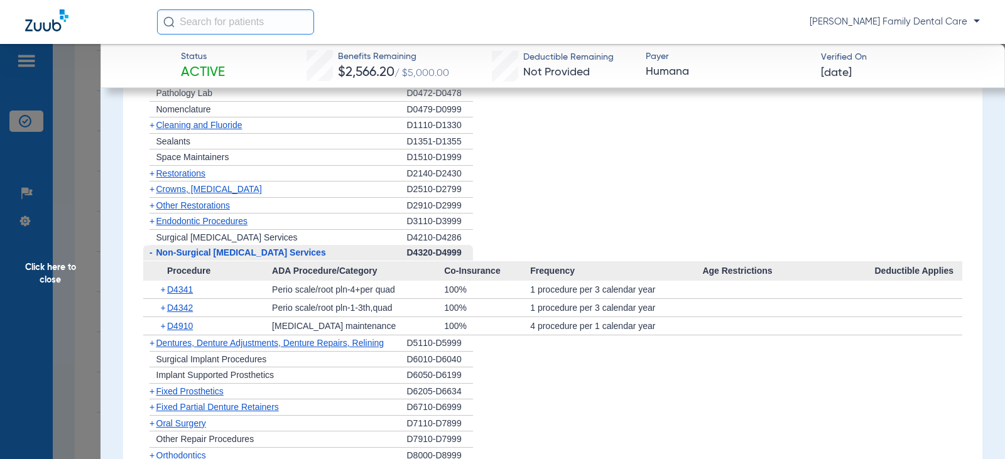
click at [154, 255] on span "-" at bounding box center [149, 253] width 13 height 16
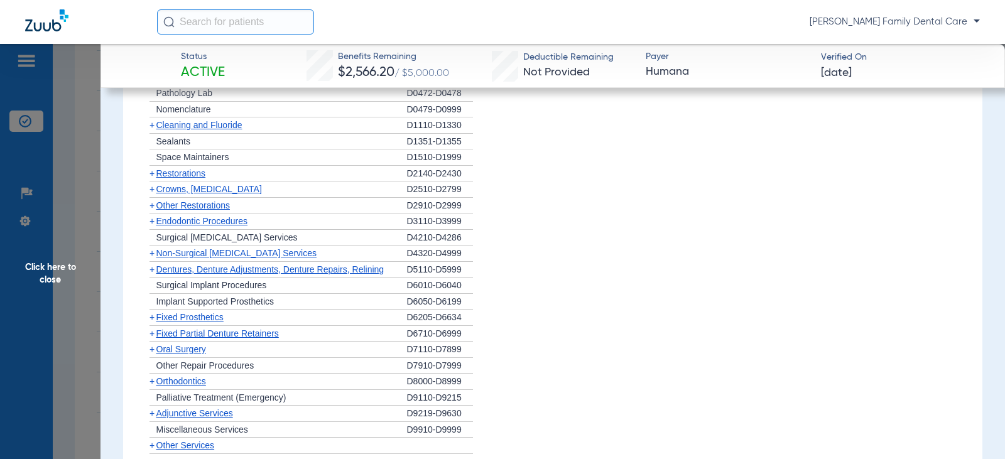
click at [155, 268] on span "+" at bounding box center [149, 270] width 13 height 16
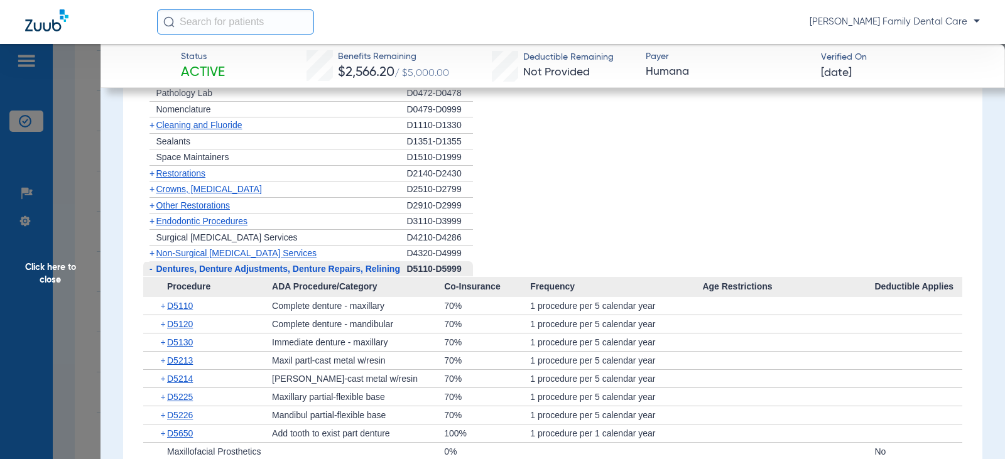
click at [155, 271] on span "-" at bounding box center [149, 269] width 13 height 16
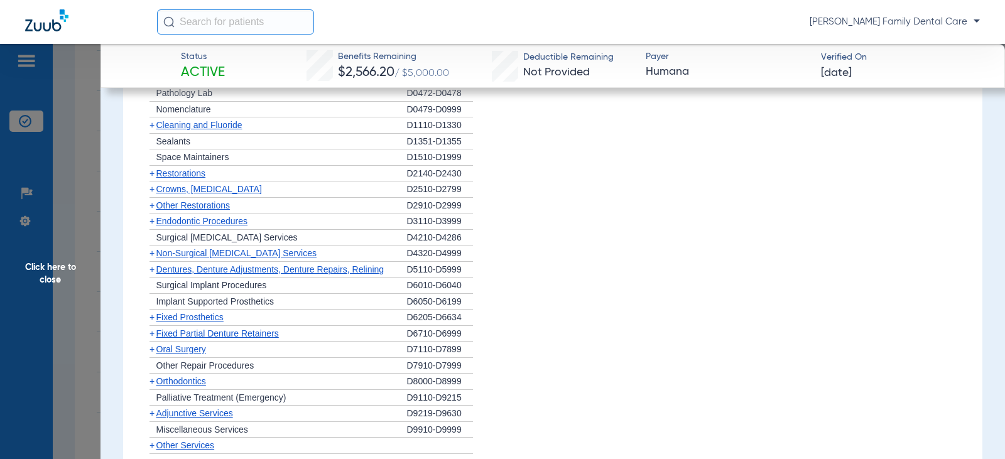
click at [153, 317] on span "+" at bounding box center [152, 317] width 5 height 10
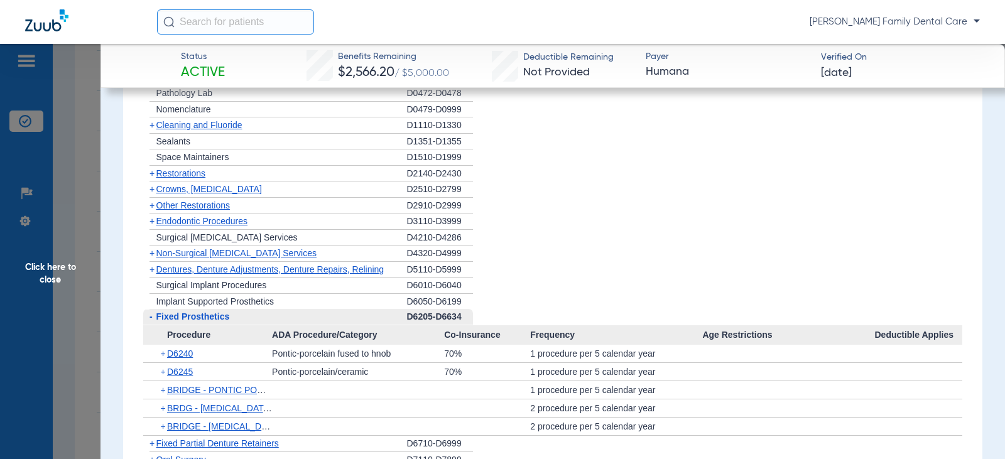
click at [153, 317] on span "-" at bounding box center [149, 317] width 13 height 16
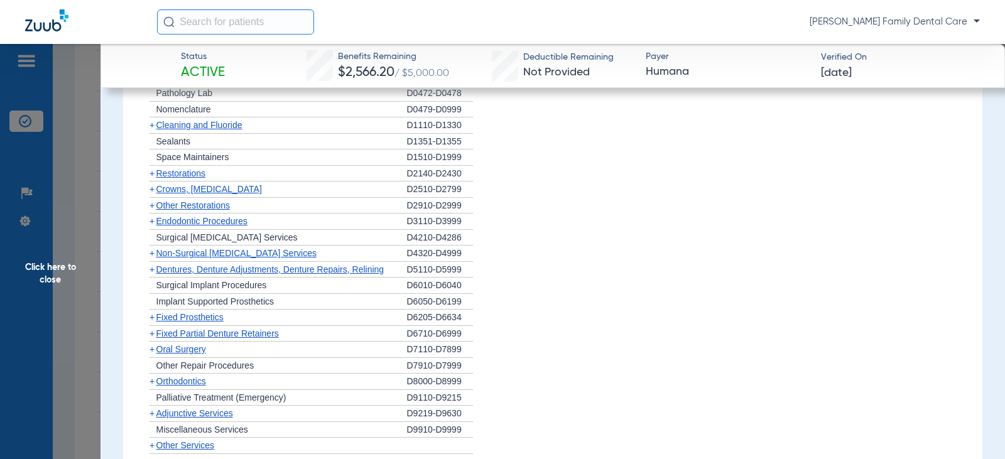
click at [153, 334] on span "+" at bounding box center [152, 334] width 5 height 10
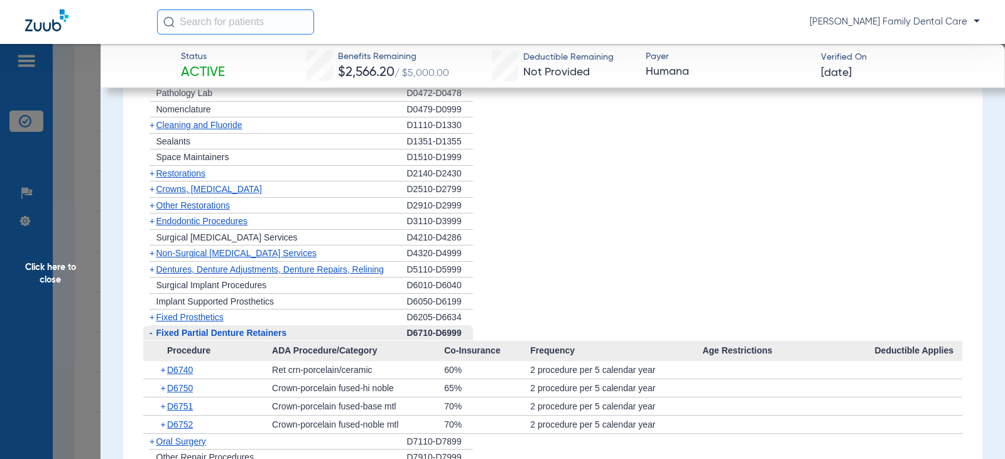
click at [153, 334] on span "-" at bounding box center [149, 333] width 13 height 16
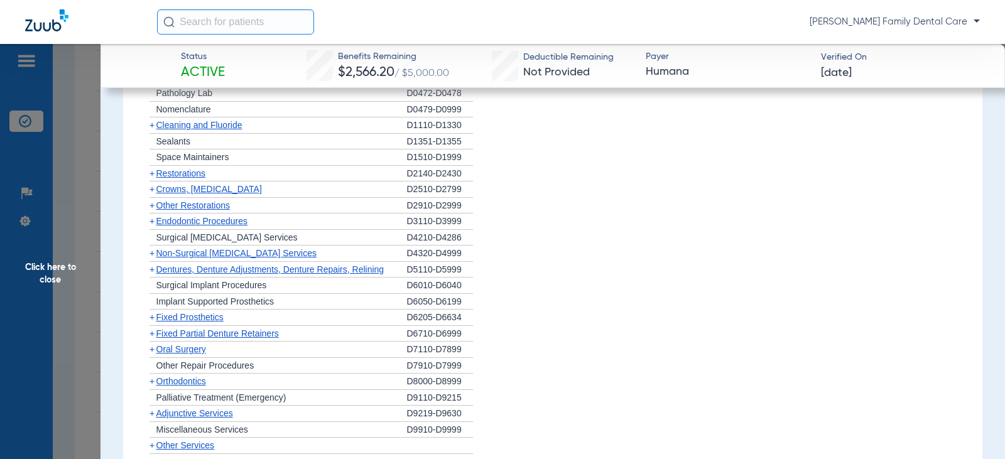
click at [157, 354] on span "Oral Surgery" at bounding box center [181, 349] width 50 height 10
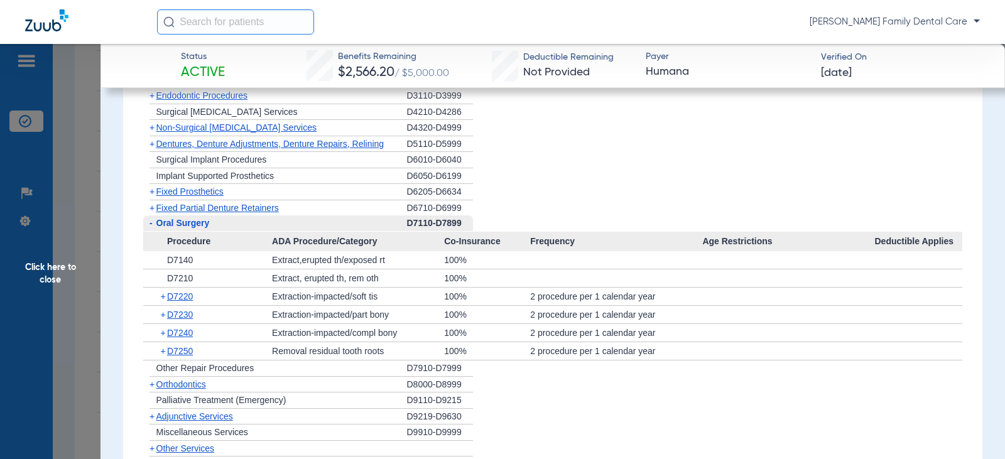
scroll to position [1508, 0]
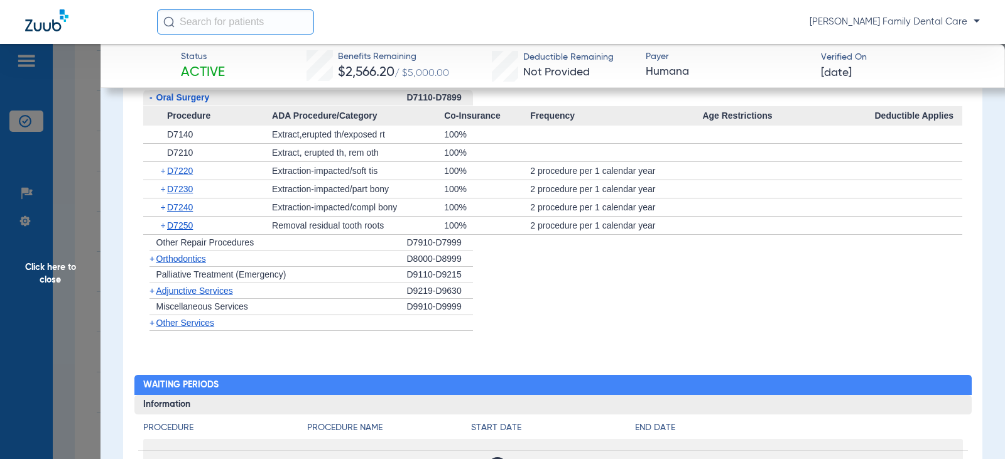
click at [150, 99] on span "-" at bounding box center [151, 97] width 3 height 10
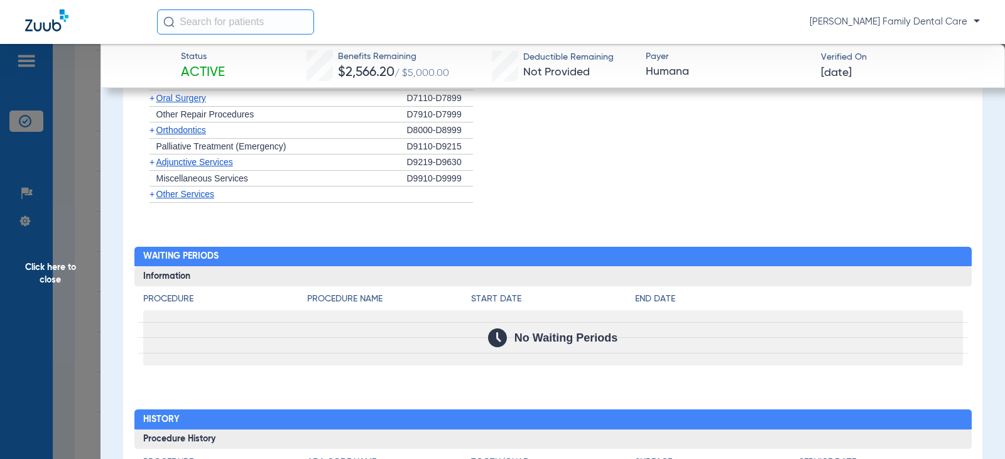
click at [151, 134] on span "+" at bounding box center [152, 130] width 5 height 10
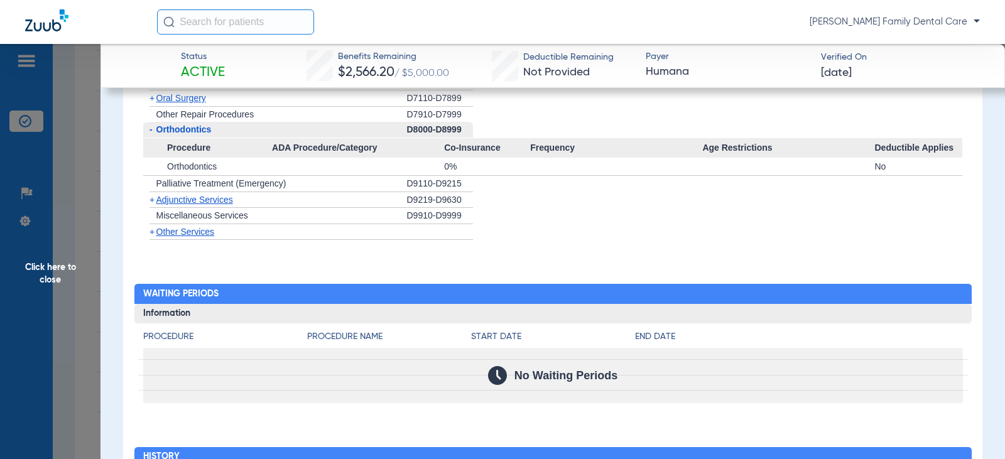
click at [151, 134] on span "-" at bounding box center [151, 129] width 3 height 10
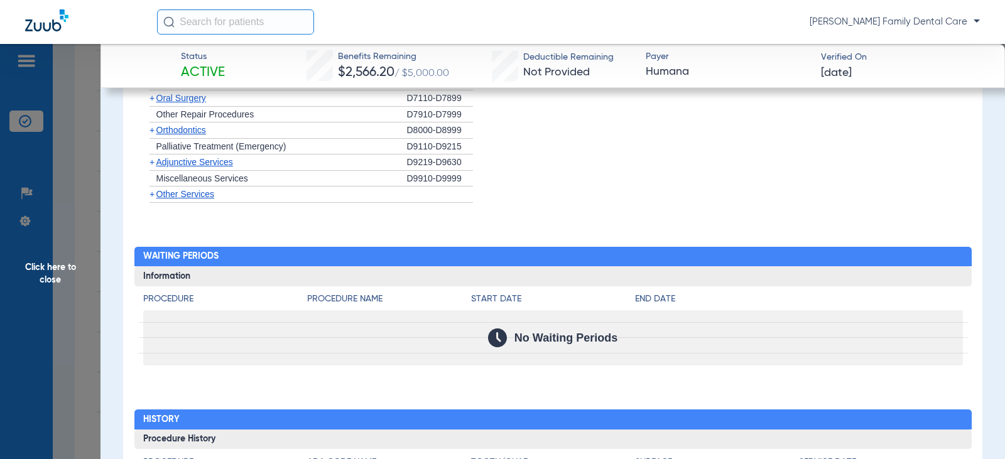
click at [157, 165] on span "Adjunctive Services" at bounding box center [194, 162] width 77 height 10
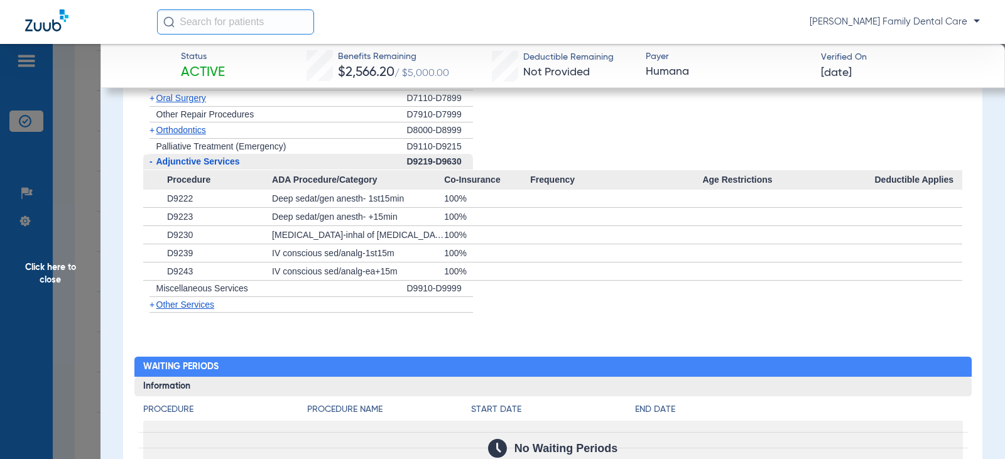
click at [157, 165] on span "Adjunctive Services" at bounding box center [198, 161] width 84 height 10
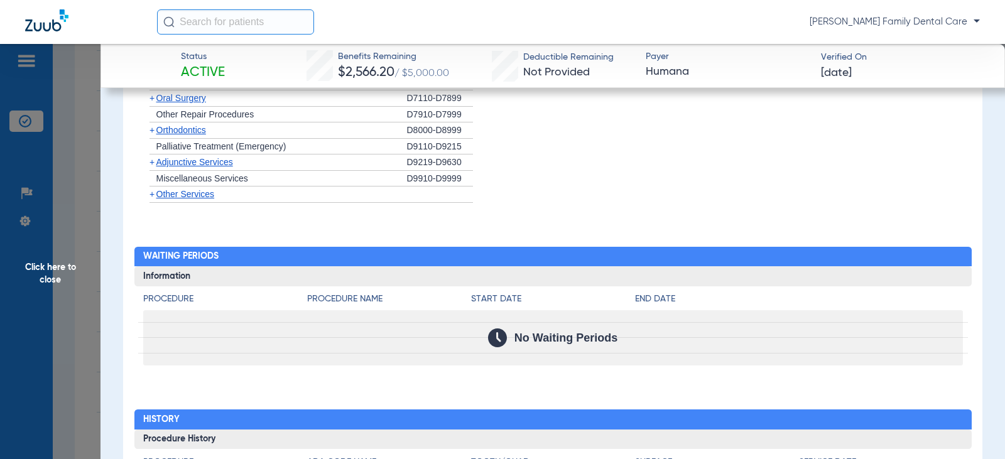
click at [155, 196] on span "+" at bounding box center [149, 195] width 13 height 16
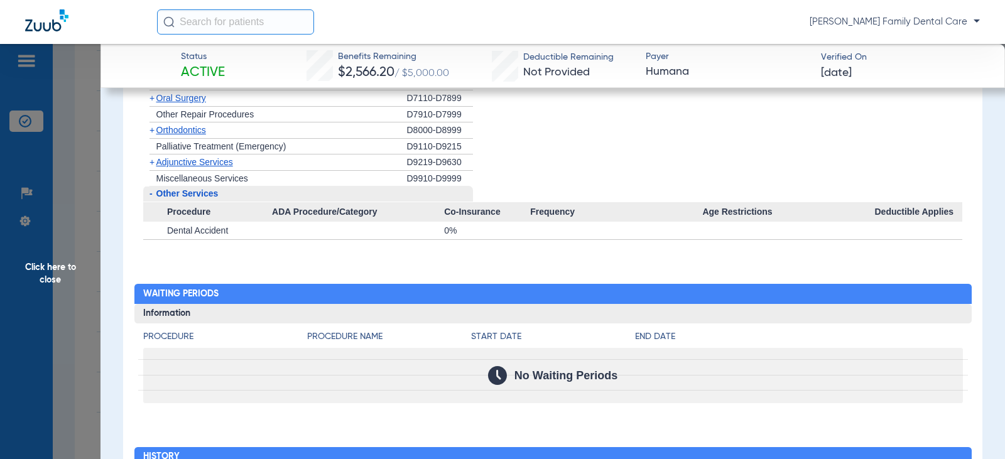
click at [155, 196] on span "-" at bounding box center [149, 194] width 13 height 16
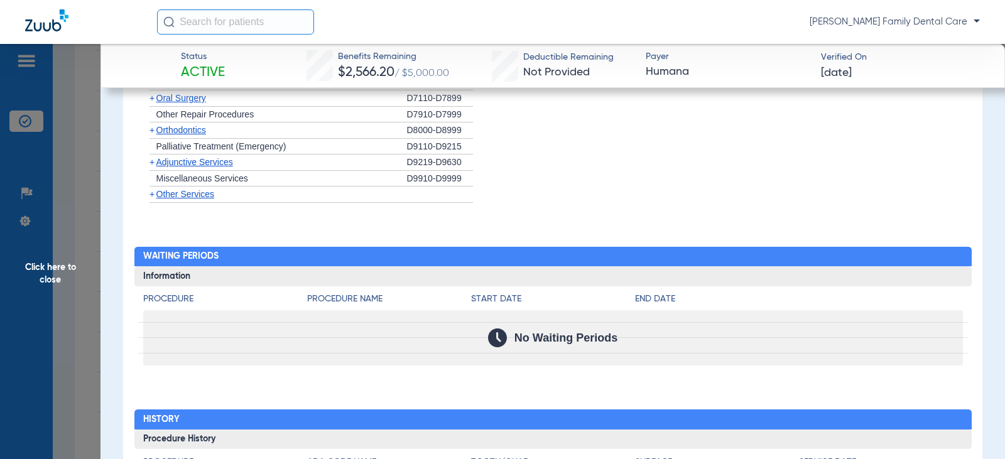
click at [68, 273] on span "Click here to close" at bounding box center [50, 273] width 101 height 459
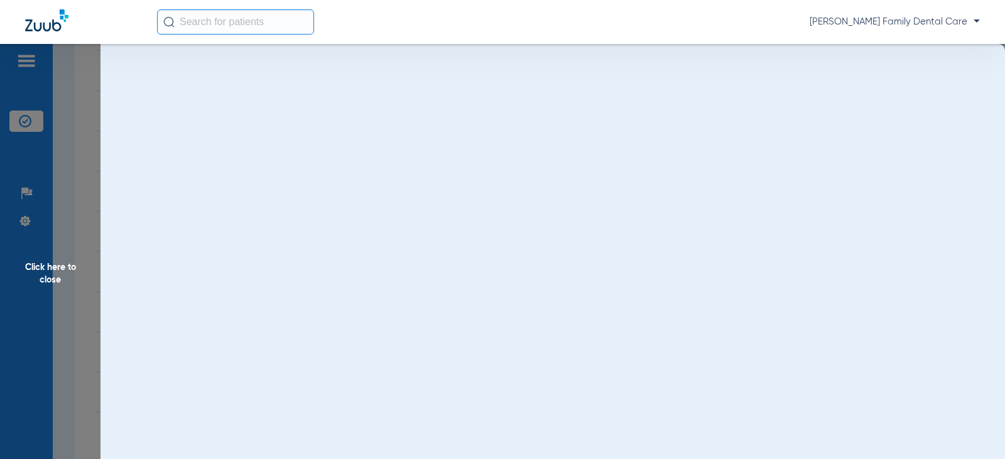
scroll to position [0, 0]
